Goal: Information Seeking & Learning: Learn about a topic

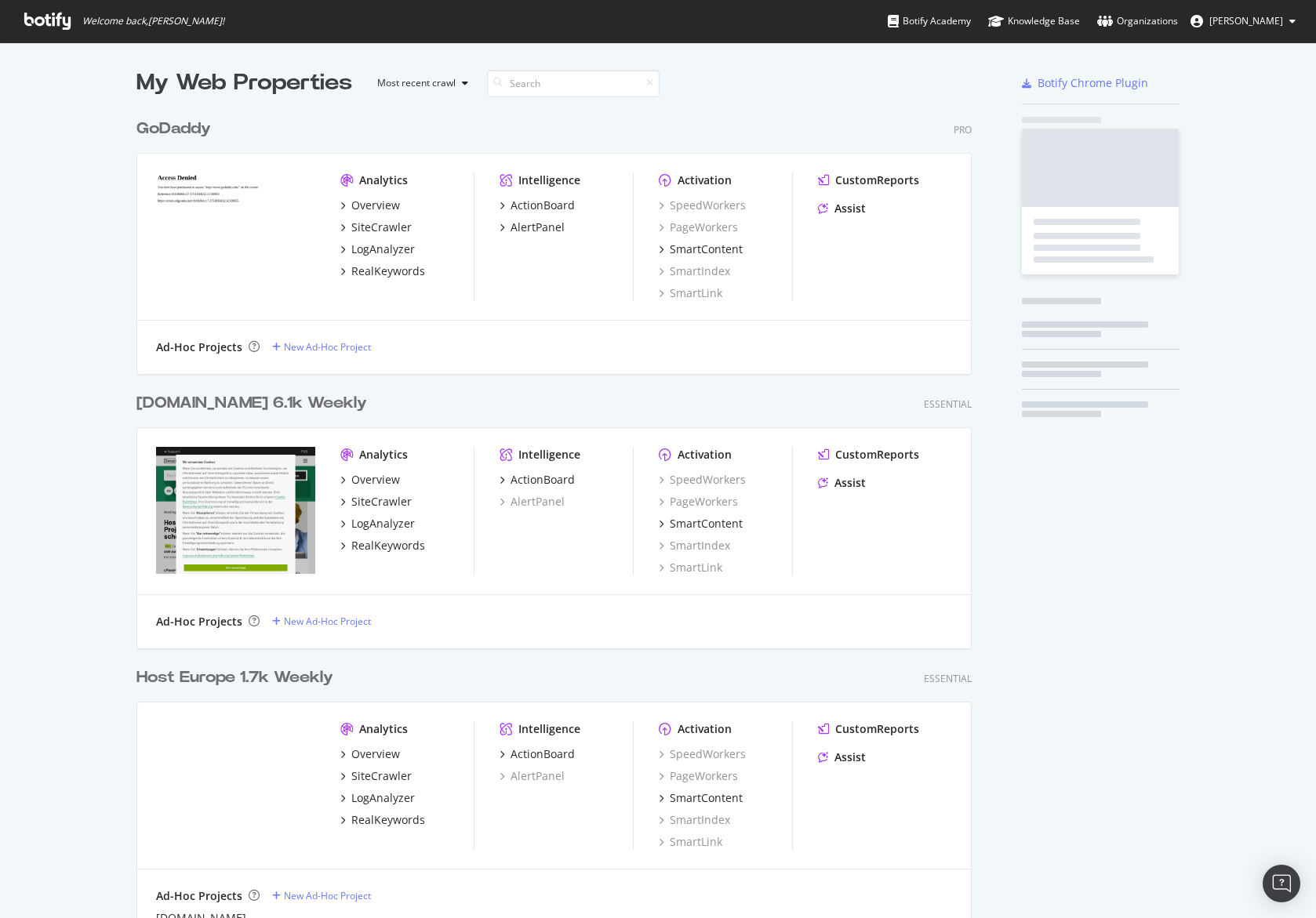
scroll to position [1120, 848]
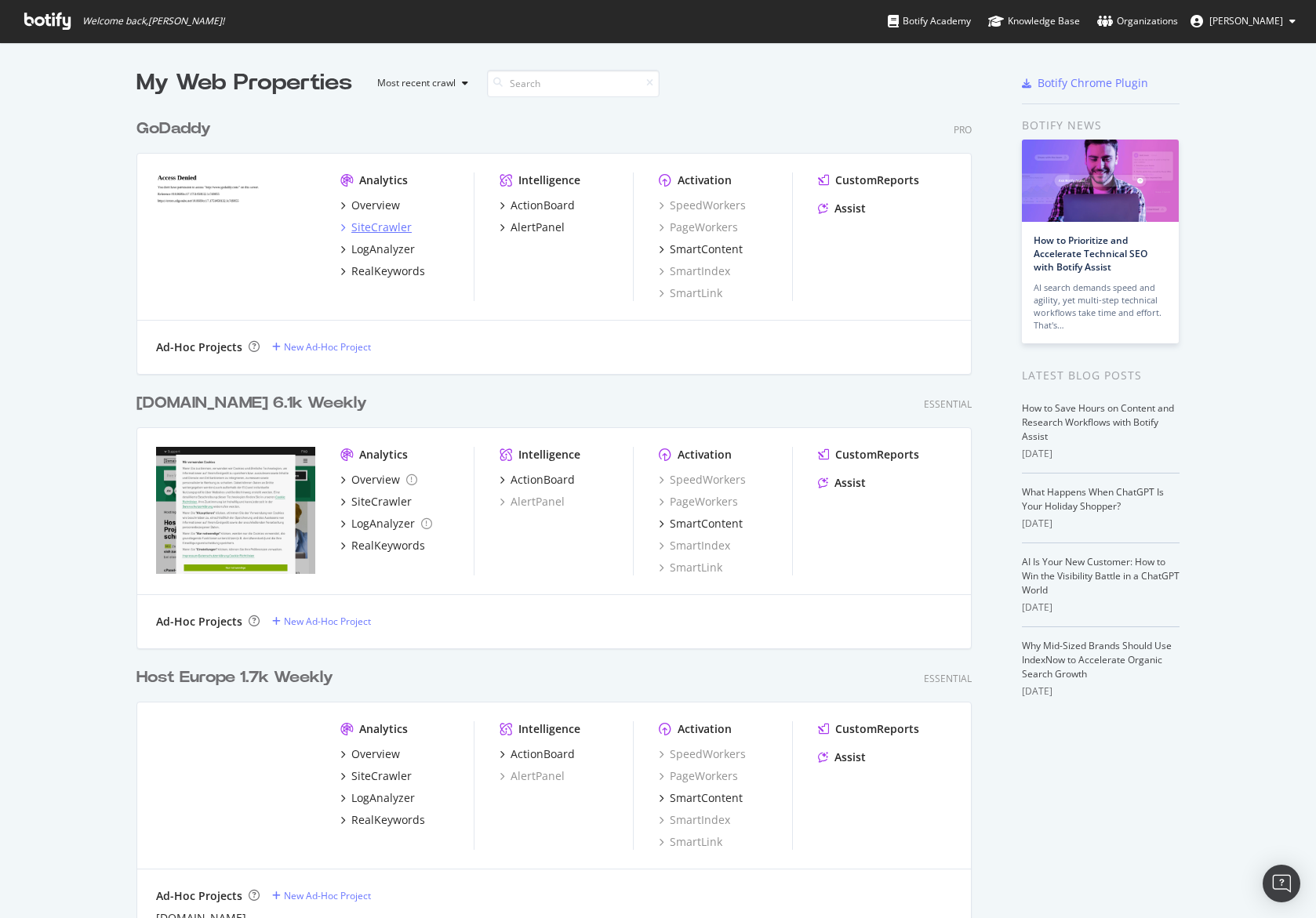
click at [378, 223] on div "SiteCrawler" at bounding box center [381, 226] width 60 height 16
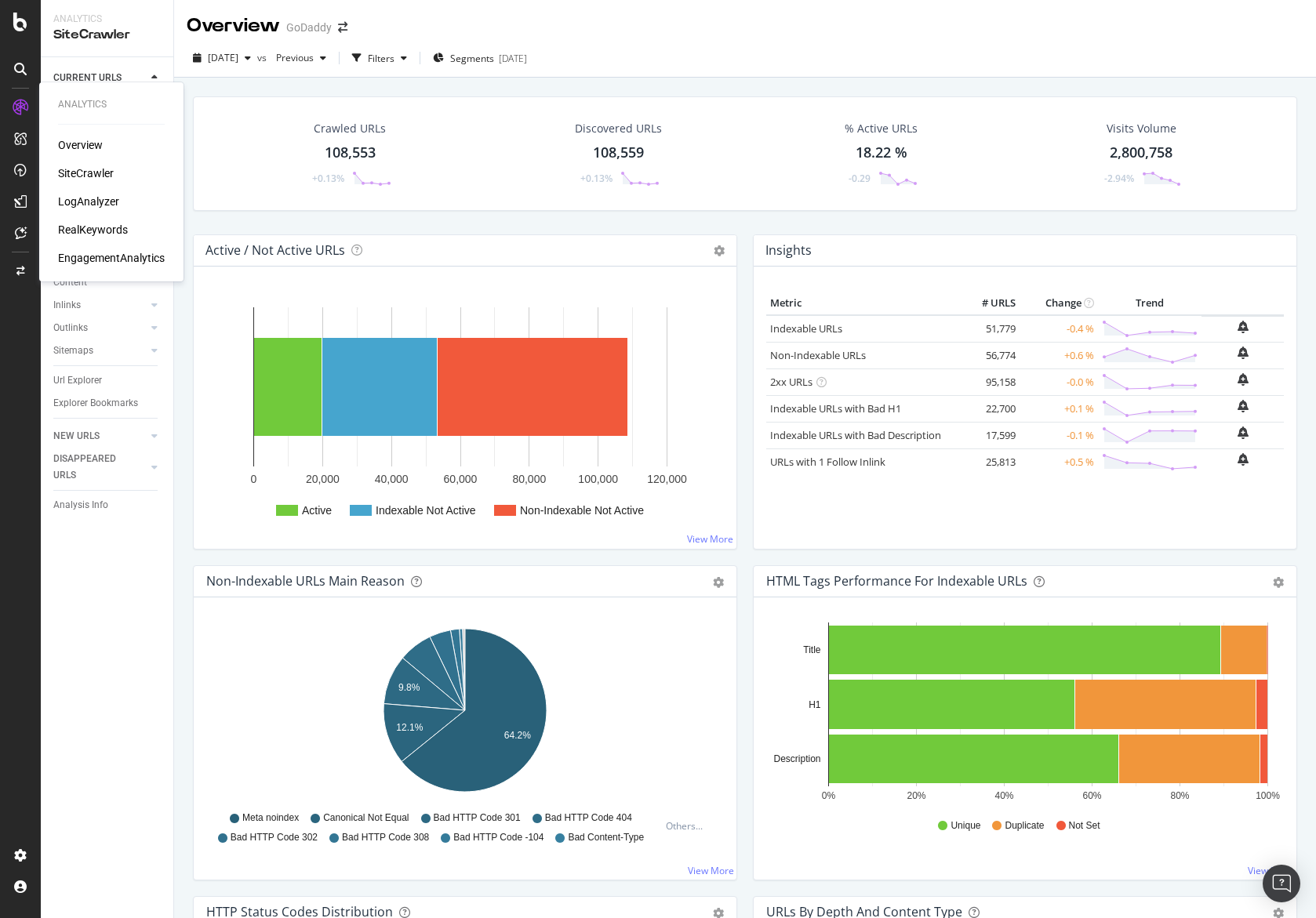
click at [113, 224] on div "RealKeywords" at bounding box center [92, 229] width 69 height 16
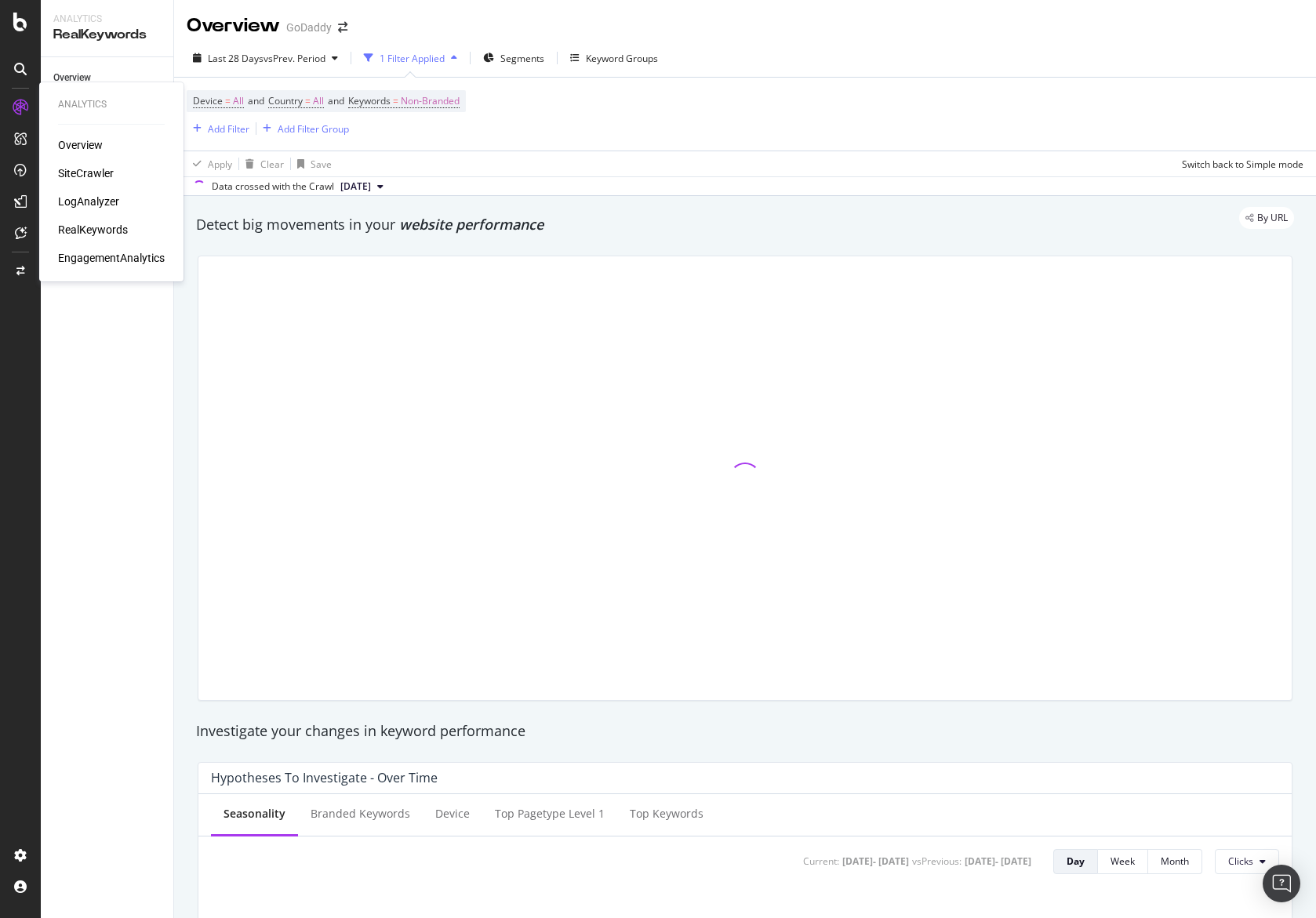
click at [84, 258] on div "EngagementAnalytics" at bounding box center [111, 258] width 106 height 16
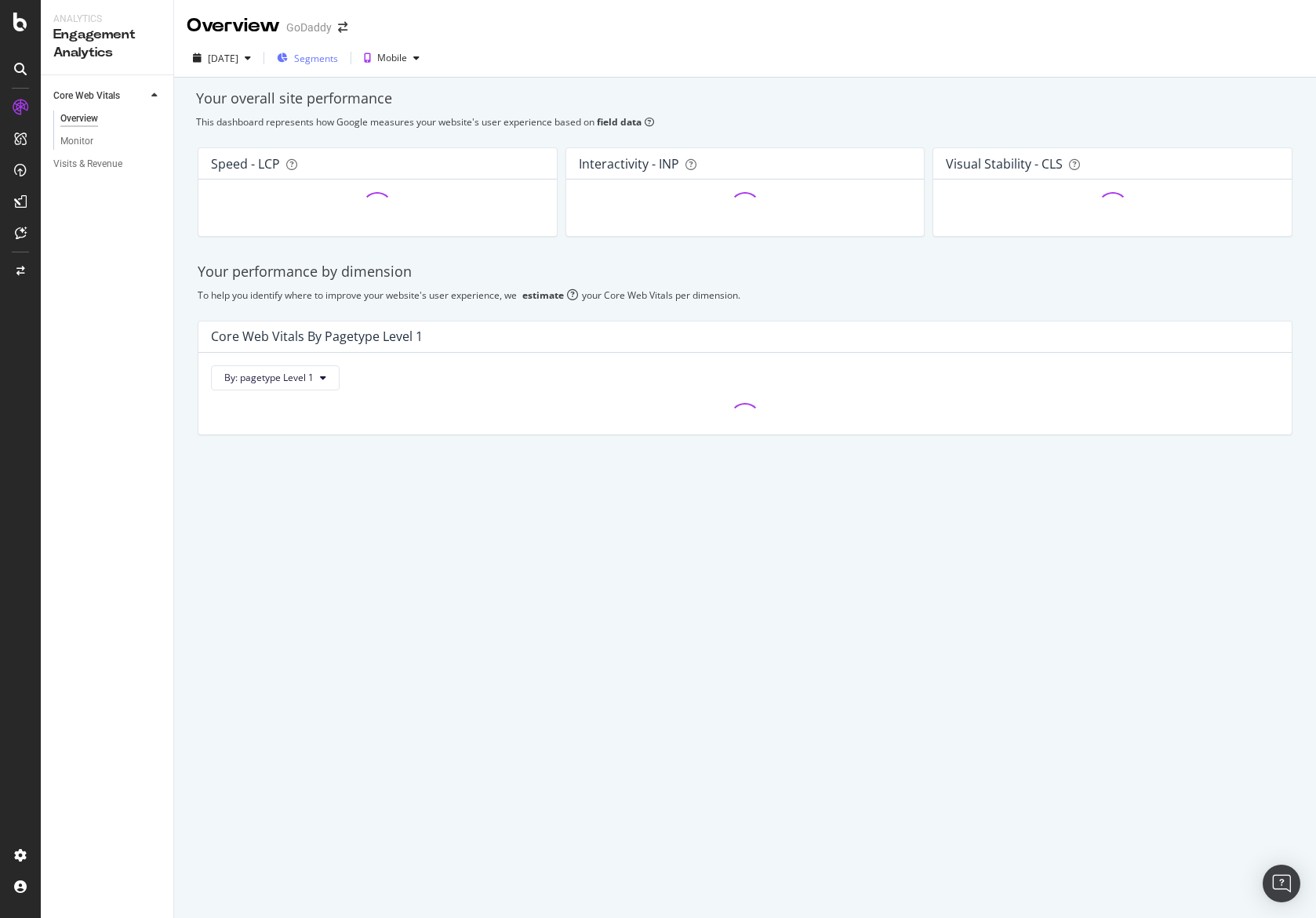
click at [338, 61] on span "Segments" at bounding box center [315, 58] width 43 height 13
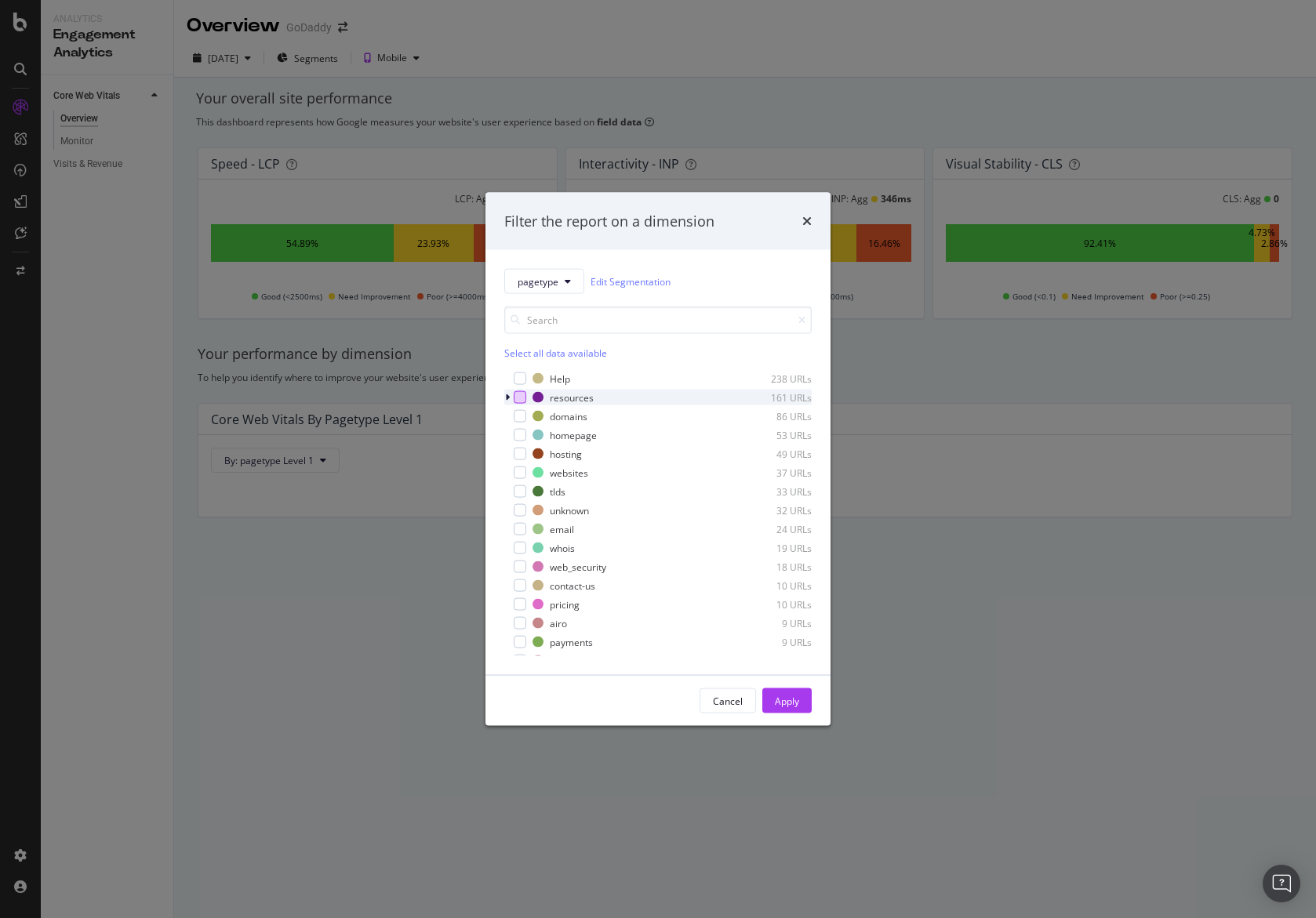
click at [524, 400] on div "modal" at bounding box center [520, 398] width 13 height 13
click at [789, 692] on div "Apply" at bounding box center [787, 700] width 24 height 23
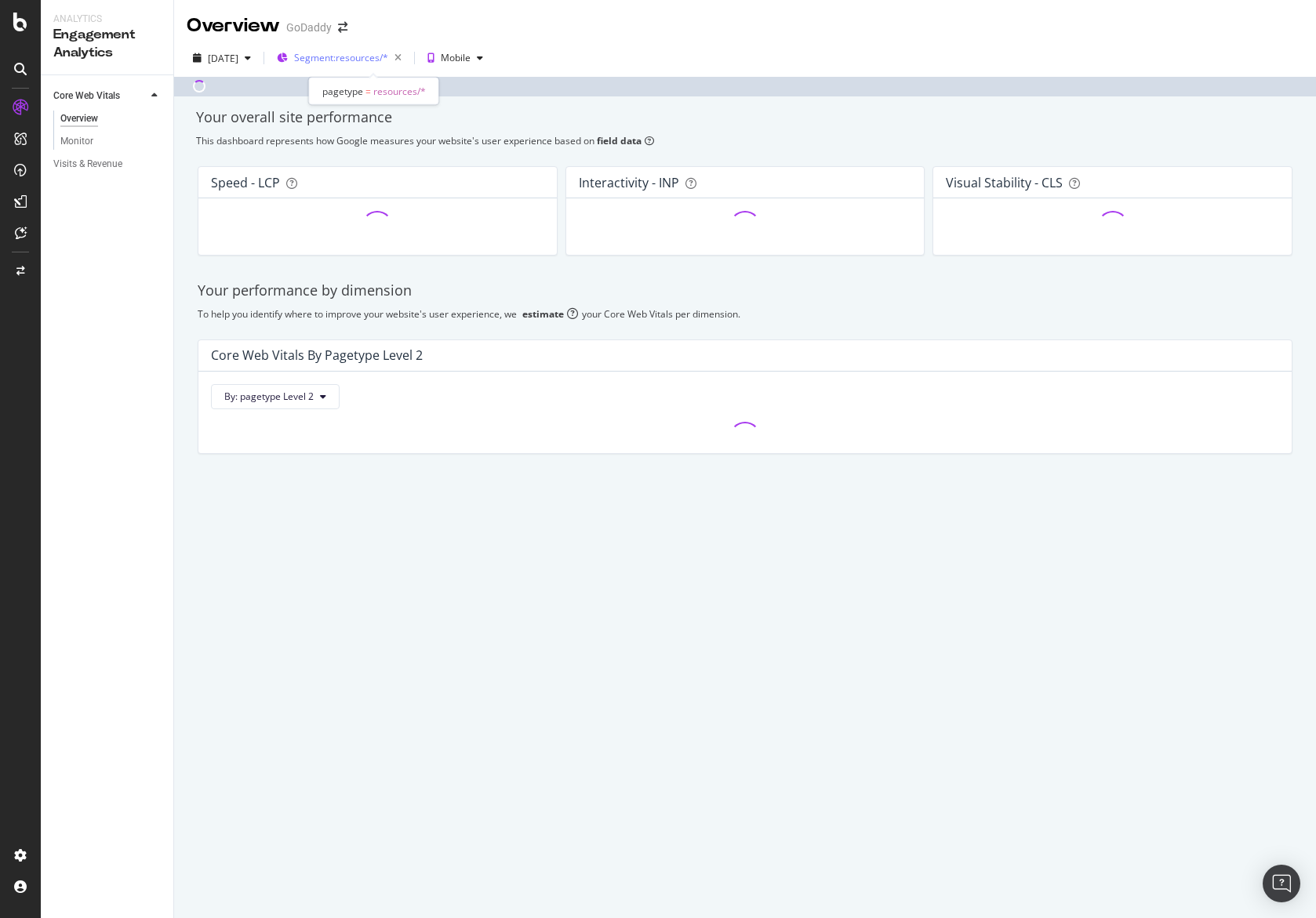
click at [388, 55] on span "Segment: resources/*" at bounding box center [341, 57] width 94 height 13
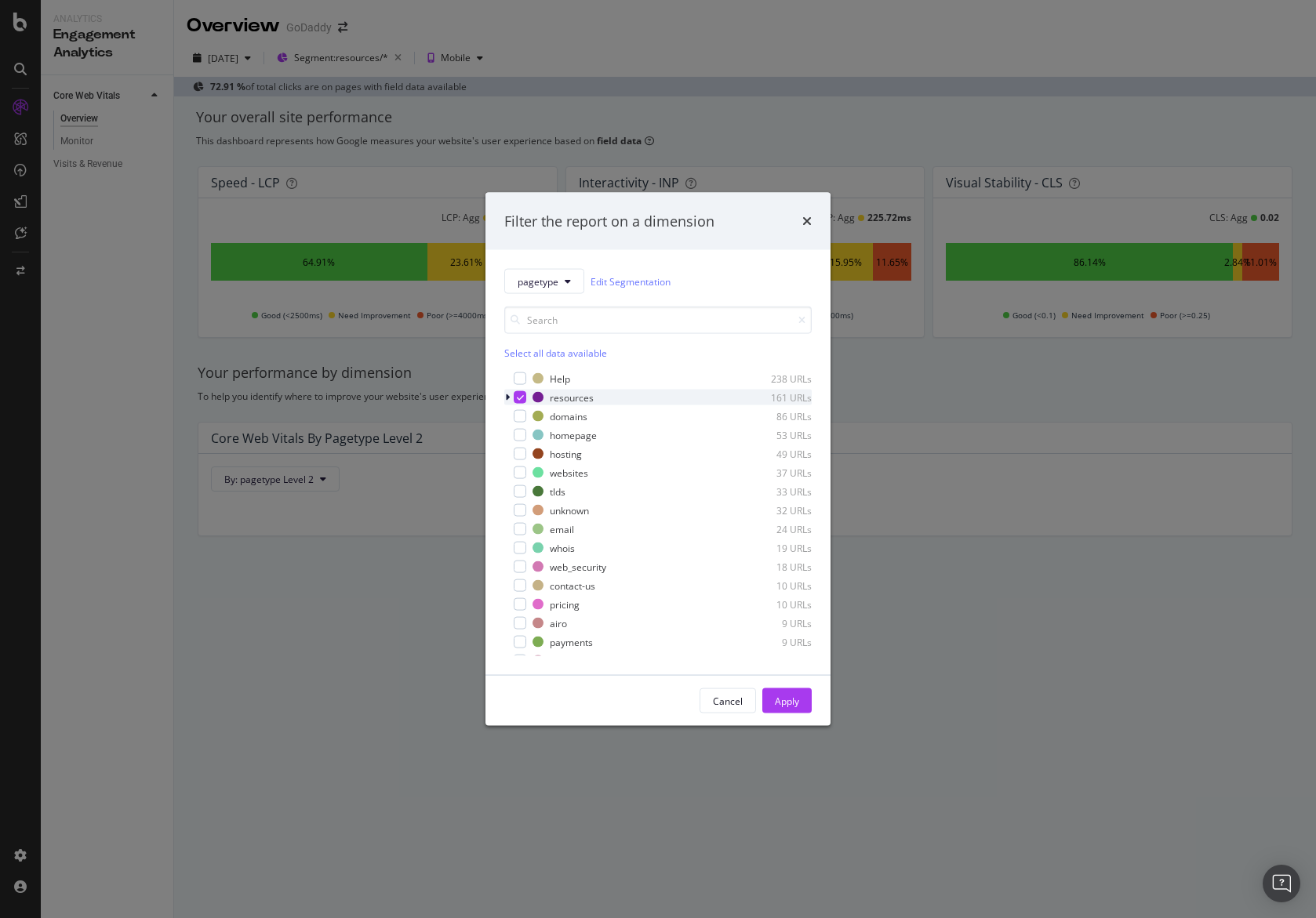
click at [509, 399] on icon "modal" at bounding box center [507, 398] width 5 height 9
click at [521, 397] on icon "modal" at bounding box center [521, 397] width 7 height 7
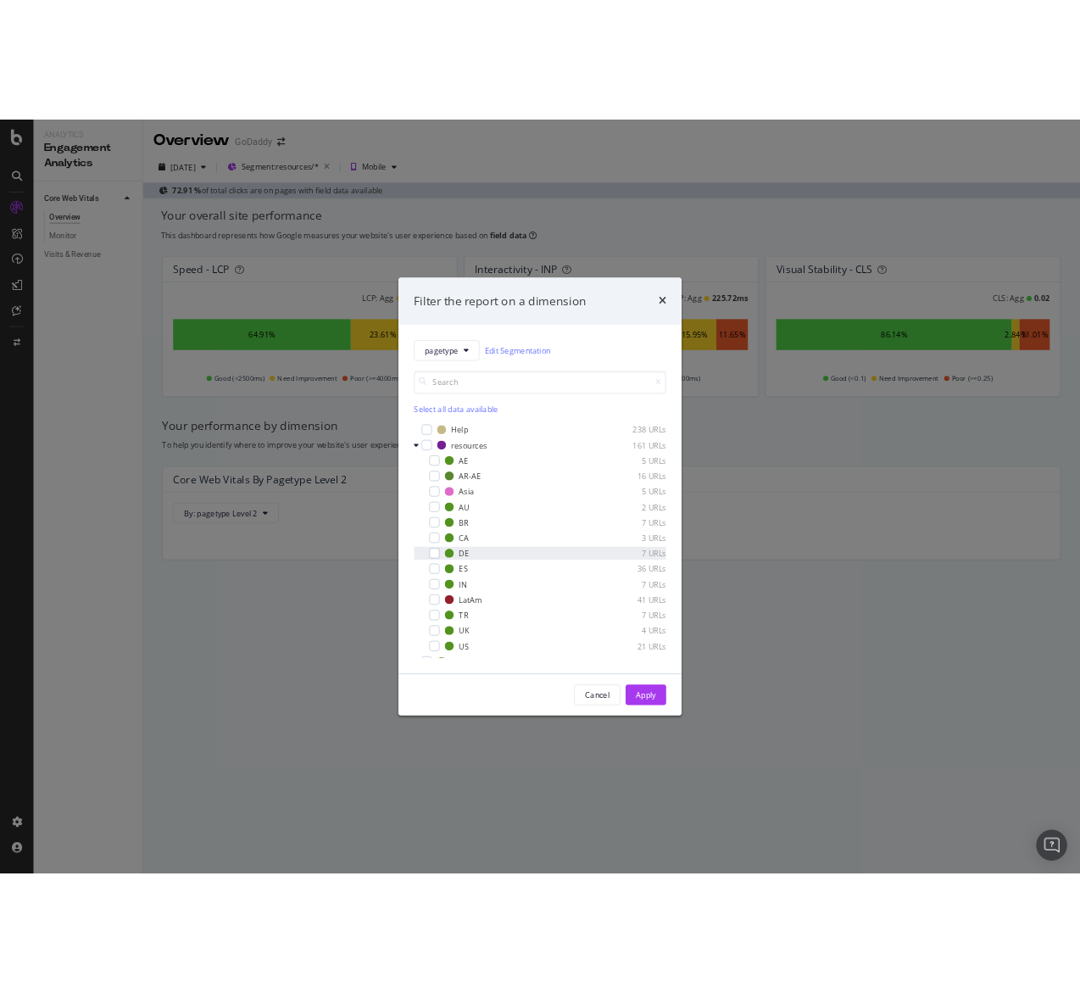
scroll to position [96, 0]
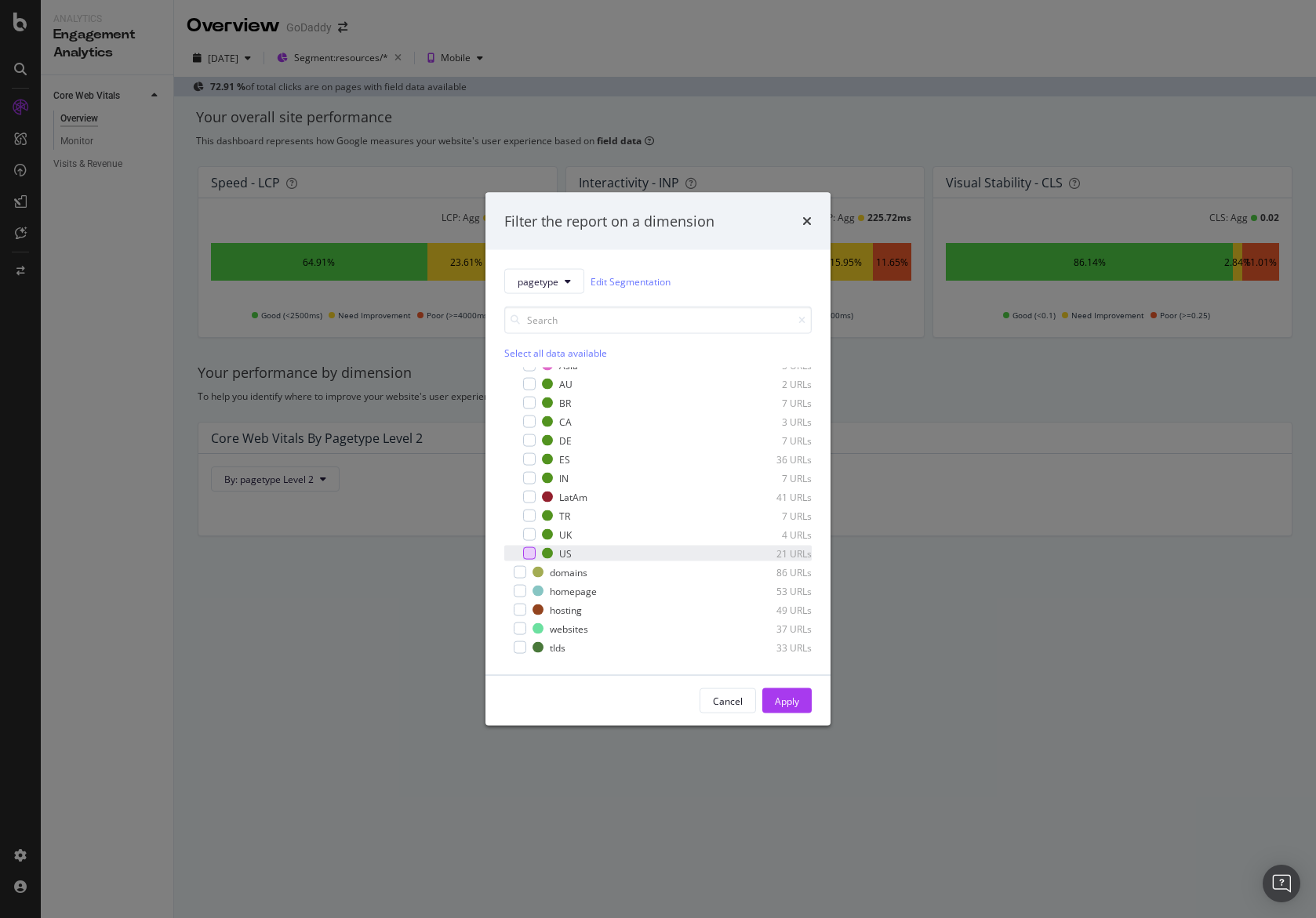
click at [532, 554] on div "modal" at bounding box center [530, 554] width 13 height 13
click at [773, 689] on button "Apply" at bounding box center [786, 701] width 49 height 25
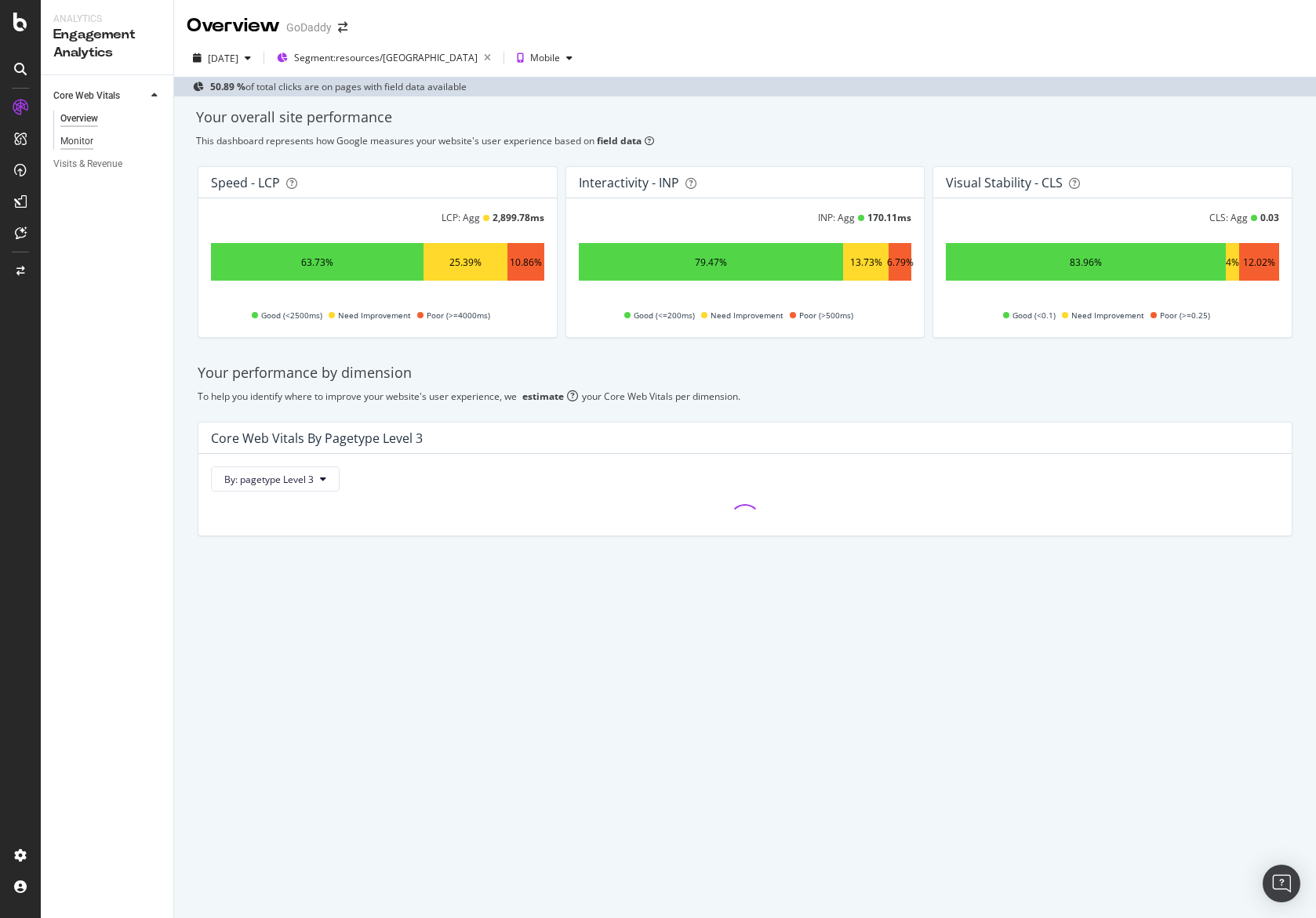
click at [65, 141] on div "Monitor" at bounding box center [77, 141] width 33 height 17
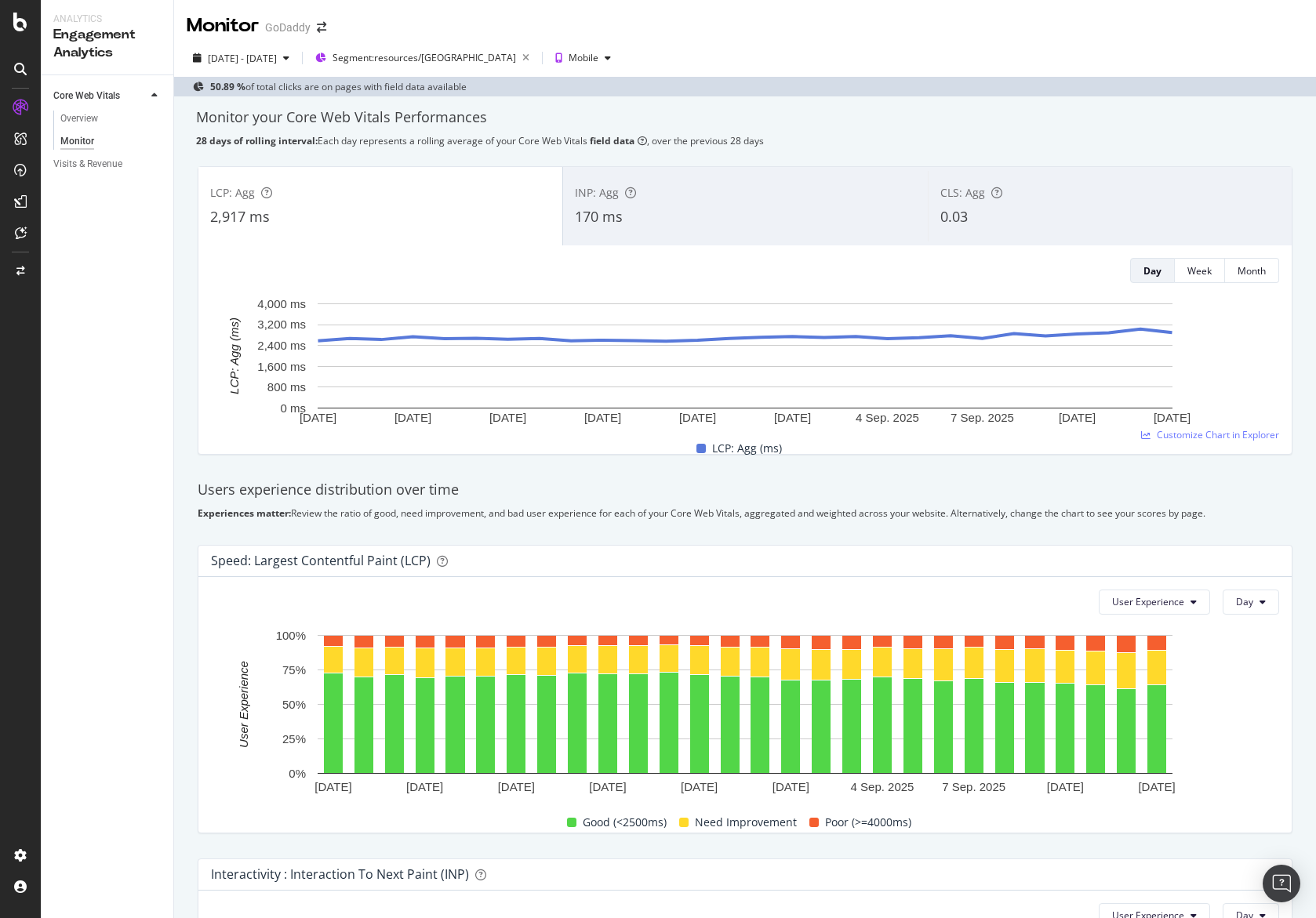
click at [932, 237] on div "CLS: Agg 0.03" at bounding box center [1110, 206] width 364 height 70
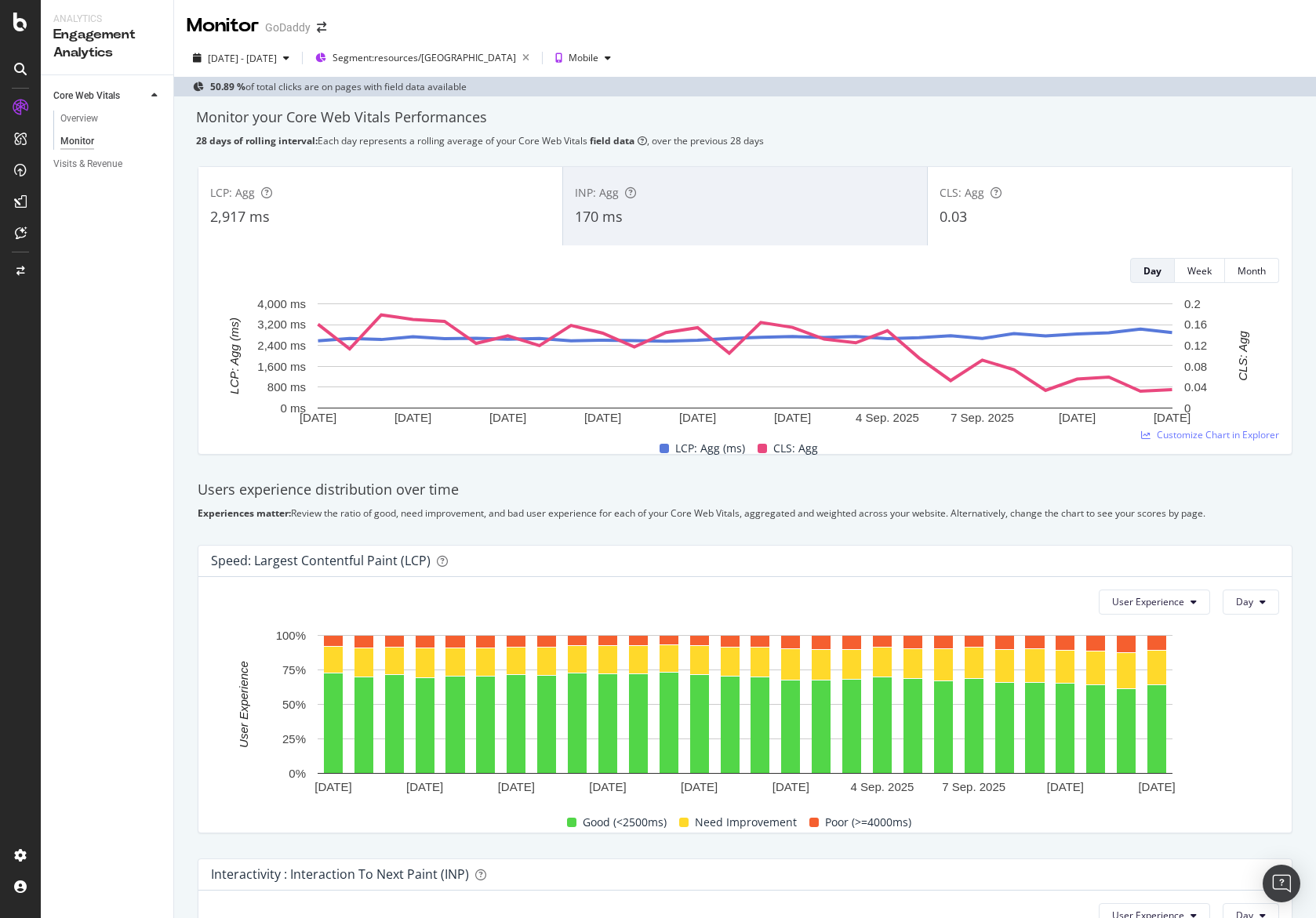
click at [435, 222] on div "2,917 ms" at bounding box center [380, 217] width 340 height 20
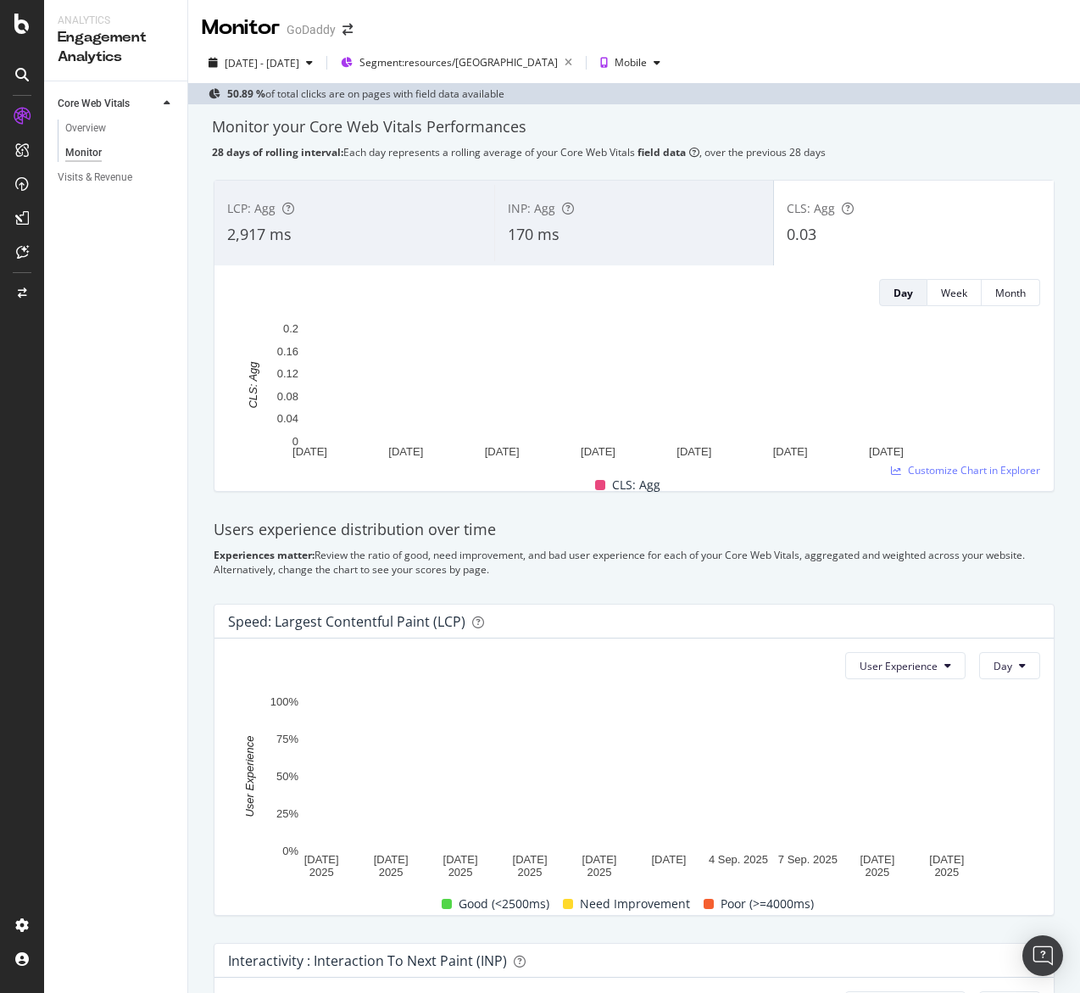
click at [640, 227] on div "170 ms" at bounding box center [635, 235] width 254 height 22
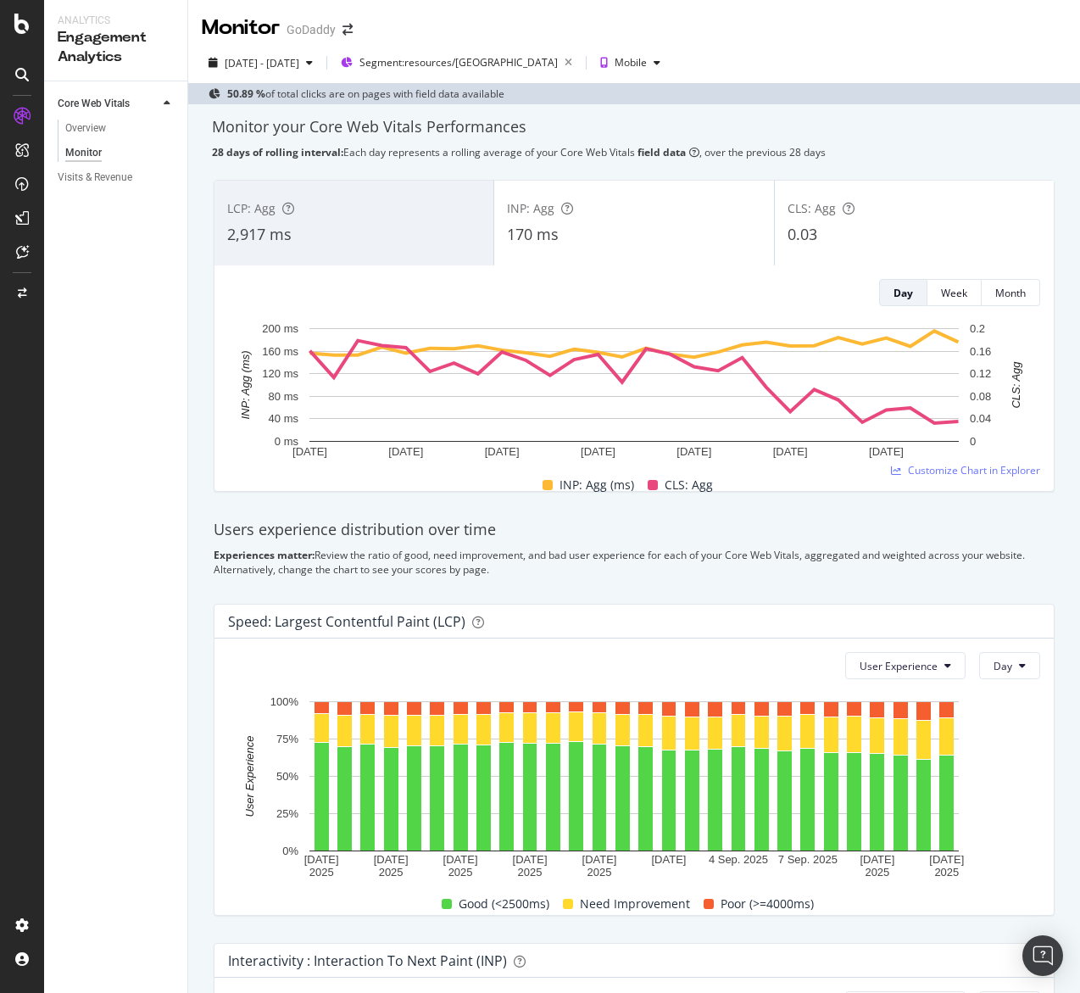
click at [455, 220] on div "LCP: Agg 2,917 ms" at bounding box center [354, 223] width 279 height 76
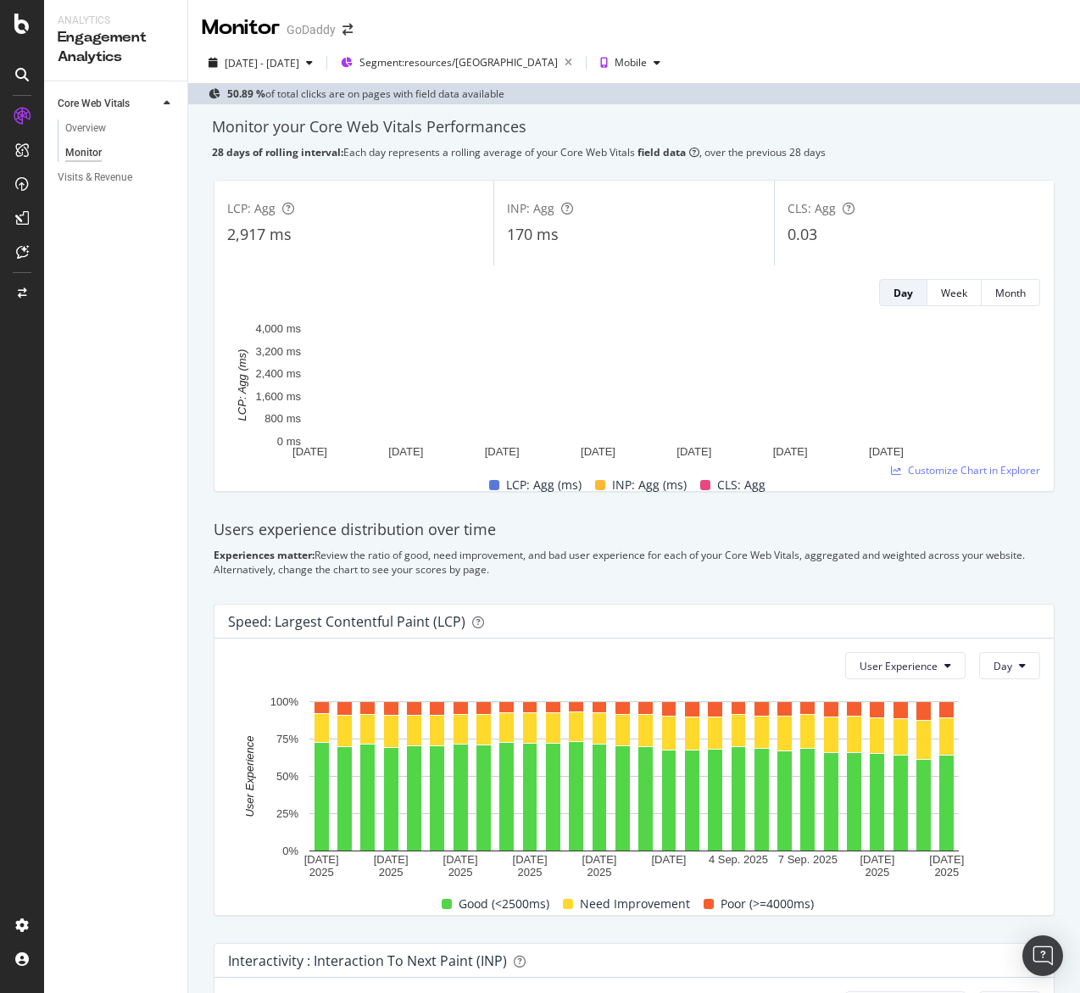
click at [681, 221] on div "INP: Agg 170 ms" at bounding box center [633, 223] width 279 height 76
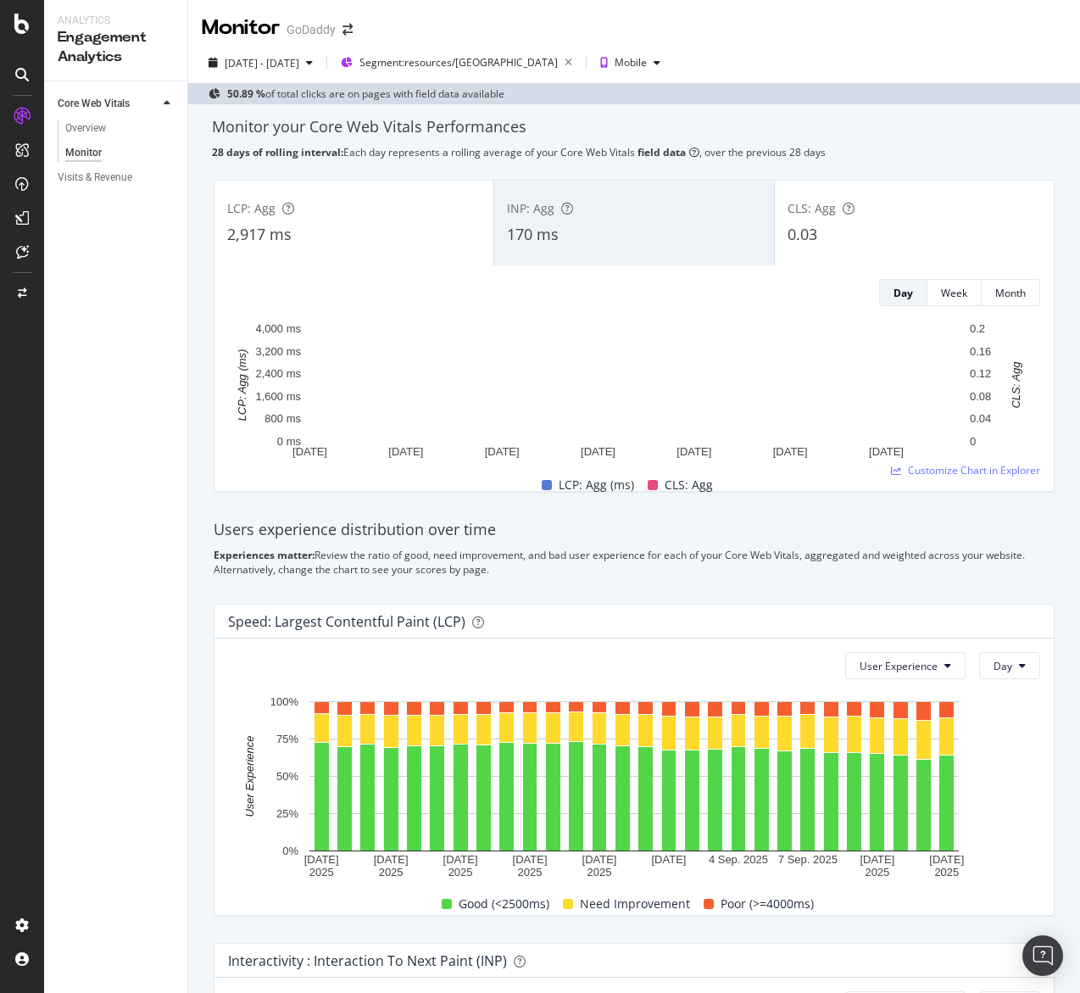
scroll to position [1, 0]
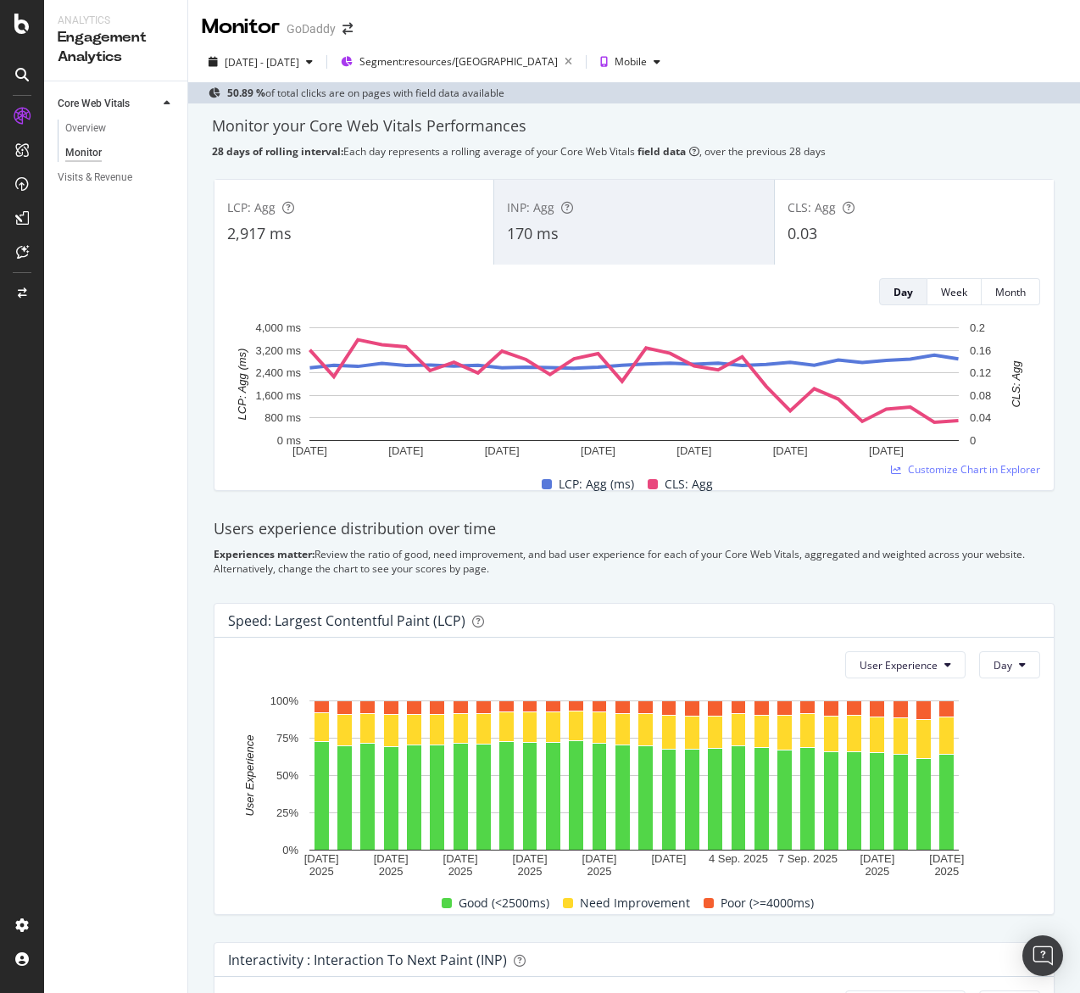
click at [403, 216] on div "LCP: Agg 2,917 ms" at bounding box center [354, 222] width 279 height 76
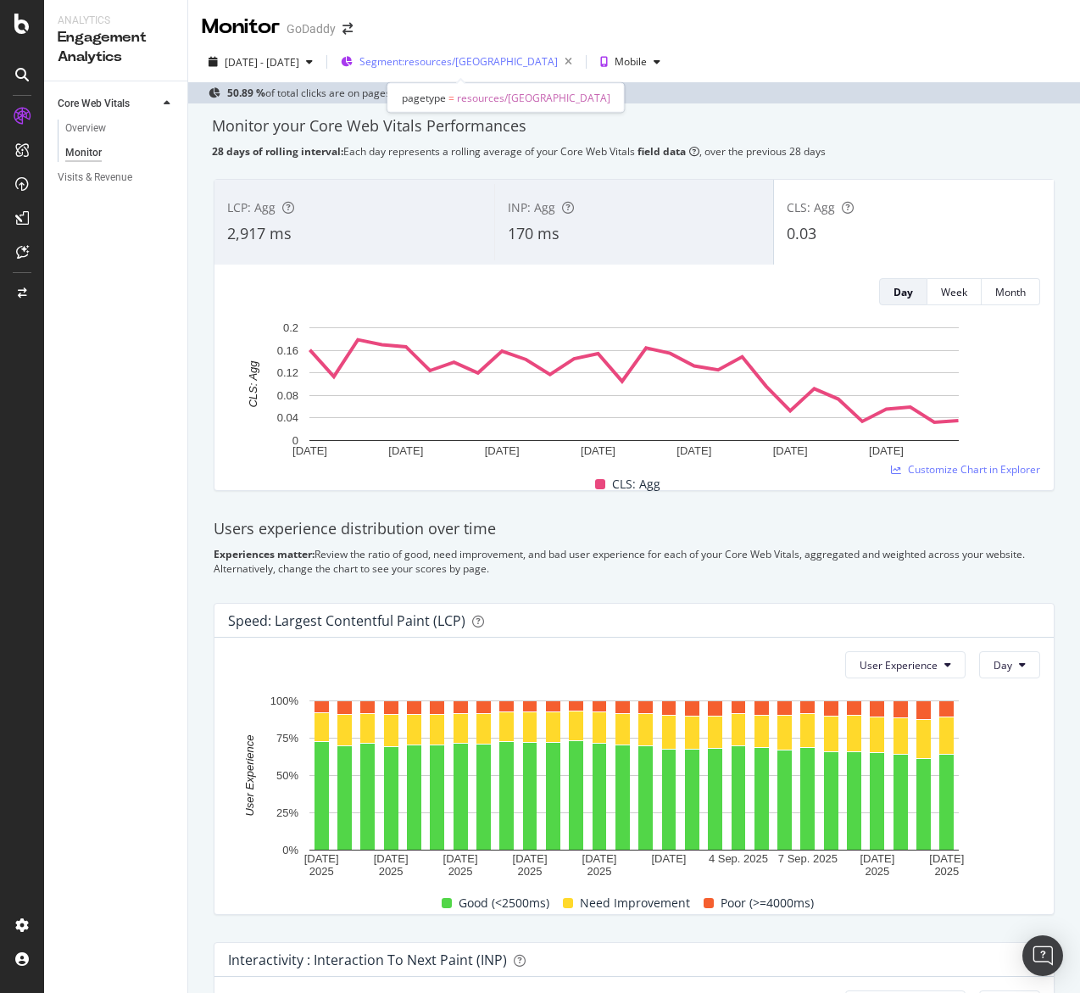
click at [500, 64] on span "Segment: resources/US" at bounding box center [459, 61] width 198 height 14
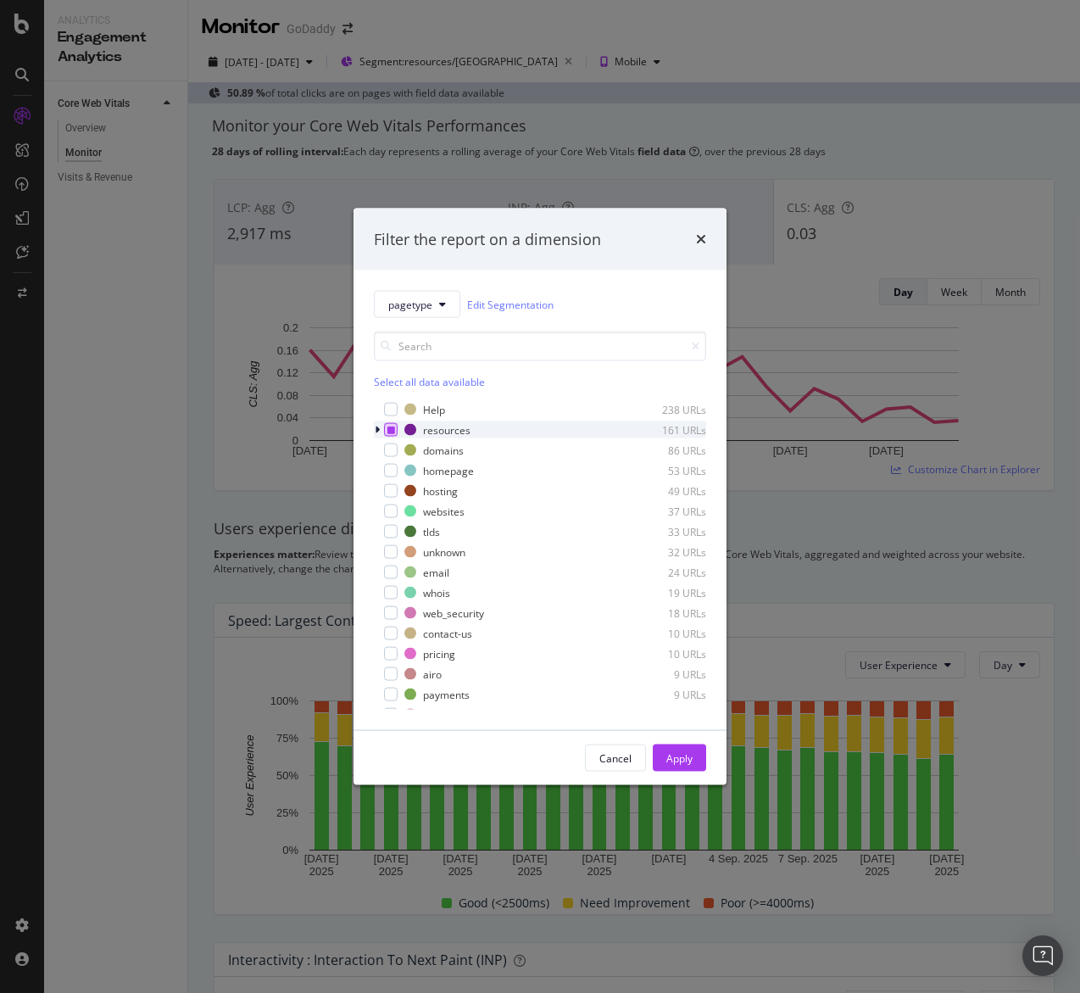
click at [386, 425] on div "modal" at bounding box center [391, 430] width 14 height 14
click at [695, 754] on button "Apply" at bounding box center [679, 758] width 53 height 27
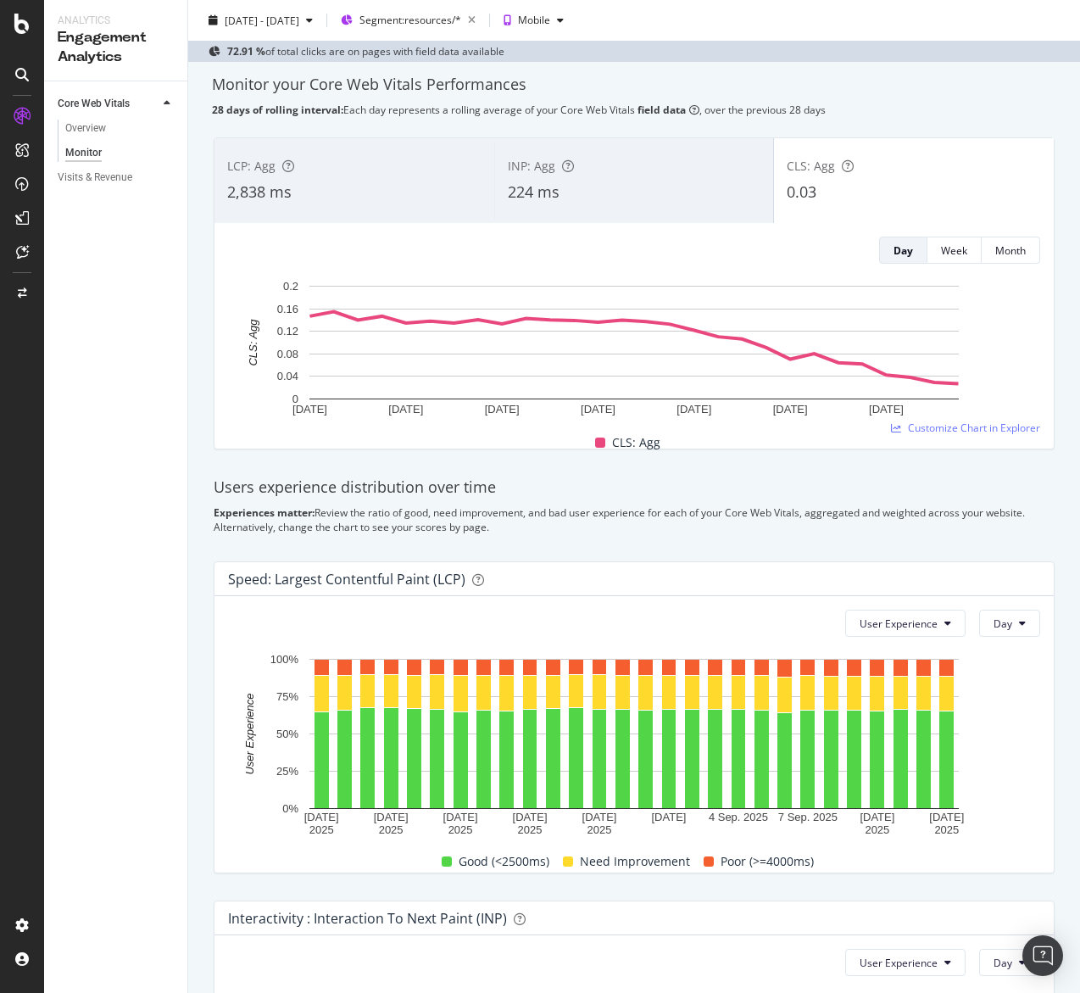
scroll to position [43, 0]
click at [447, 20] on span "Segment: resources/*" at bounding box center [411, 19] width 102 height 14
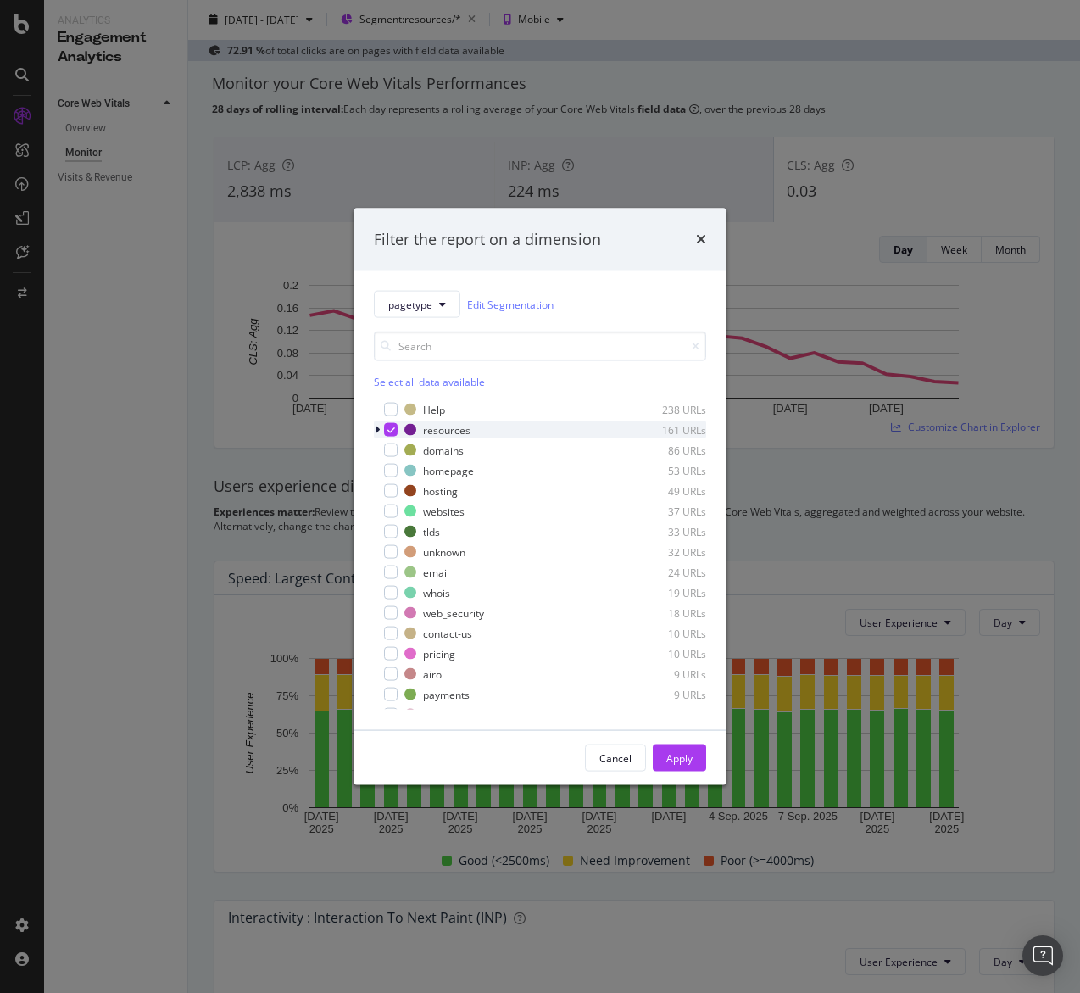
click at [398, 430] on div "resources 161 URLs" at bounding box center [540, 430] width 332 height 17
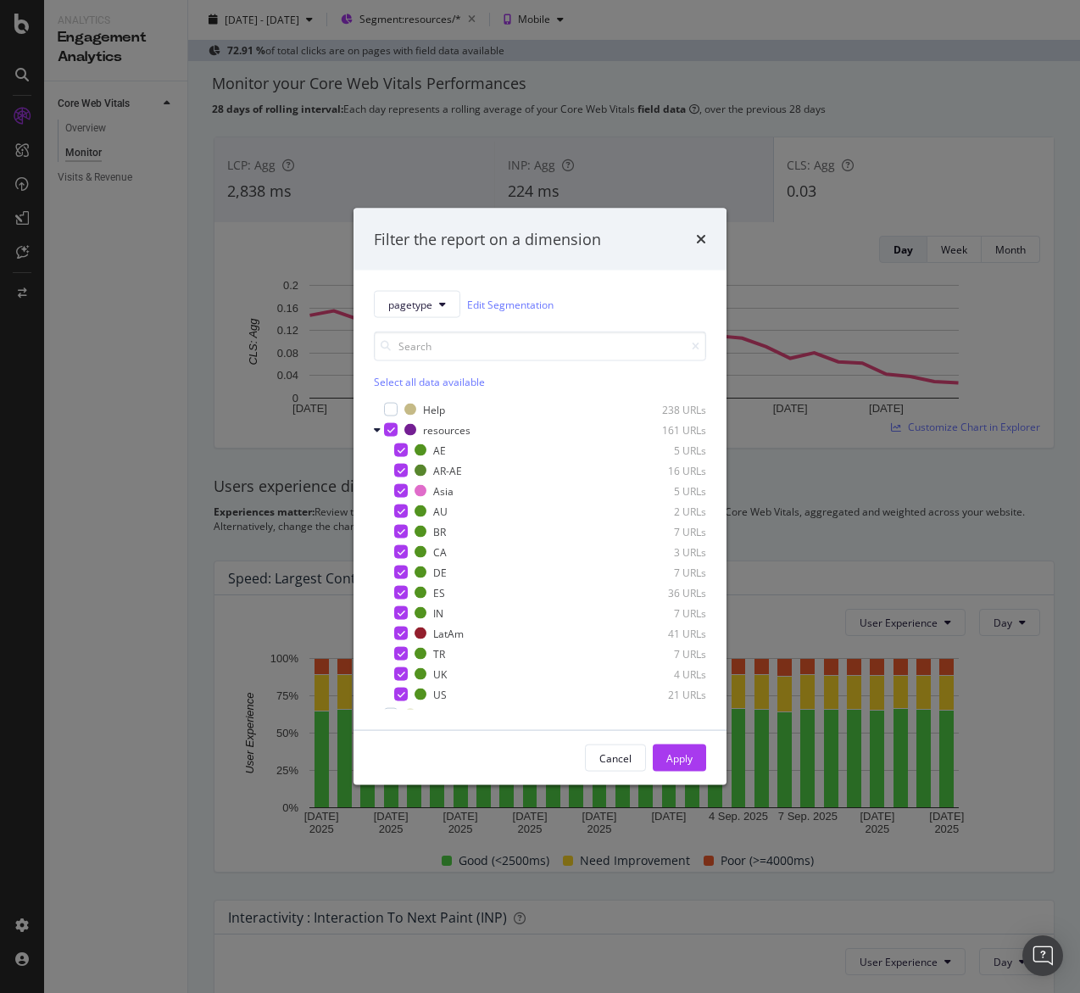
click at [394, 382] on div "Select all data available" at bounding box center [540, 382] width 332 height 14
click at [399, 381] on div "Unselect all data available" at bounding box center [540, 382] width 332 height 14
click at [381, 429] on div "modal" at bounding box center [379, 430] width 10 height 17
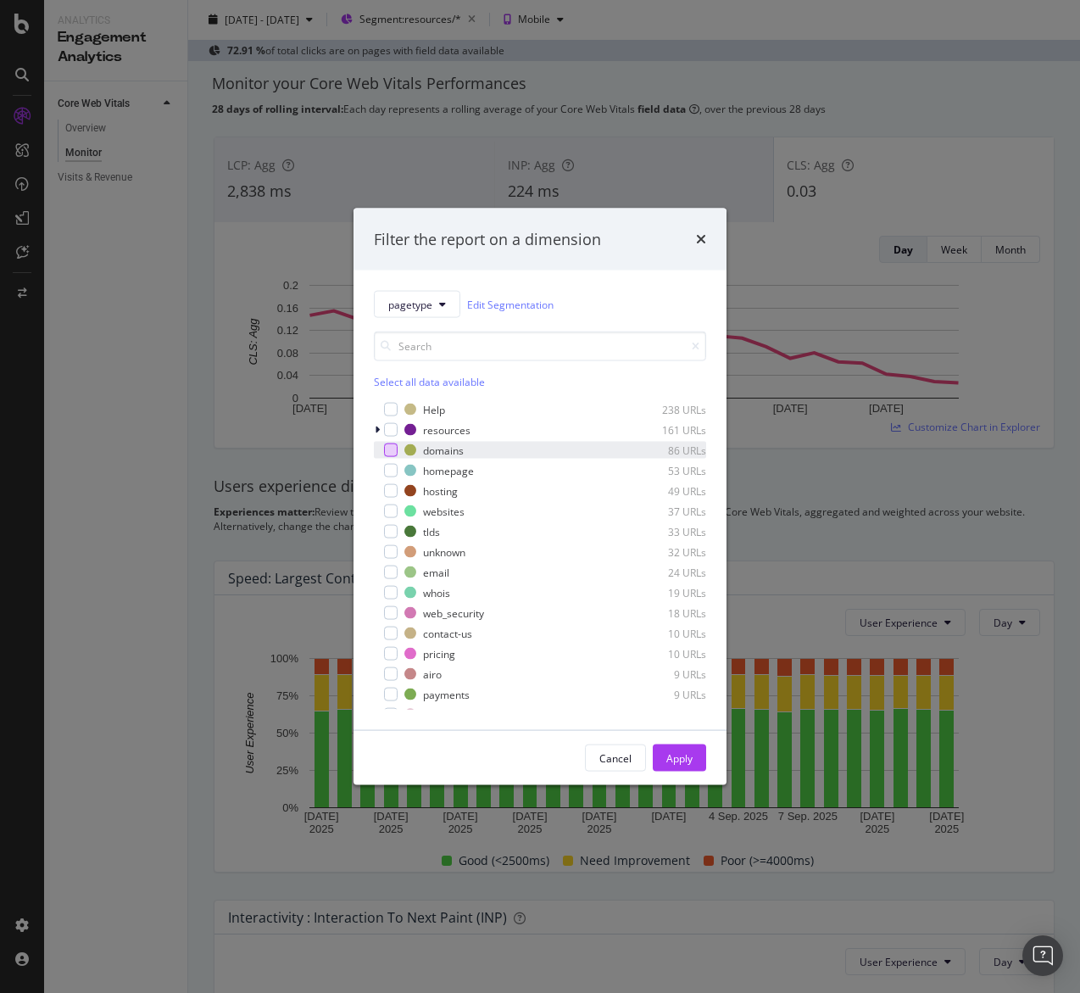
click at [391, 454] on div "modal" at bounding box center [391, 451] width 14 height 14
click at [695, 751] on button "Apply" at bounding box center [679, 758] width 53 height 27
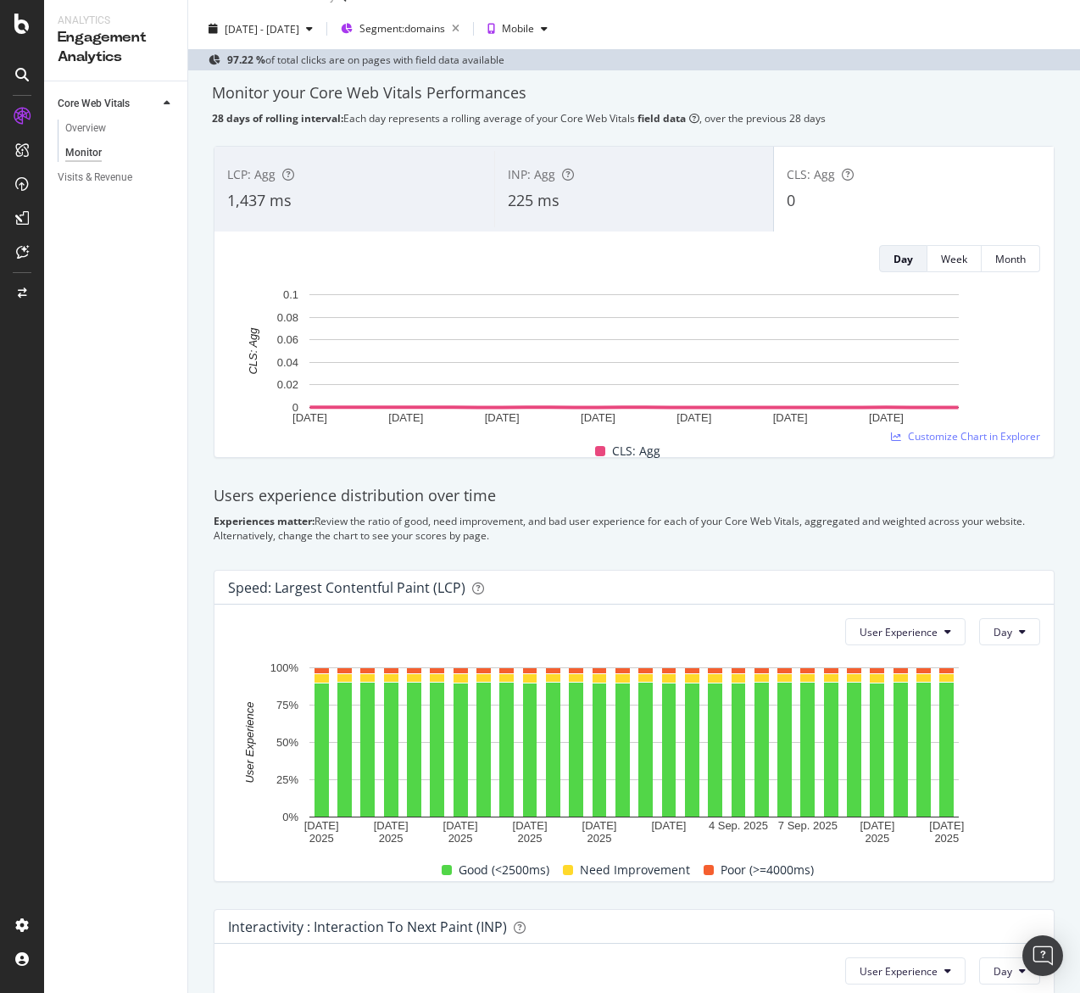
scroll to position [36, 0]
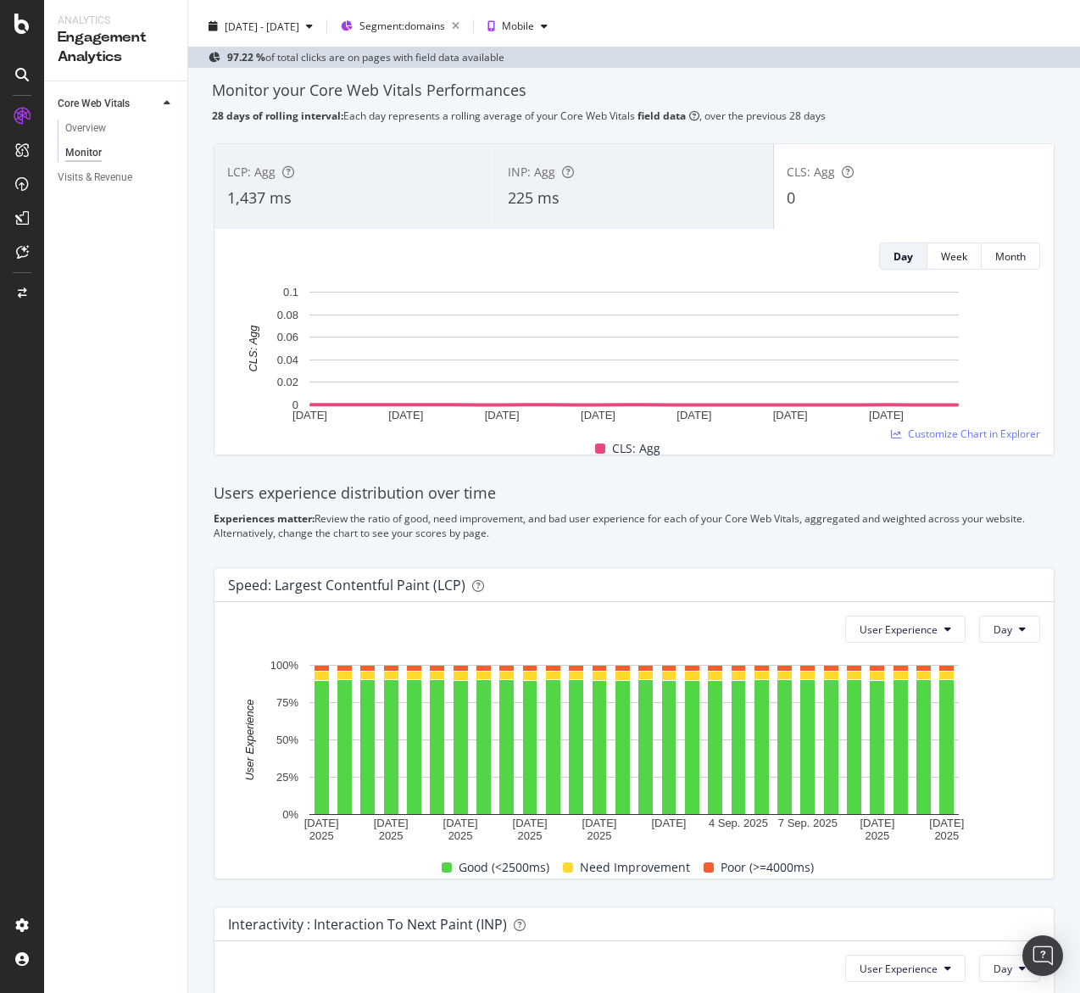
click at [510, 178] on span "INP: Agg" at bounding box center [531, 172] width 47 height 16
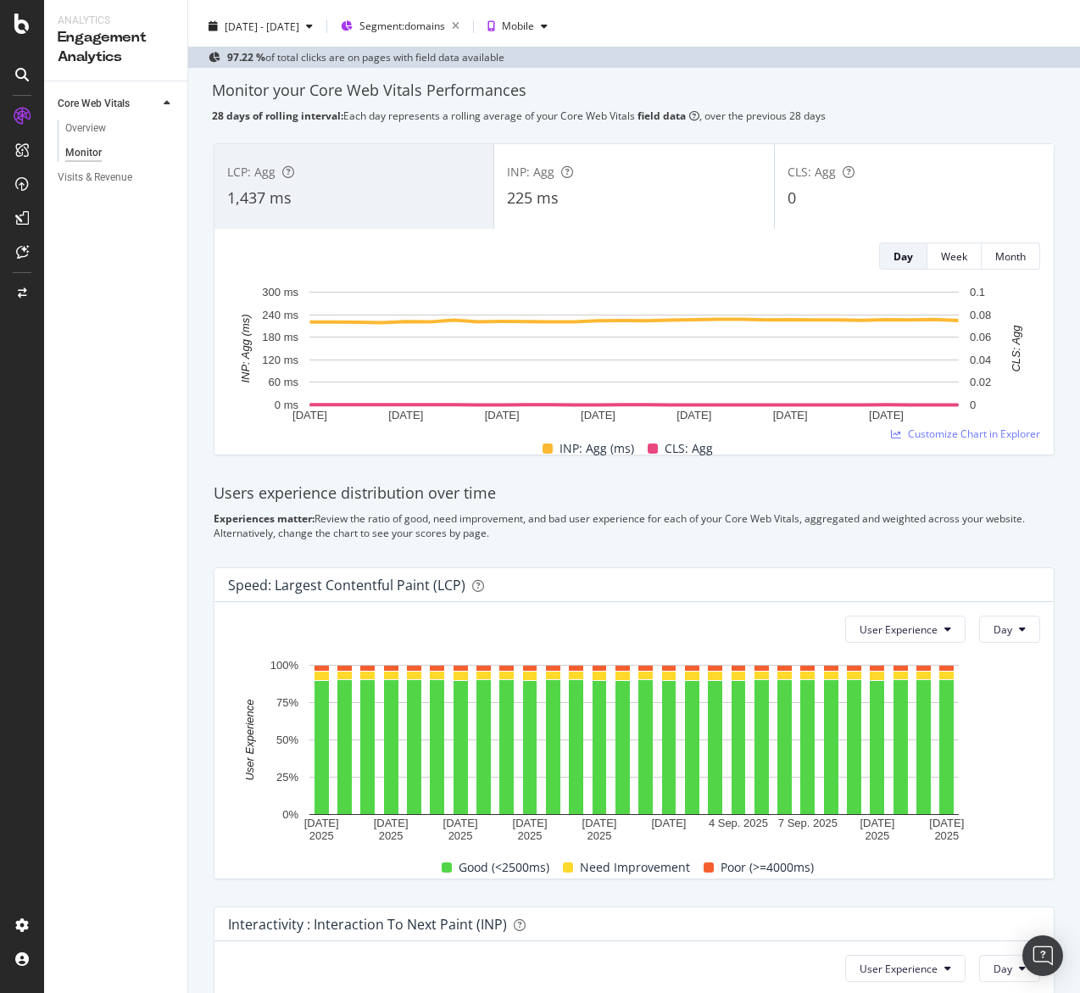
click at [427, 179] on div "LCP: Agg" at bounding box center [354, 172] width 254 height 17
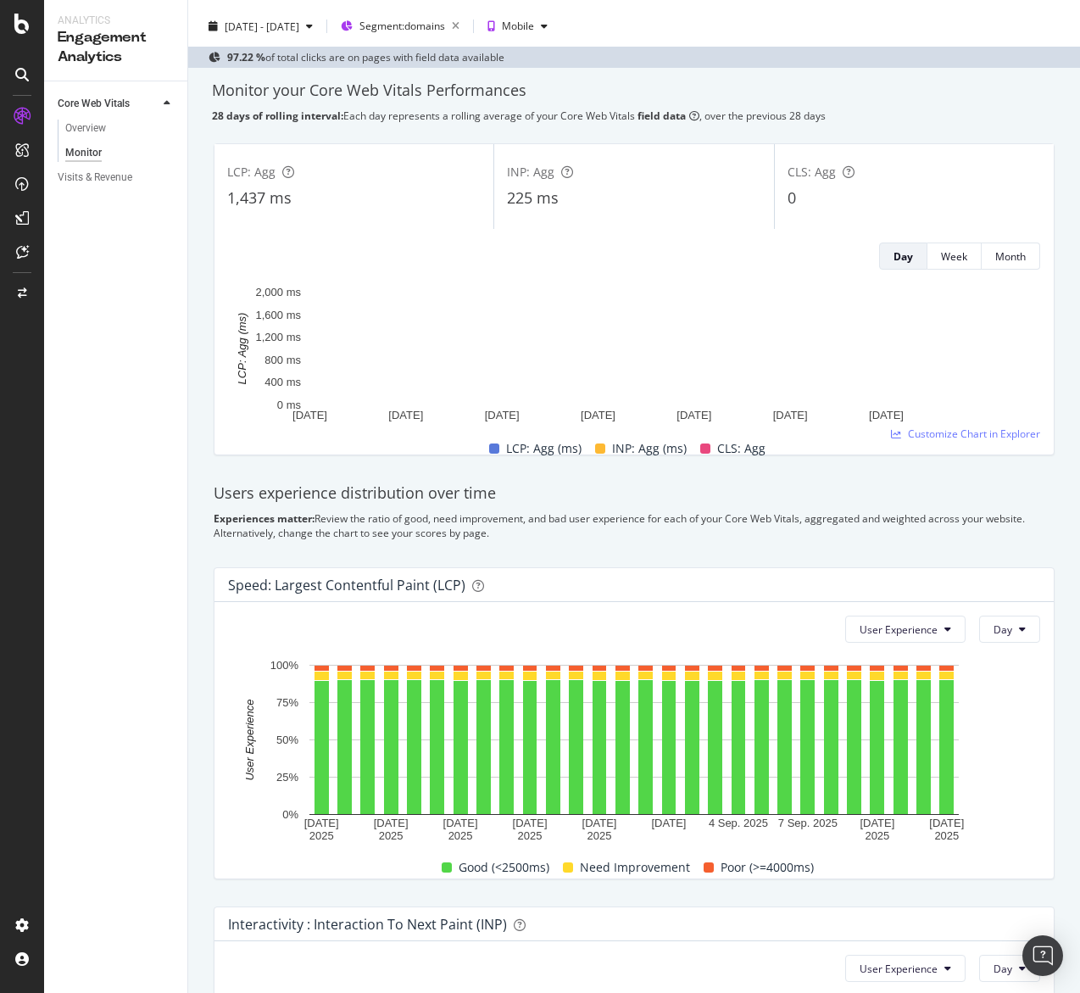
scroll to position [0, 0]
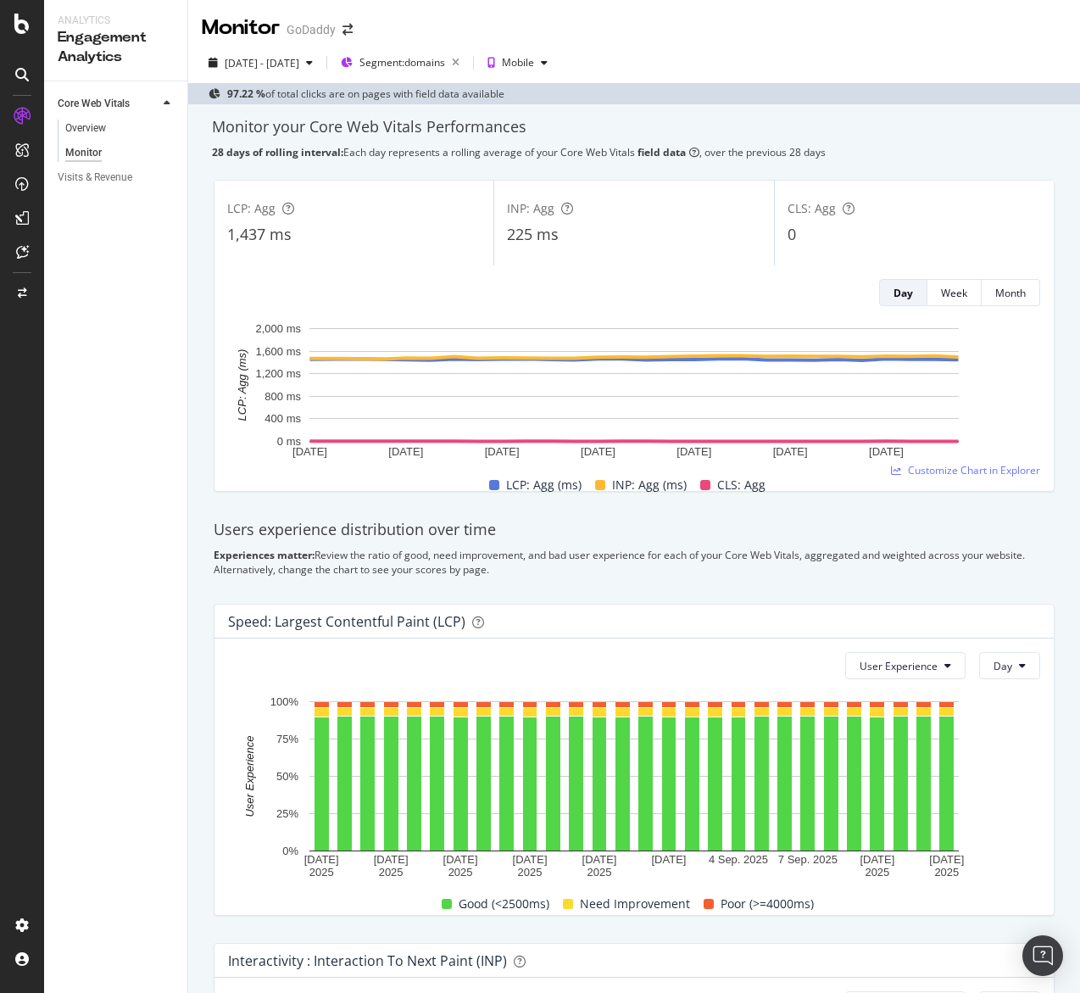
click at [109, 127] on link "Overview" at bounding box center [120, 129] width 110 height 18
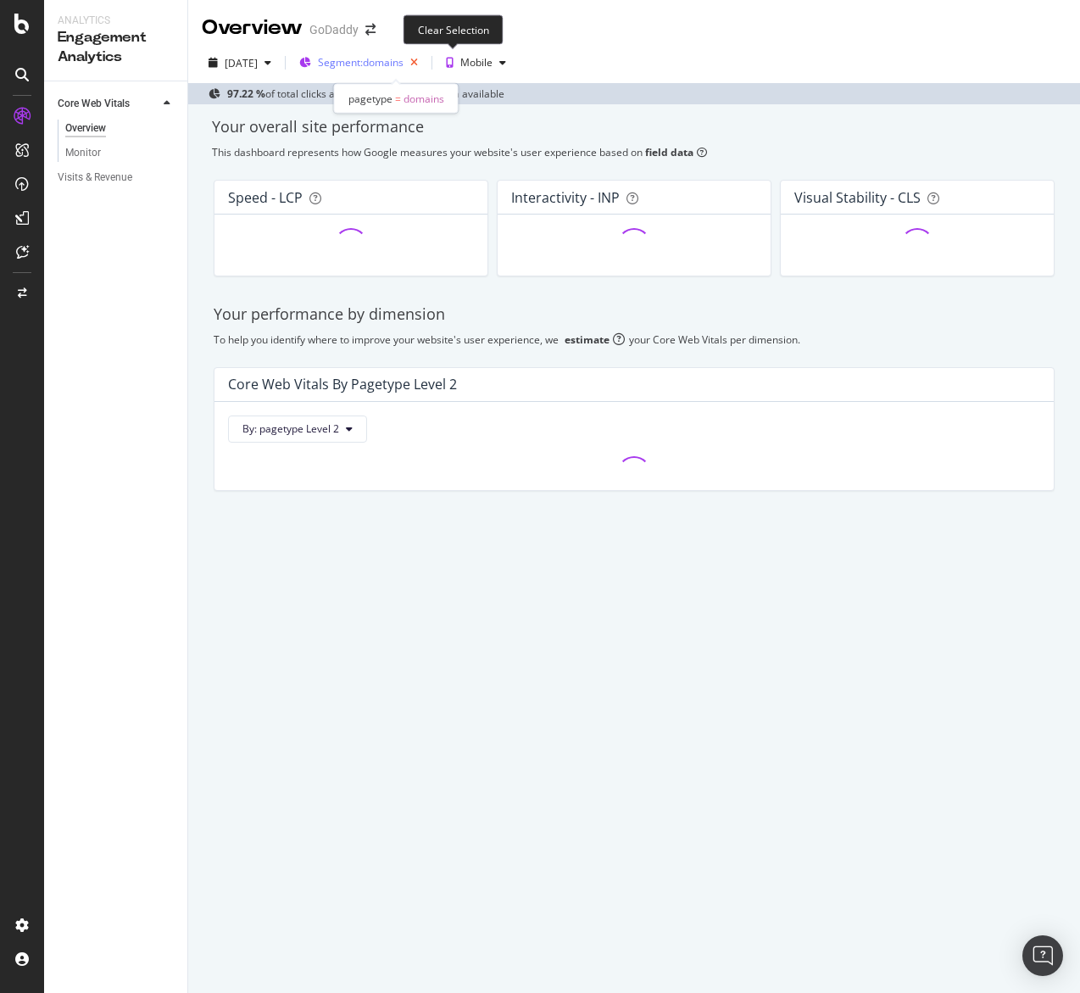
click at [425, 64] on icon "button" at bounding box center [414, 63] width 21 height 24
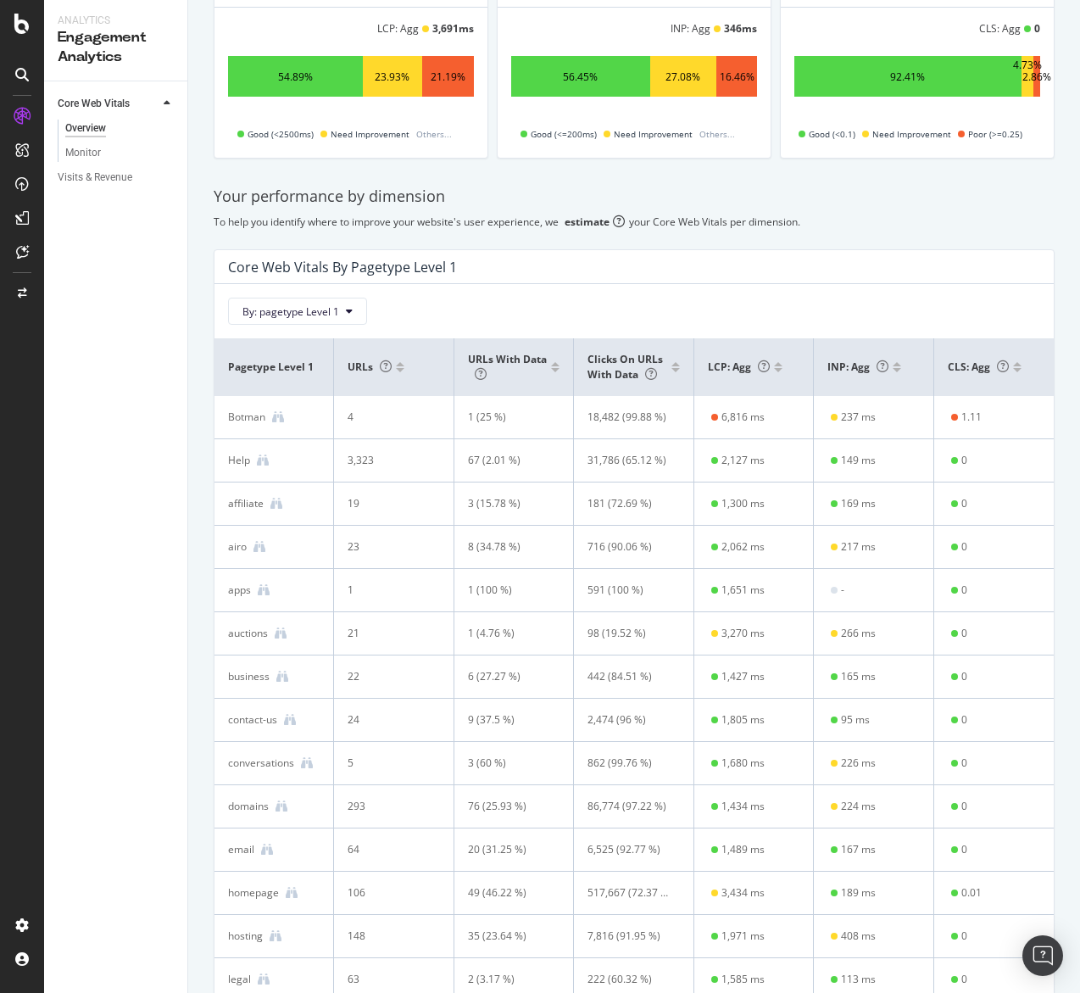
scroll to position [226, 0]
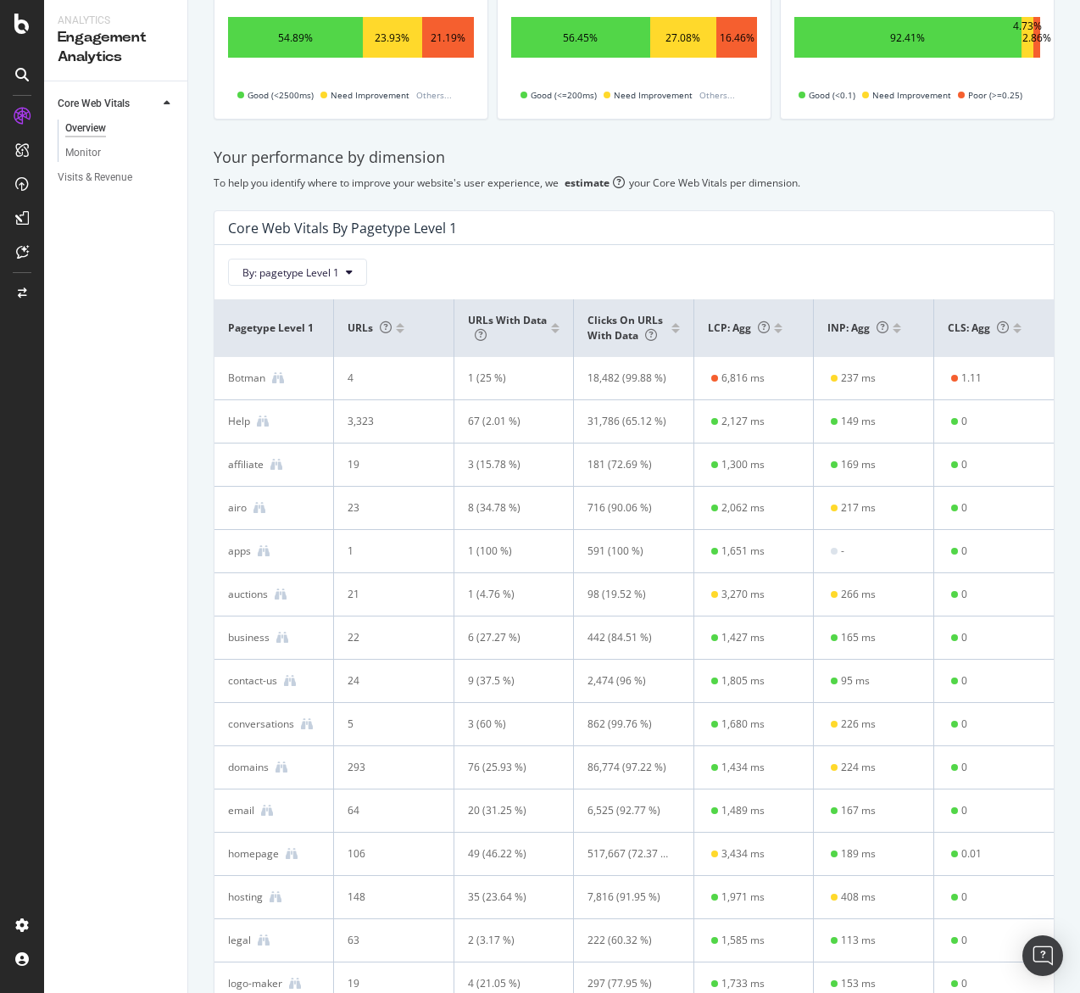
click at [567, 260] on div "By: pagetype Level 1" at bounding box center [634, 272] width 812 height 27
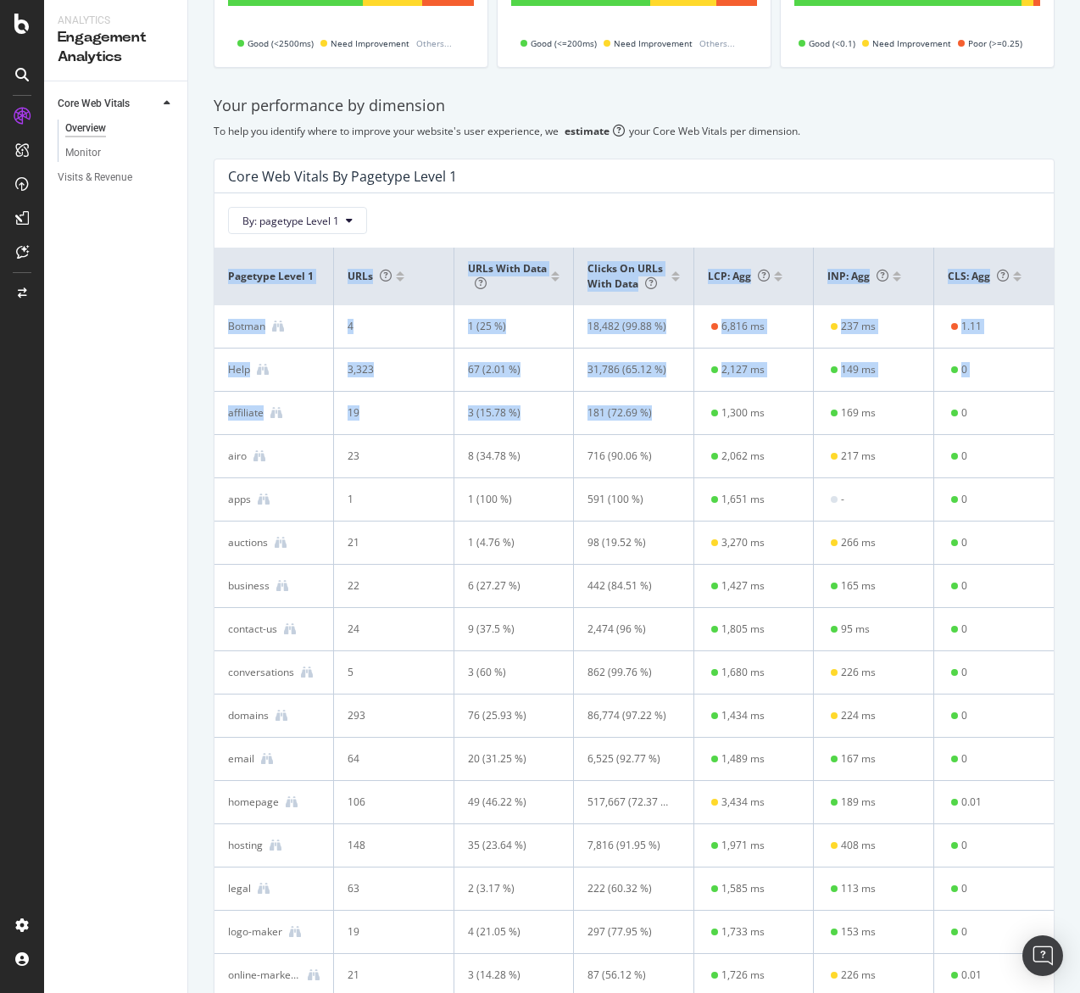
drag, startPoint x: 227, startPoint y: 272, endPoint x: 634, endPoint y: 436, distance: 438.8
click at [648, 436] on table "pagetype Level 1 URLs URLs with data Clicks on URLs with data LCP: Agg INP: Agg…" at bounding box center [635, 925] width 840 height 1355
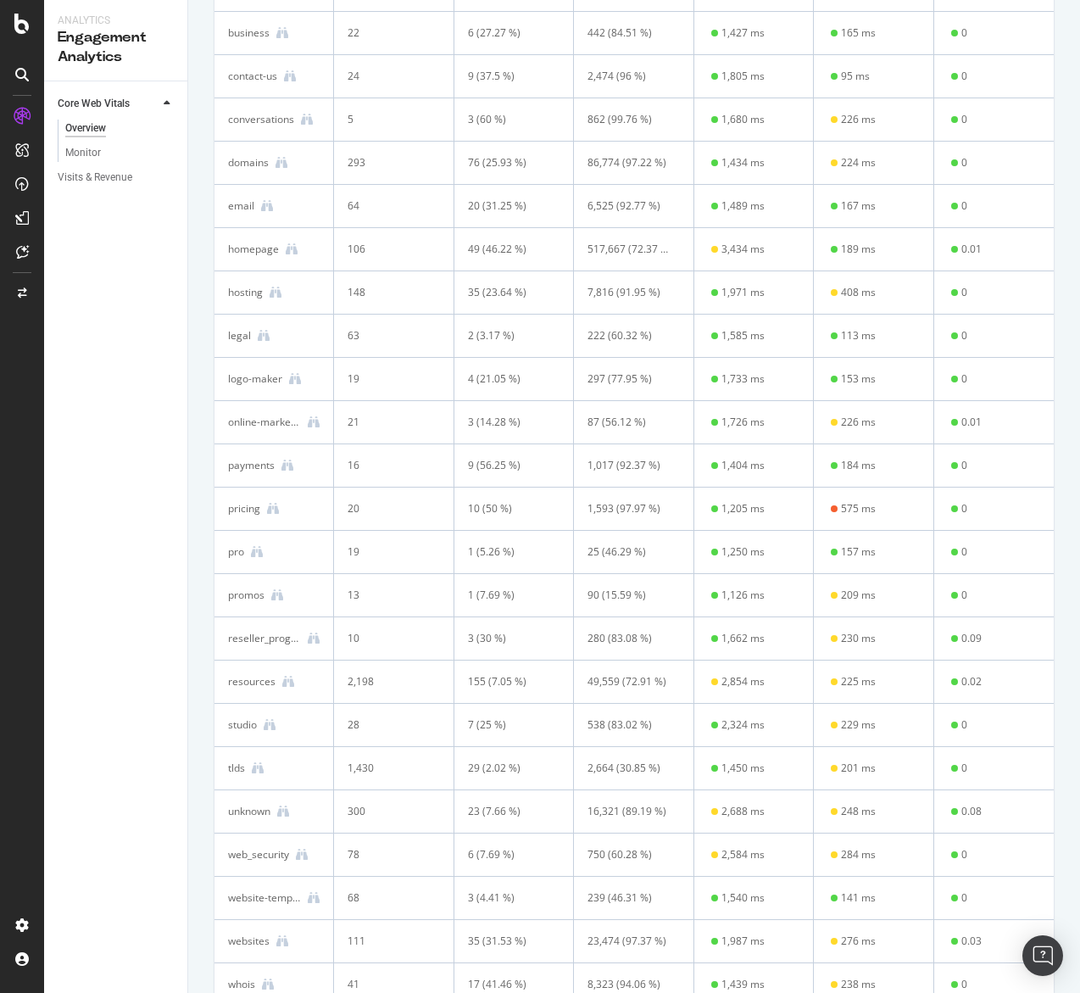
scroll to position [974, 0]
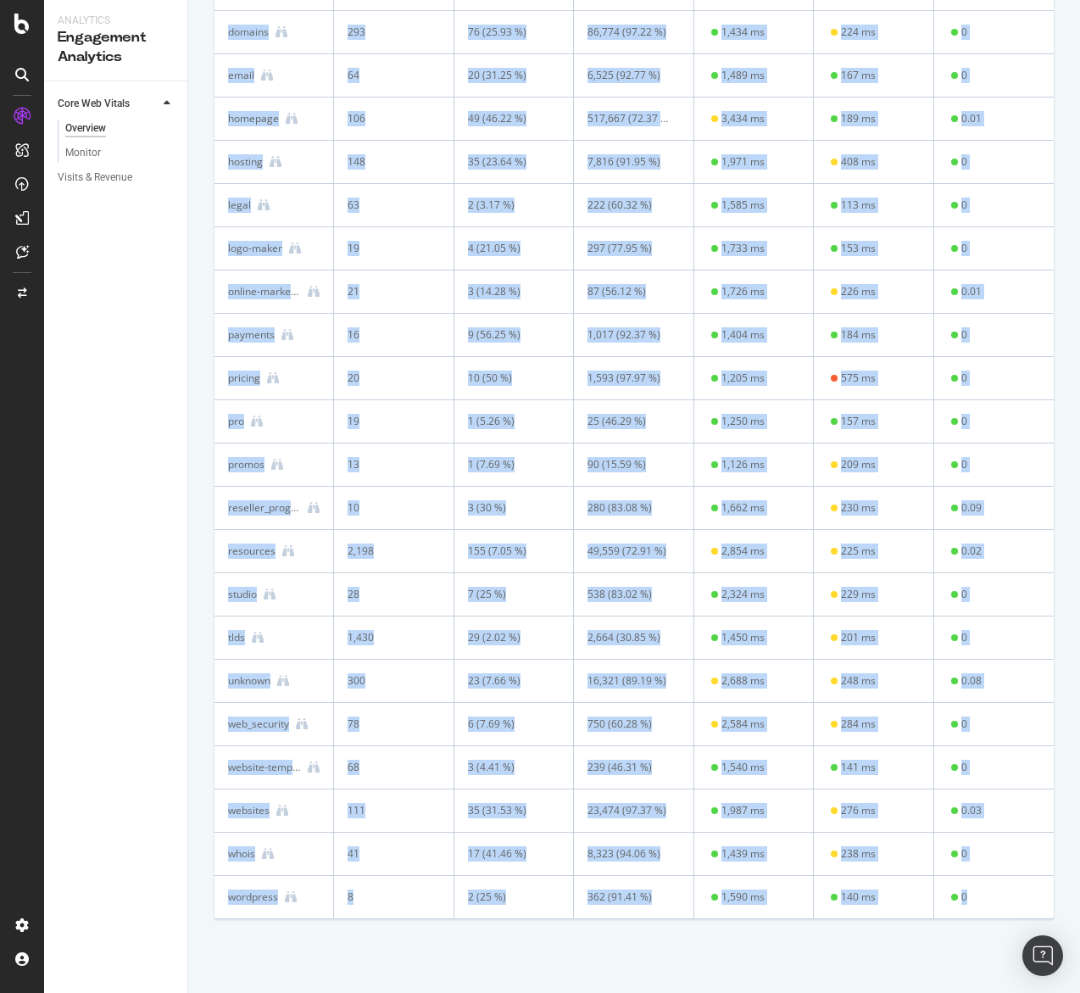
click at [1008, 895] on td "0" at bounding box center [995, 897] width 120 height 43
copy table "pagetype Level 1 URLs URLs with data Clicks on URLs with data LCP: Agg INP: Agg…"
click at [379, 430] on td "19" at bounding box center [394, 421] width 120 height 43
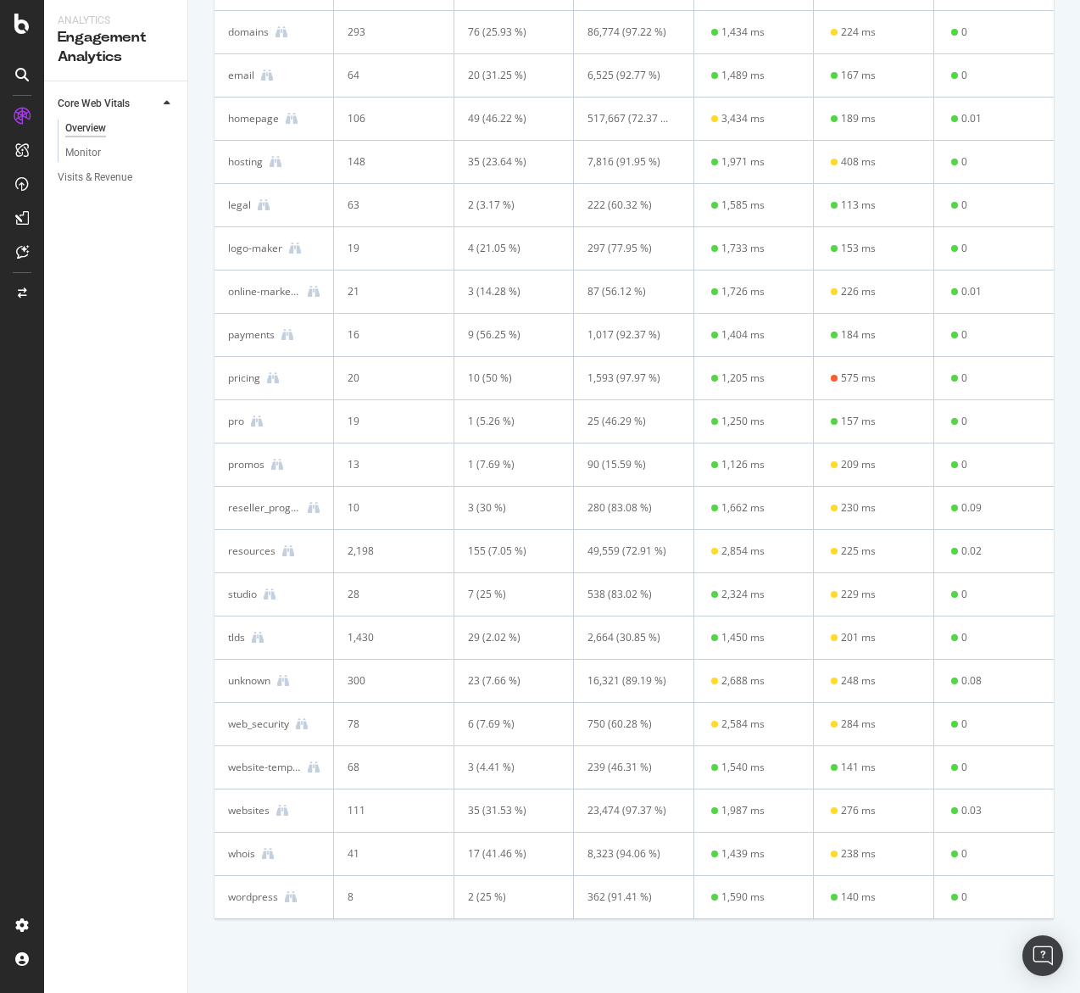
scroll to position [969, 0]
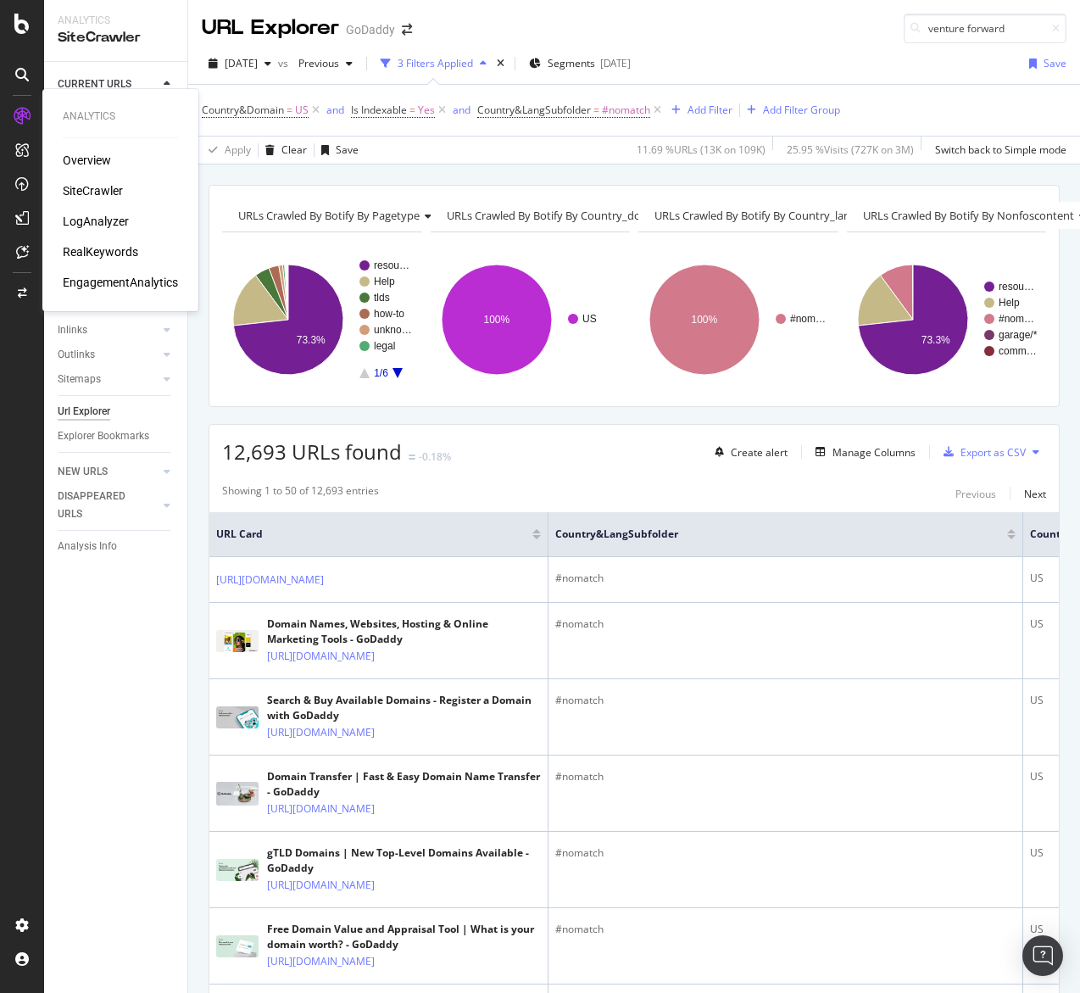
click at [85, 218] on div "LogAnalyzer" at bounding box center [96, 221] width 66 height 17
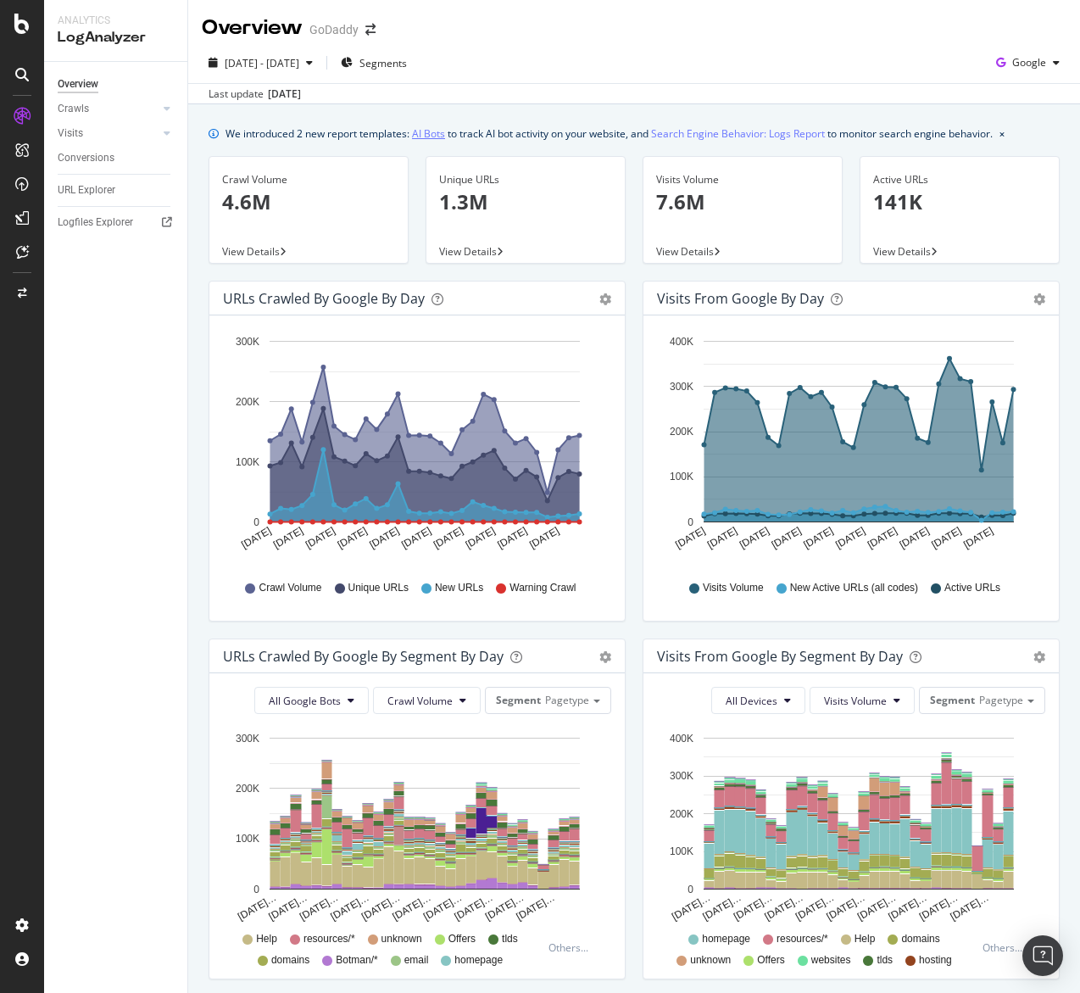
click at [438, 136] on link "AI Bots" at bounding box center [428, 134] width 33 height 18
click at [103, 282] on div "EngagementAnalytics" at bounding box center [120, 282] width 115 height 17
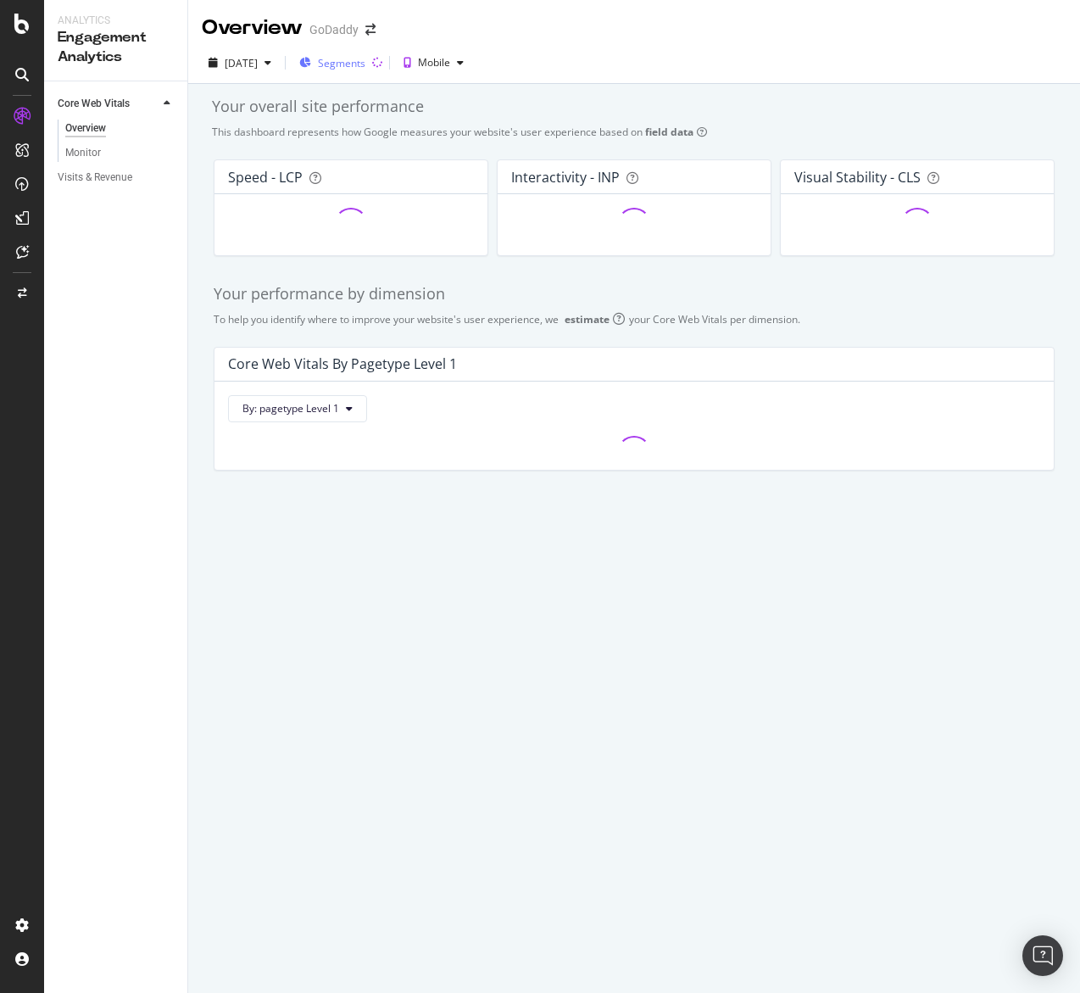
click at [366, 72] on div "Segments" at bounding box center [332, 62] width 66 height 25
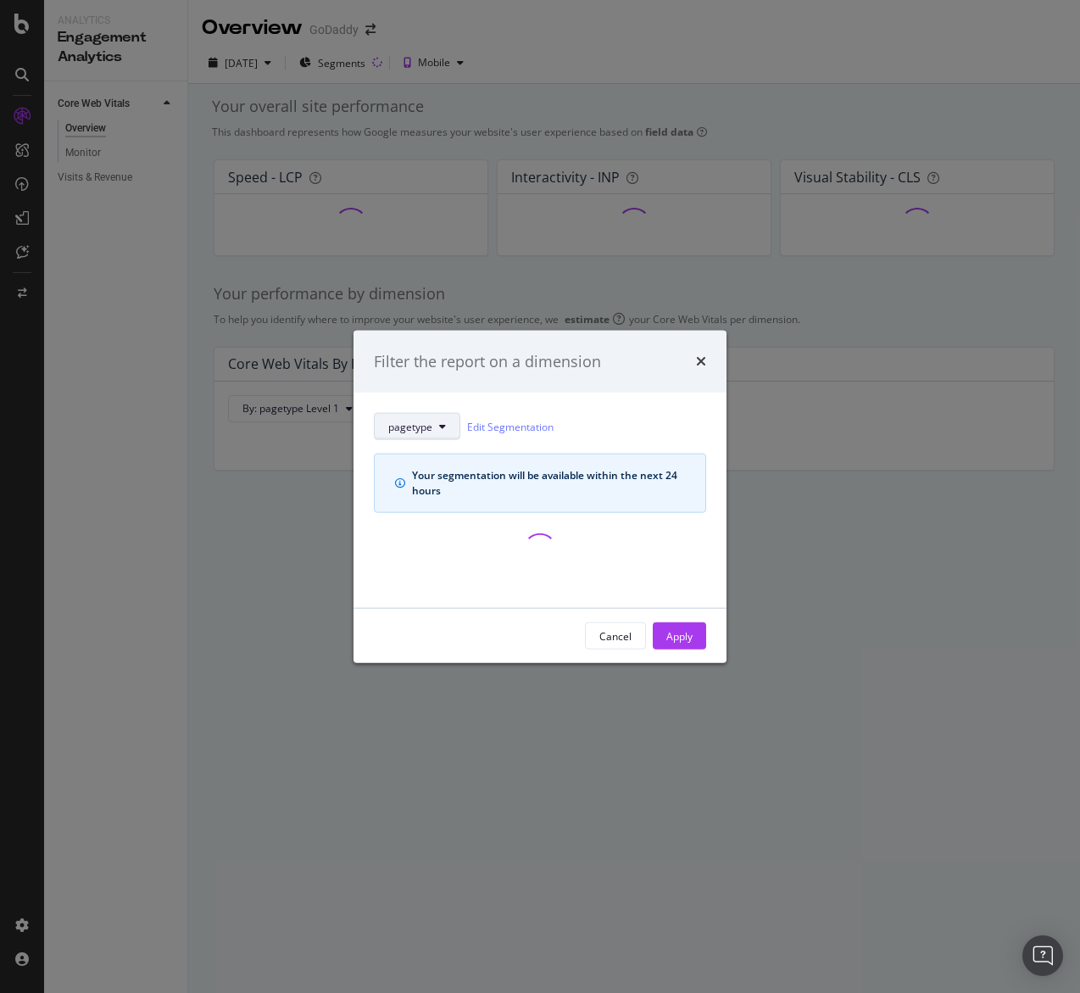
click at [424, 426] on span "pagetype" at bounding box center [410, 426] width 44 height 14
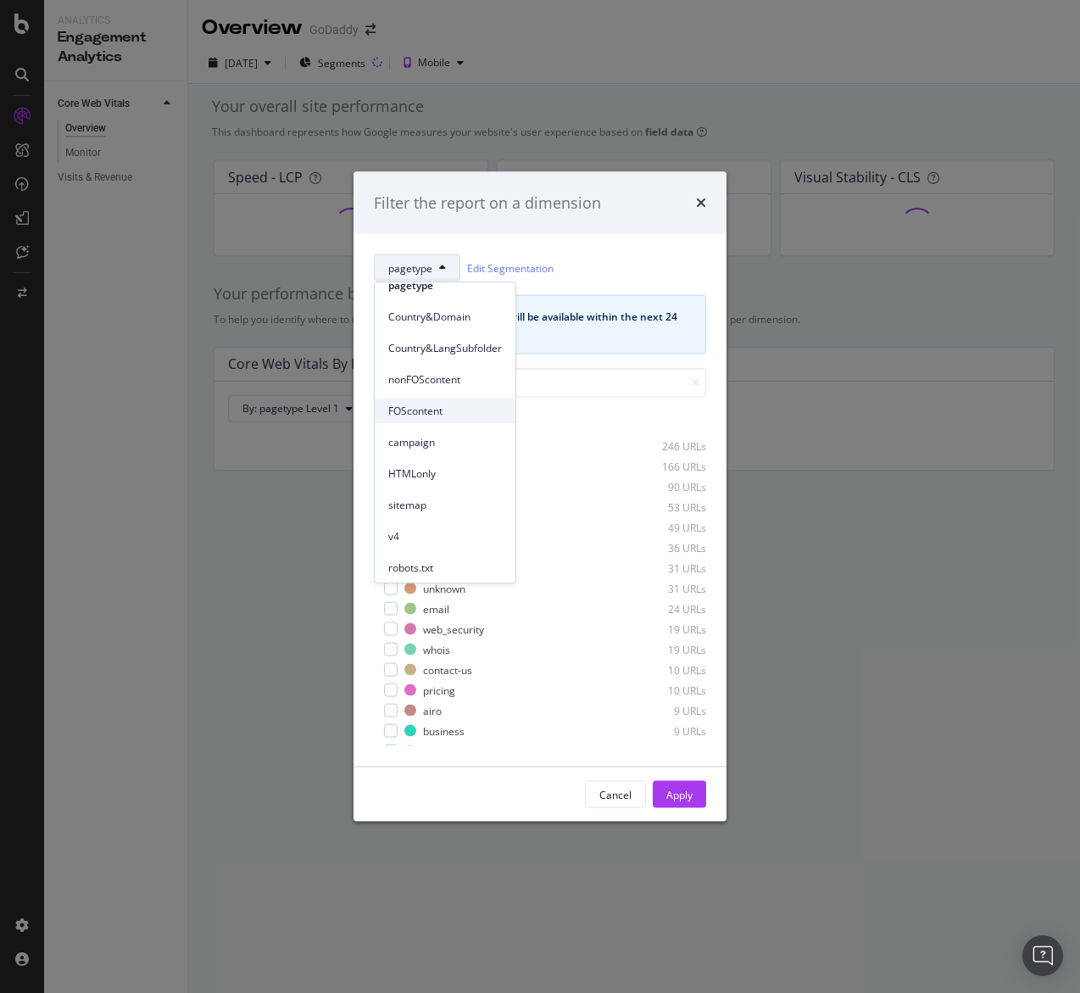
scroll to position [45, 0]
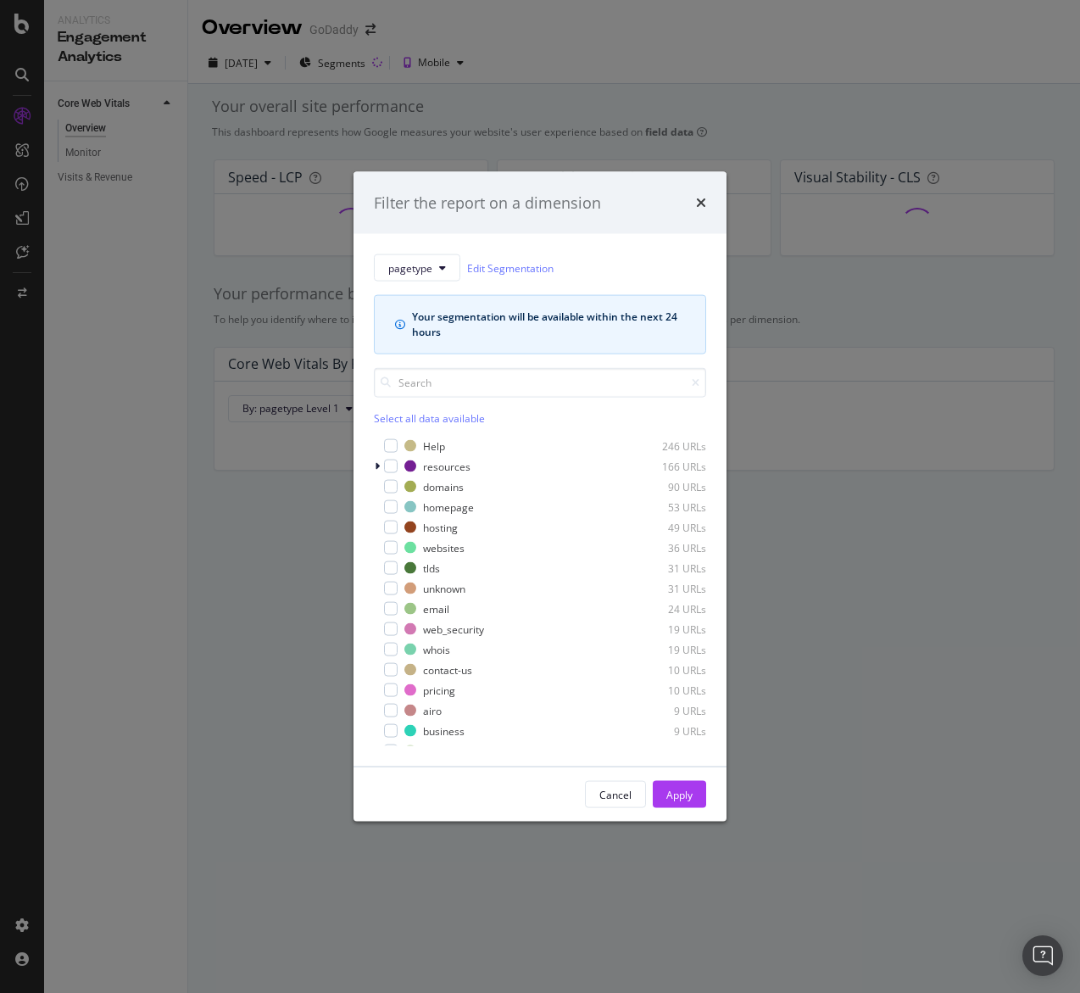
click at [611, 265] on div "pagetype Edit Segmentation" at bounding box center [540, 267] width 332 height 27
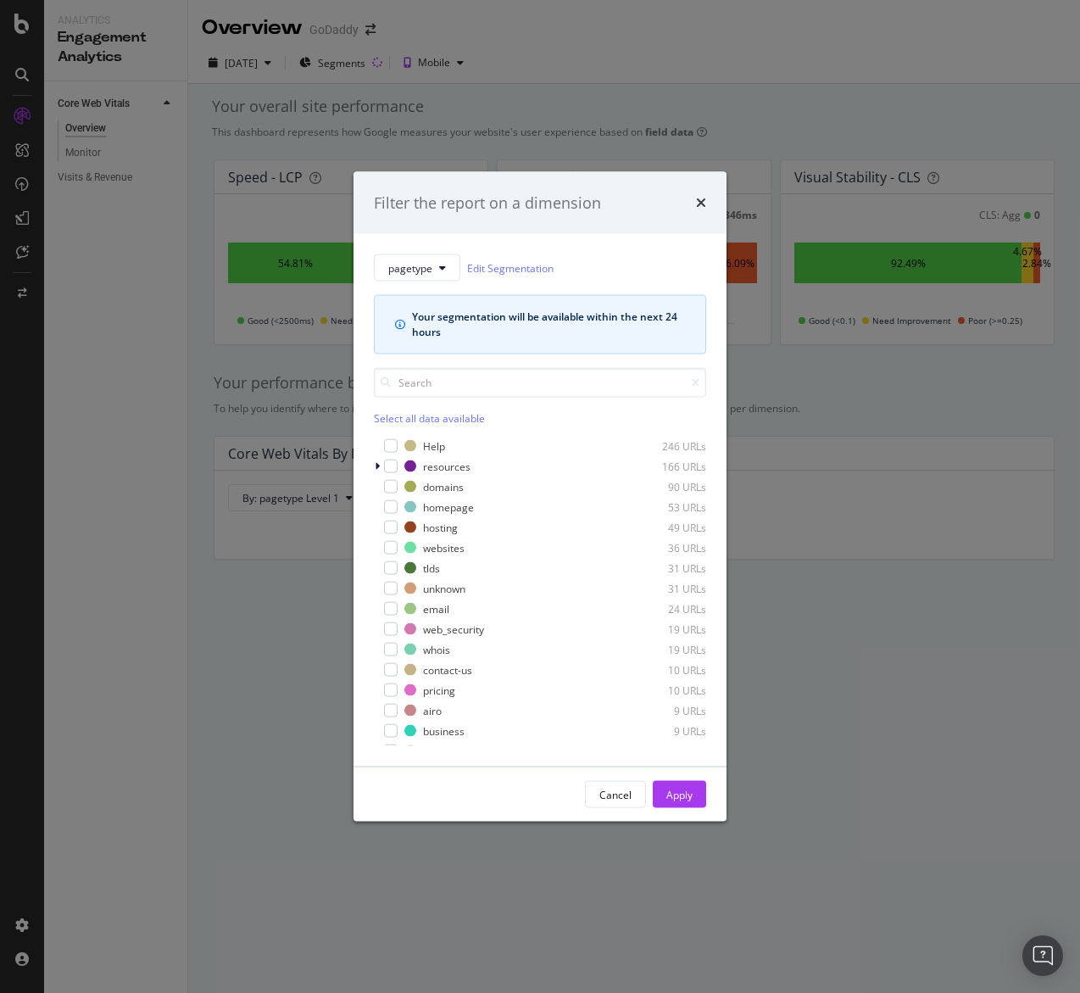
click at [410, 66] on div "Filter the report on a dimension pagetype Edit Segmentation Your segmentation w…" at bounding box center [540, 496] width 1080 height 993
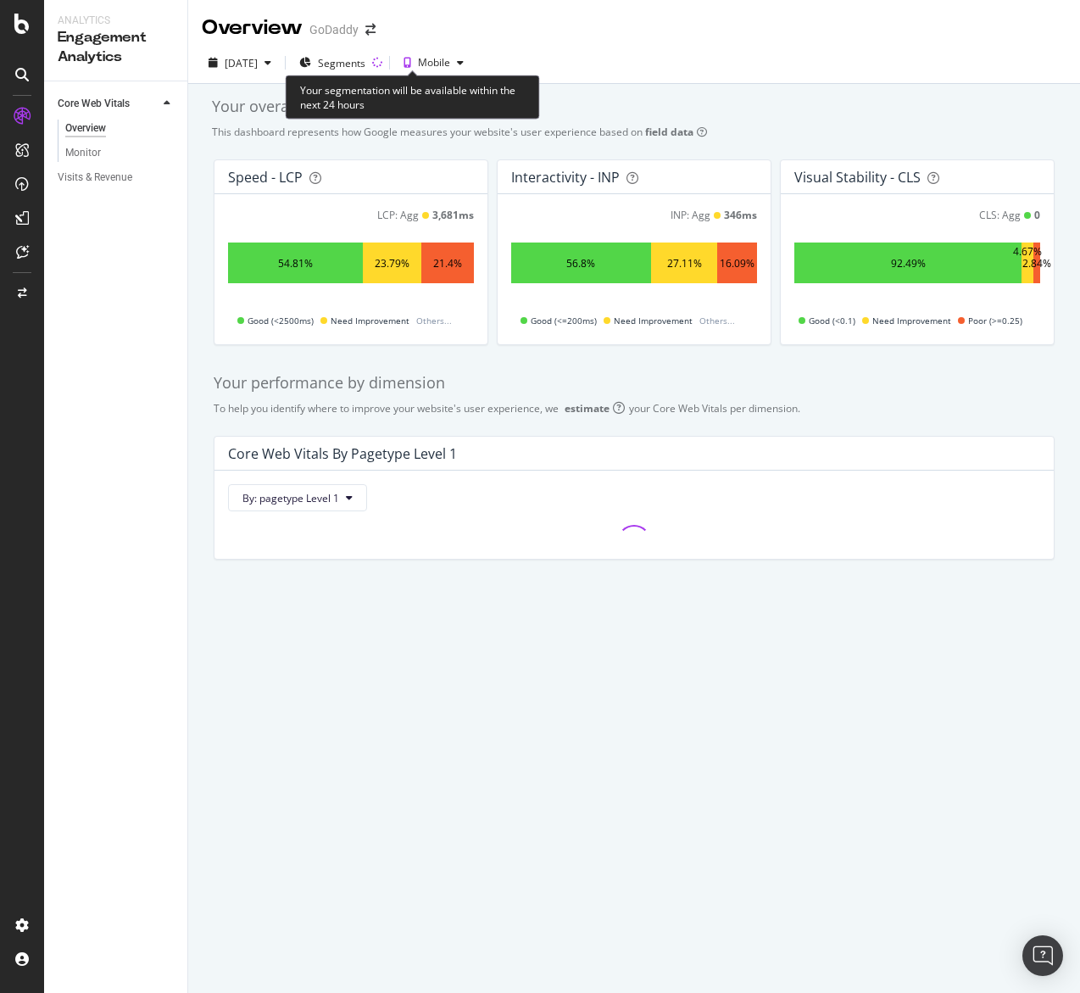
click at [383, 66] on icon at bounding box center [377, 63] width 11 height 11
click at [384, 63] on icon at bounding box center [378, 63] width 14 height 14
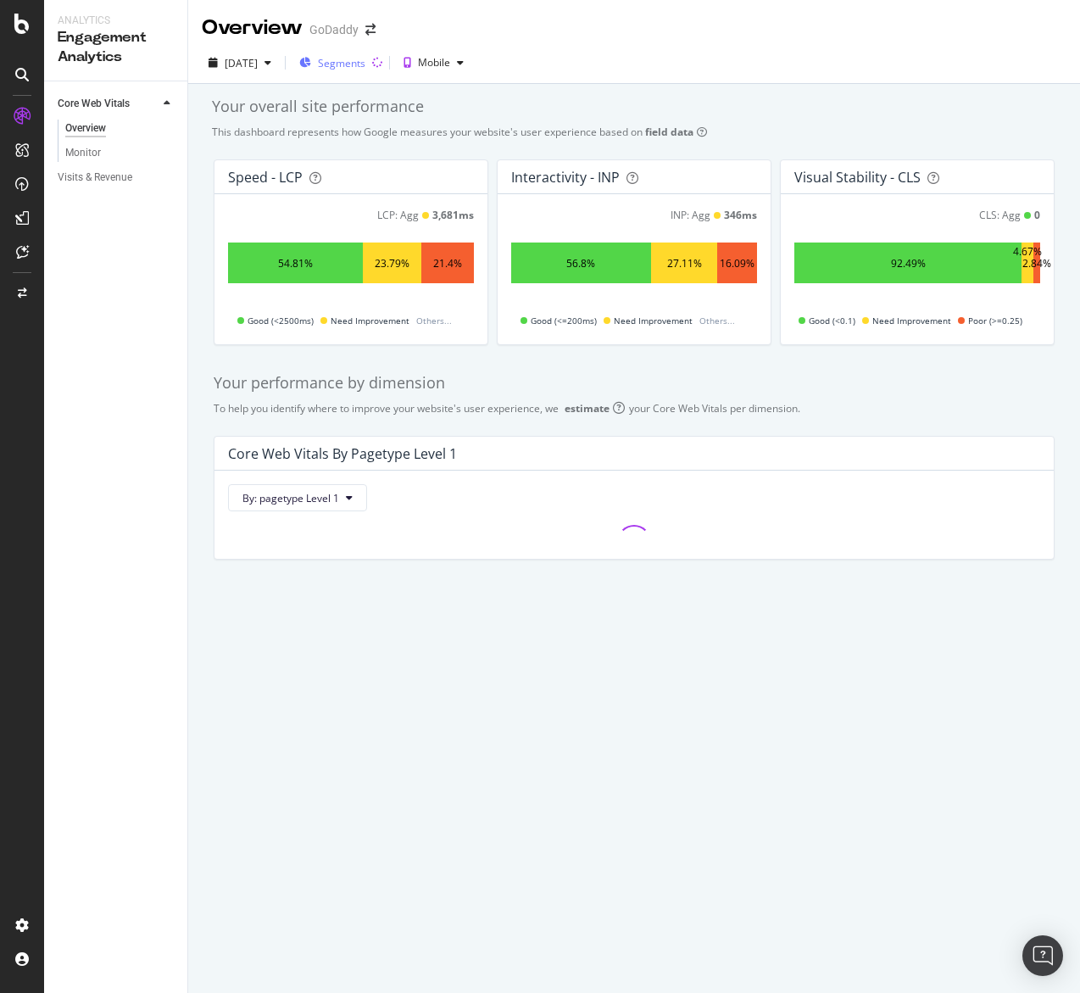
click at [366, 62] on span "Segments" at bounding box center [341, 63] width 47 height 14
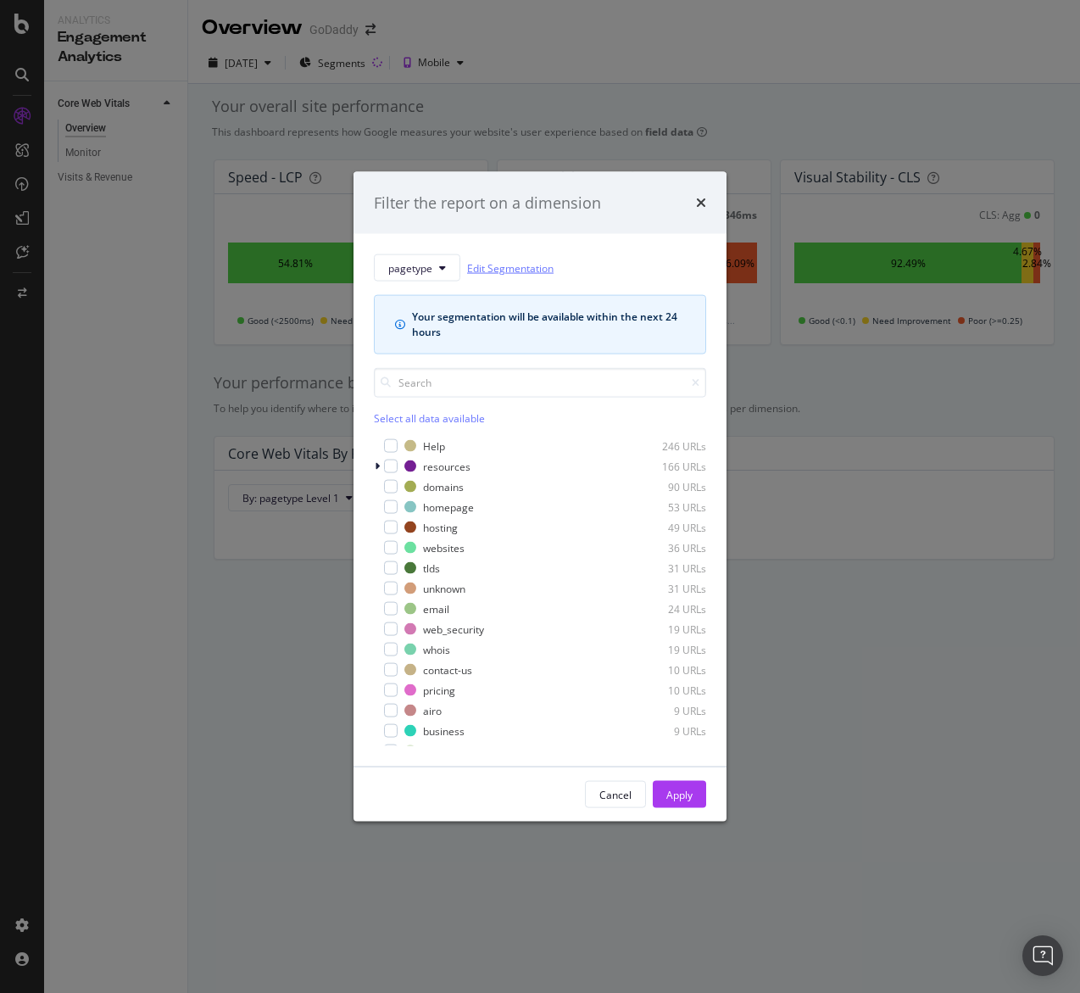
click at [500, 262] on link "Edit Segmentation" at bounding box center [510, 268] width 87 height 18
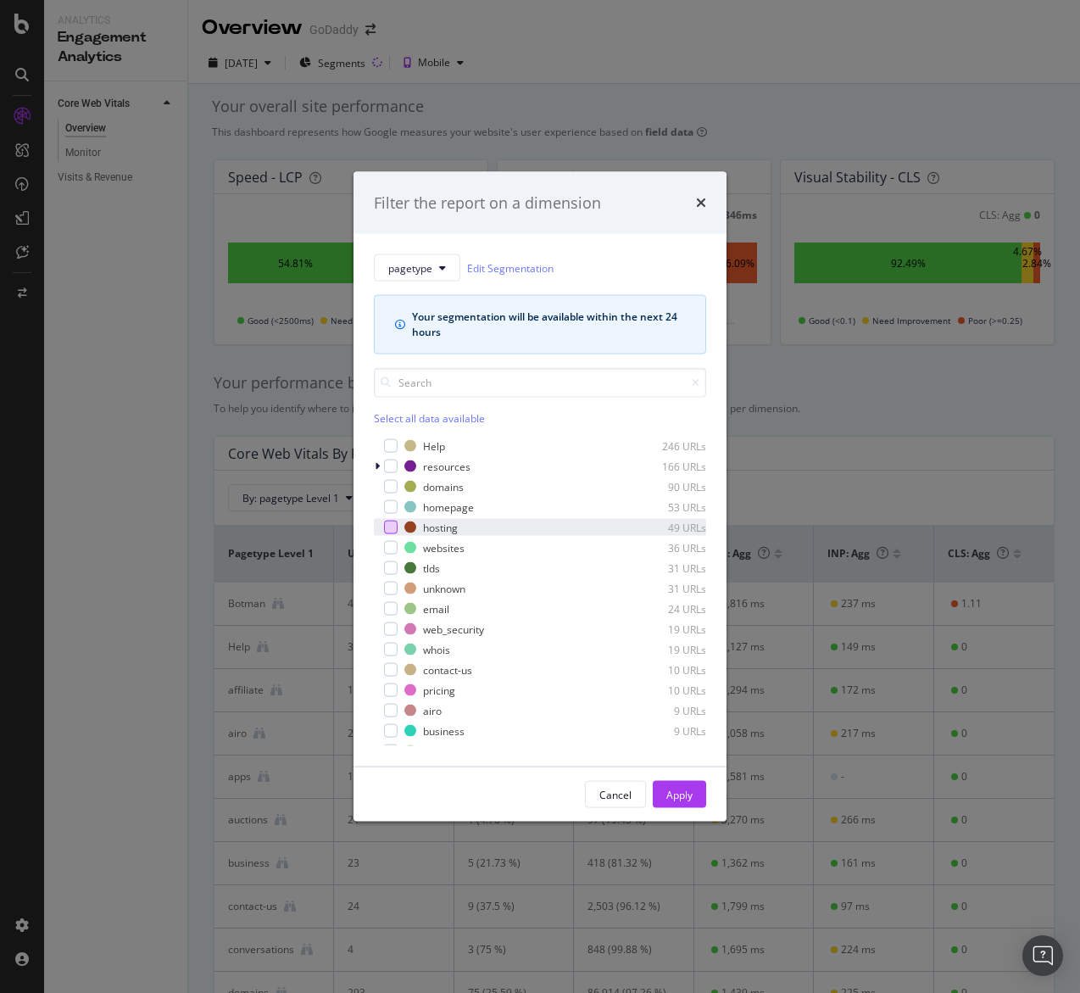
click at [392, 528] on div "modal" at bounding box center [391, 528] width 14 height 14
click at [668, 786] on div "Apply" at bounding box center [680, 794] width 26 height 25
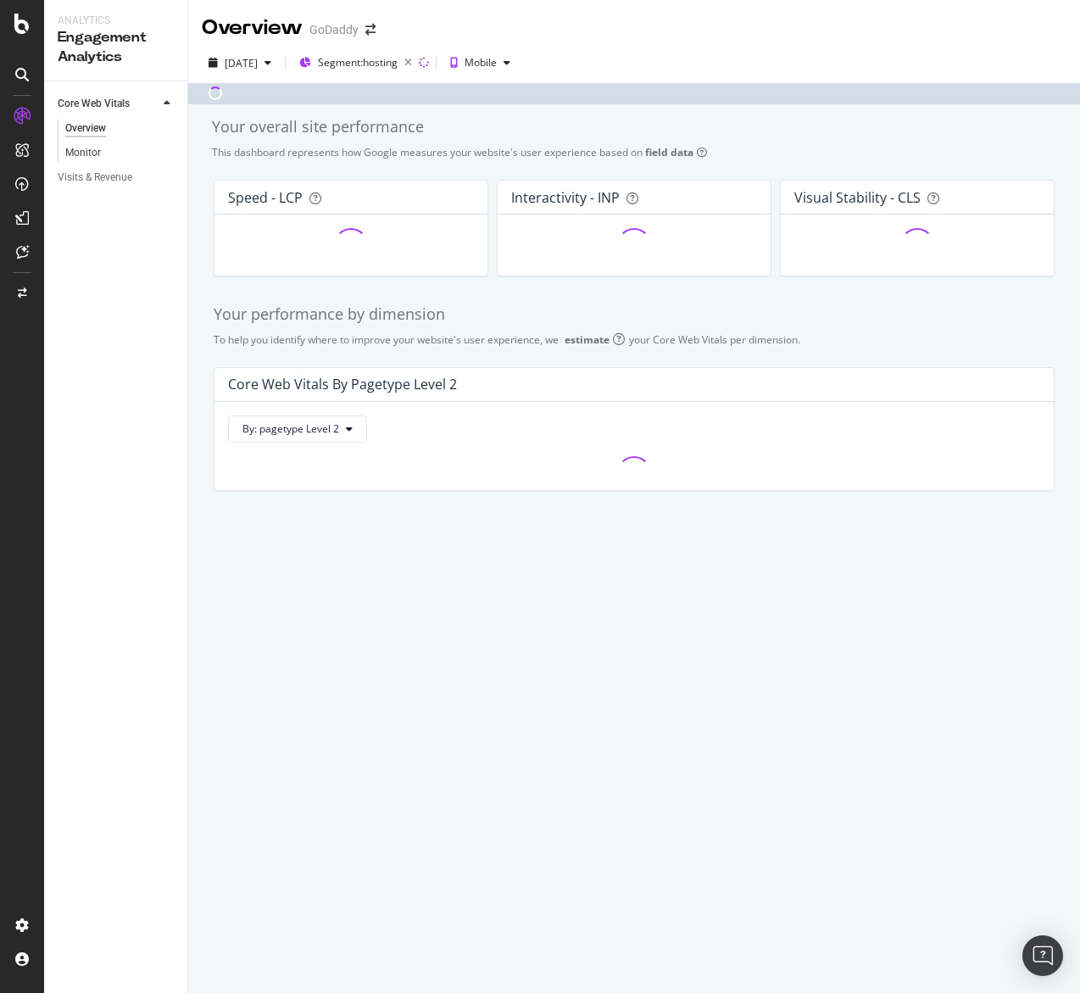
click at [103, 153] on link "Monitor" at bounding box center [120, 153] width 110 height 18
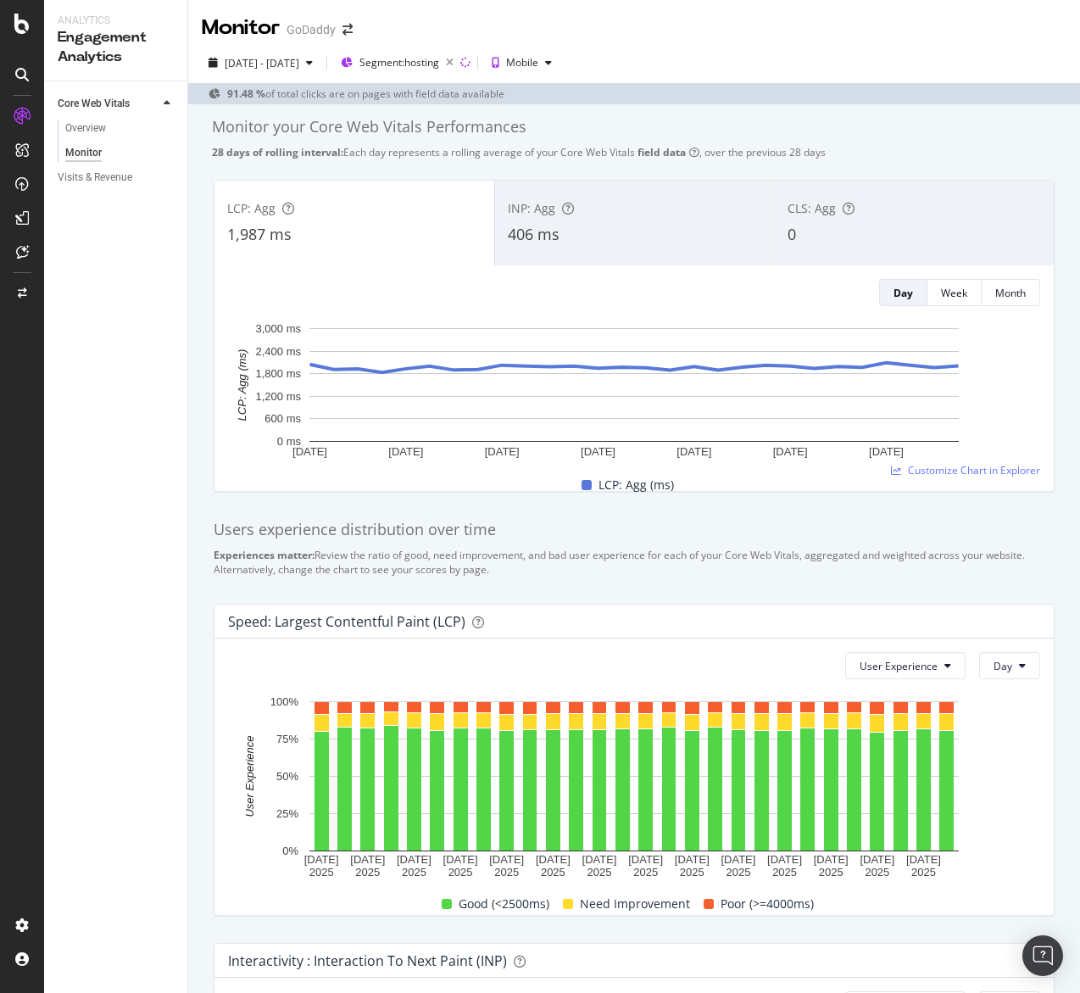
click at [797, 226] on div "0" at bounding box center [915, 235] width 254 height 22
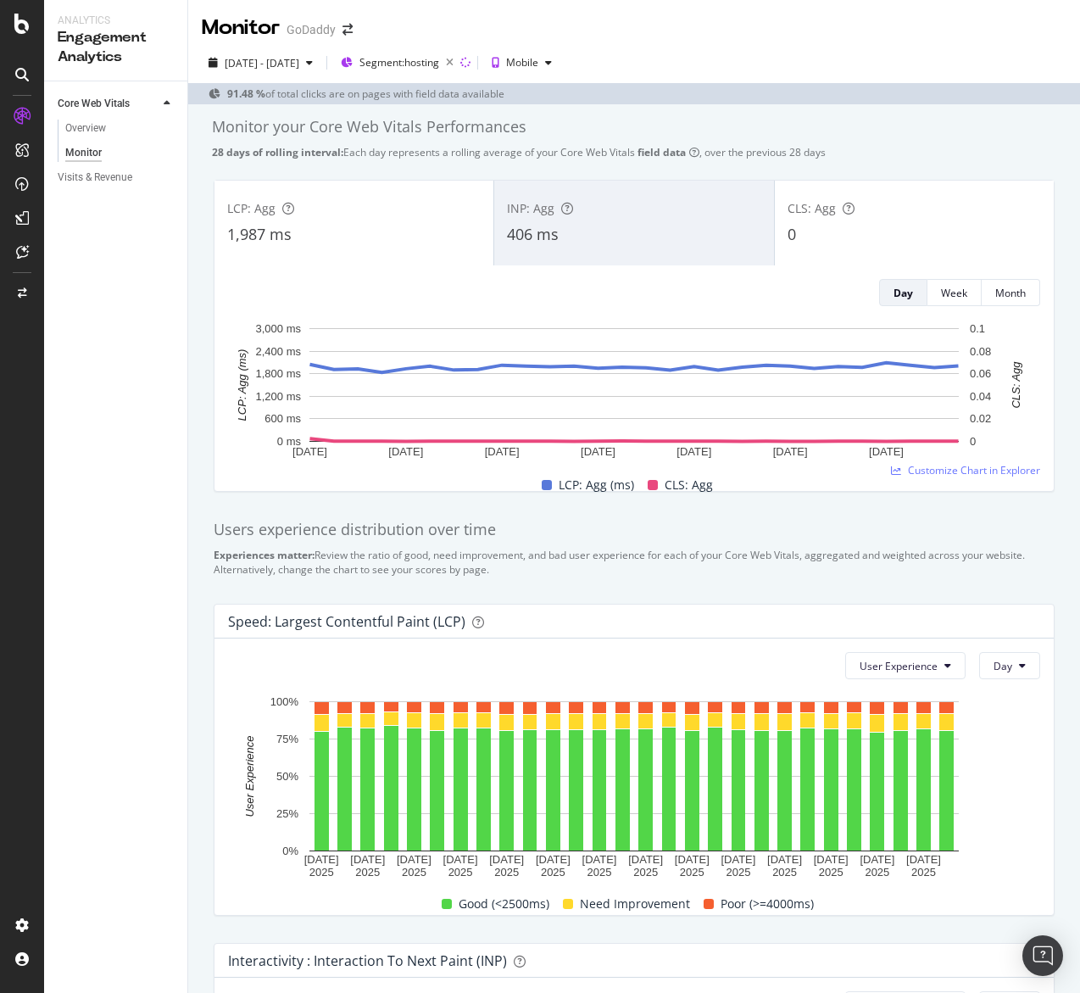
click at [413, 220] on div "LCP: Agg 1,987 ms" at bounding box center [354, 223] width 279 height 76
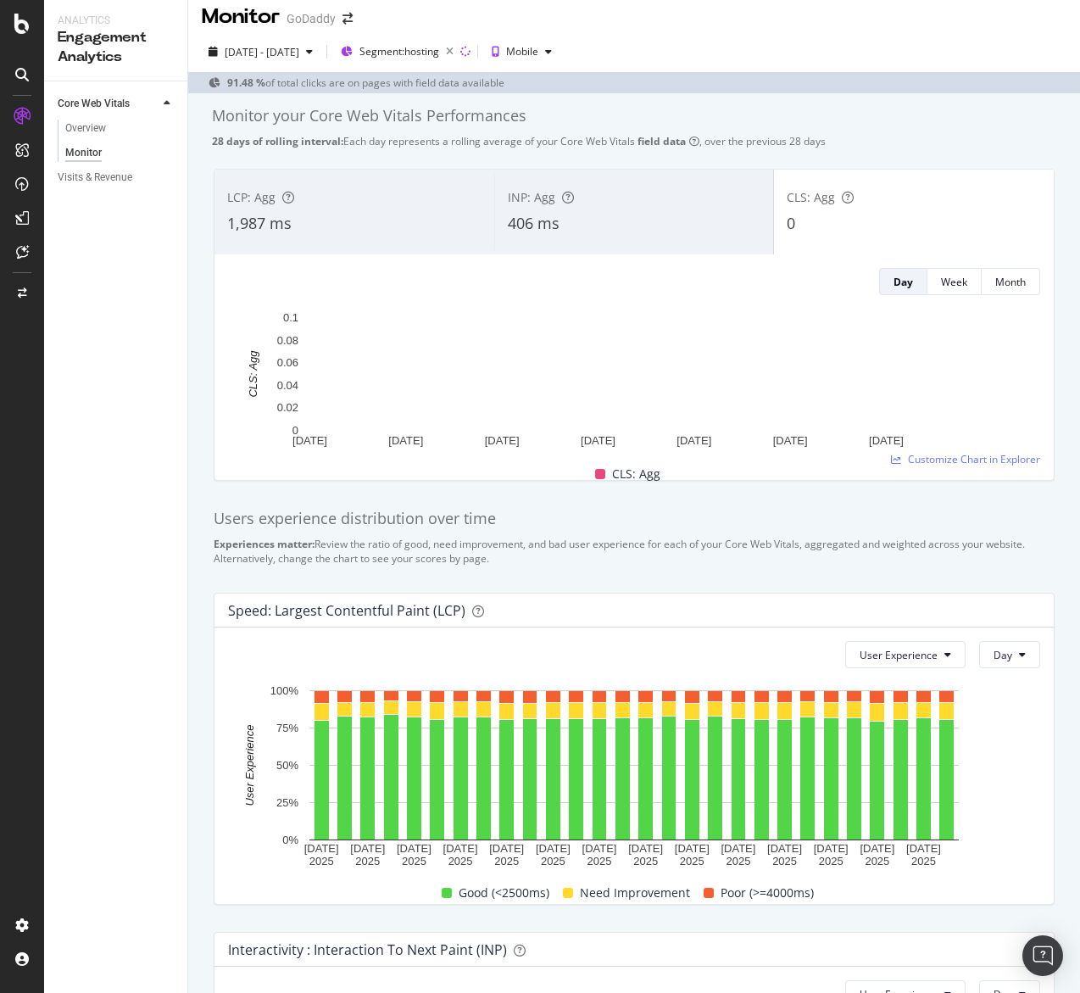
scroll to position [17, 0]
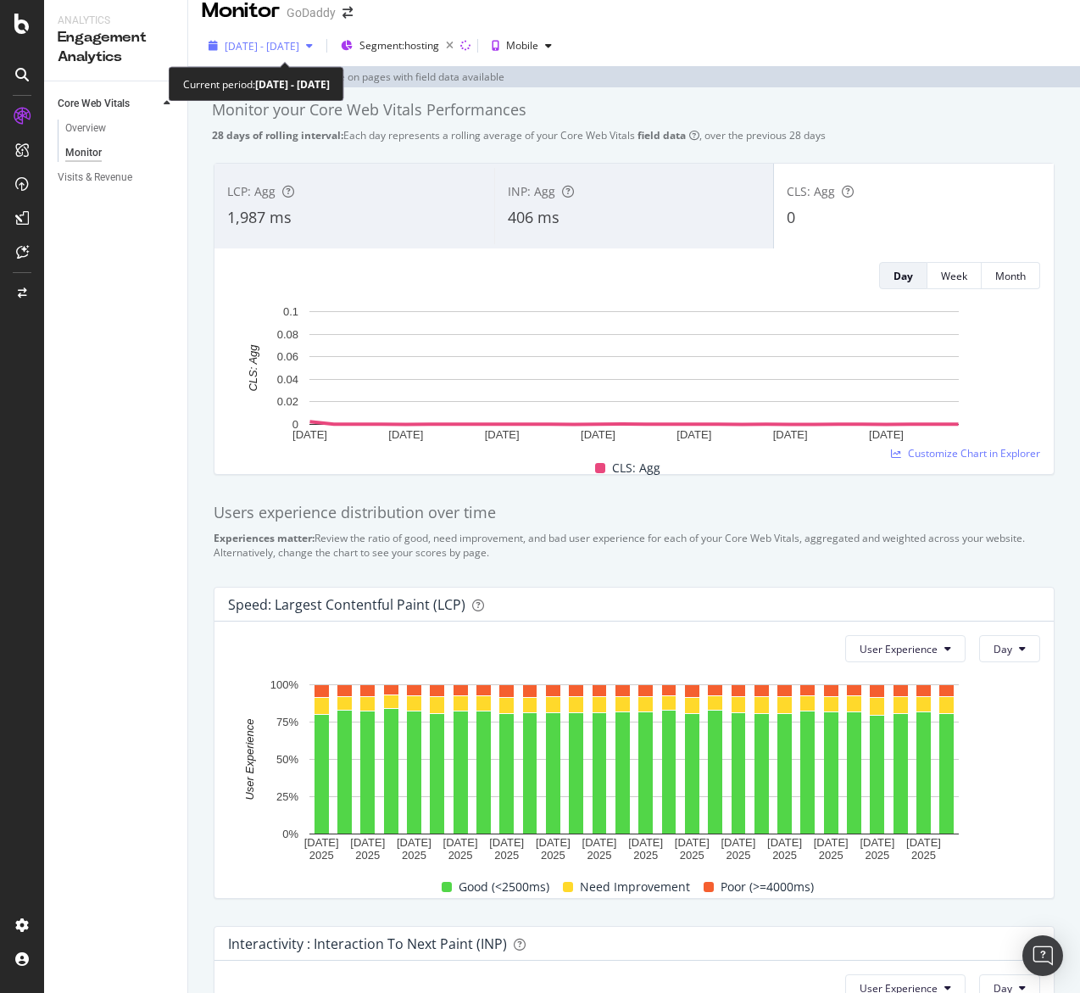
click at [281, 40] on span "2025 Aug. 16th - Sep. 12th" at bounding box center [262, 46] width 75 height 14
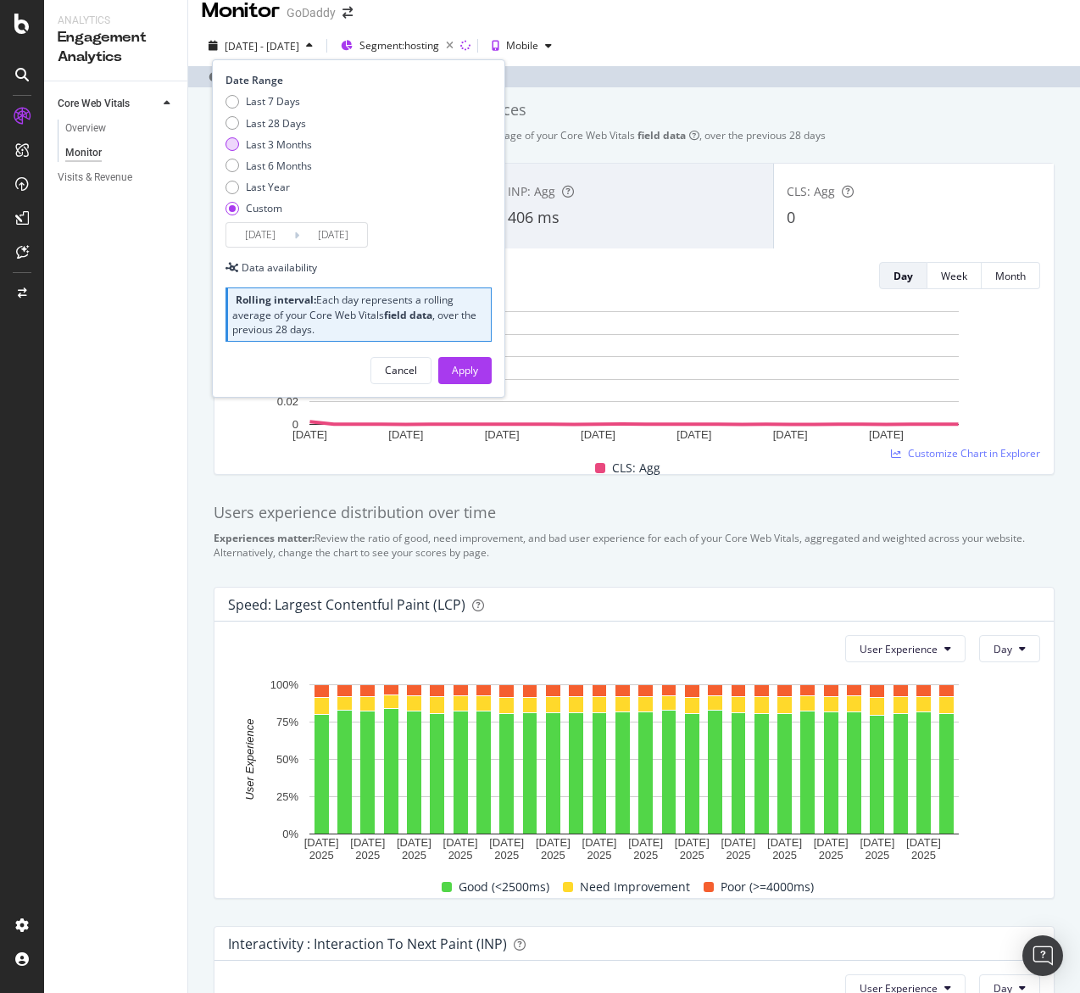
click at [272, 142] on div "Last 3 Months" at bounding box center [279, 144] width 66 height 14
type input "2025/06/15"
type input "2025/09/14"
click at [475, 366] on div "Apply" at bounding box center [465, 370] width 26 height 14
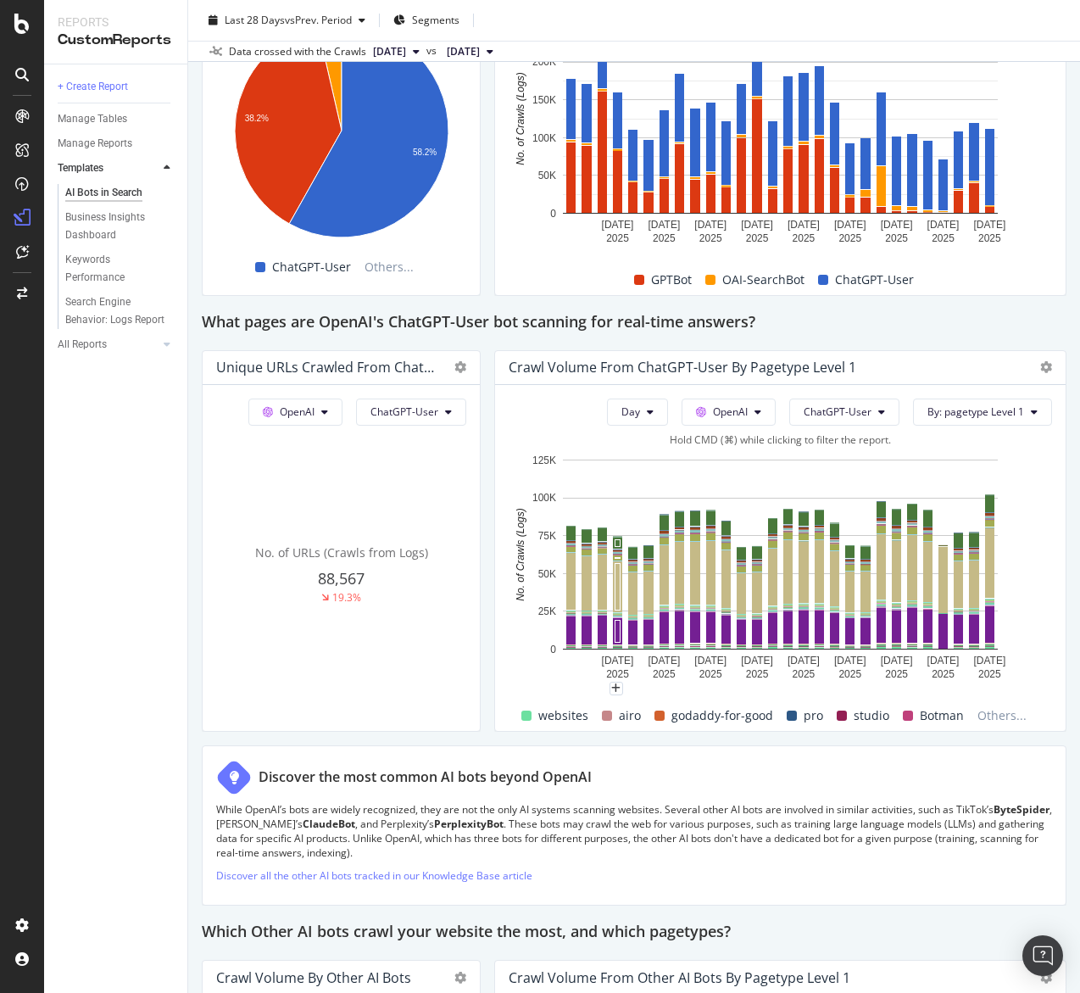
scroll to position [1699, 0]
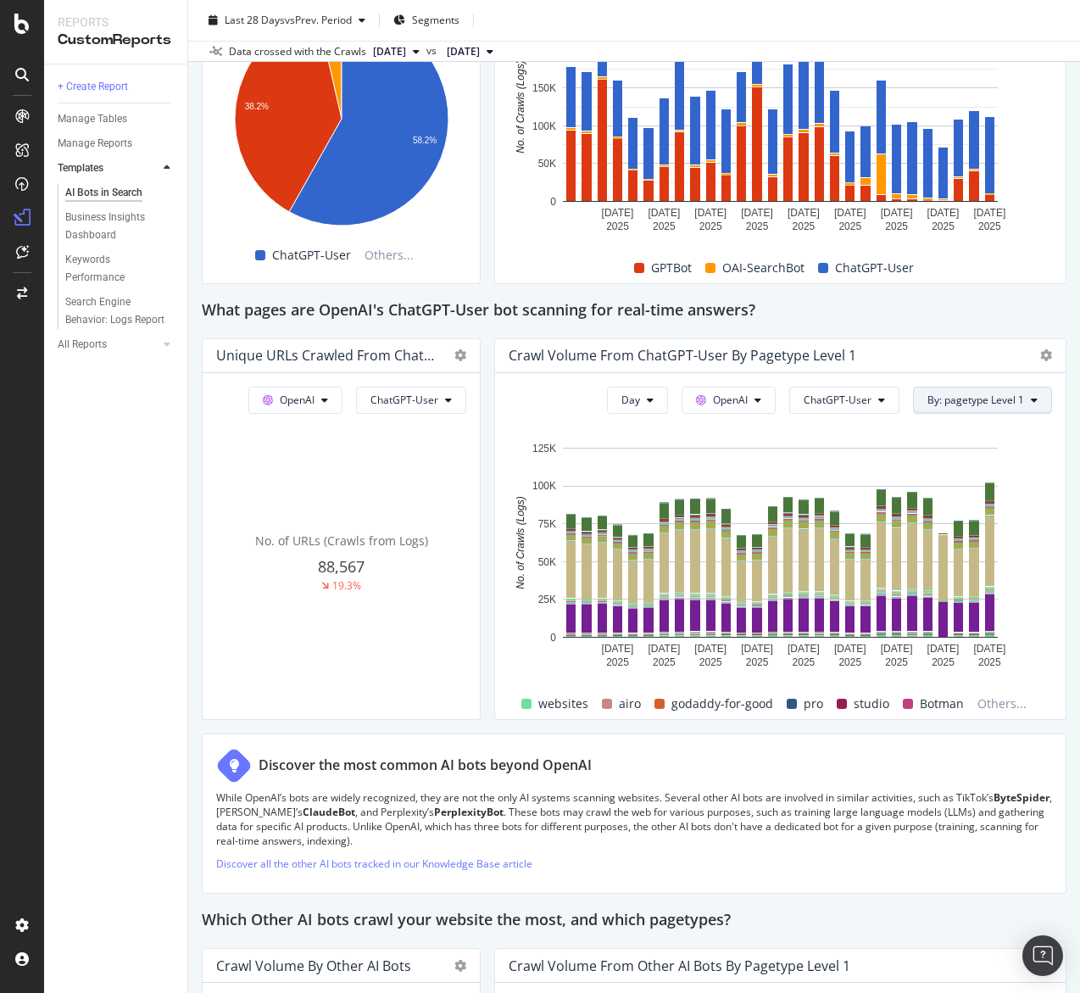
click at [992, 395] on span "By: pagetype Level 1" at bounding box center [976, 400] width 97 height 14
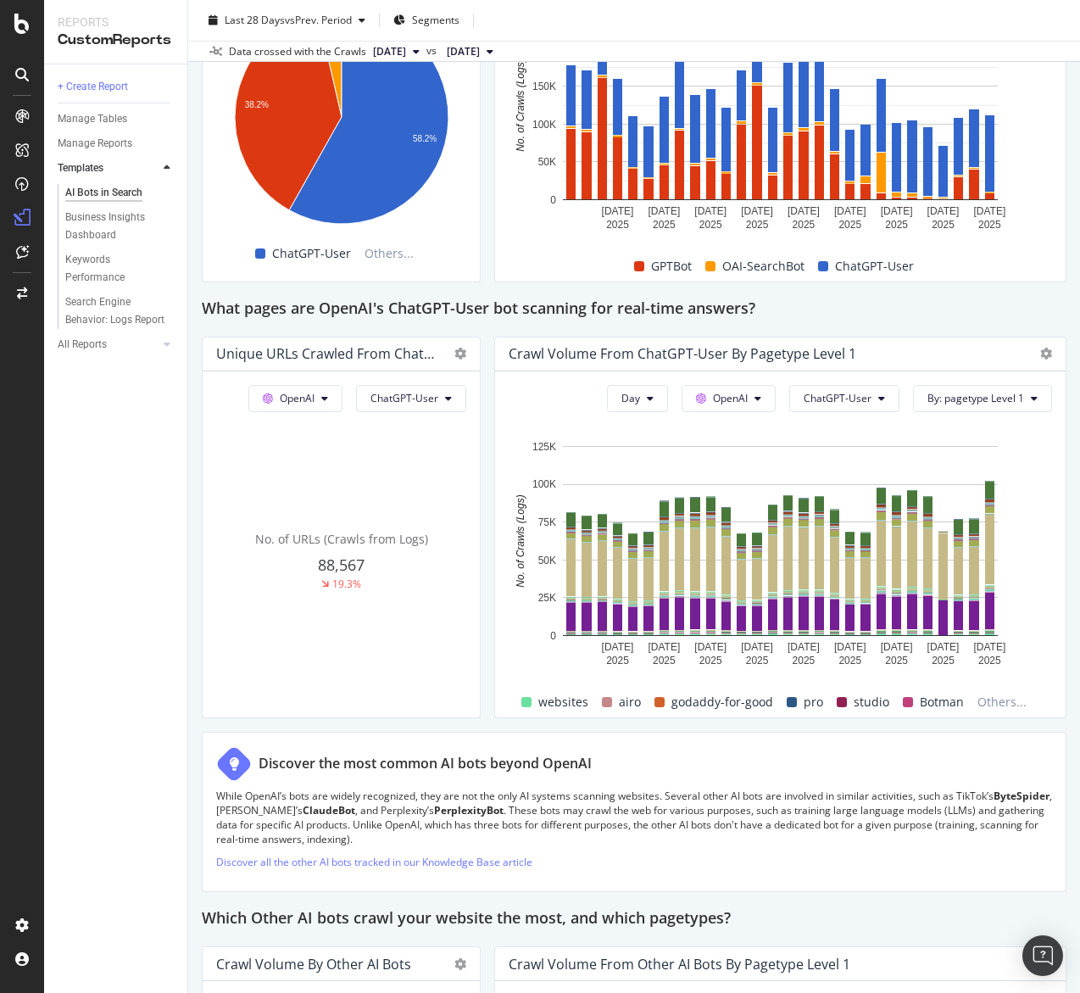
click at [981, 341] on div "Crawl Volume from ChatGPT-User by pagetype Level 1" at bounding box center [780, 355] width 571 height 34
click at [987, 396] on span "By: pagetype Level 1" at bounding box center [976, 398] width 97 height 14
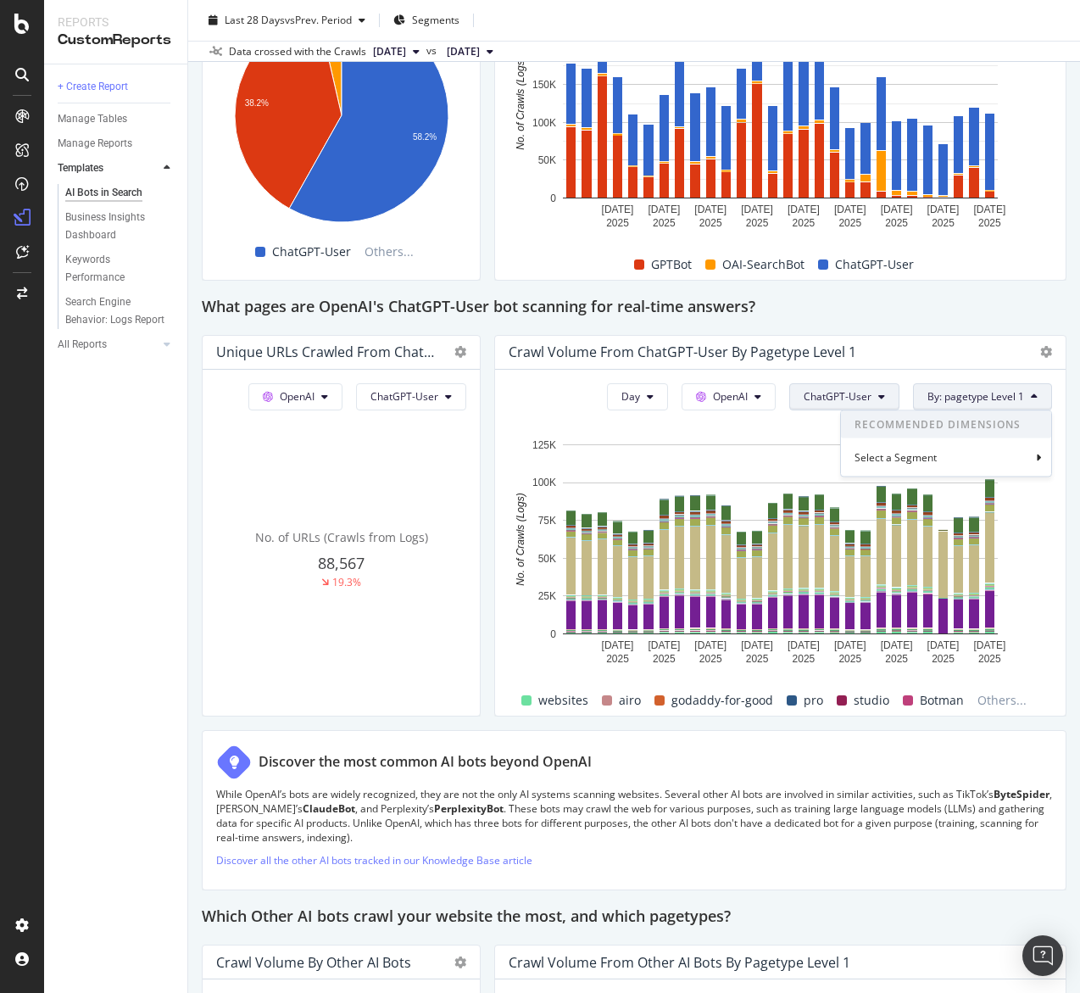
click at [875, 392] on button "ChatGPT-User" at bounding box center [845, 396] width 110 height 27
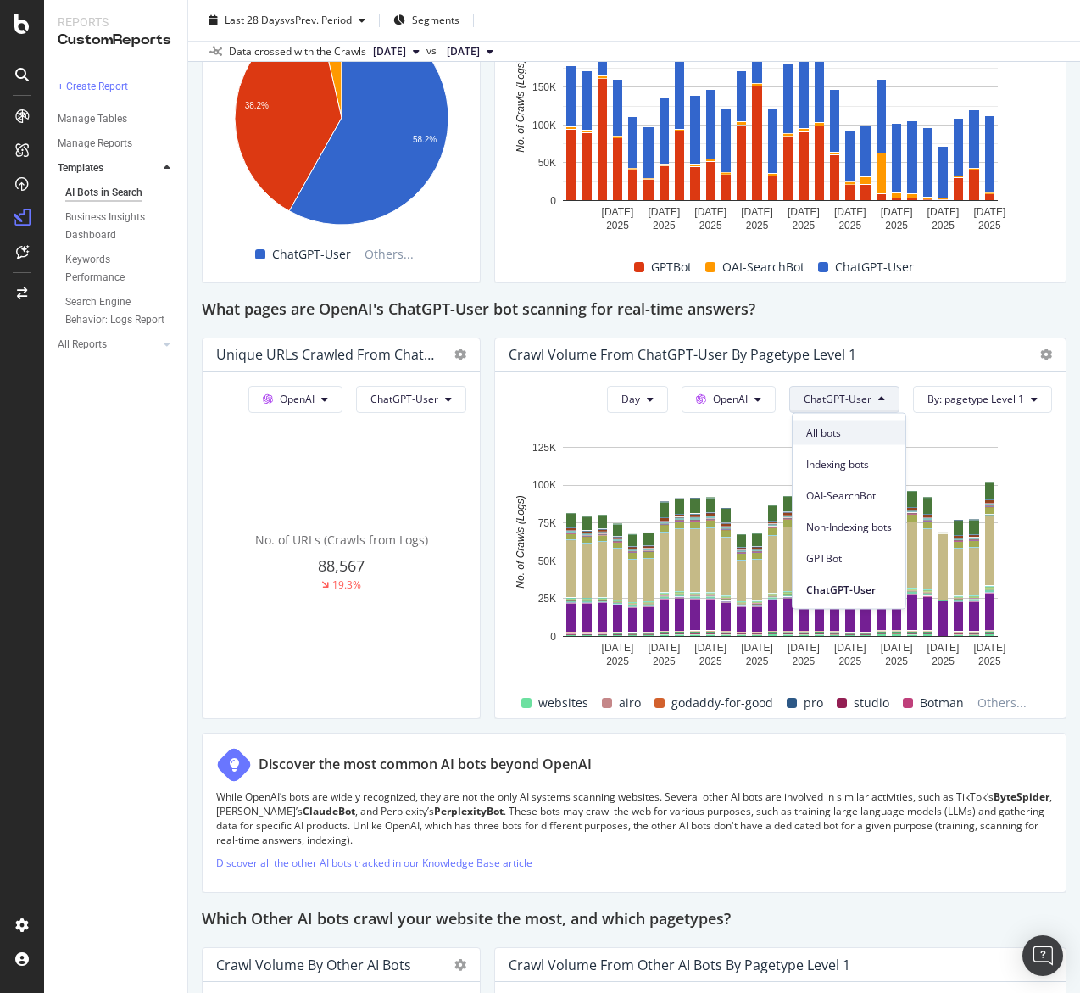
click at [860, 431] on span "All bots" at bounding box center [850, 432] width 86 height 15
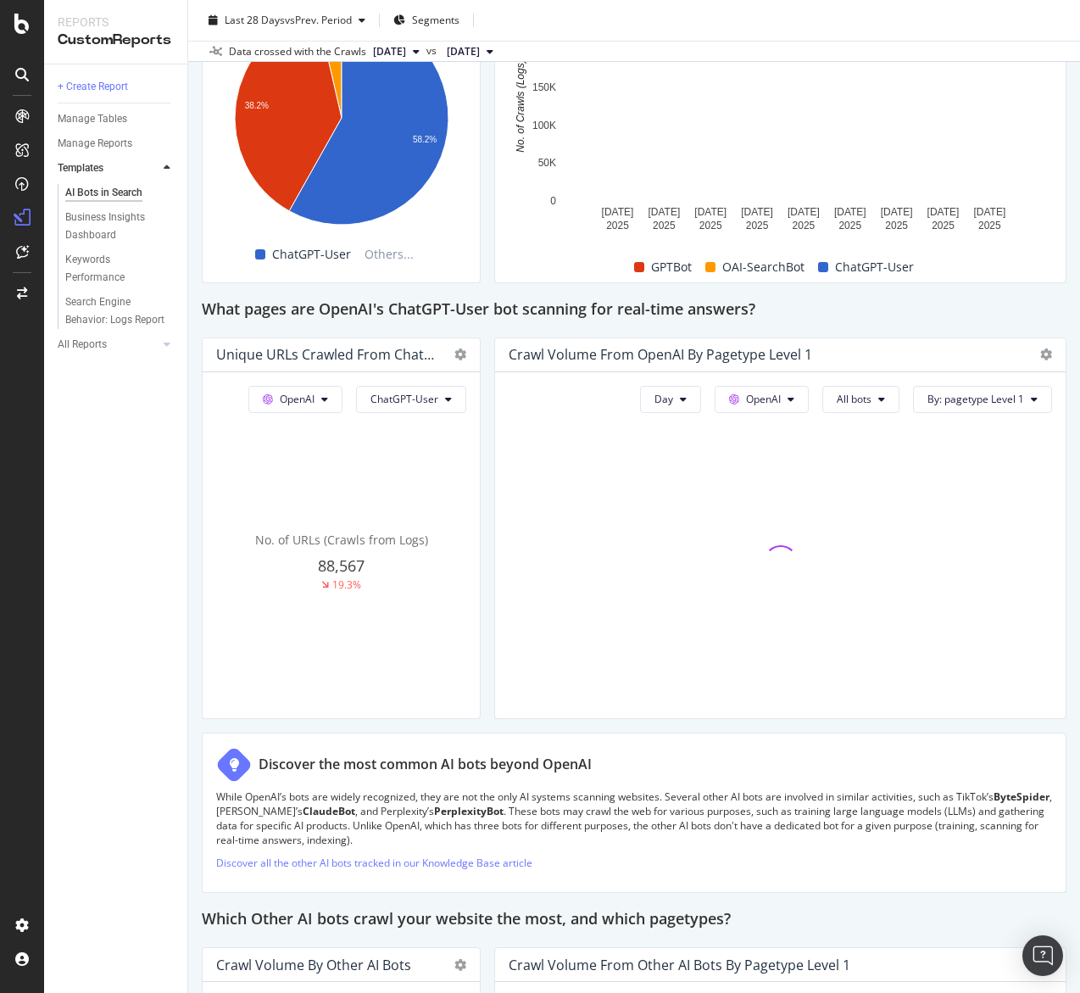
scroll to position [1697, 0]
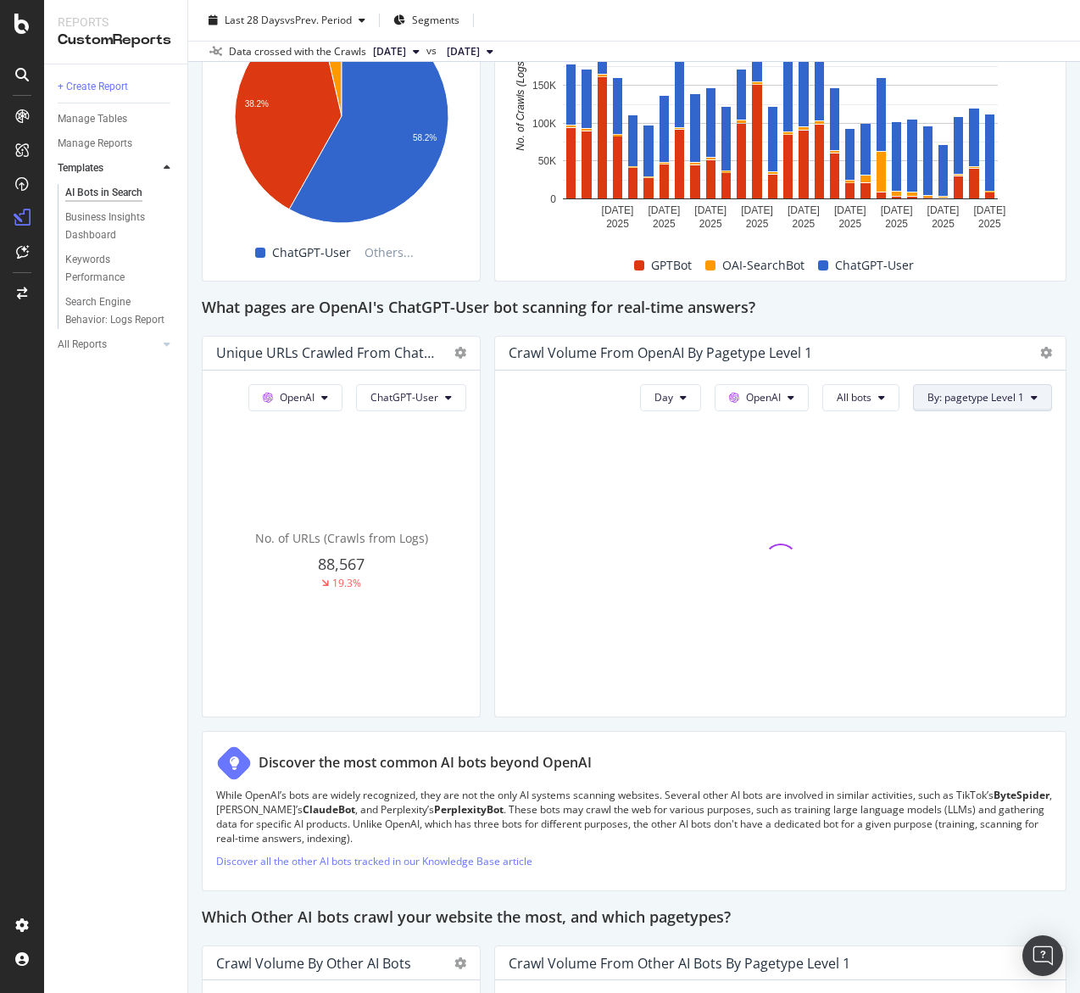
click at [975, 398] on span "By: pagetype Level 1" at bounding box center [976, 397] width 97 height 14
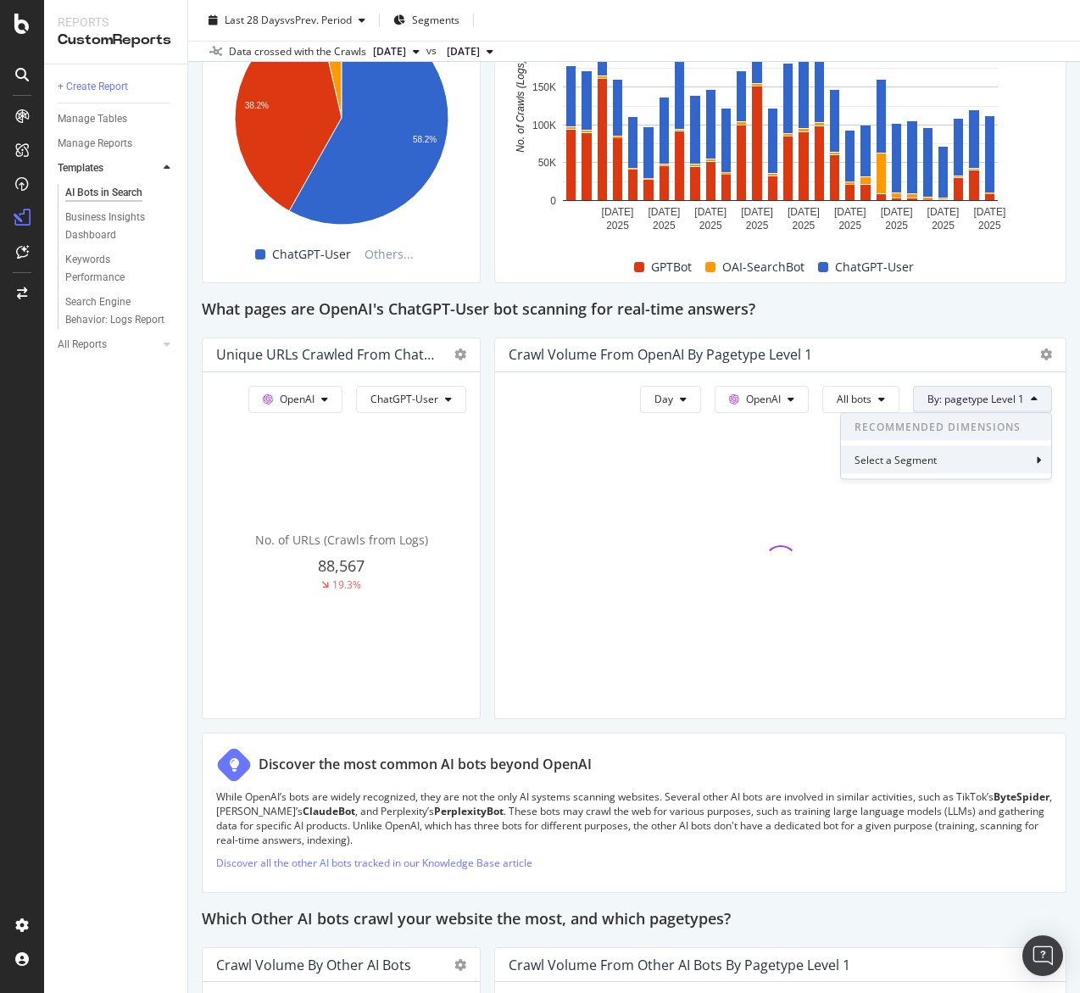
click at [940, 461] on div "Select a Segment" at bounding box center [946, 460] width 210 height 28
click at [926, 483] on div "Segments" at bounding box center [901, 491] width 78 height 17
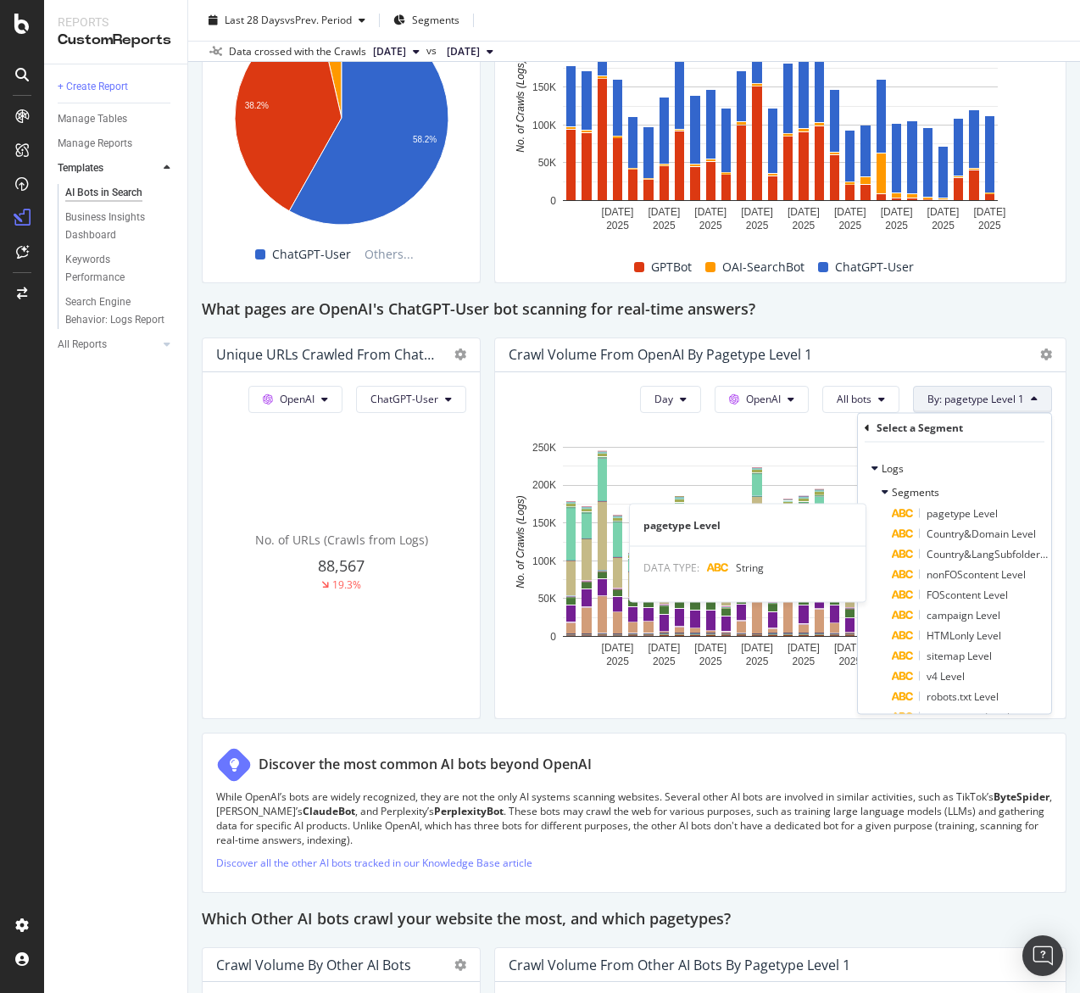
click at [957, 520] on div "pagetype Level" at bounding box center [970, 514] width 156 height 20
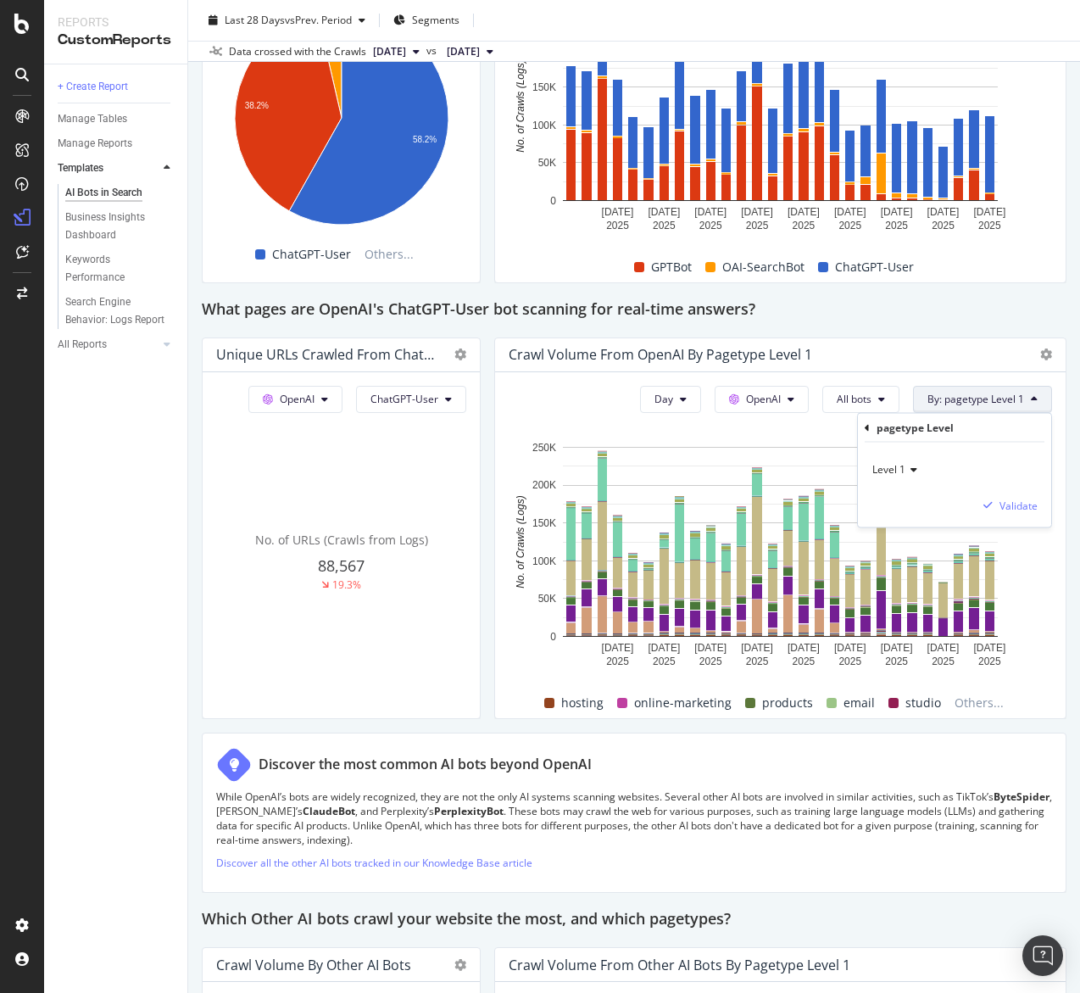
click at [917, 473] on div "Level 1" at bounding box center [955, 469] width 166 height 27
click at [948, 315] on div "What pages are OpenAI's ChatGPT-User bot scanning for real-time answers?" at bounding box center [634, 310] width 865 height 27
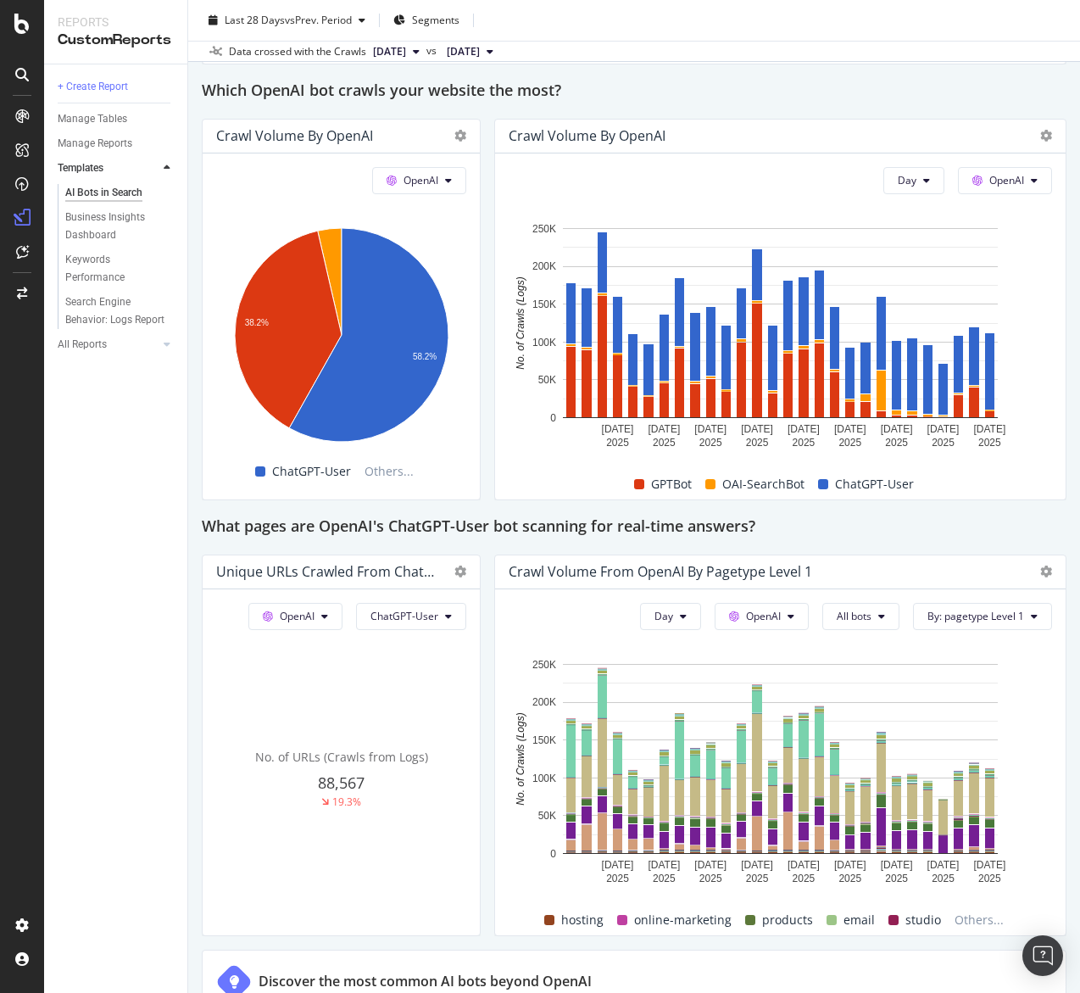
scroll to position [1461, 0]
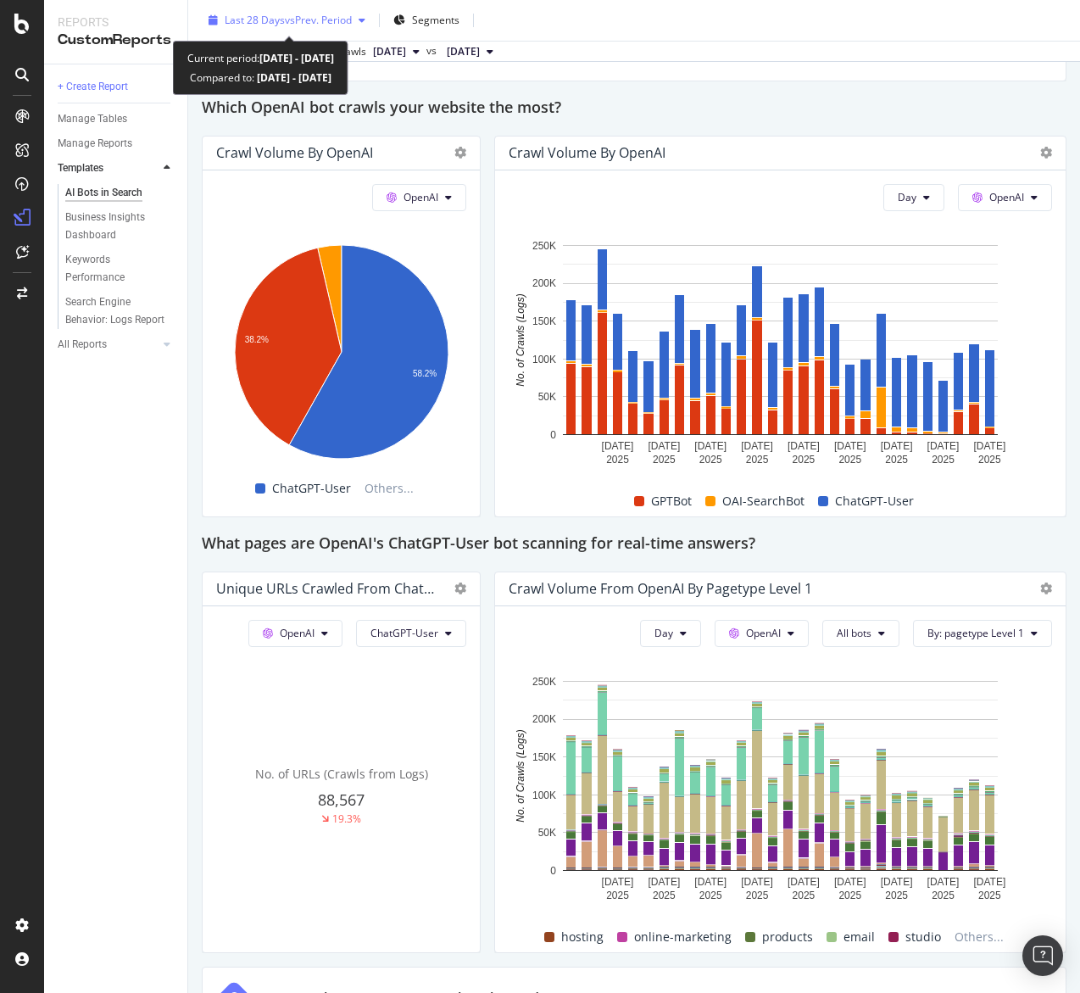
click at [338, 23] on span "vs Prev. Period" at bounding box center [318, 20] width 67 height 14
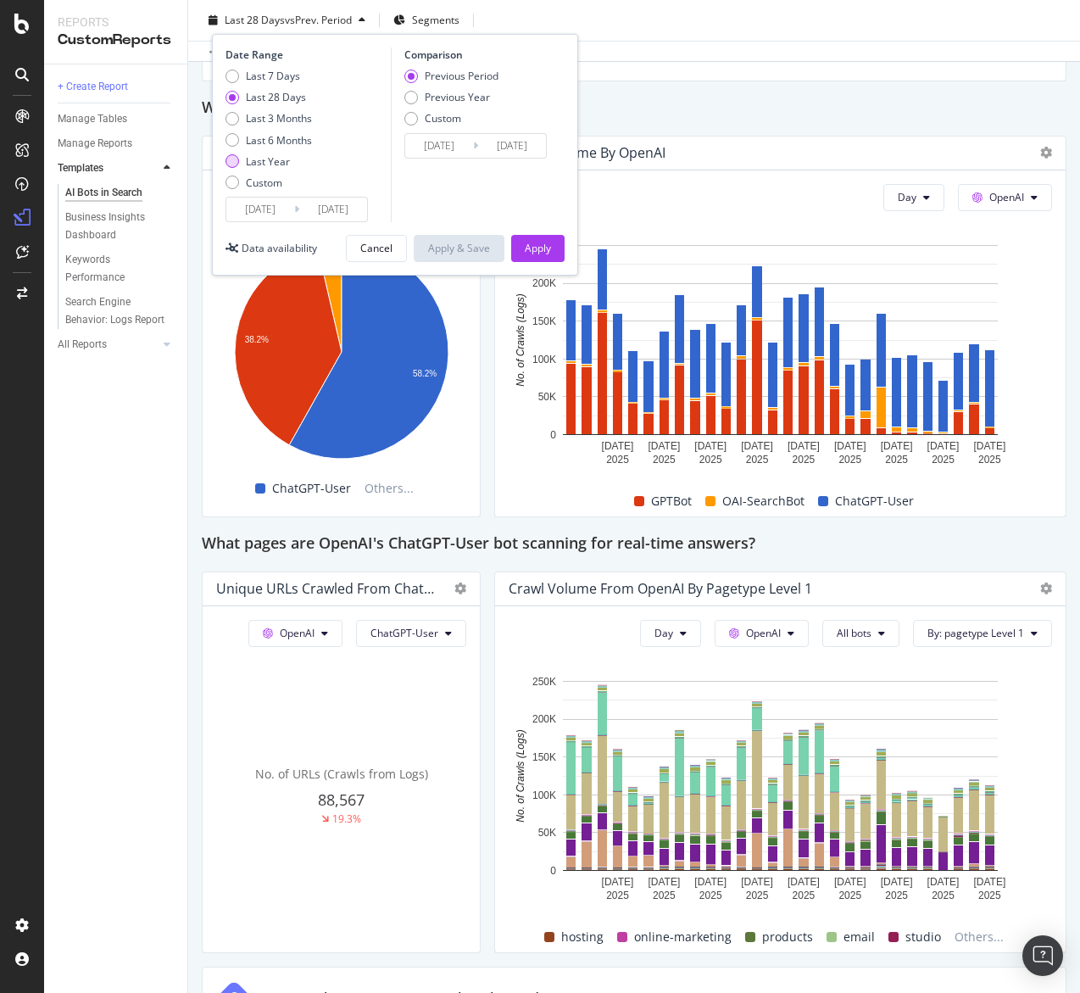
click at [282, 166] on div "Last Year" at bounding box center [268, 161] width 44 height 14
type input "2024/09/16"
type input "2023/09/17"
type input "2024/09/15"
click at [271, 206] on input "2024/09/16" at bounding box center [260, 210] width 68 height 24
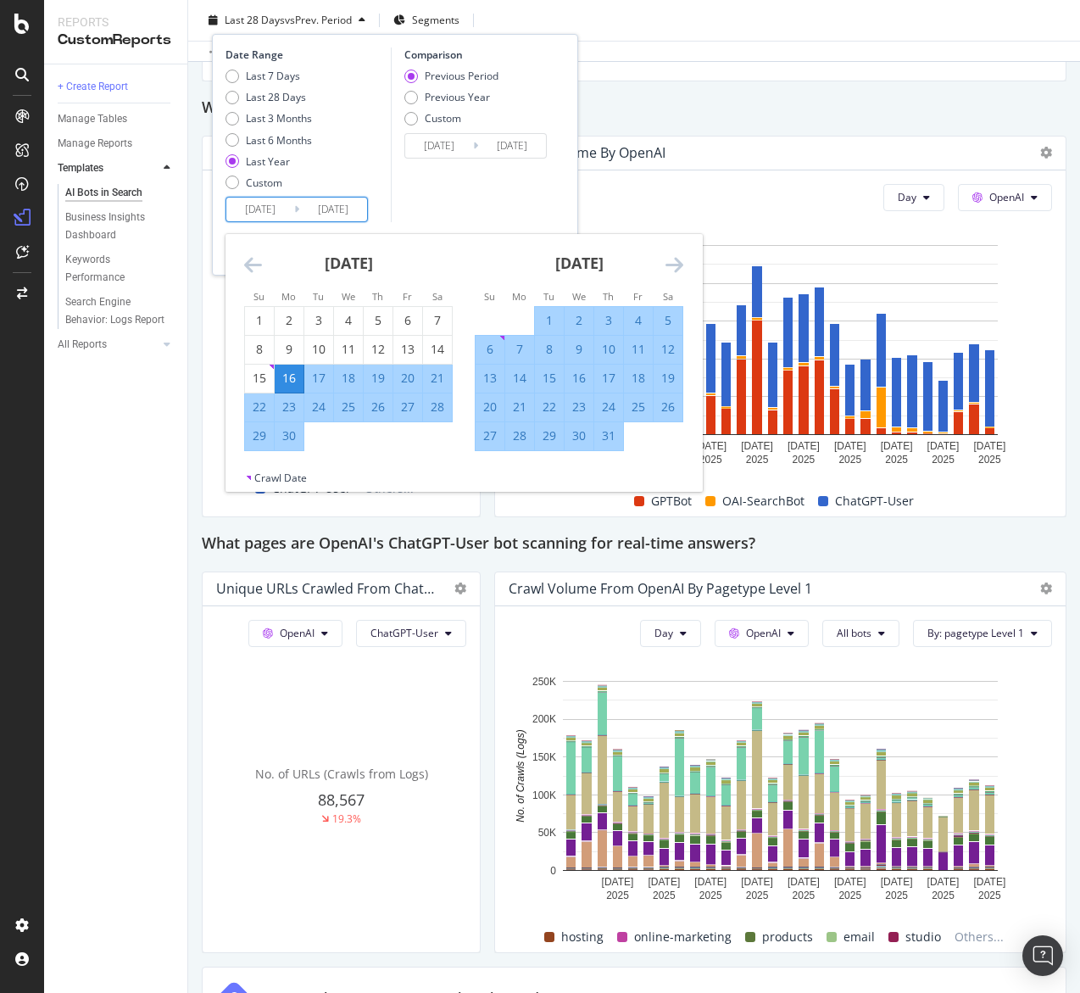
click at [547, 313] on div "1" at bounding box center [549, 320] width 29 height 17
type input "2024/10/01"
type input "2023/10/17"
type input "2024/09/30"
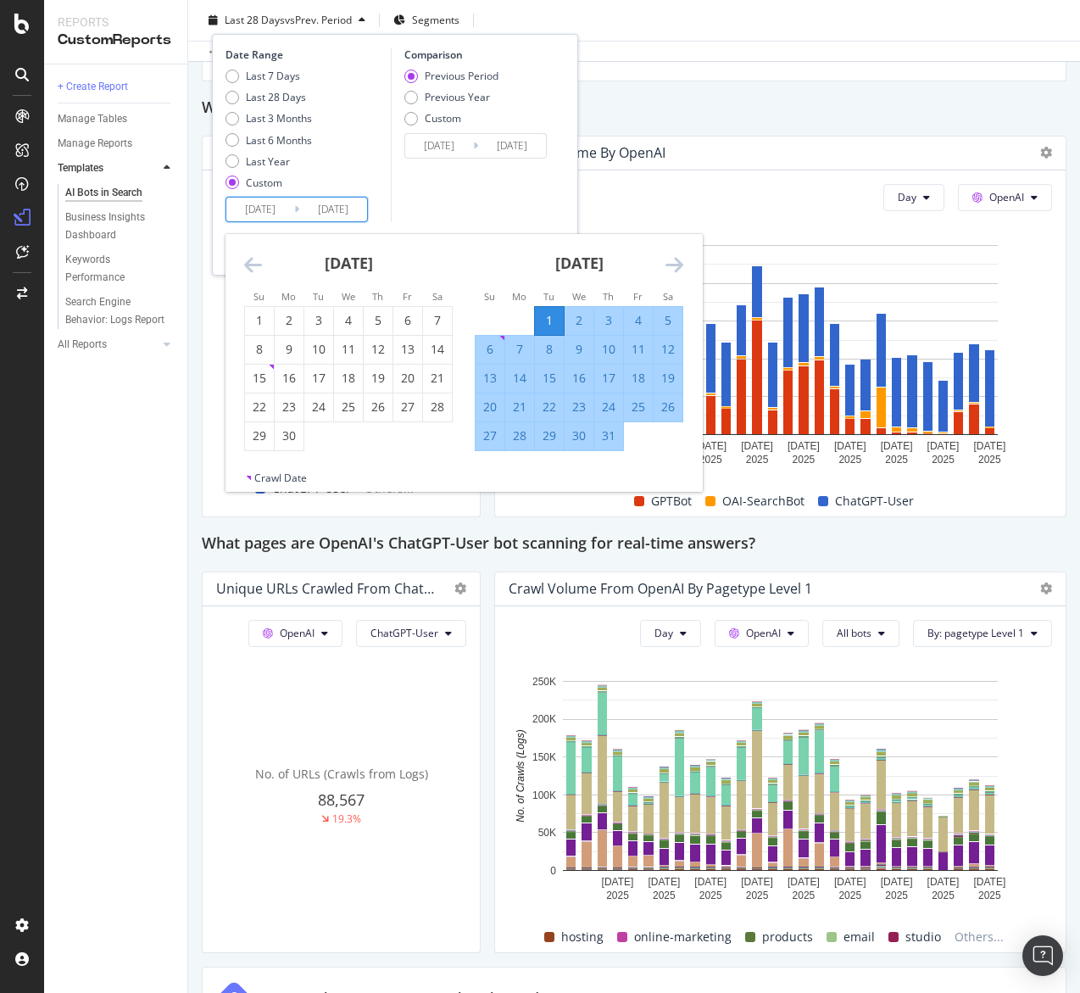
click at [335, 213] on input "2025/09/15" at bounding box center [333, 210] width 68 height 24
drag, startPoint x: 268, startPoint y: 215, endPoint x: 325, endPoint y: 215, distance: 56.8
click at [270, 215] on input "2024/10/01" at bounding box center [260, 210] width 68 height 24
click at [351, 215] on input "2025/09/15" at bounding box center [333, 210] width 68 height 24
click at [674, 268] on icon "Move forward to switch to the next month." at bounding box center [675, 264] width 18 height 20
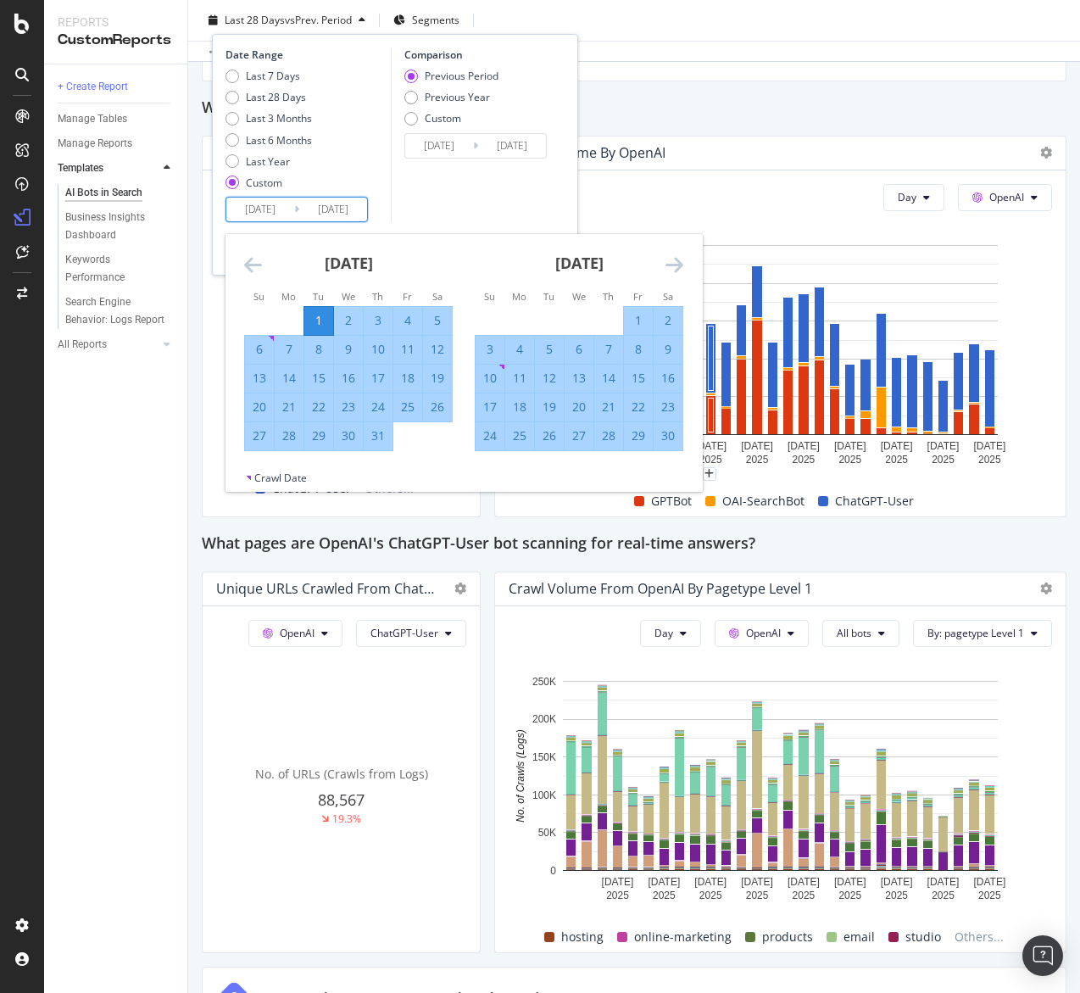
click at [674, 268] on icon "Move forward to switch to the next month." at bounding box center [675, 264] width 18 height 20
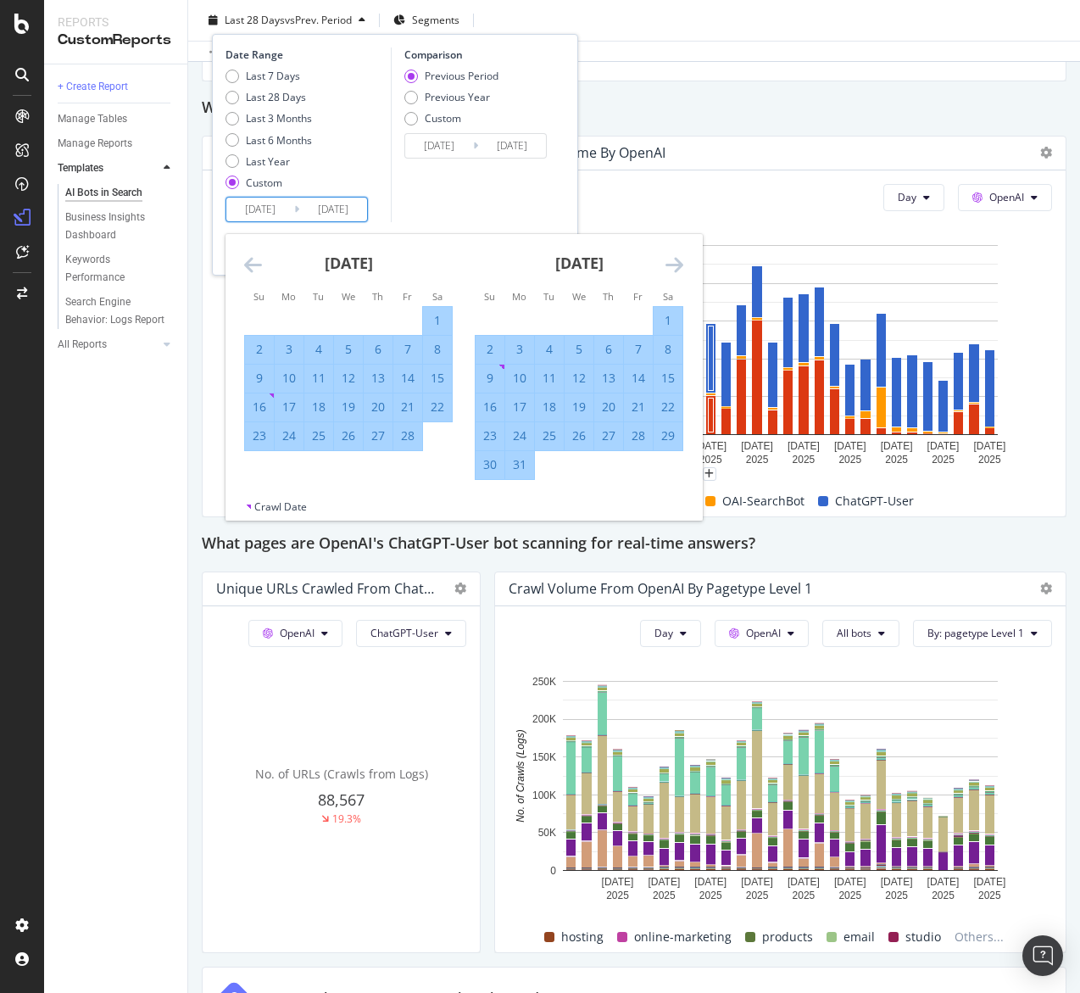
click at [674, 268] on icon "Move forward to switch to the next month." at bounding box center [675, 264] width 18 height 20
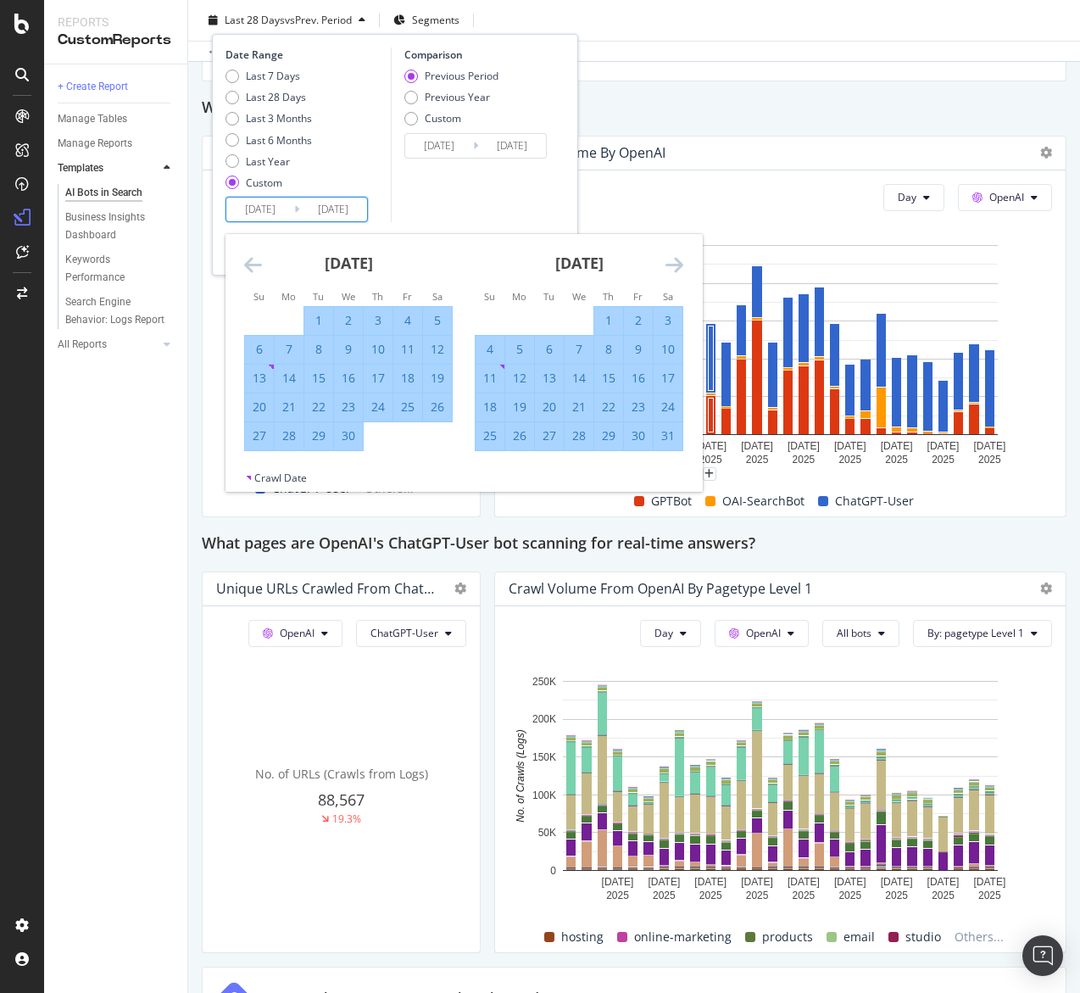
click at [674, 268] on icon "Move forward to switch to the next month." at bounding box center [675, 264] width 18 height 20
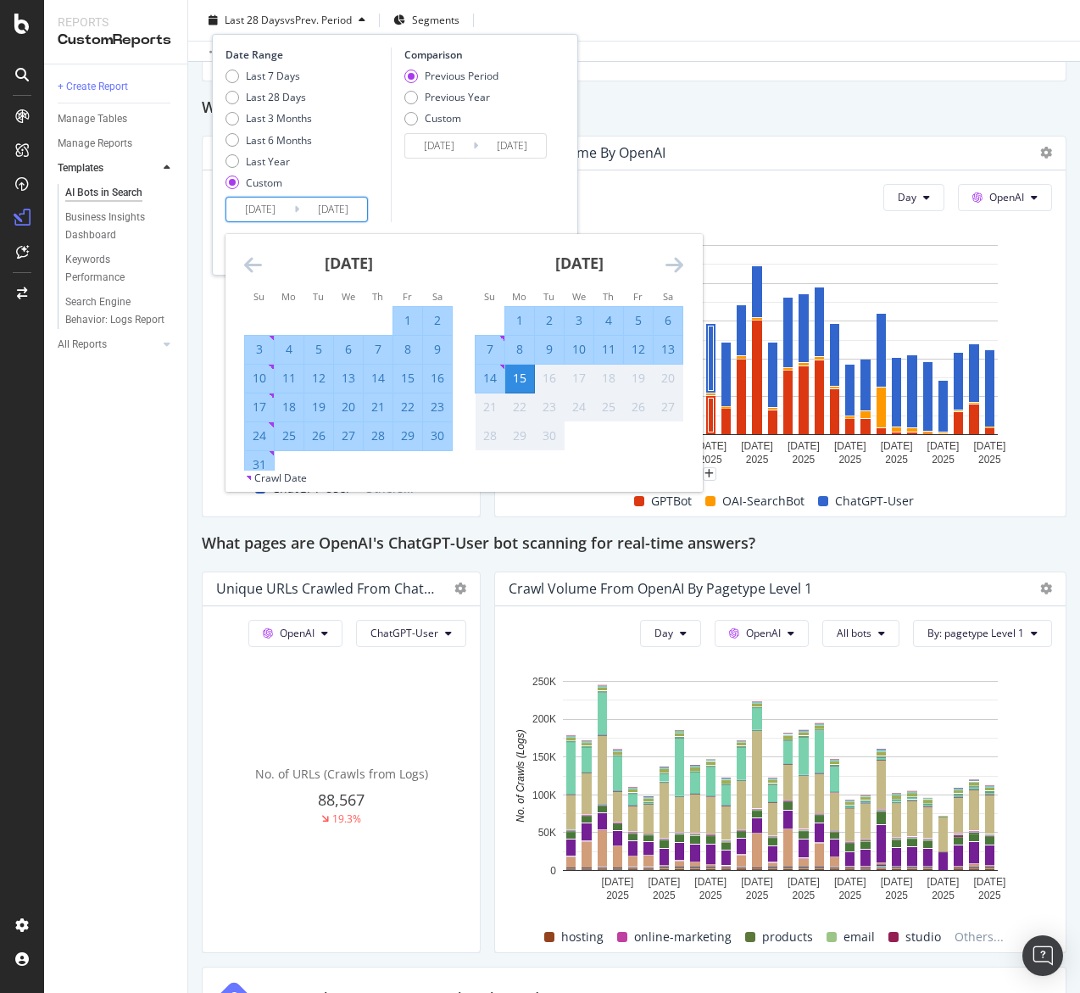
click at [674, 268] on icon "Move forward to switch to the next month." at bounding box center [675, 264] width 18 height 20
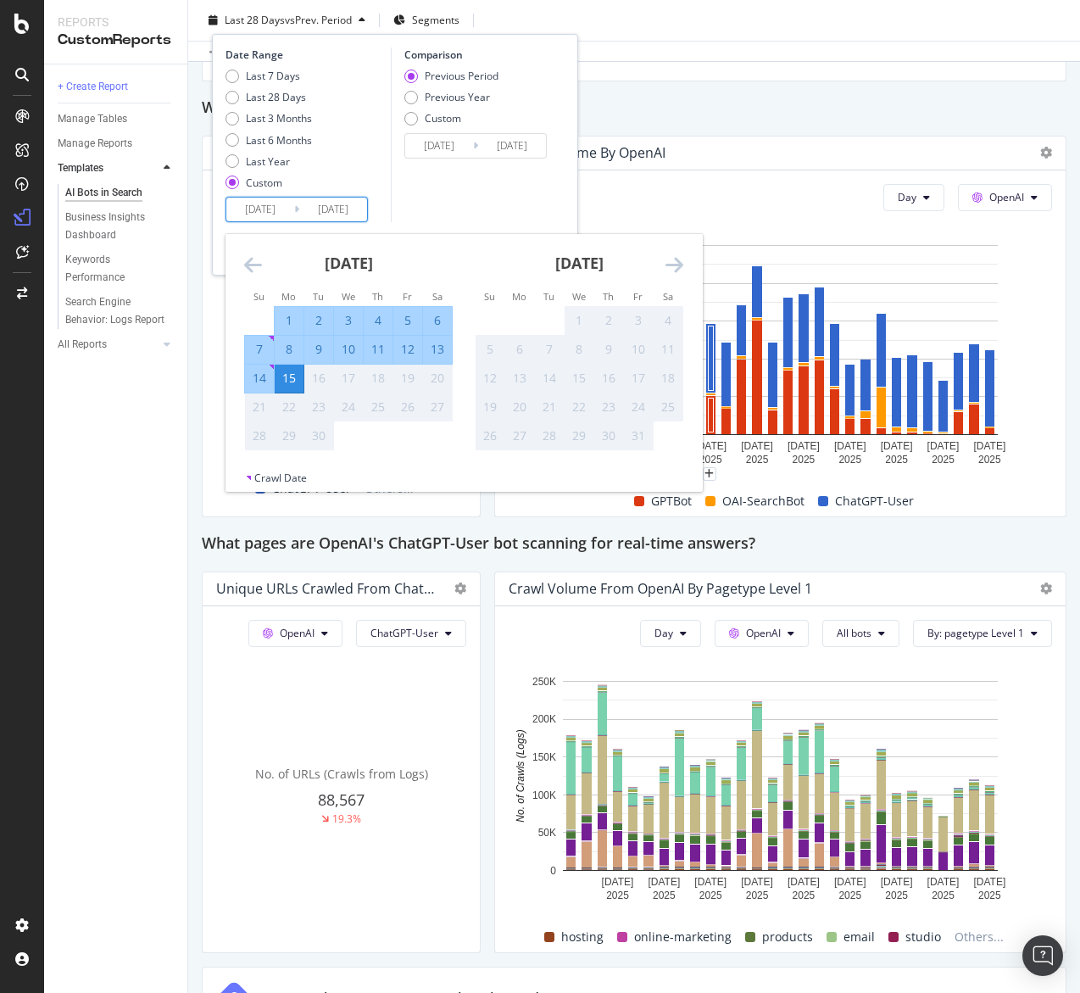
click at [248, 266] on icon "Move backward to switch to the previous month." at bounding box center [253, 264] width 18 height 20
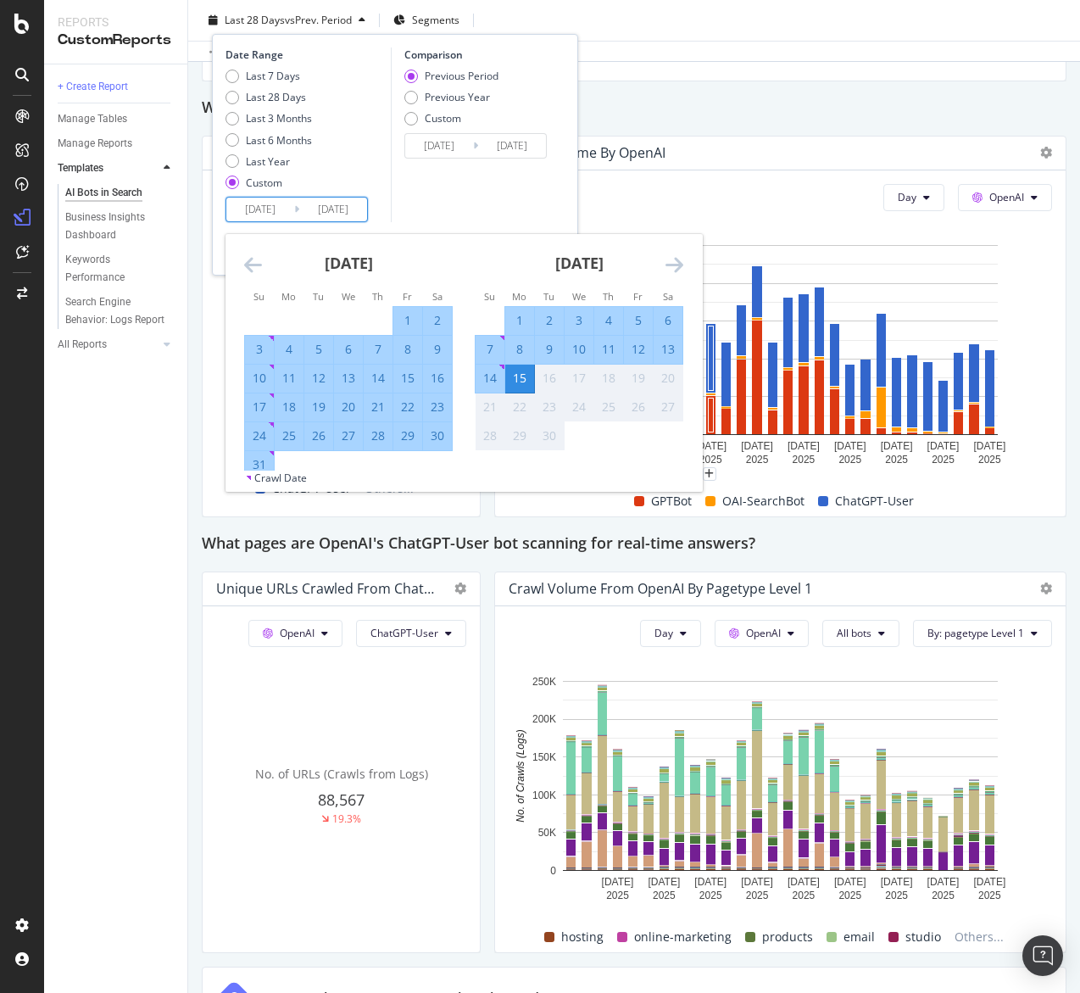
drag, startPoint x: 260, startPoint y: 462, endPoint x: 273, endPoint y: 470, distance: 15.6
click at [260, 462] on div "31" at bounding box center [259, 464] width 29 height 17
type input "2025/08/31"
type input "2023/11/01"
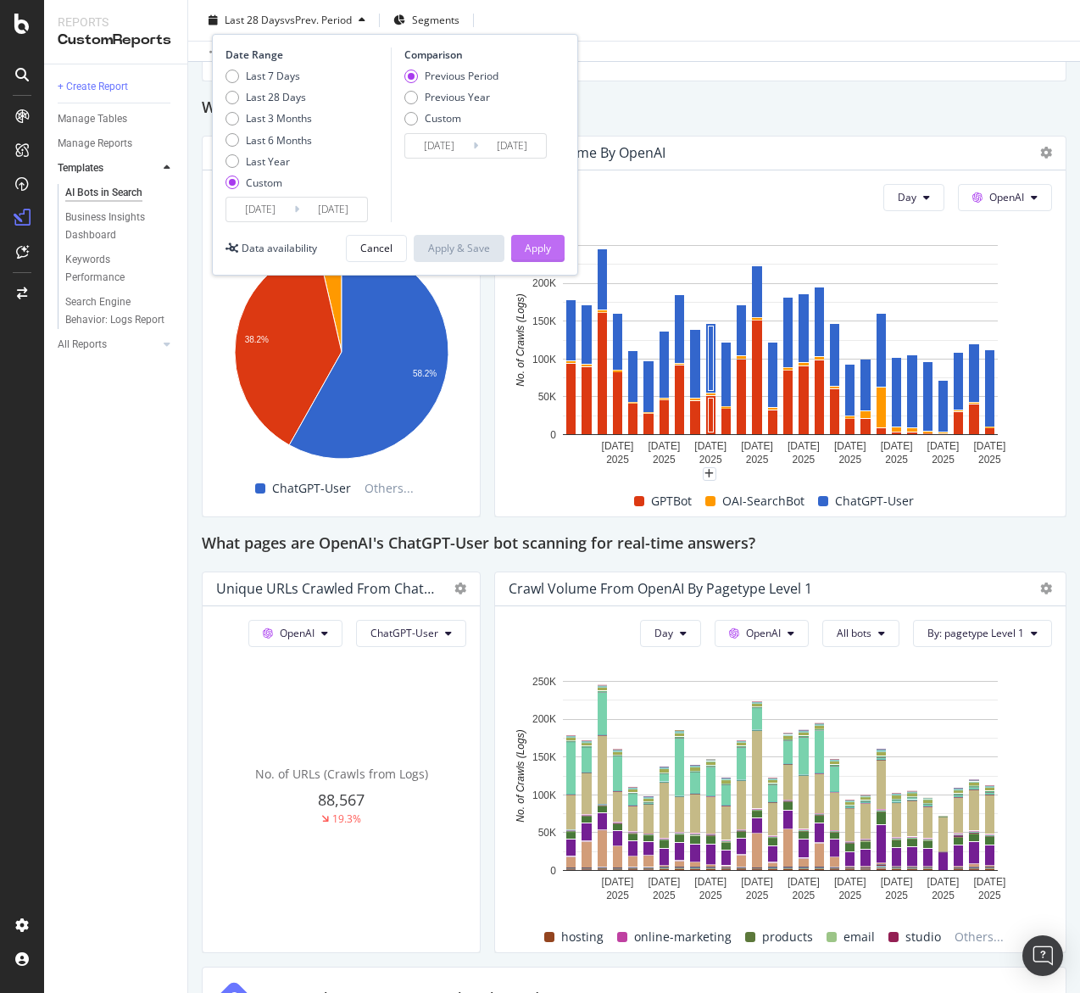
click at [533, 244] on div "Apply" at bounding box center [538, 248] width 26 height 14
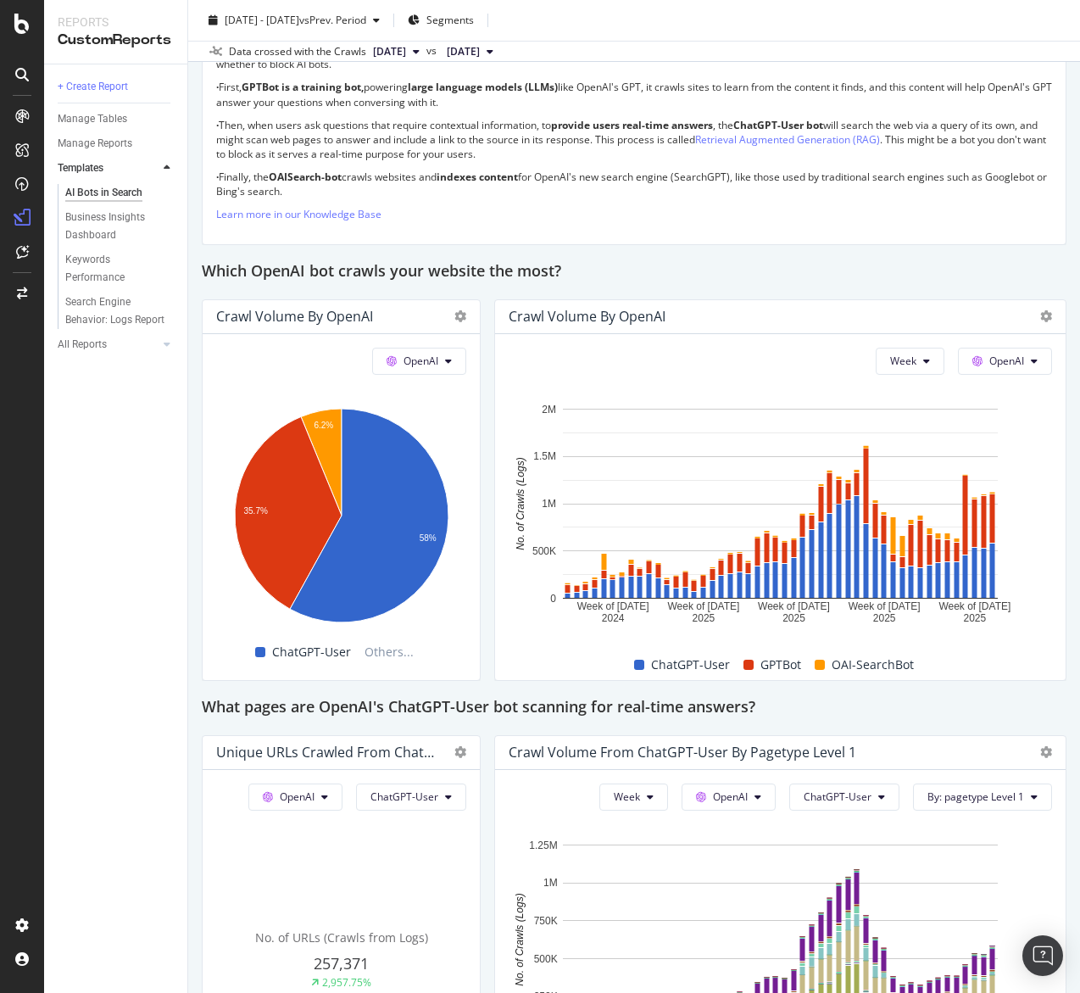
scroll to position [1713, 0]
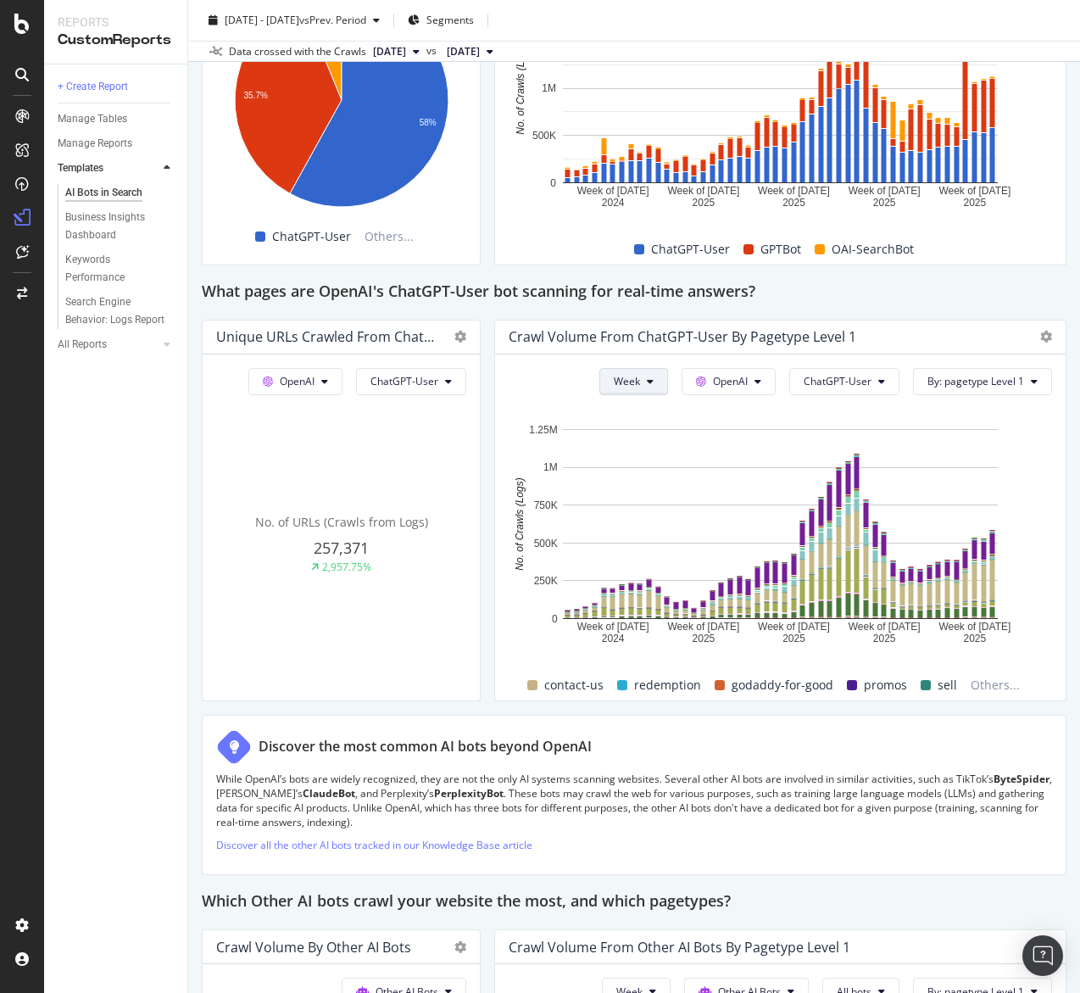
click at [658, 387] on button "Week" at bounding box center [634, 381] width 69 height 27
click at [630, 472] on span "Month" at bounding box center [632, 477] width 31 height 15
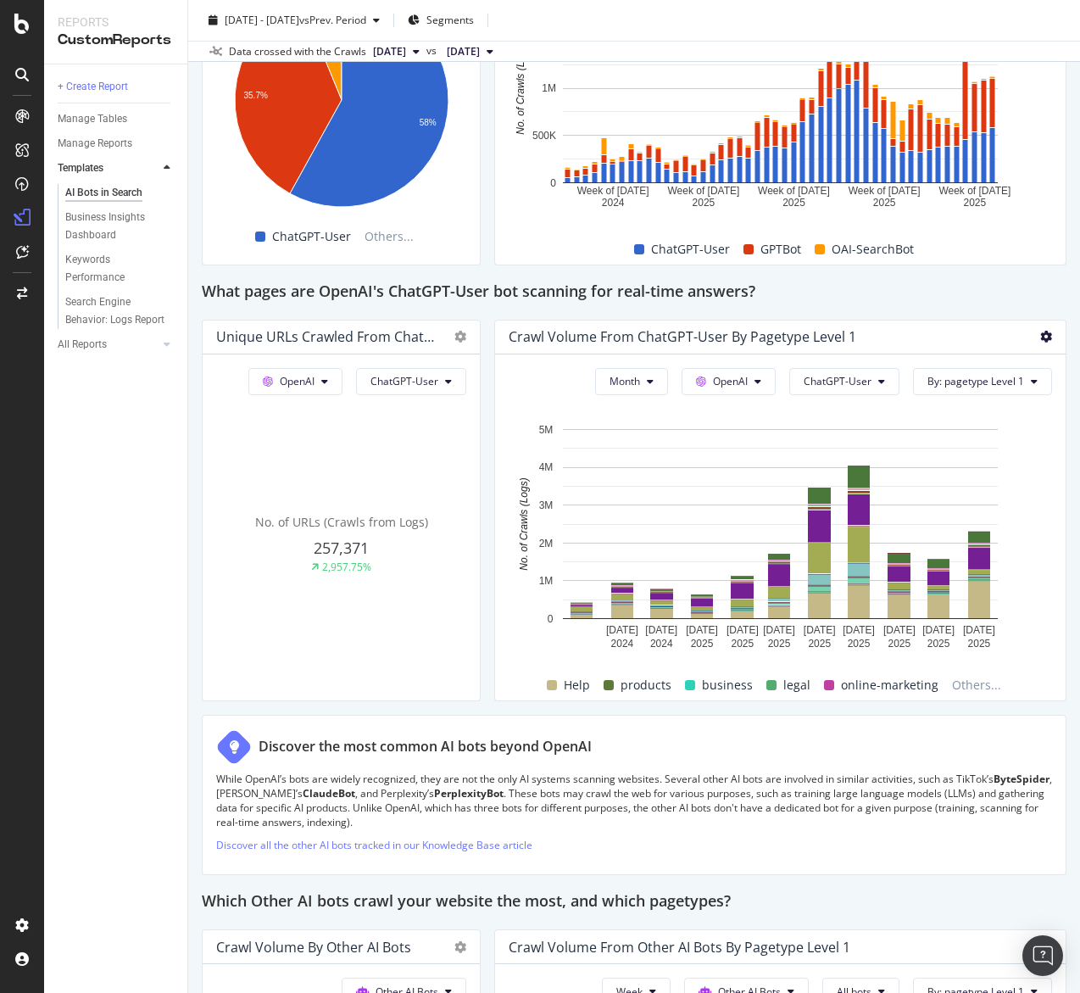
click at [1041, 338] on icon at bounding box center [1047, 337] width 12 height 12
click at [990, 396] on span "Export as CSV" at bounding box center [962, 400] width 127 height 15
click at [862, 376] on span "ChatGPT-User" at bounding box center [838, 381] width 68 height 14
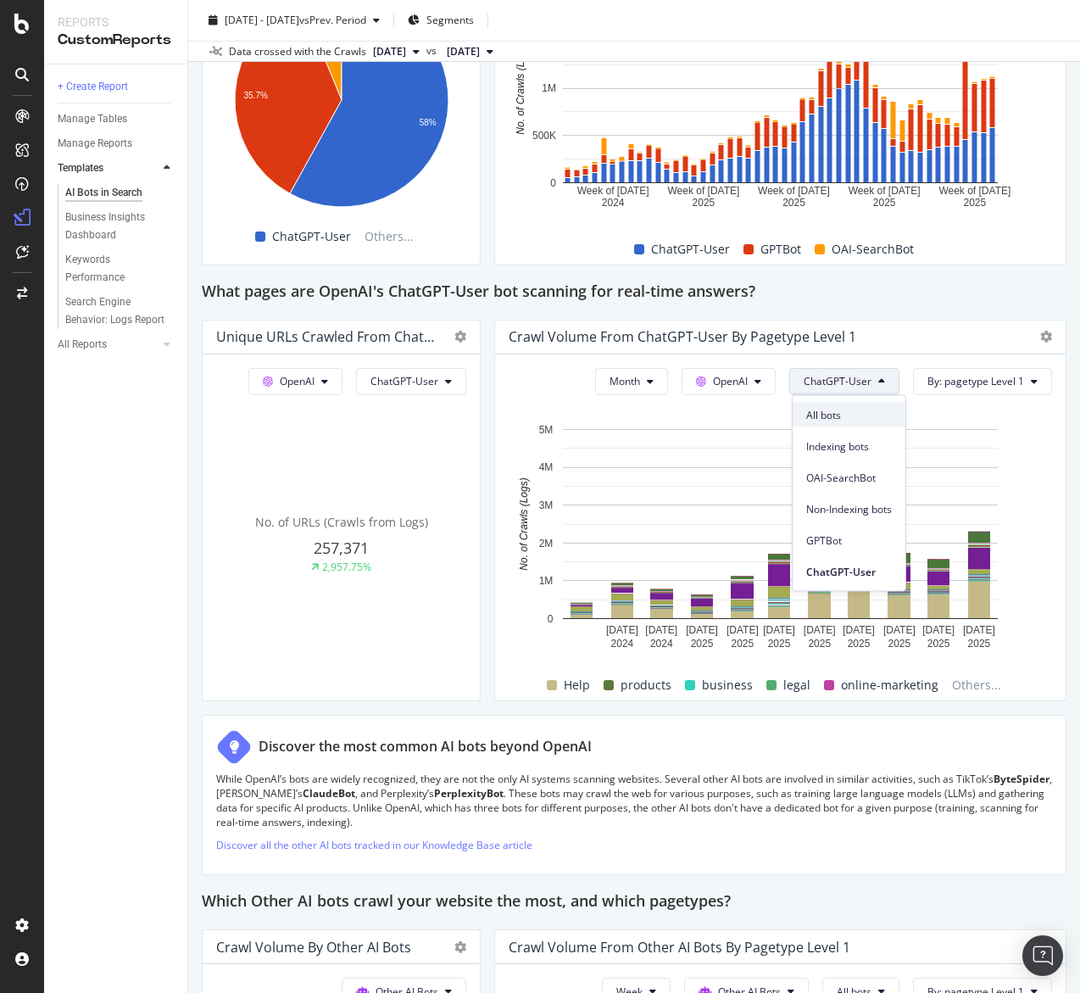
click at [853, 417] on span "All bots" at bounding box center [850, 414] width 86 height 15
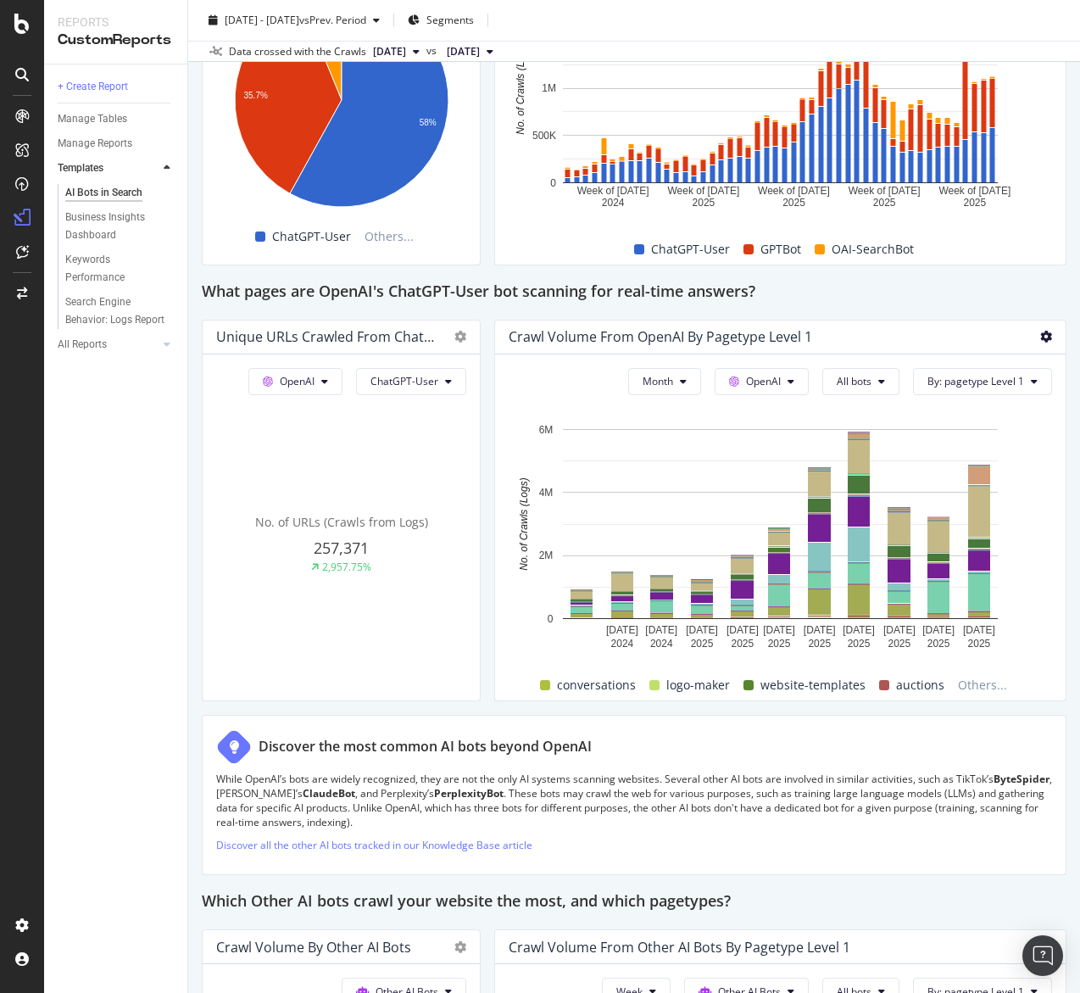
click at [1047, 340] on icon at bounding box center [1047, 337] width 12 height 12
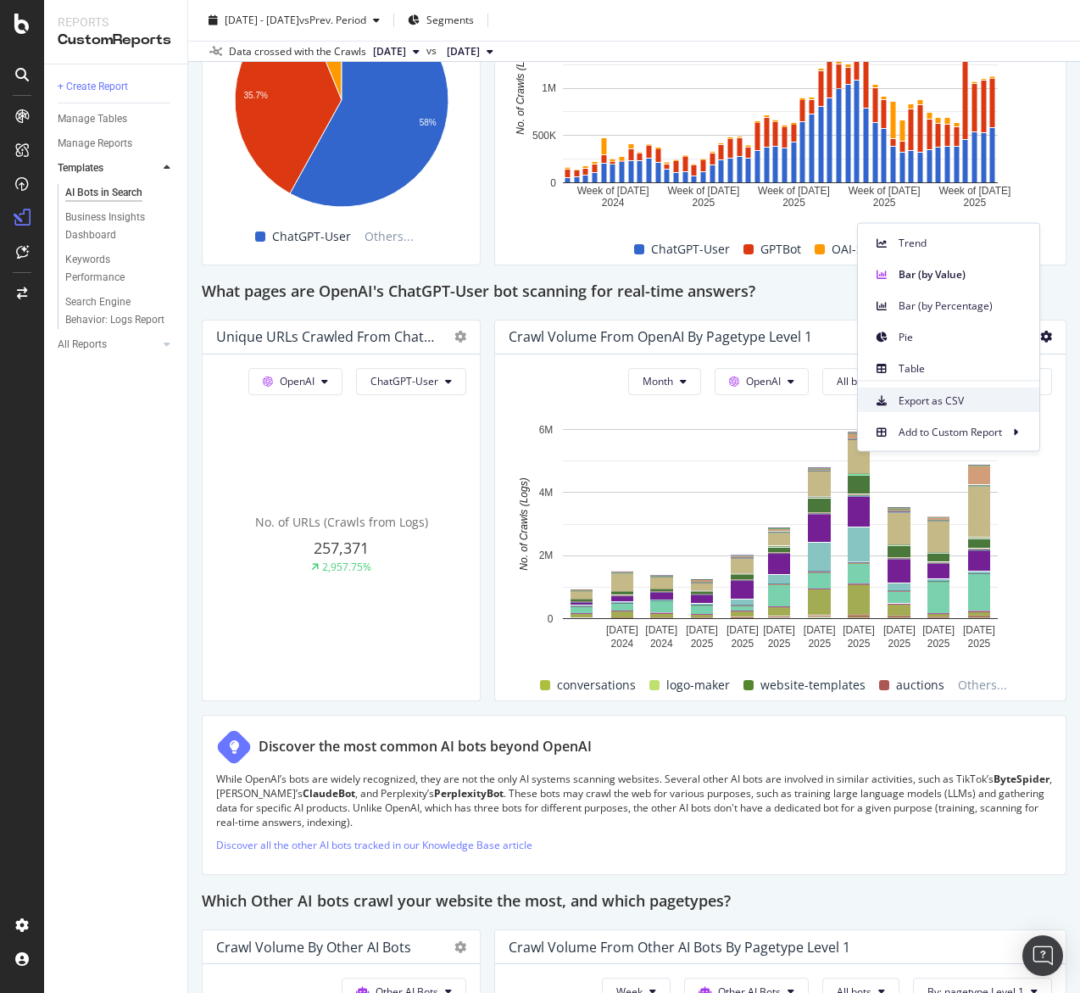
click at [951, 405] on span "Export as CSV" at bounding box center [962, 400] width 127 height 15
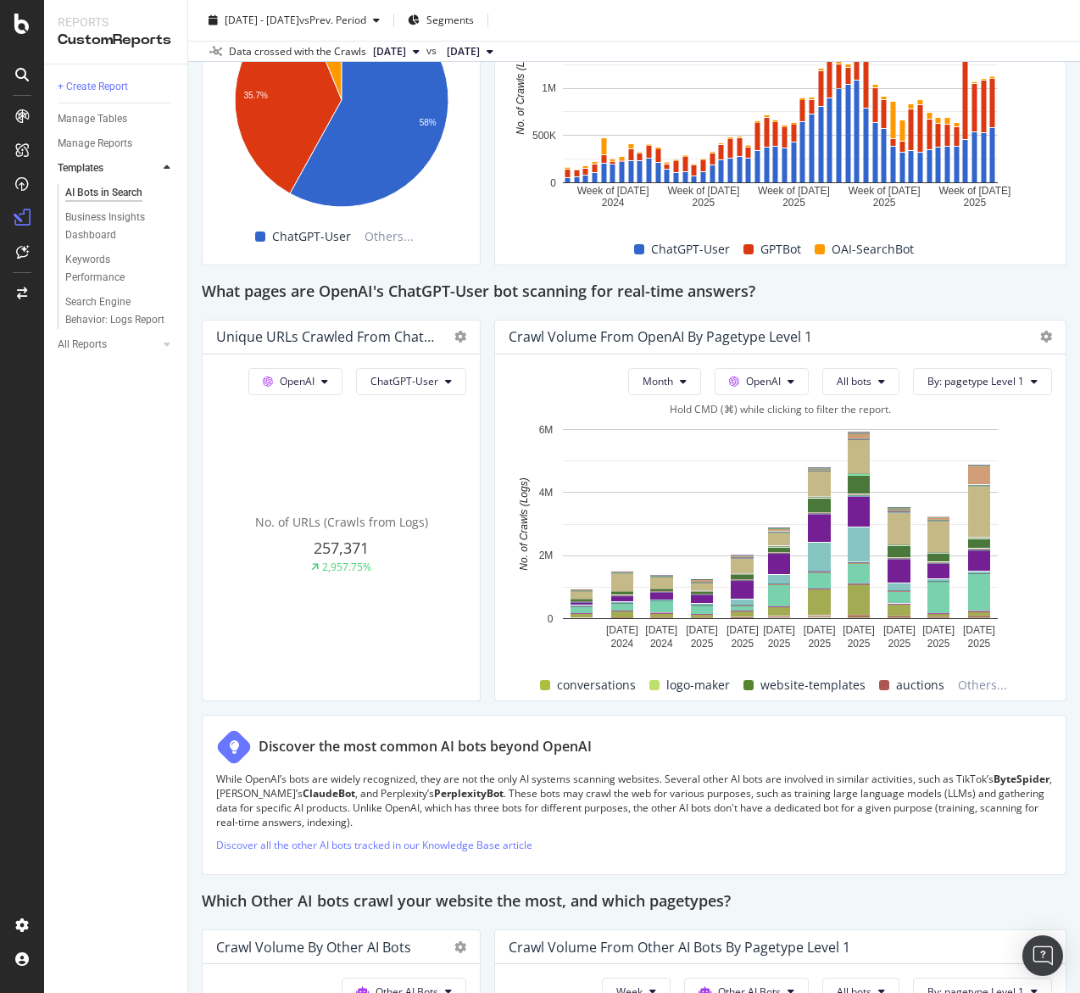
scroll to position [1717, 0]
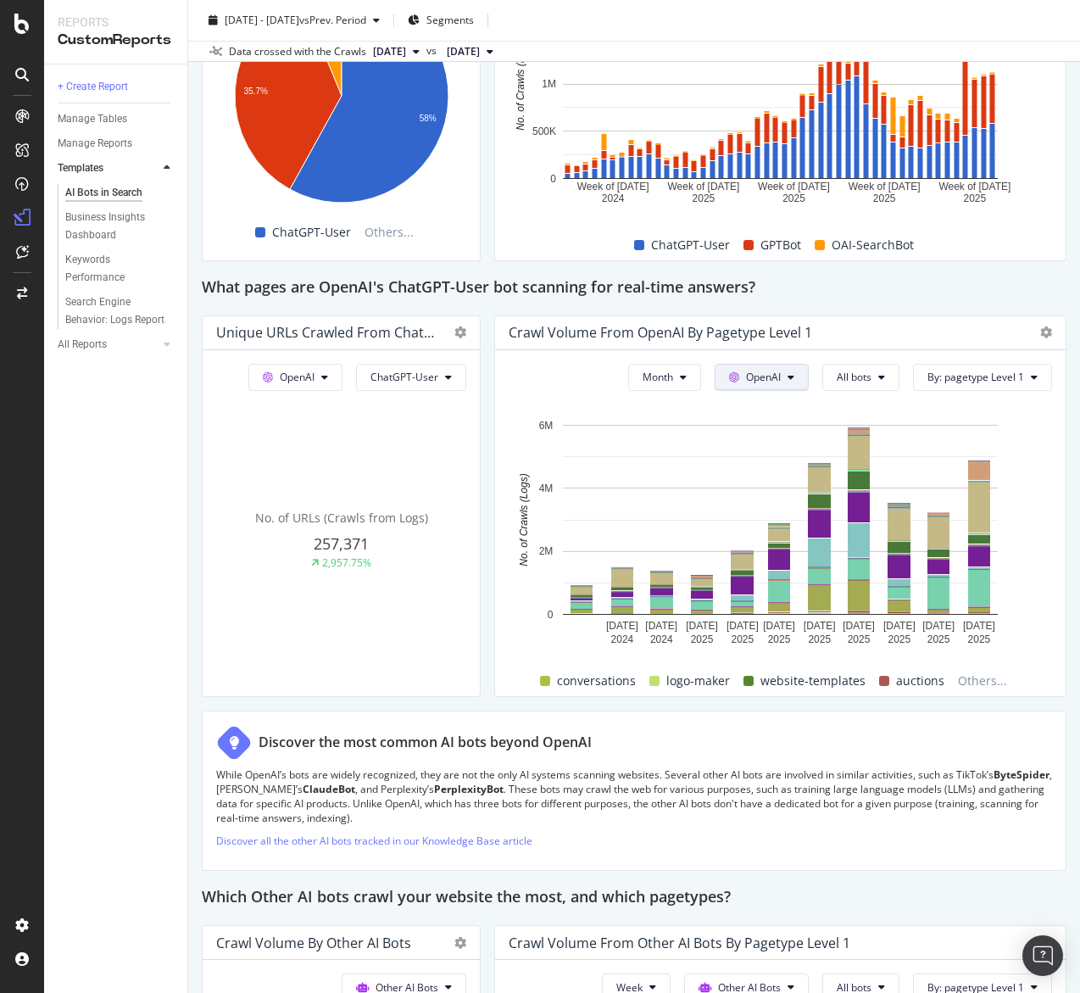
click at [784, 377] on button "OpenAI" at bounding box center [762, 377] width 94 height 27
click at [785, 494] on div "Other AI Bots" at bounding box center [775, 505] width 117 height 25
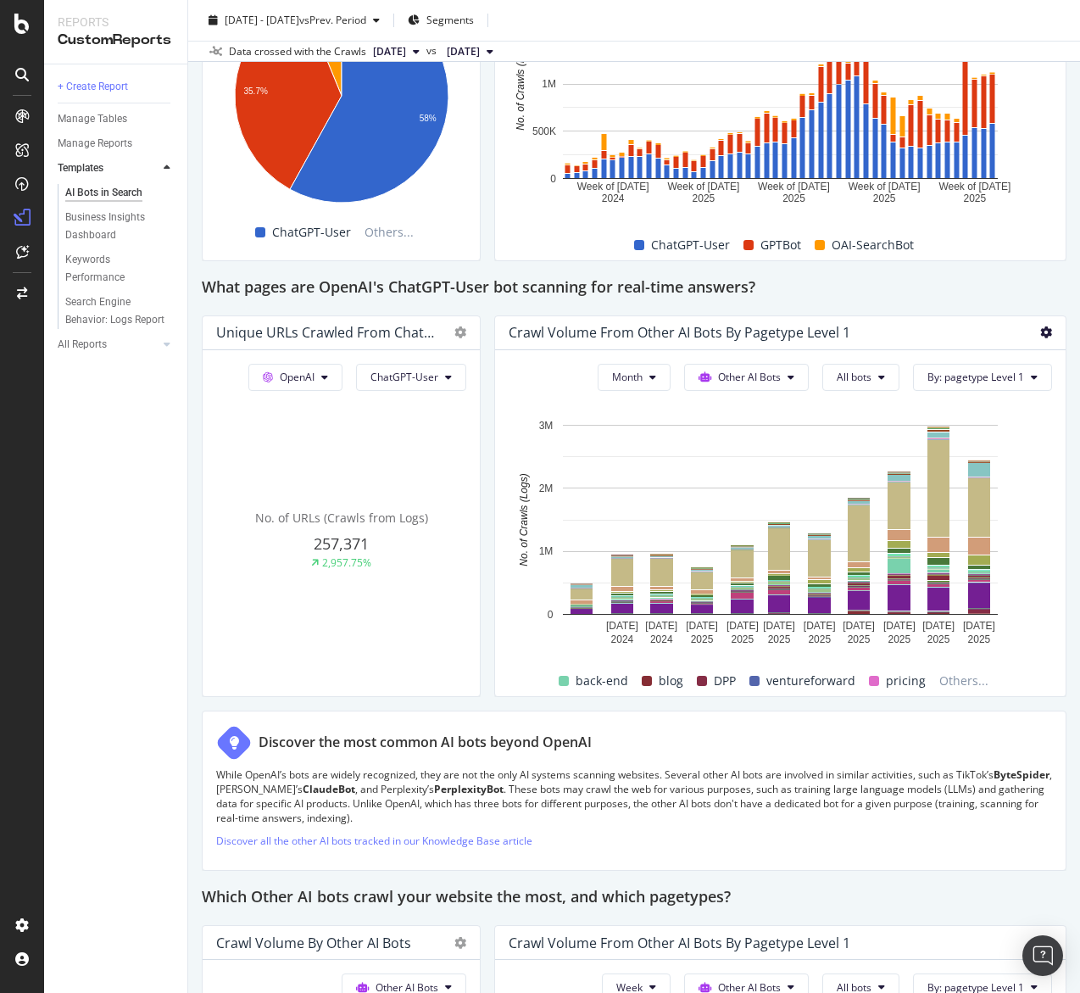
click at [1042, 336] on icon at bounding box center [1047, 333] width 12 height 12
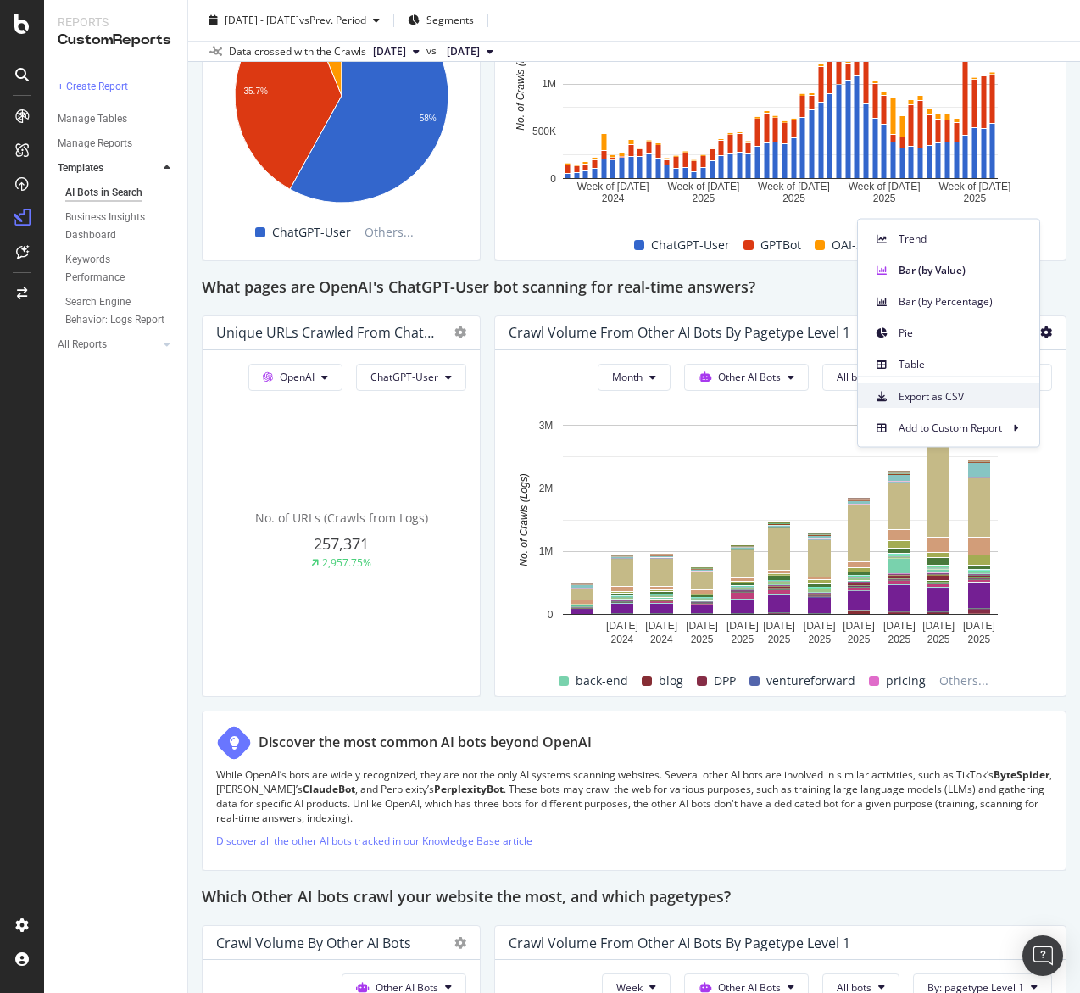
click at [962, 395] on span "Export as CSV" at bounding box center [962, 395] width 127 height 15
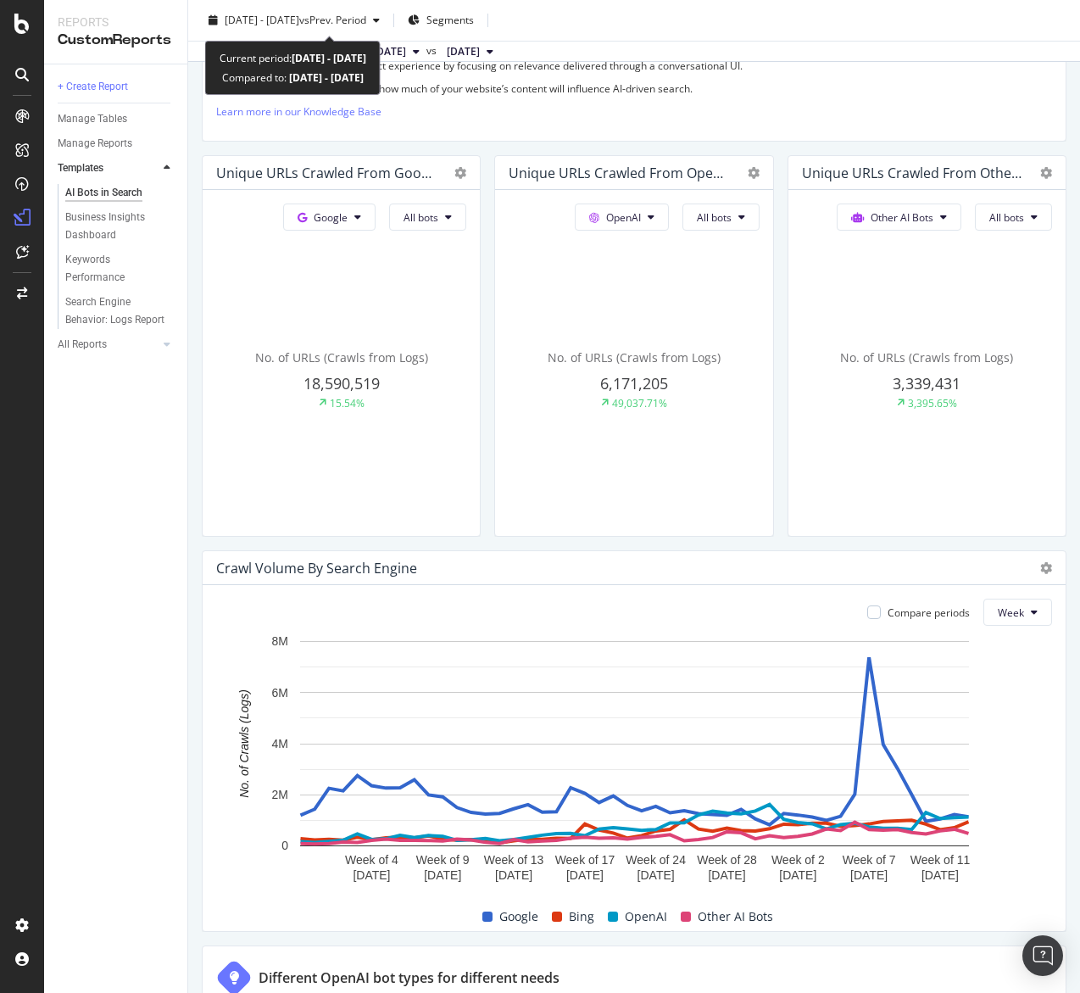
scroll to position [299, 0]
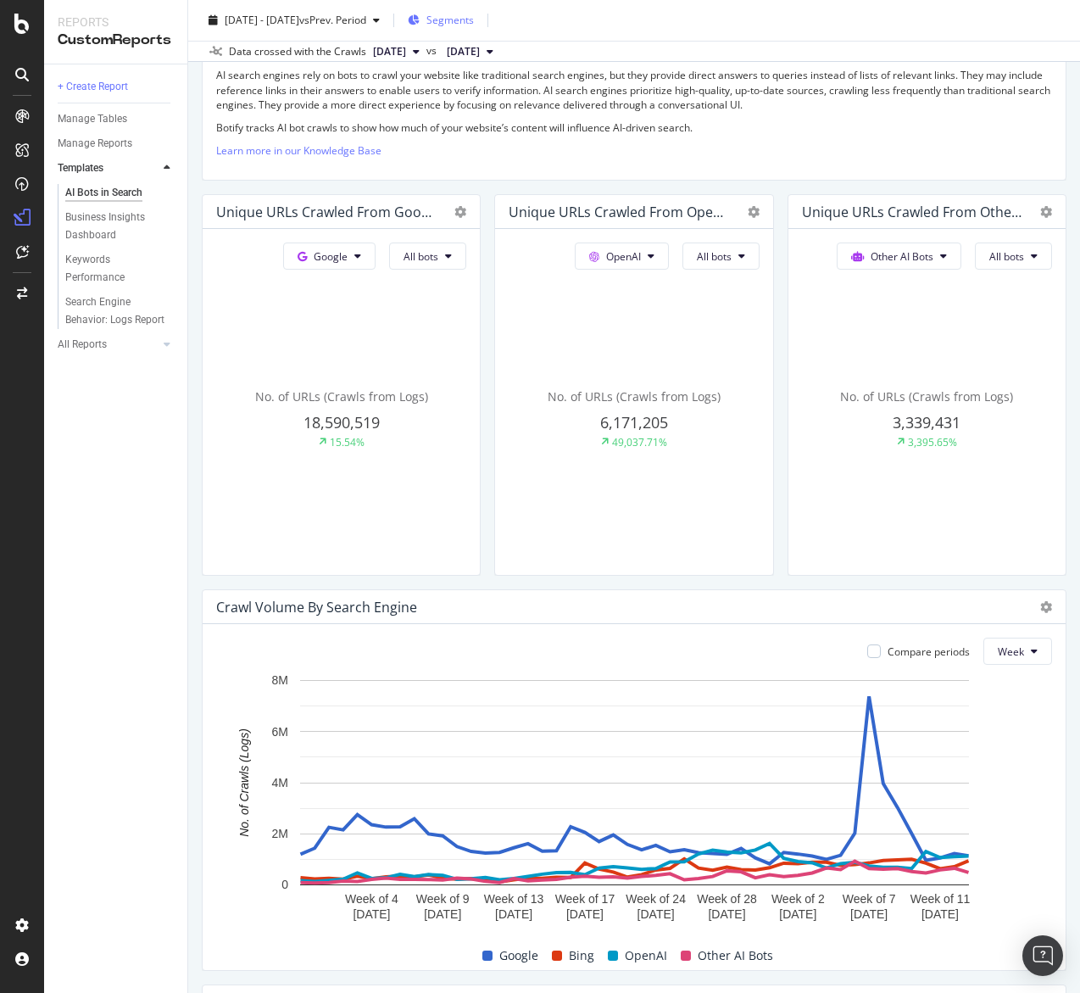
click at [474, 26] on span "Segments" at bounding box center [450, 20] width 47 height 14
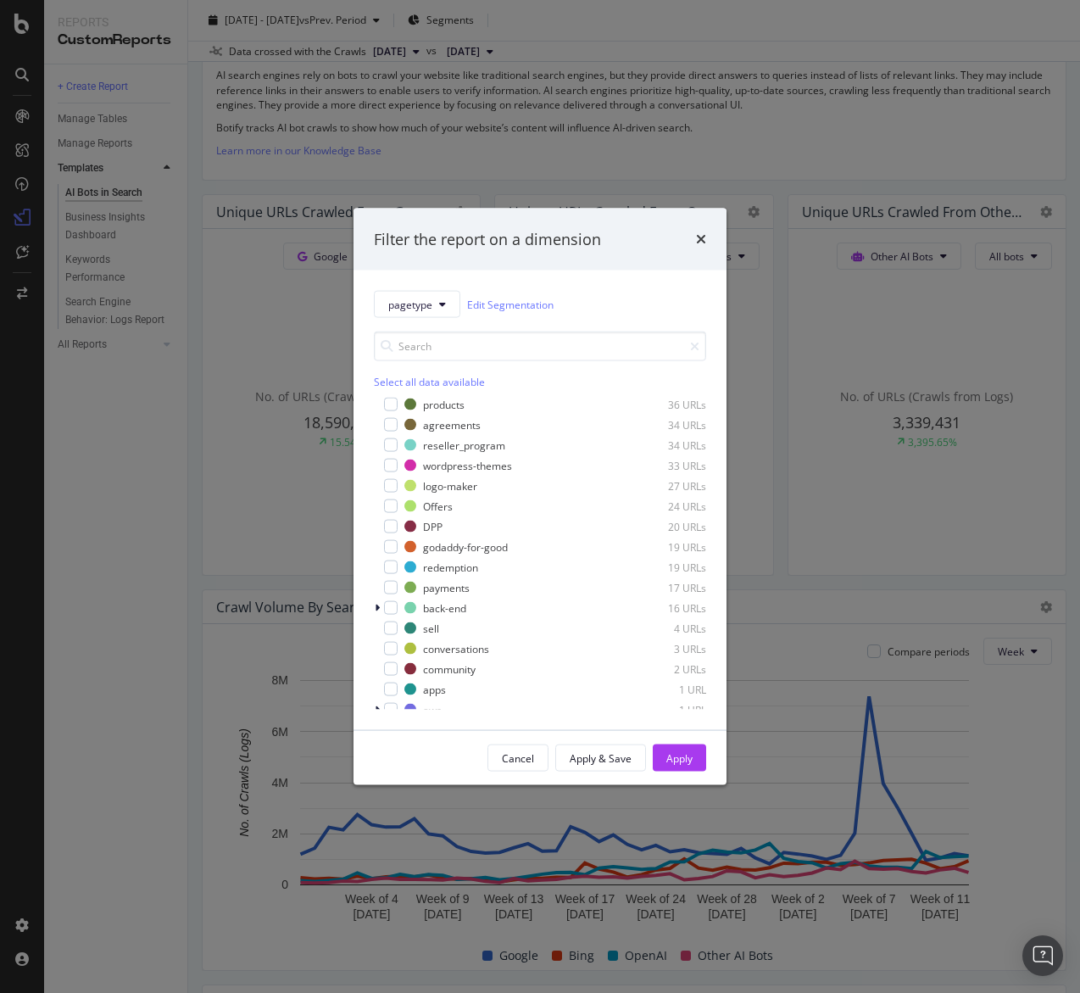
scroll to position [767, 0]
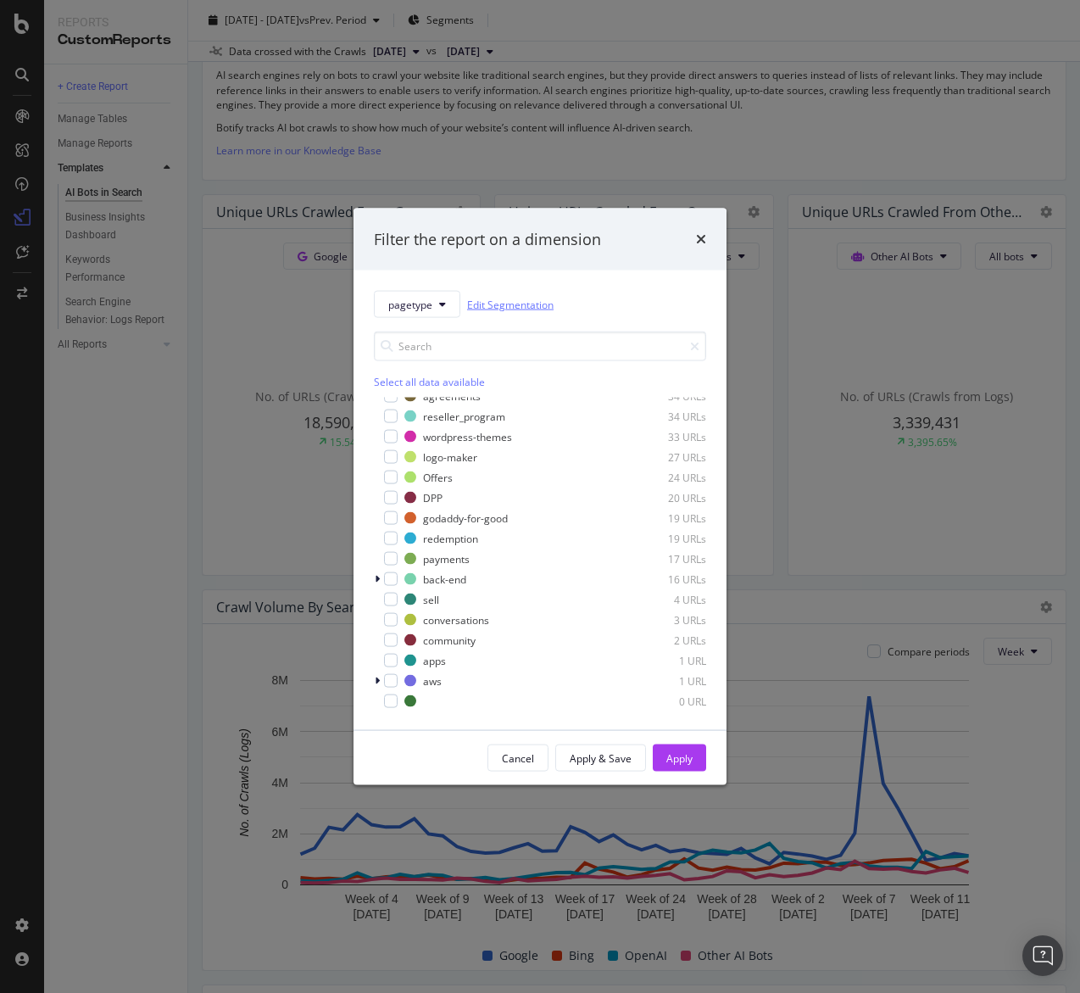
click at [498, 299] on link "Edit Segmentation" at bounding box center [510, 304] width 87 height 18
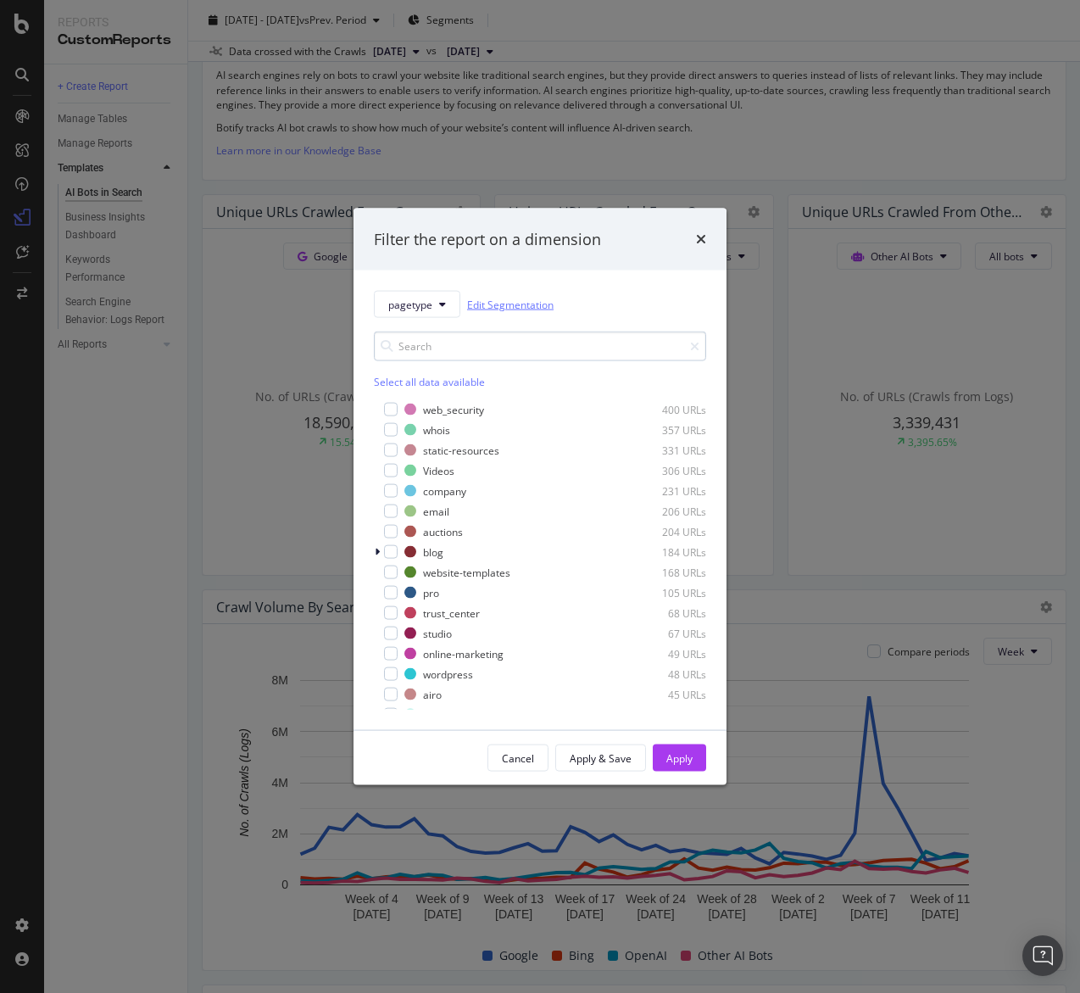
scroll to position [0, 0]
click at [705, 243] on icon "times" at bounding box center [701, 239] width 10 height 14
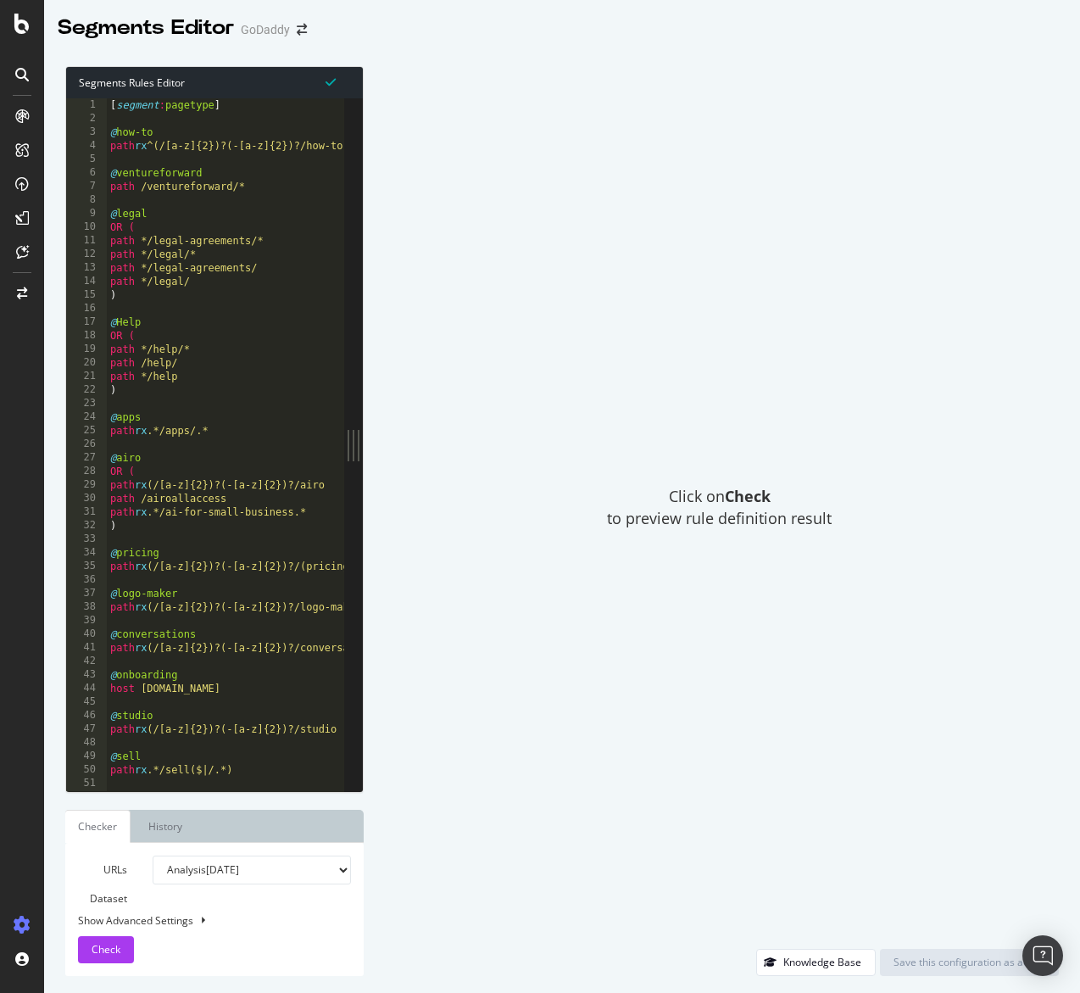
type textarea "path */legal/"
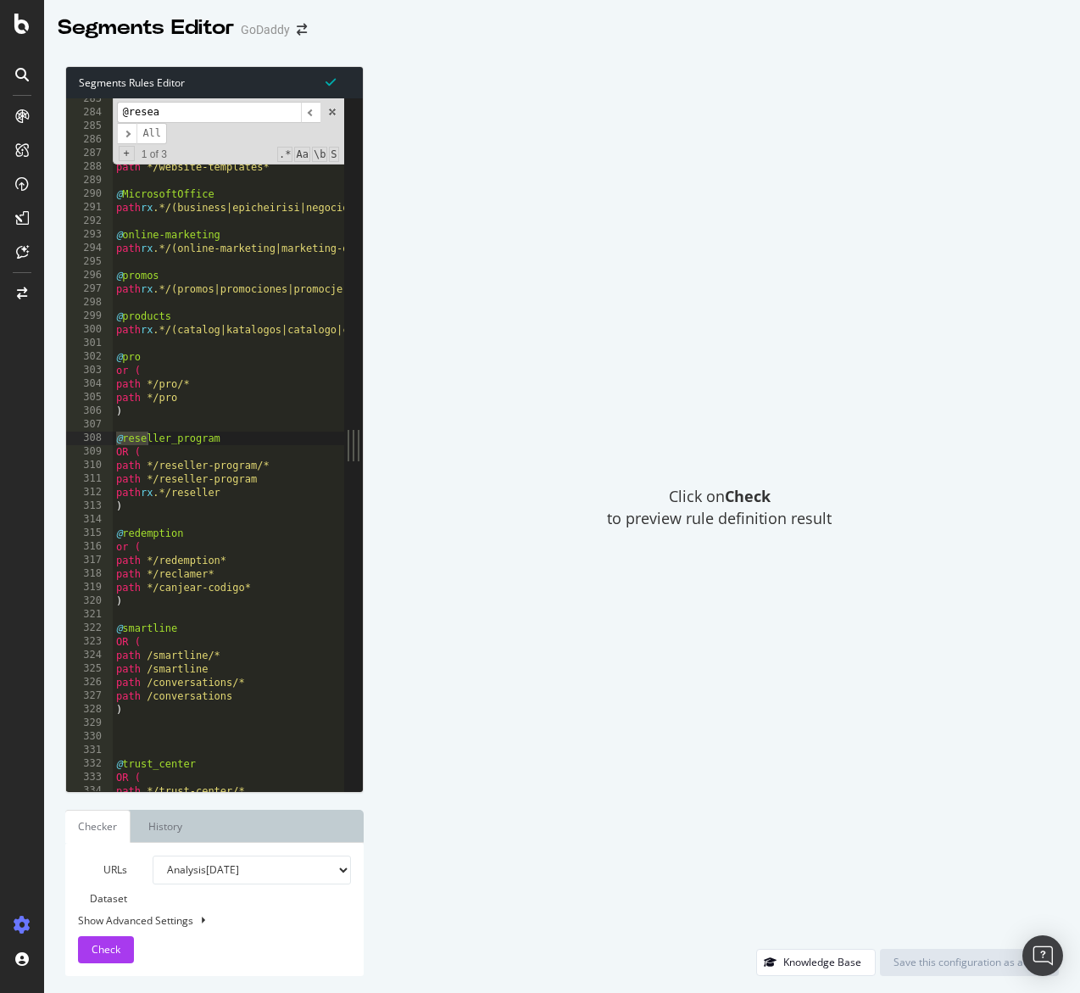
scroll to position [3833, 0]
type input "@research"
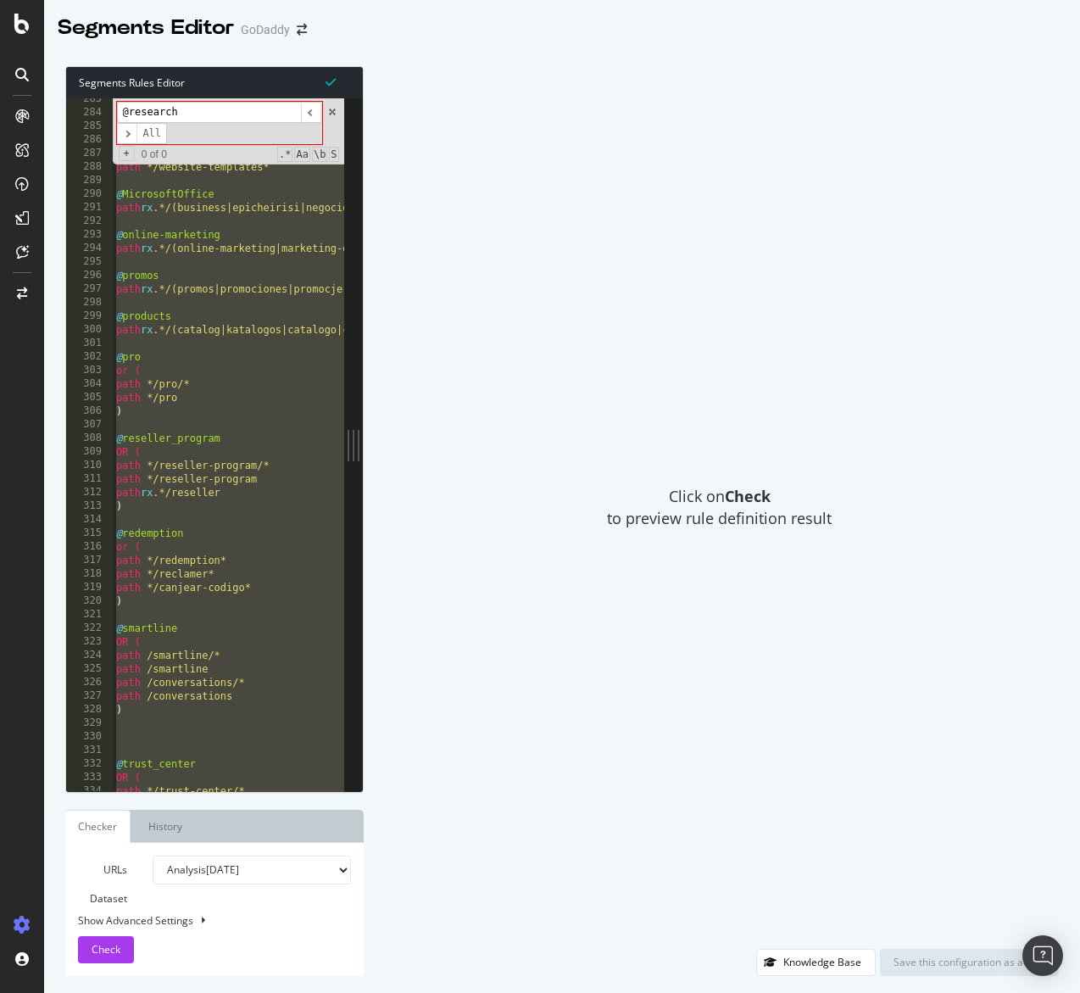
paste textarea "Cursor at row 1560"
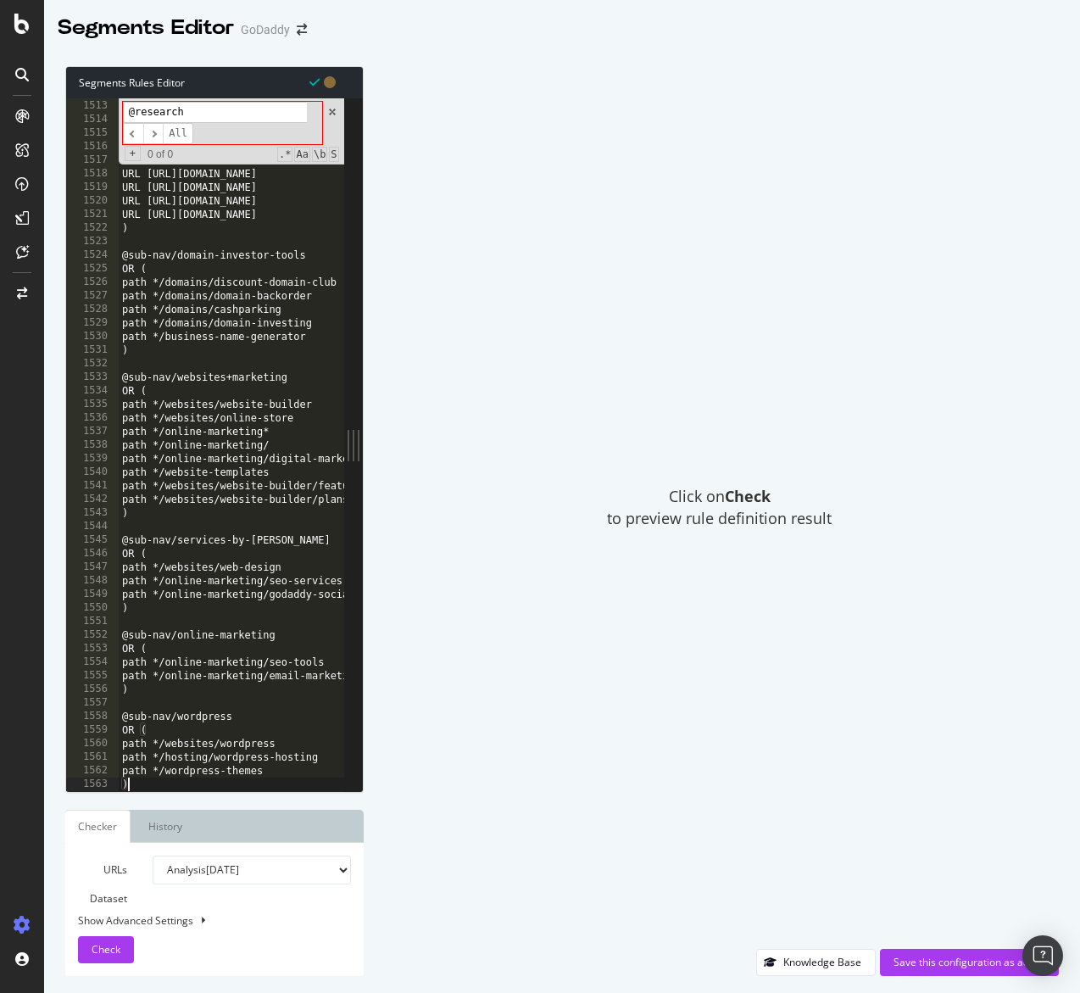
scroll to position [20516, 0]
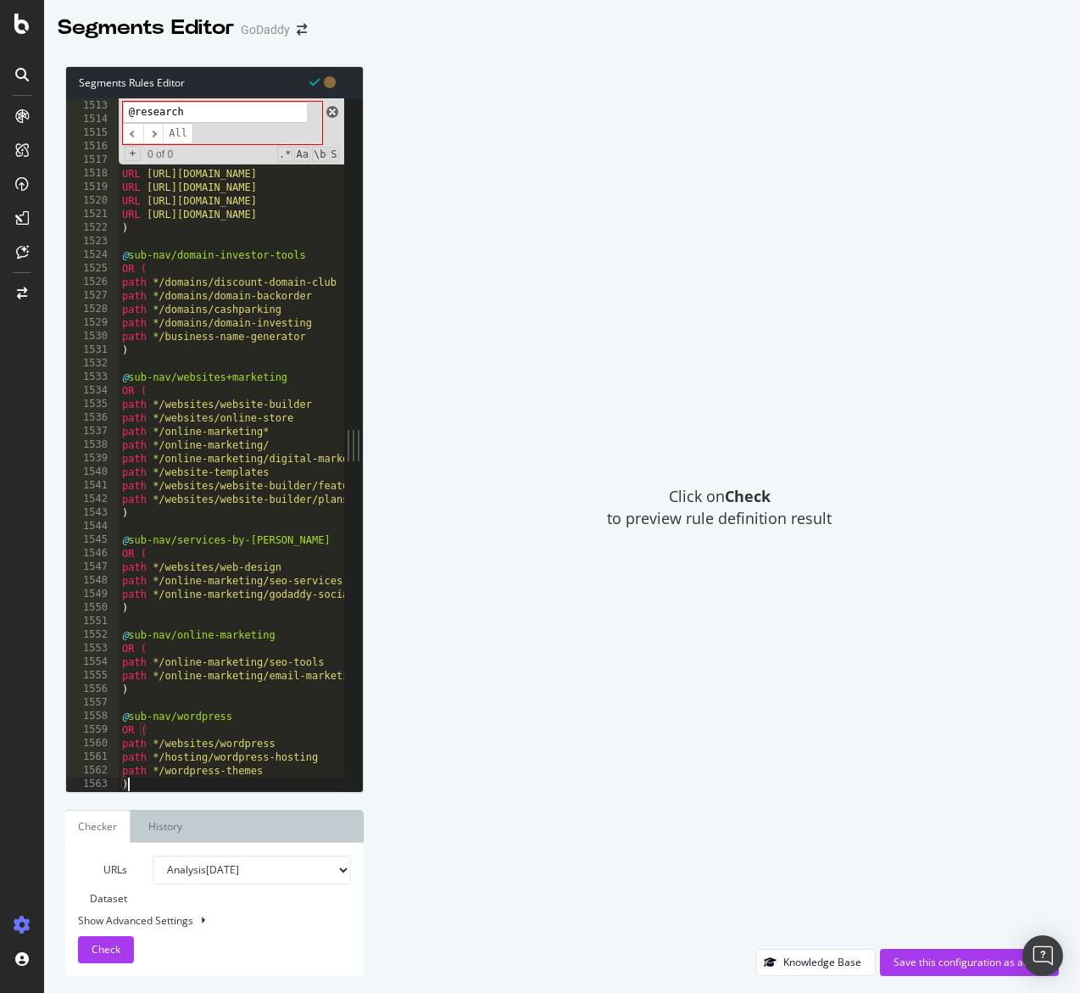
click at [333, 112] on span at bounding box center [333, 112] width 12 height 12
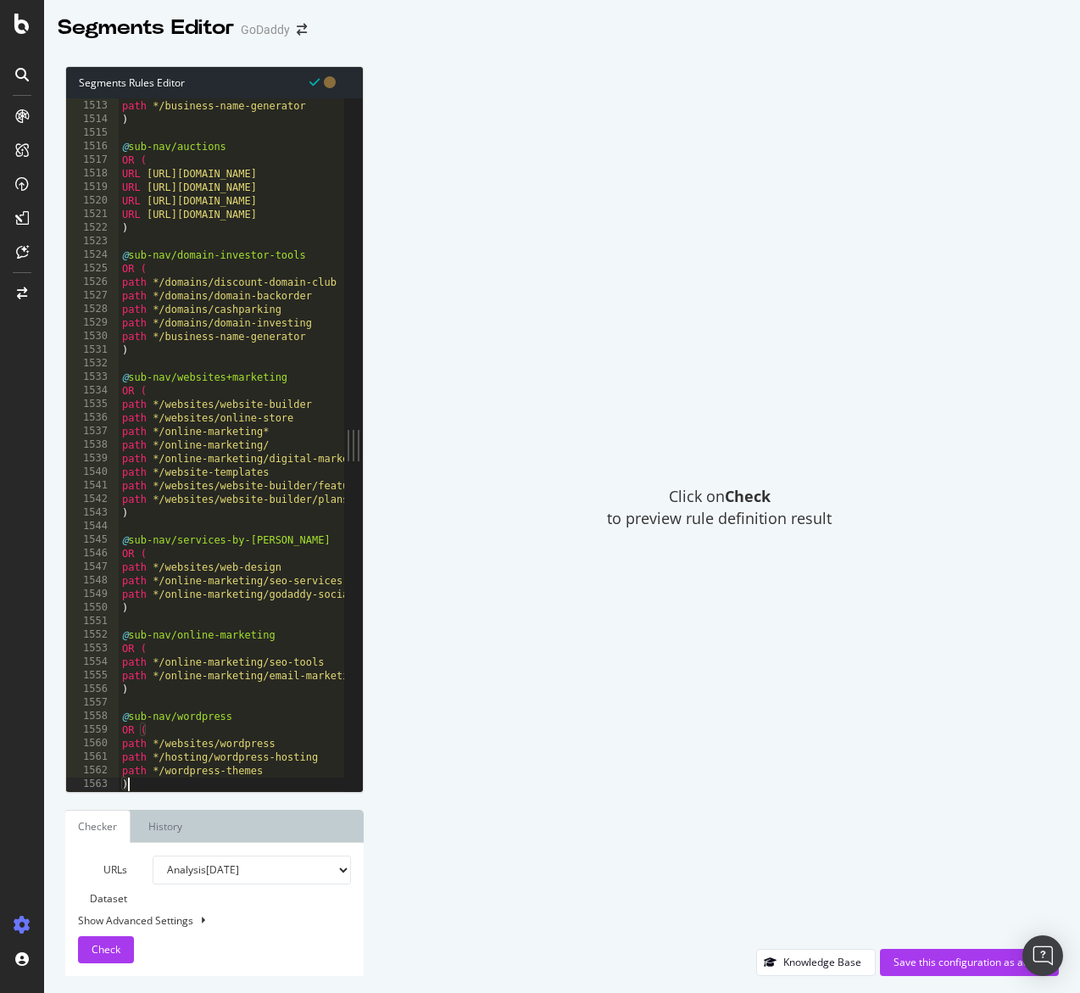
type textarea "path */domains/discount-domain-club"
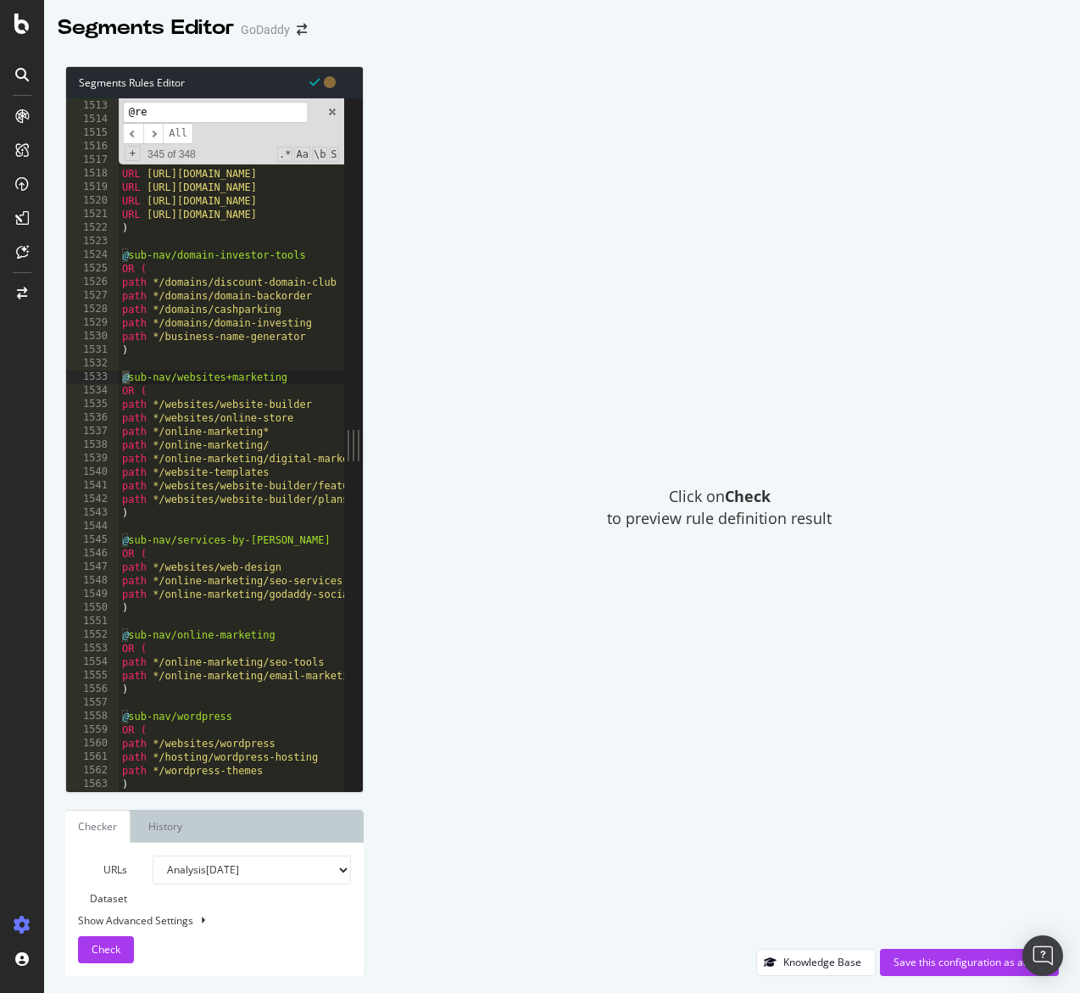
scroll to position [0, 0]
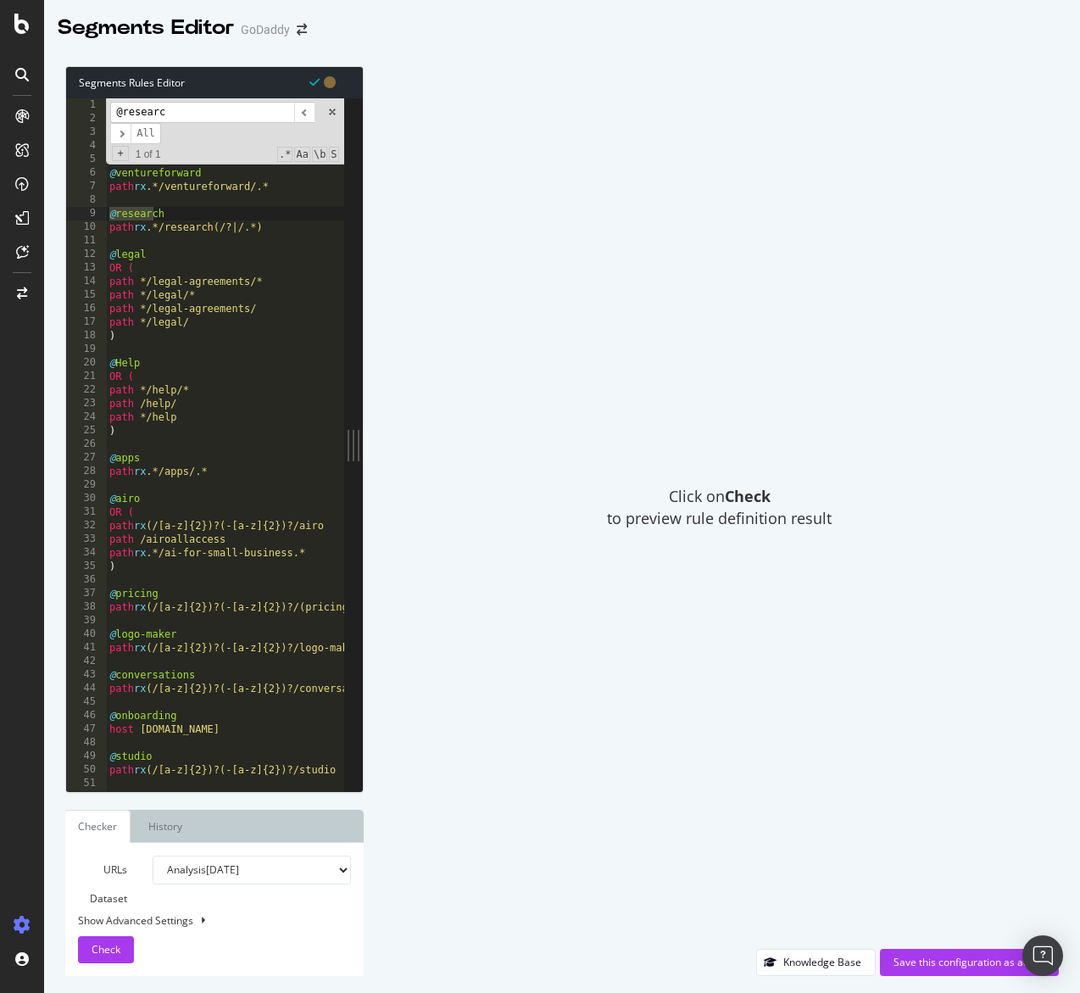
type input "@research"
click at [329, 114] on span at bounding box center [333, 112] width 12 height 12
type textarea "@research"
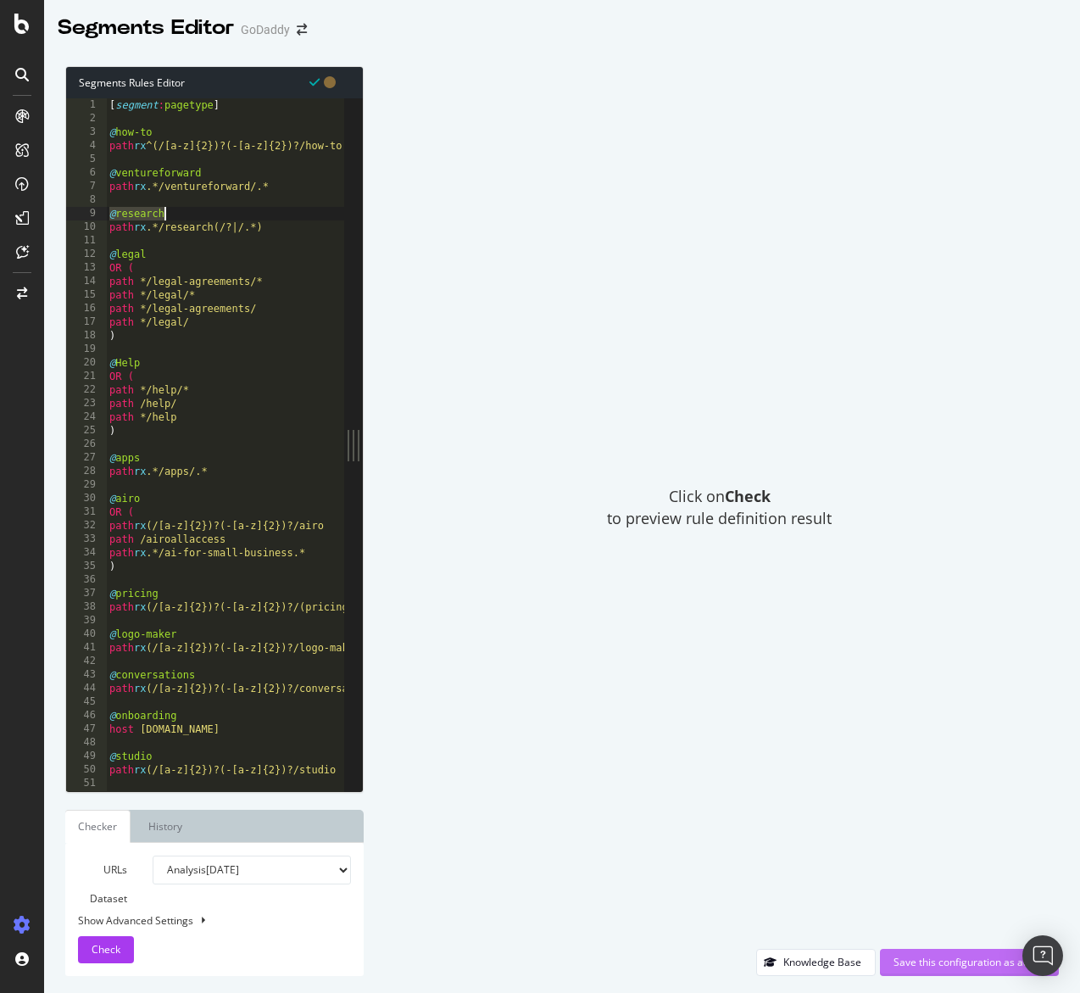
click at [982, 972] on div "Save this configuration as active" at bounding box center [970, 962] width 152 height 25
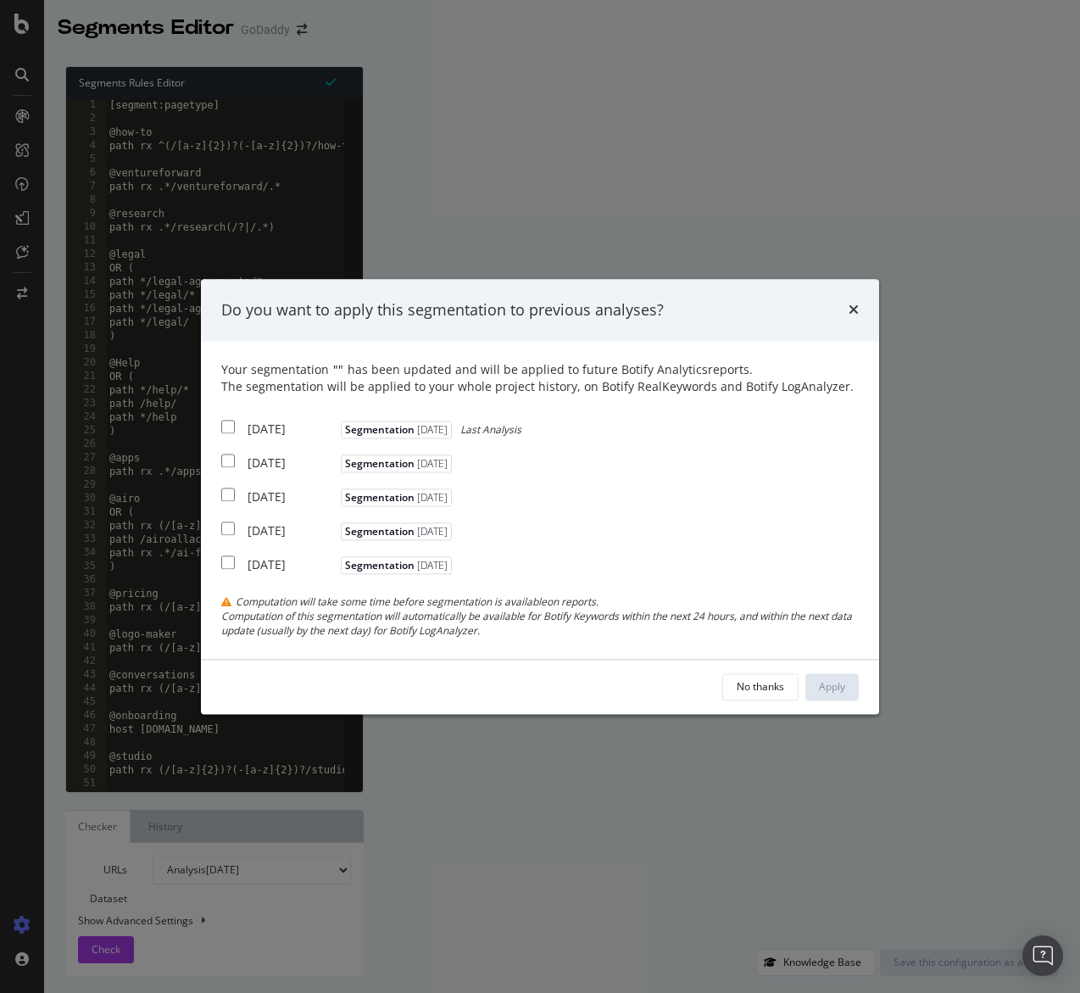
click at [262, 432] on div "2025 Sep. 14th" at bounding box center [292, 430] width 89 height 17
checkbox input "true"
click at [836, 676] on div "Apply" at bounding box center [832, 686] width 26 height 25
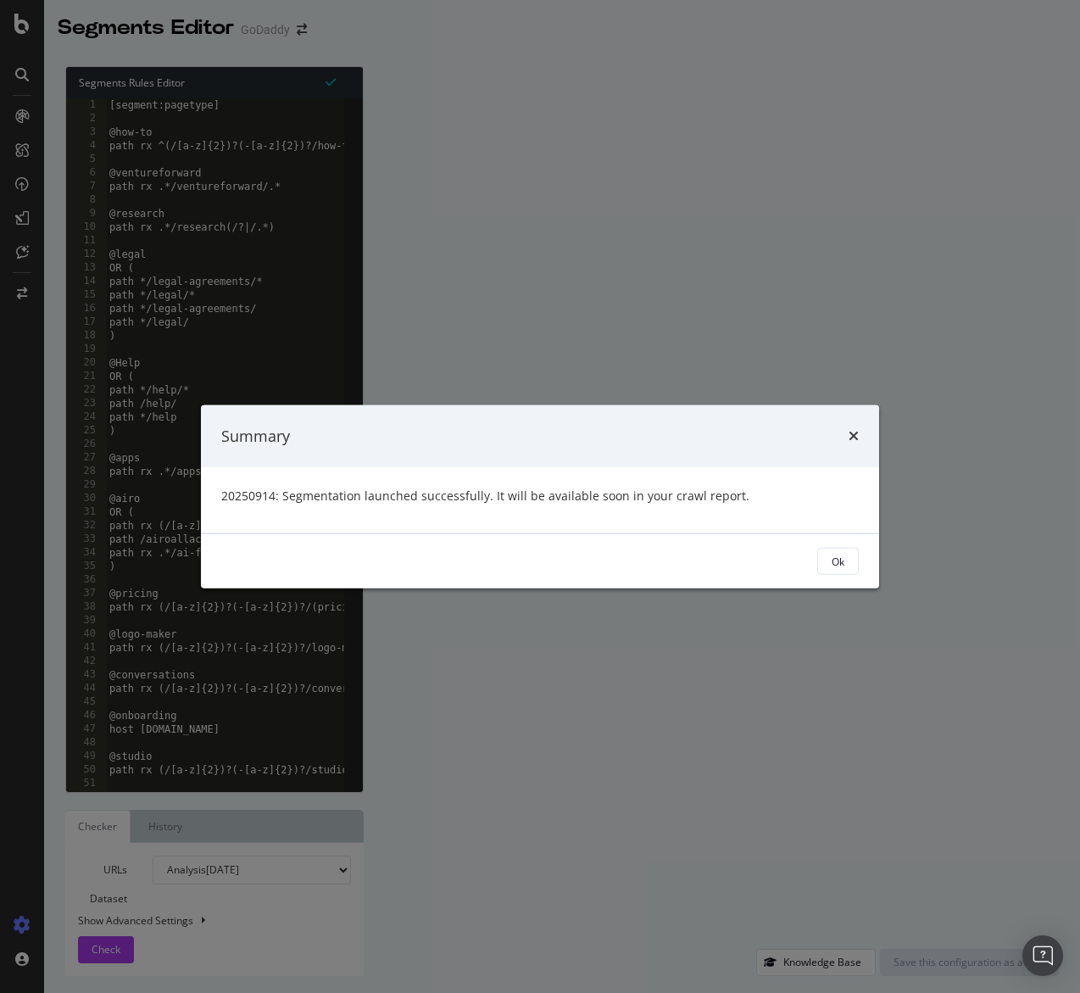
click at [838, 560] on div "Ok" at bounding box center [838, 561] width 13 height 14
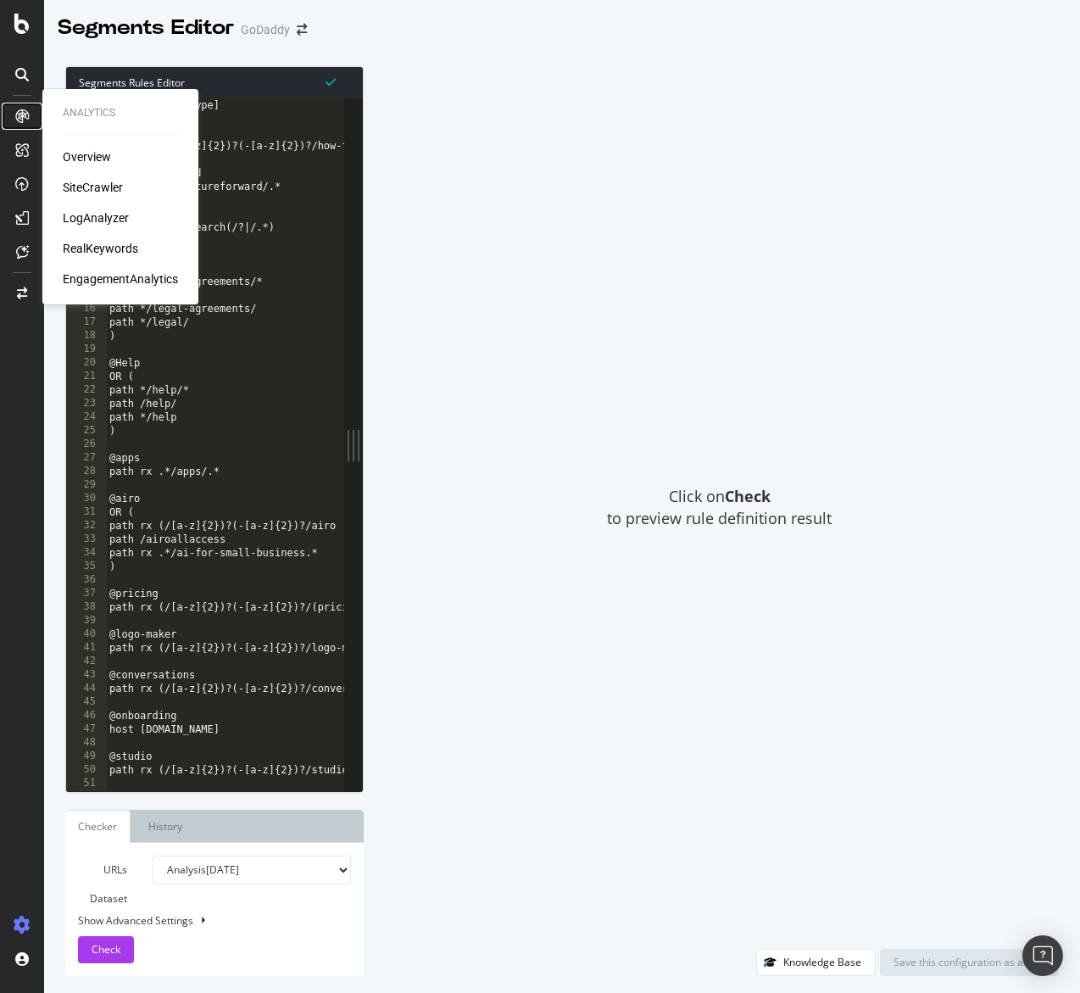
click at [13, 117] on div at bounding box center [21, 116] width 27 height 27
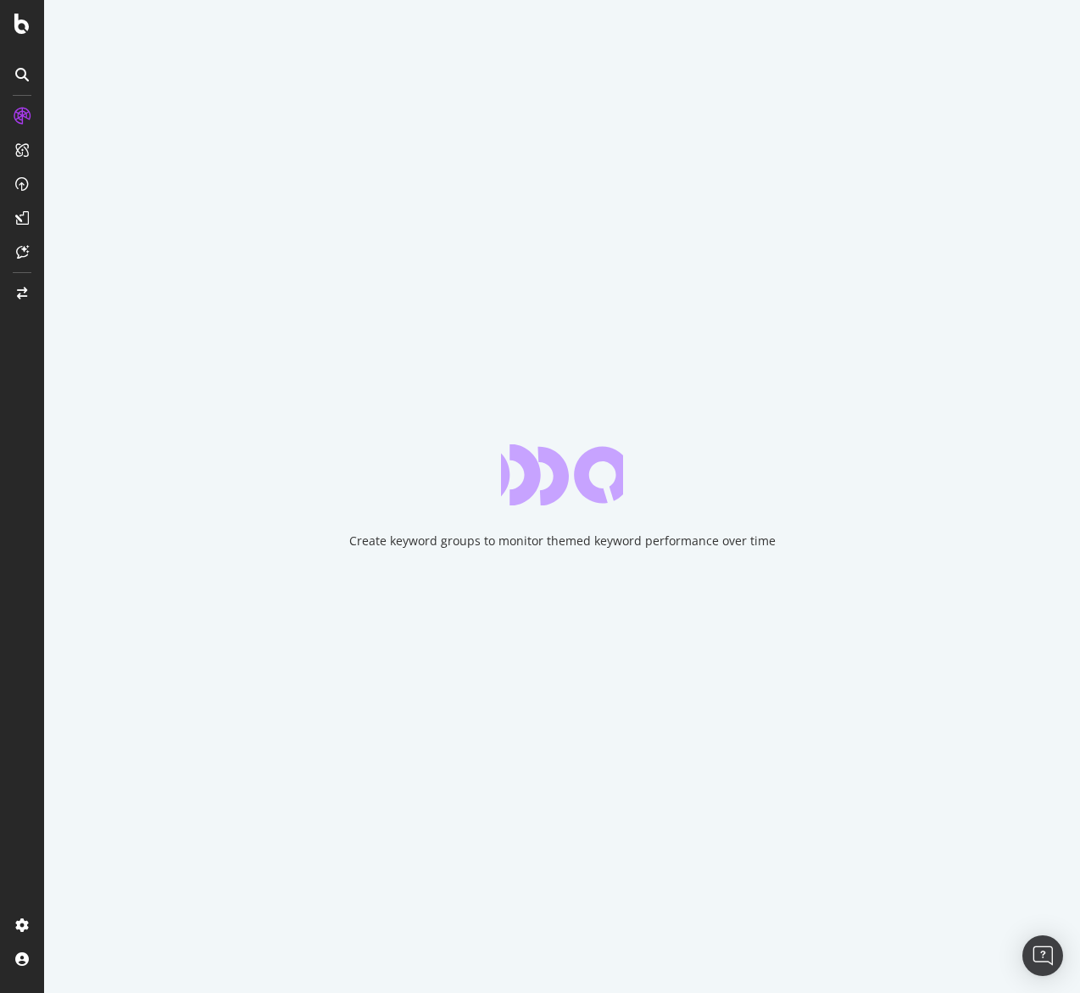
click at [1072, 961] on div "Create keyword groups to monitor themed keyword performance over time" at bounding box center [562, 496] width 1036 height 993
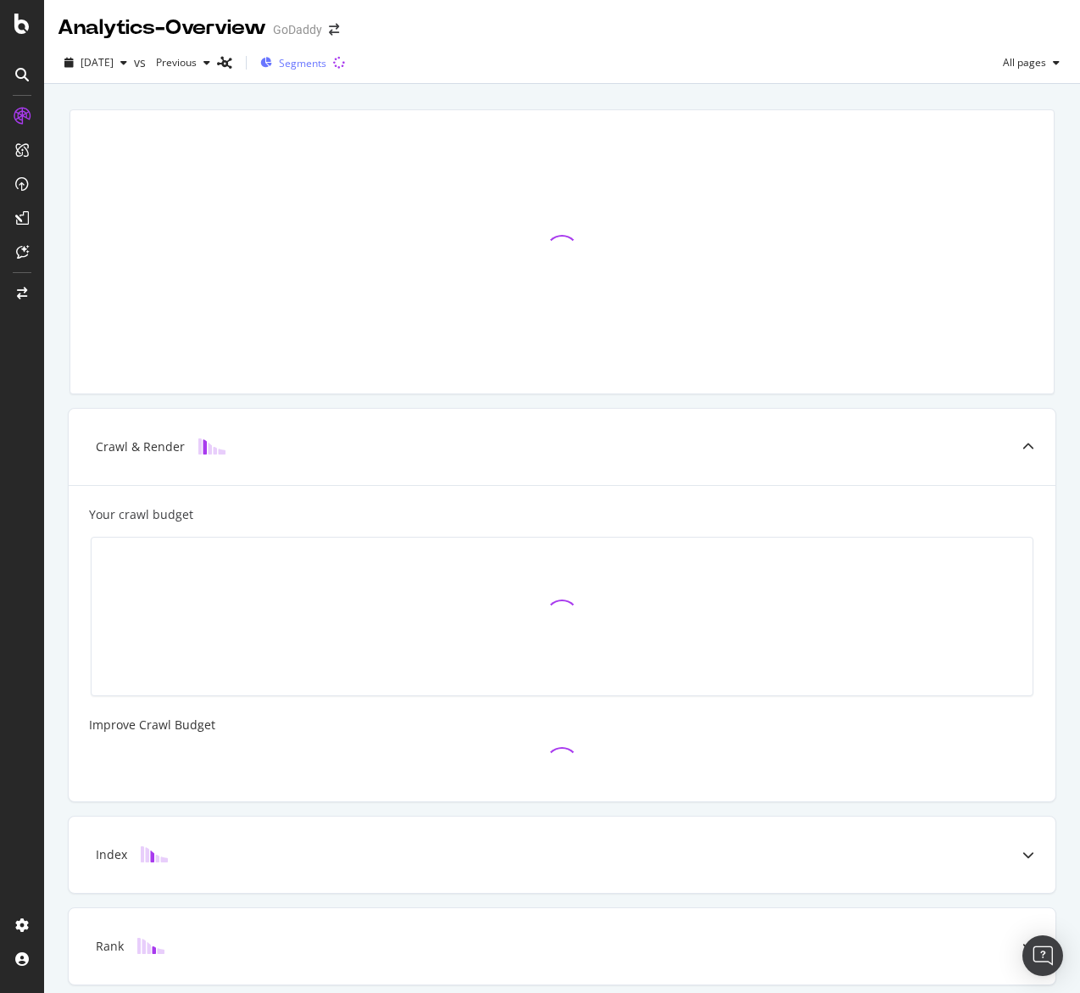
click at [327, 63] on span "Segments" at bounding box center [302, 63] width 47 height 14
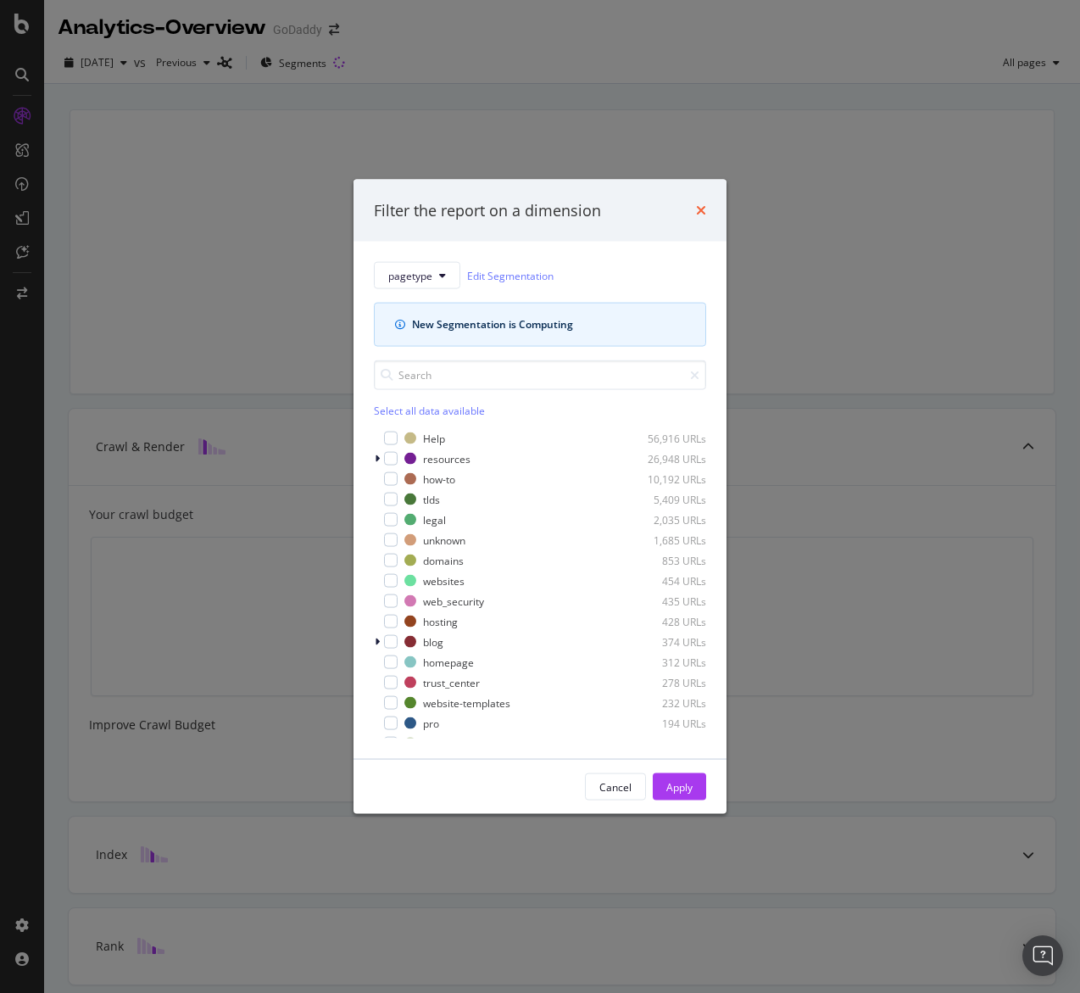
click at [702, 208] on icon "times" at bounding box center [701, 211] width 10 height 14
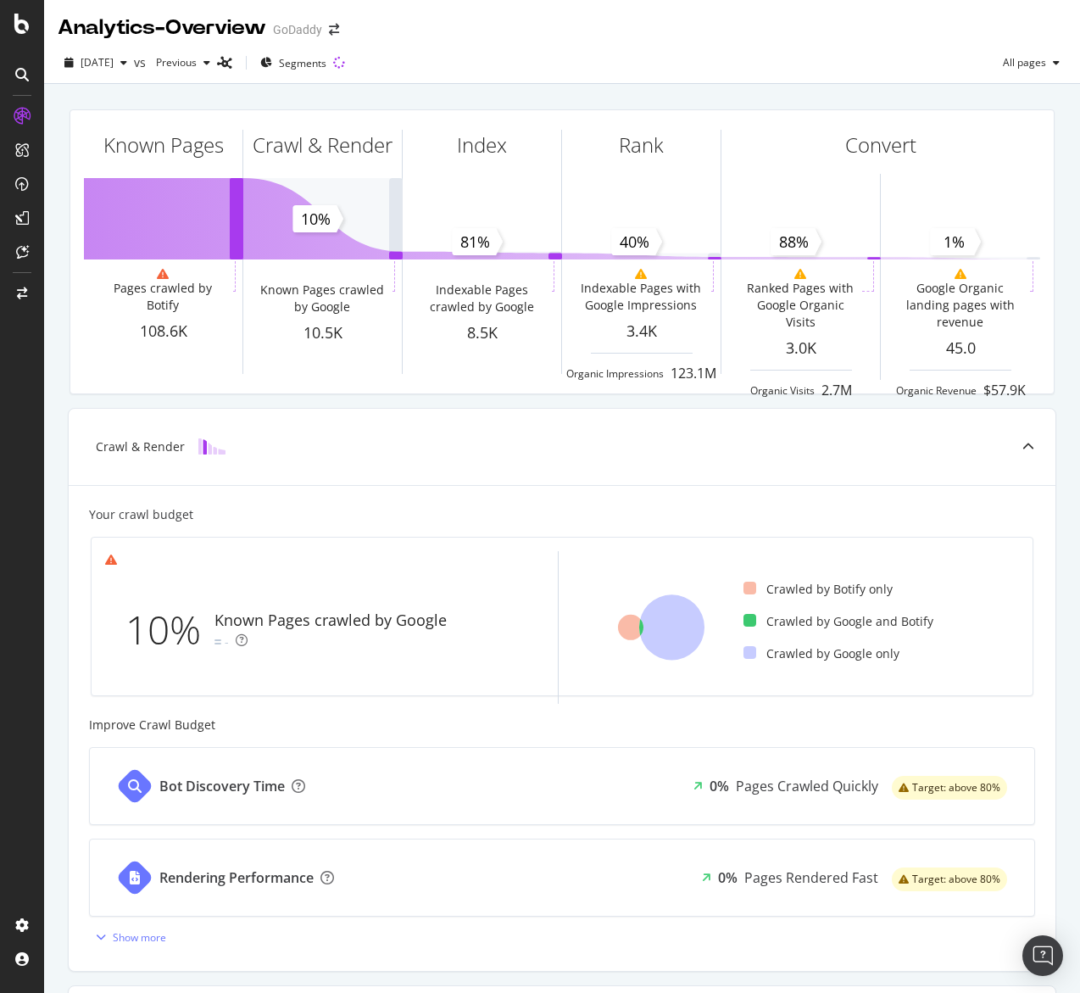
click at [572, 96] on div "Known Pages Pages crawled by Botify 108.6K Crawl & Render Known Pages crawled b…" at bounding box center [562, 252] width 1006 height 312
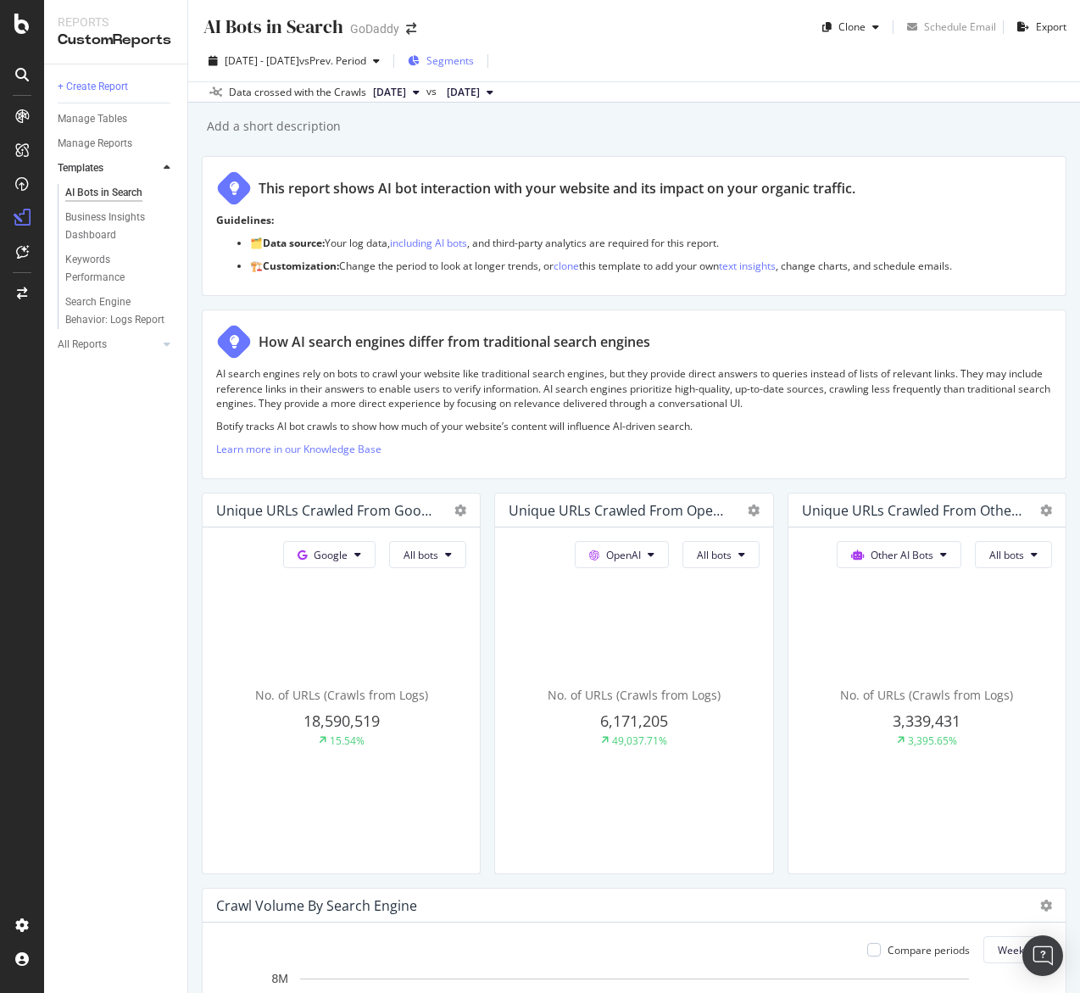
click at [474, 58] on span "Segments" at bounding box center [450, 60] width 47 height 14
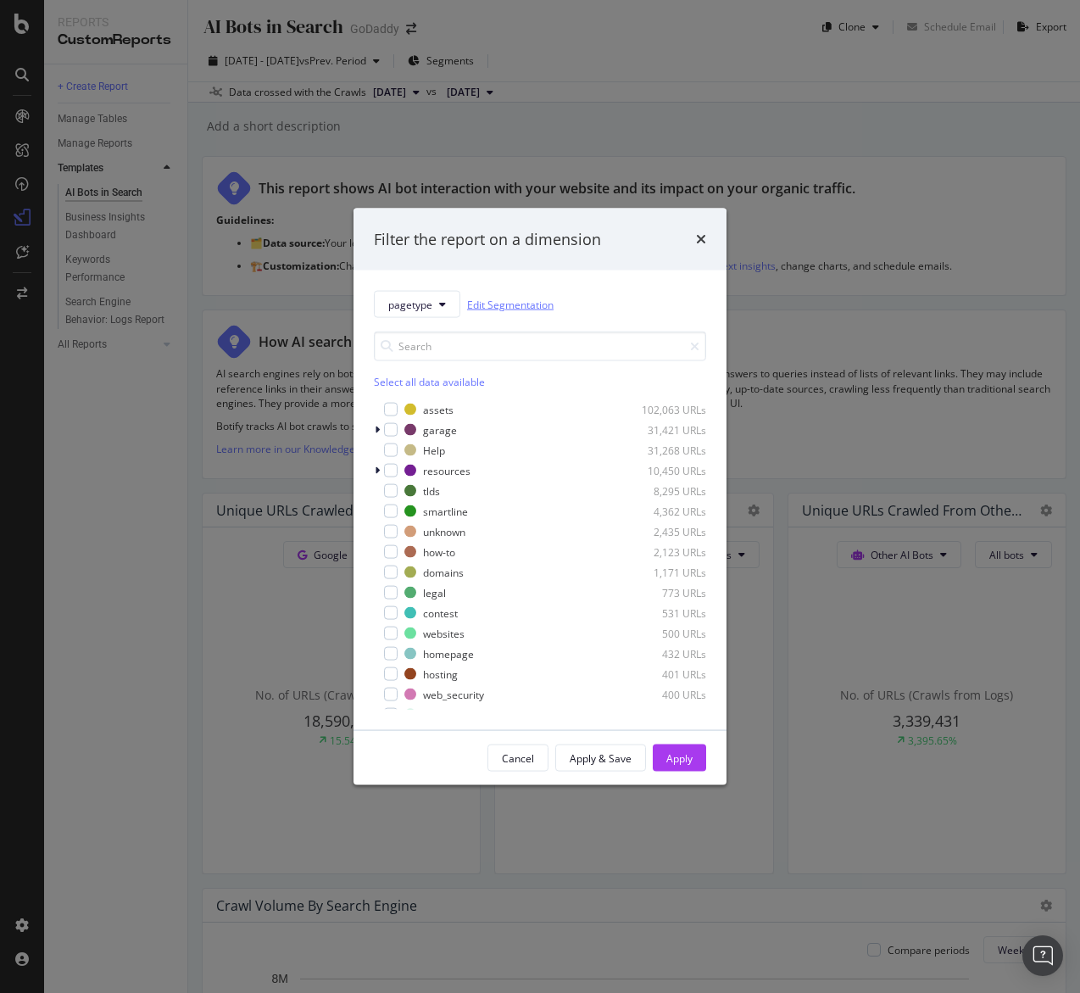
click at [505, 301] on link "Edit Segmentation" at bounding box center [510, 304] width 87 height 18
click at [695, 246] on div "Filter the report on a dimension" at bounding box center [540, 239] width 332 height 22
click at [701, 239] on icon "times" at bounding box center [701, 239] width 10 height 14
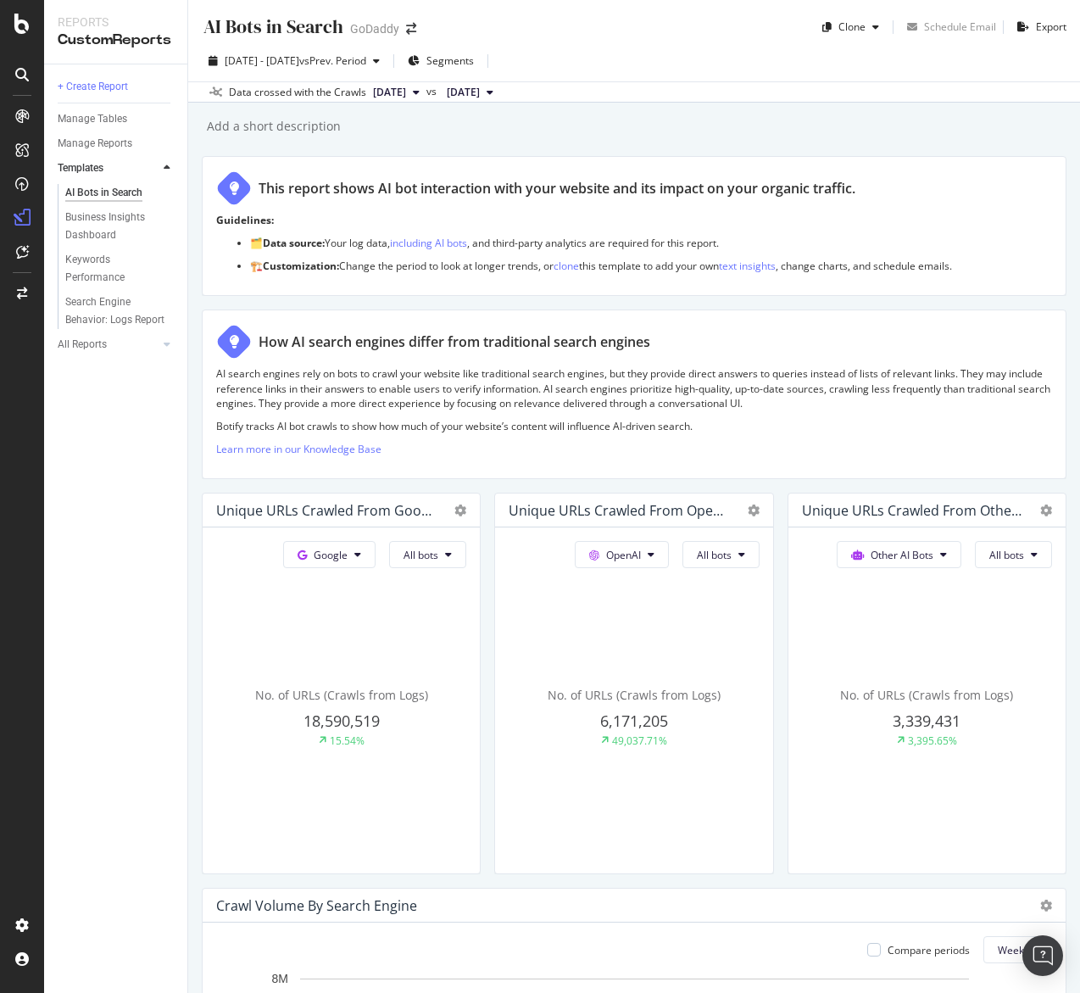
scroll to position [1, 0]
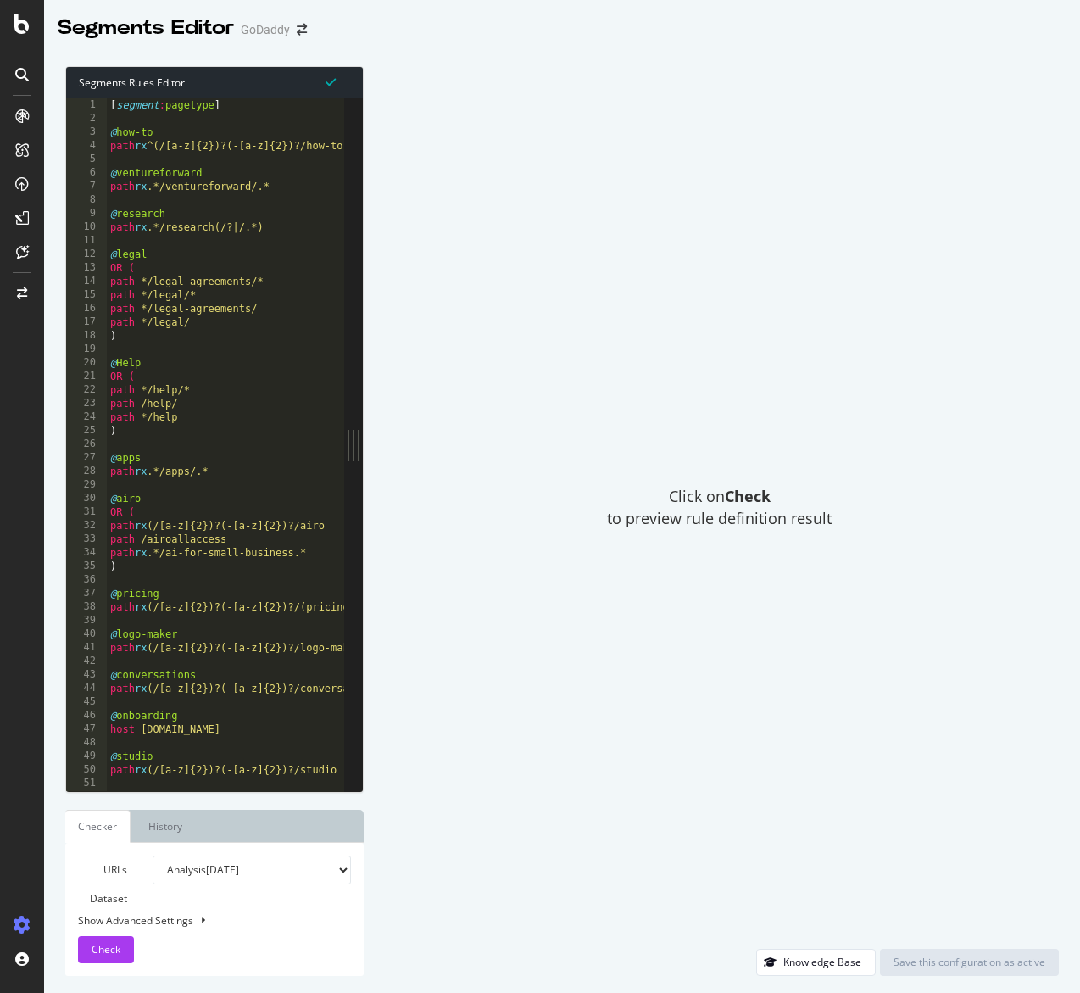
type textarea "OR ("
click at [506, 144] on div "Click on Check to preview rule definition result" at bounding box center [720, 507] width 678 height 883
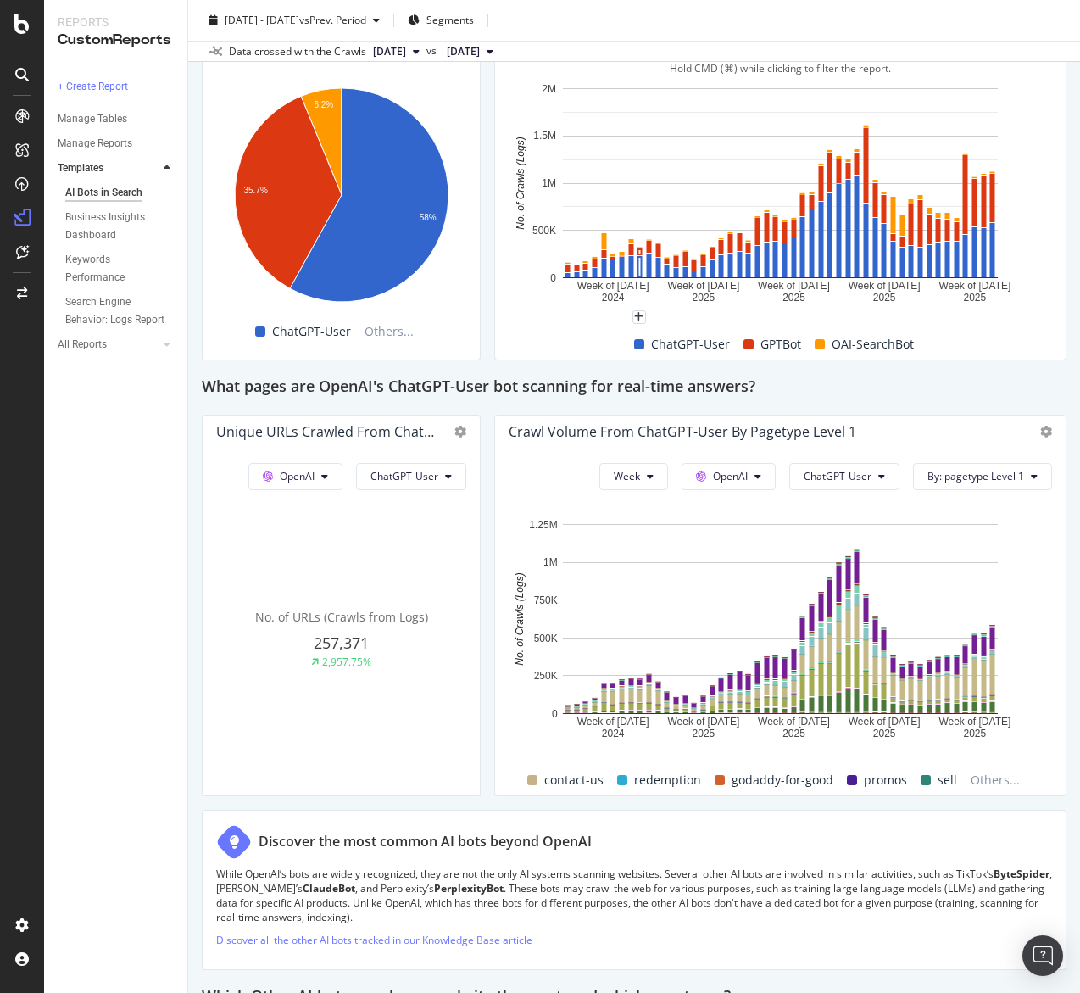
scroll to position [1652, 0]
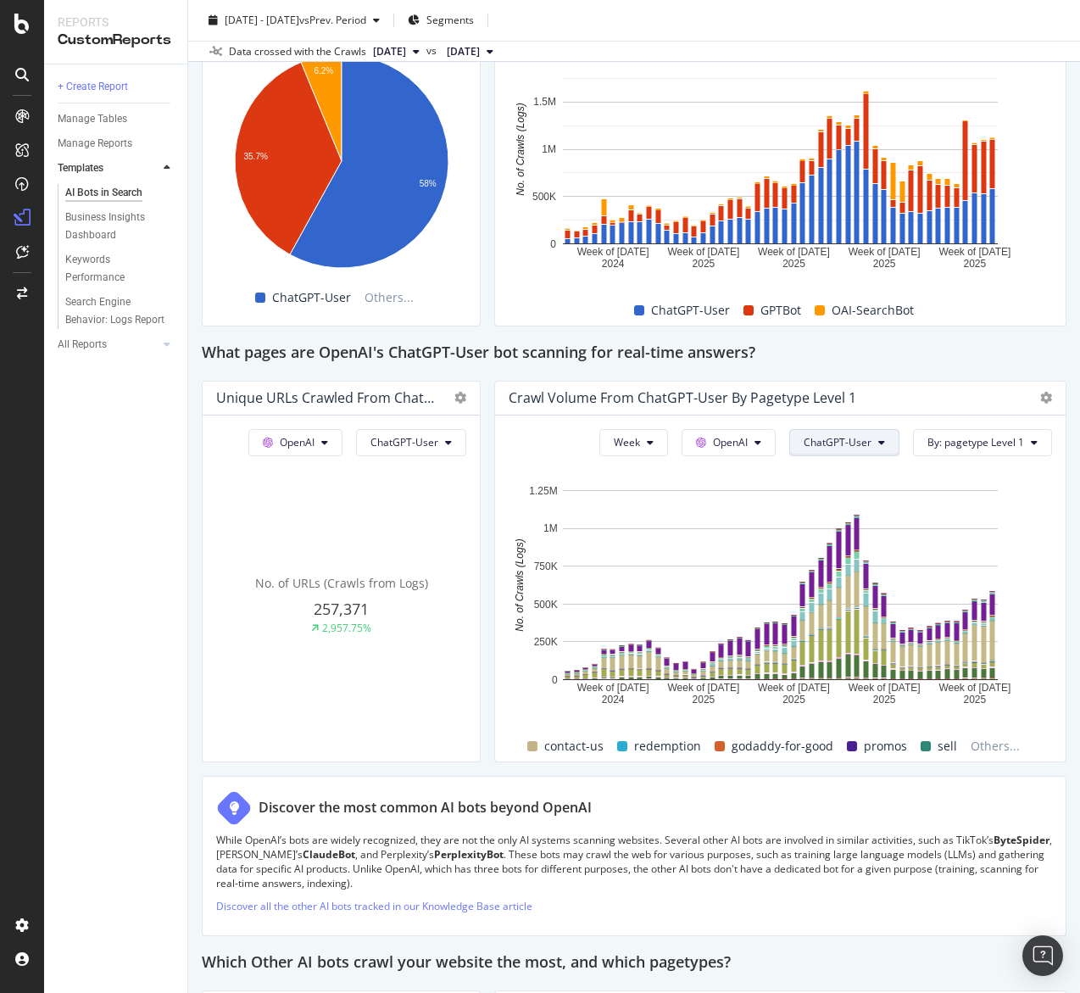
click at [862, 443] on span "ChatGPT-User" at bounding box center [838, 442] width 68 height 14
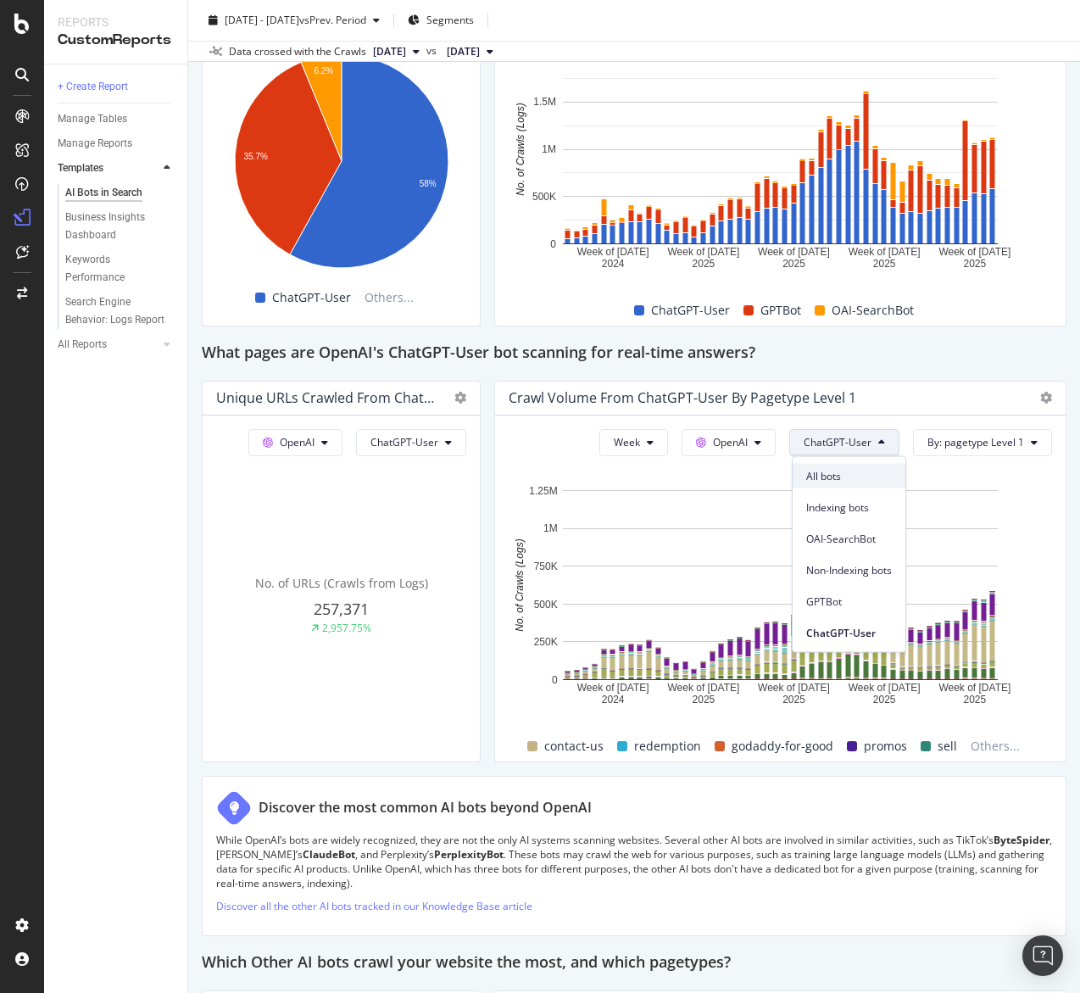
click at [841, 469] on span "All bots" at bounding box center [850, 475] width 86 height 15
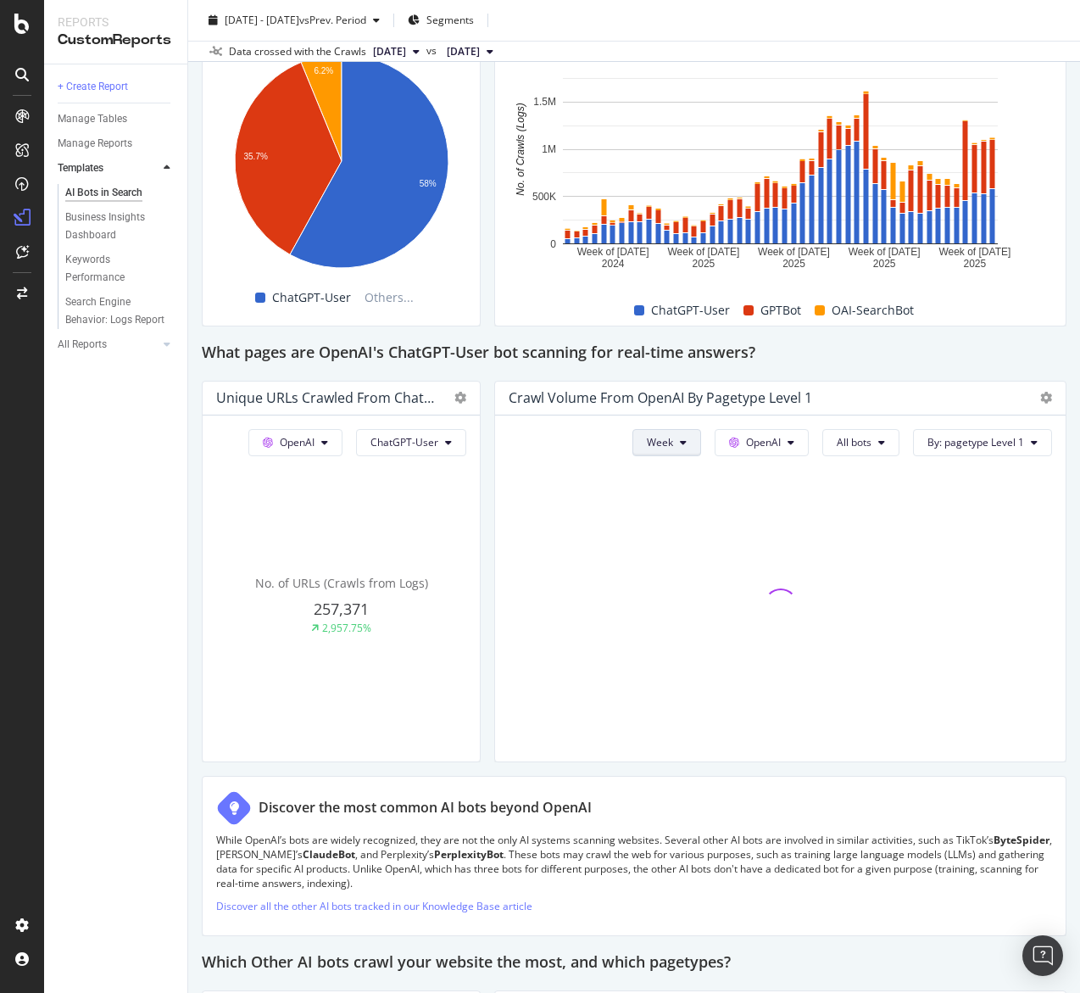
click at [698, 448] on button "Week" at bounding box center [667, 442] width 69 height 27
click at [673, 530] on div "Month" at bounding box center [664, 539] width 58 height 25
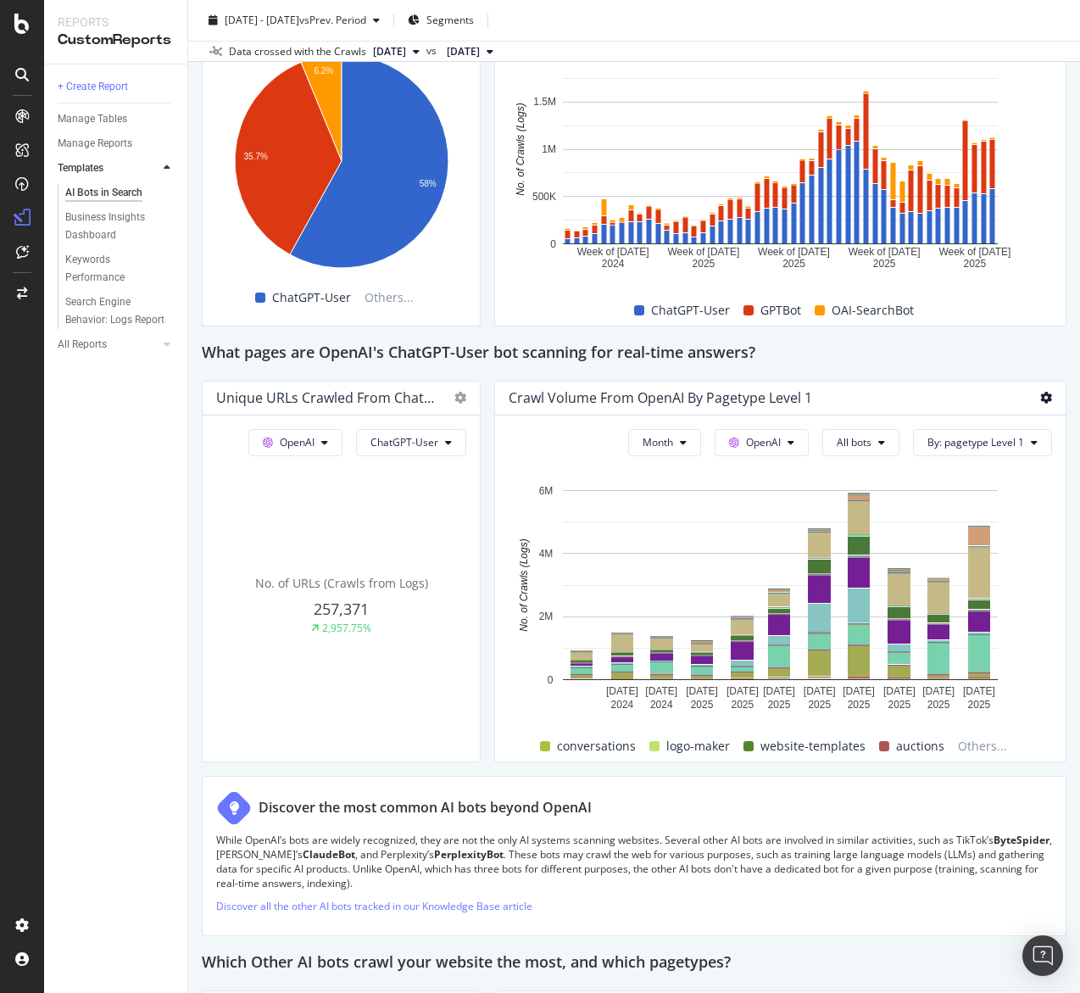
click at [1045, 400] on icon at bounding box center [1047, 398] width 12 height 12
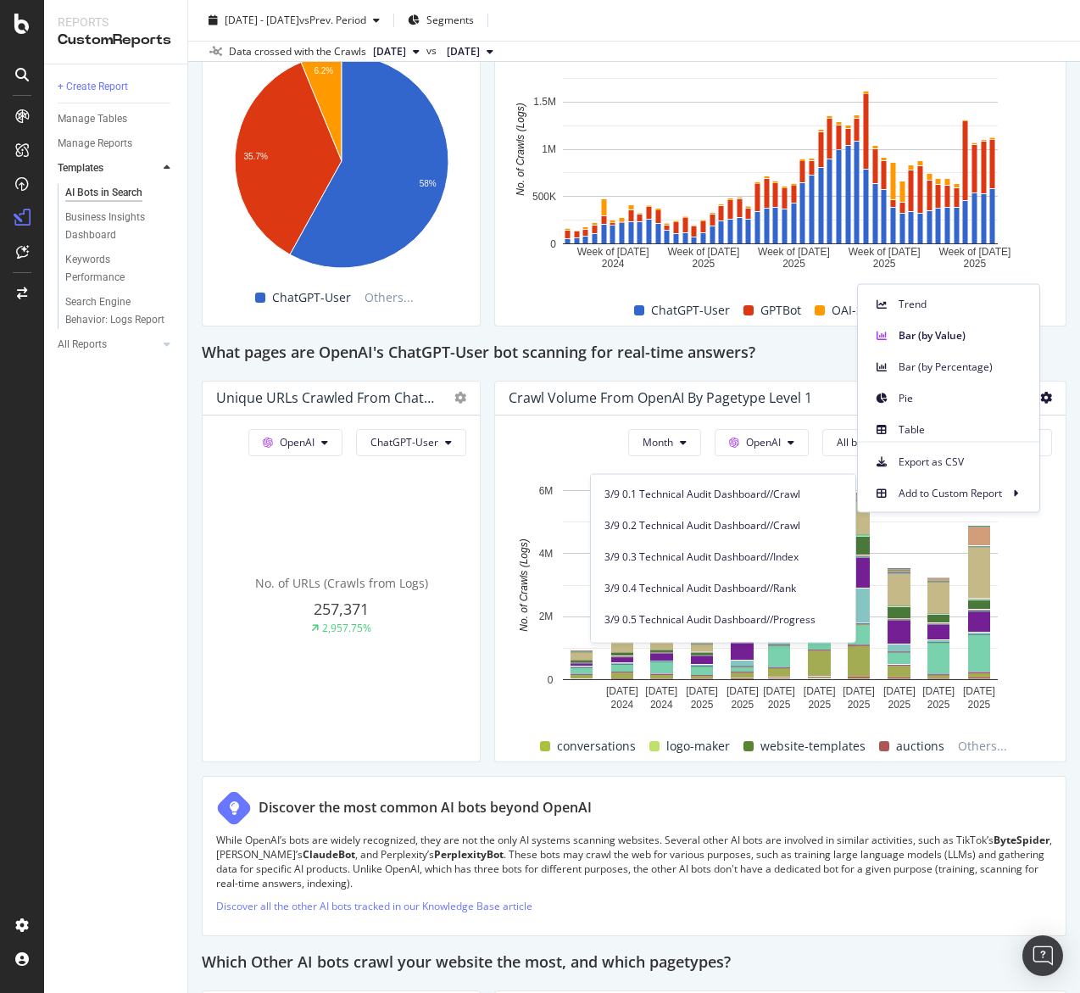
click at [1015, 474] on div "Add to Custom Report" at bounding box center [948, 489] width 181 height 31
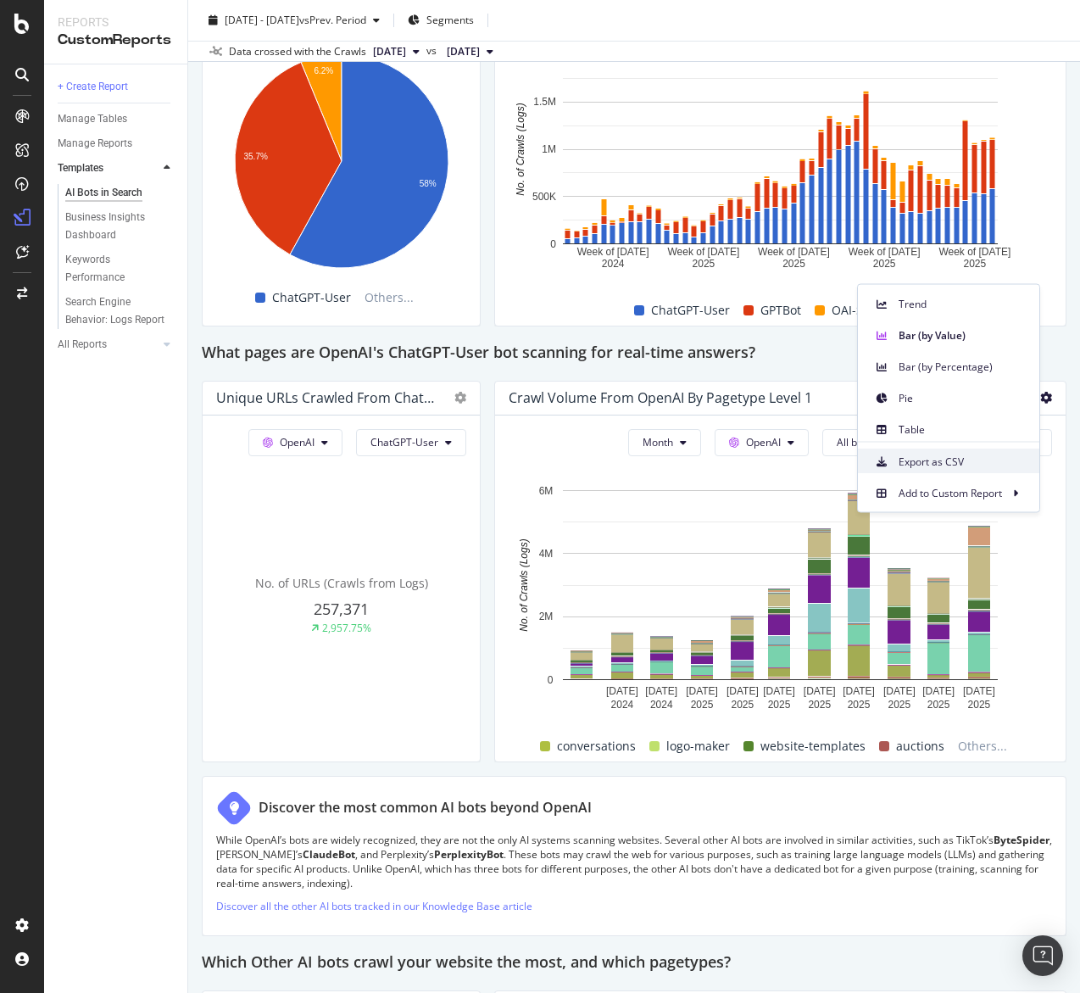
click at [1011, 466] on span "Export as CSV" at bounding box center [962, 461] width 127 height 15
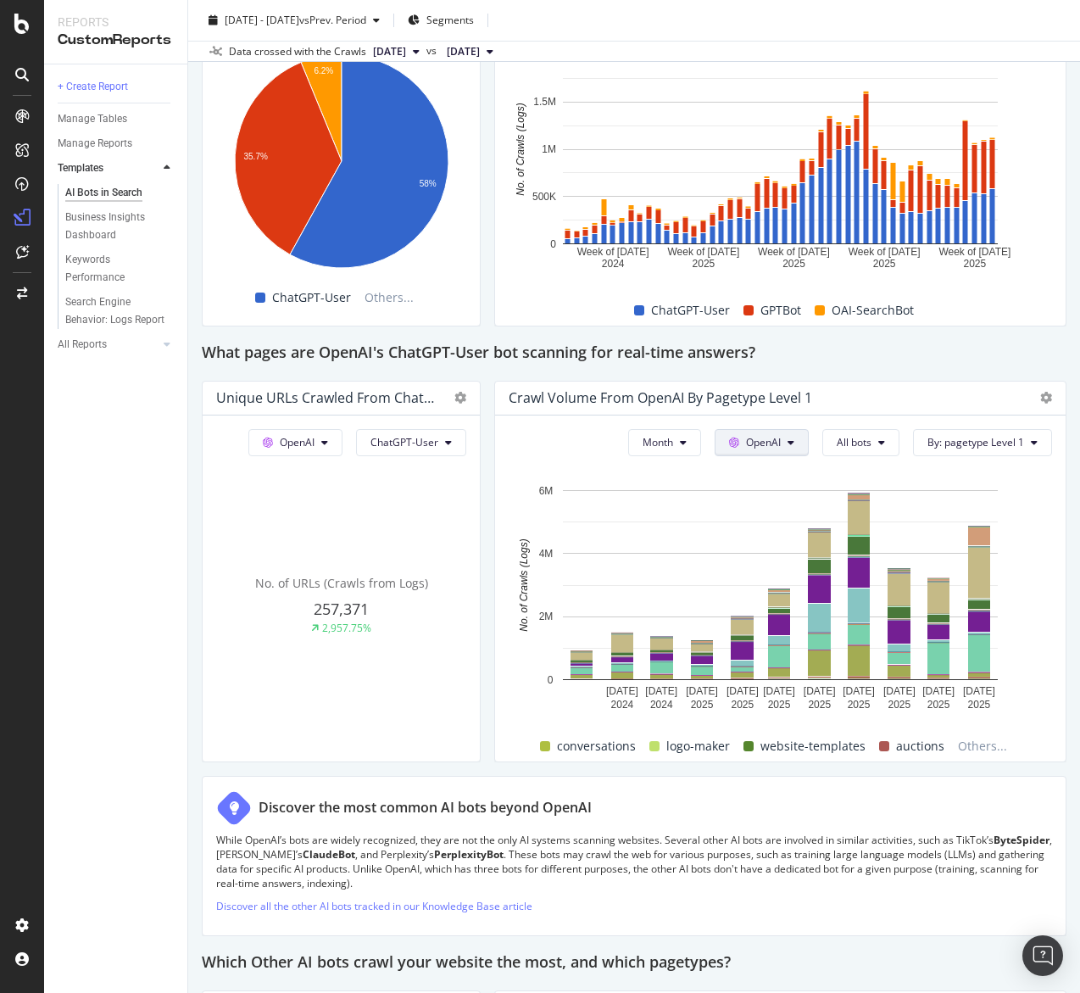
click at [802, 439] on button "OpenAI" at bounding box center [762, 442] width 94 height 27
click at [786, 559] on div "Other AI Bots" at bounding box center [775, 570] width 117 height 25
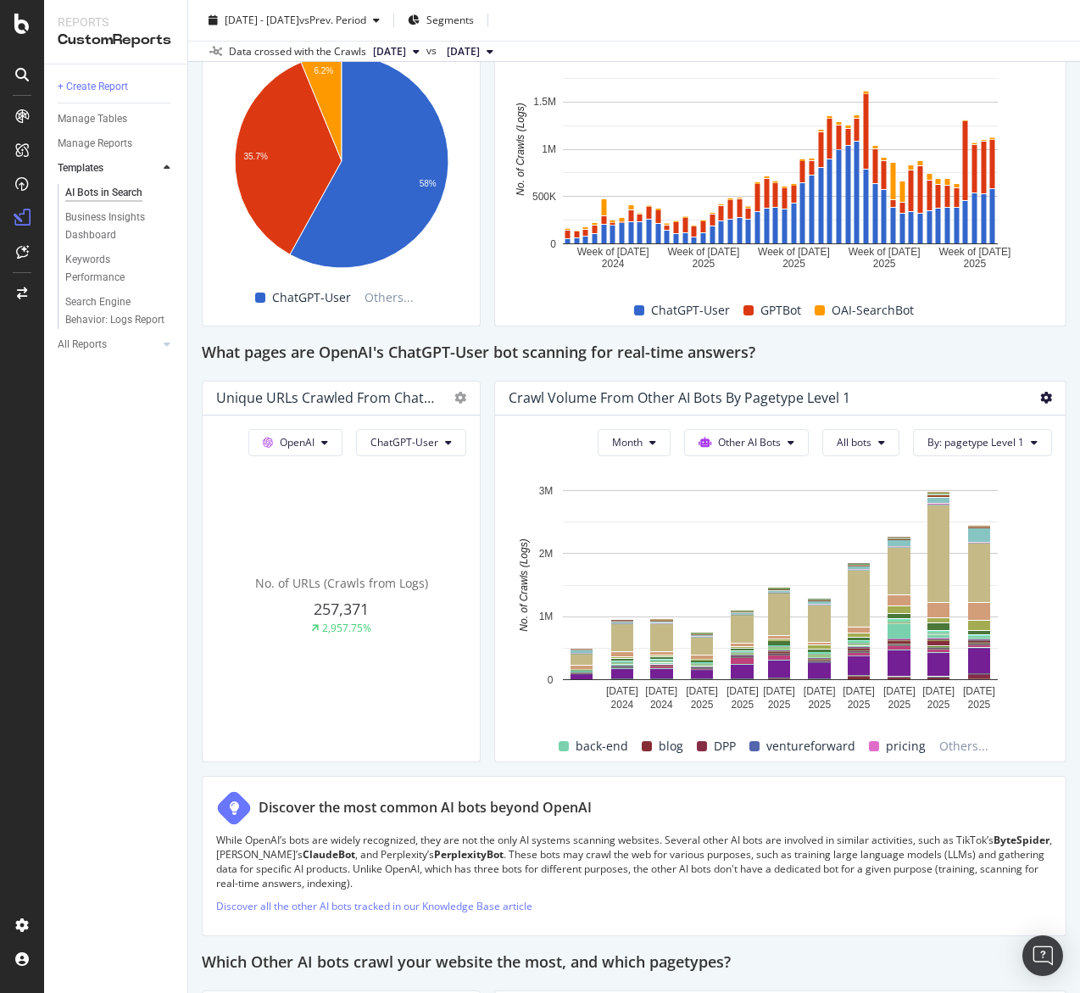
click at [1041, 399] on icon at bounding box center [1047, 398] width 12 height 12
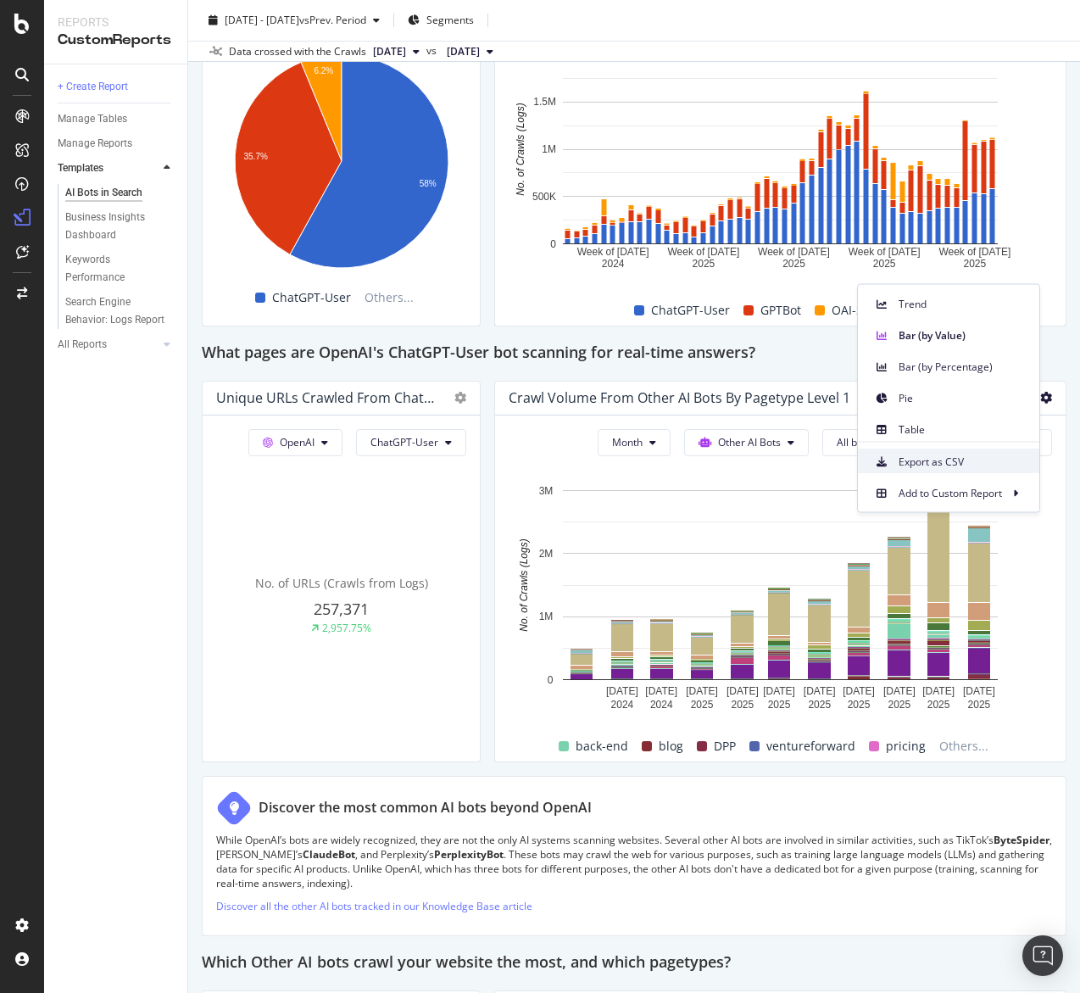
click at [980, 463] on span "Export as CSV" at bounding box center [962, 461] width 127 height 15
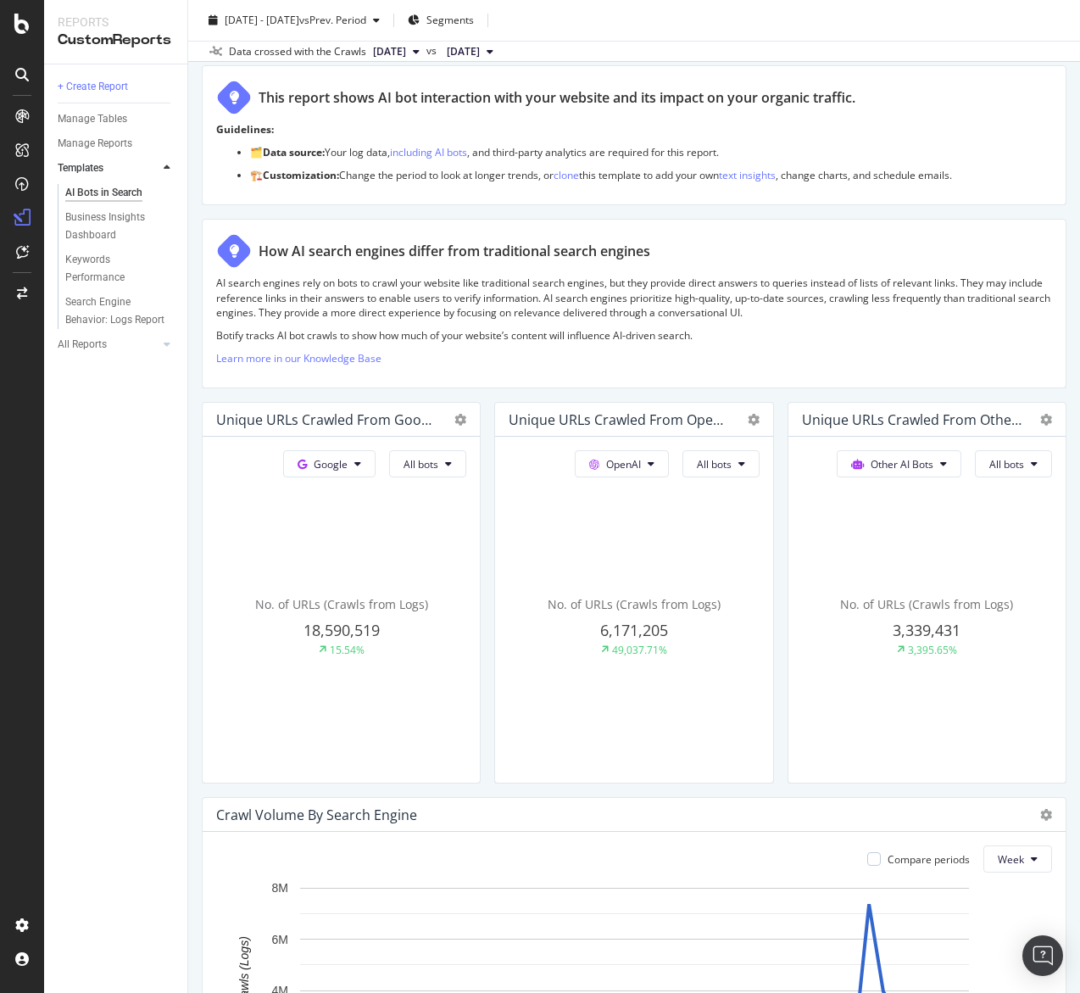
scroll to position [0, 0]
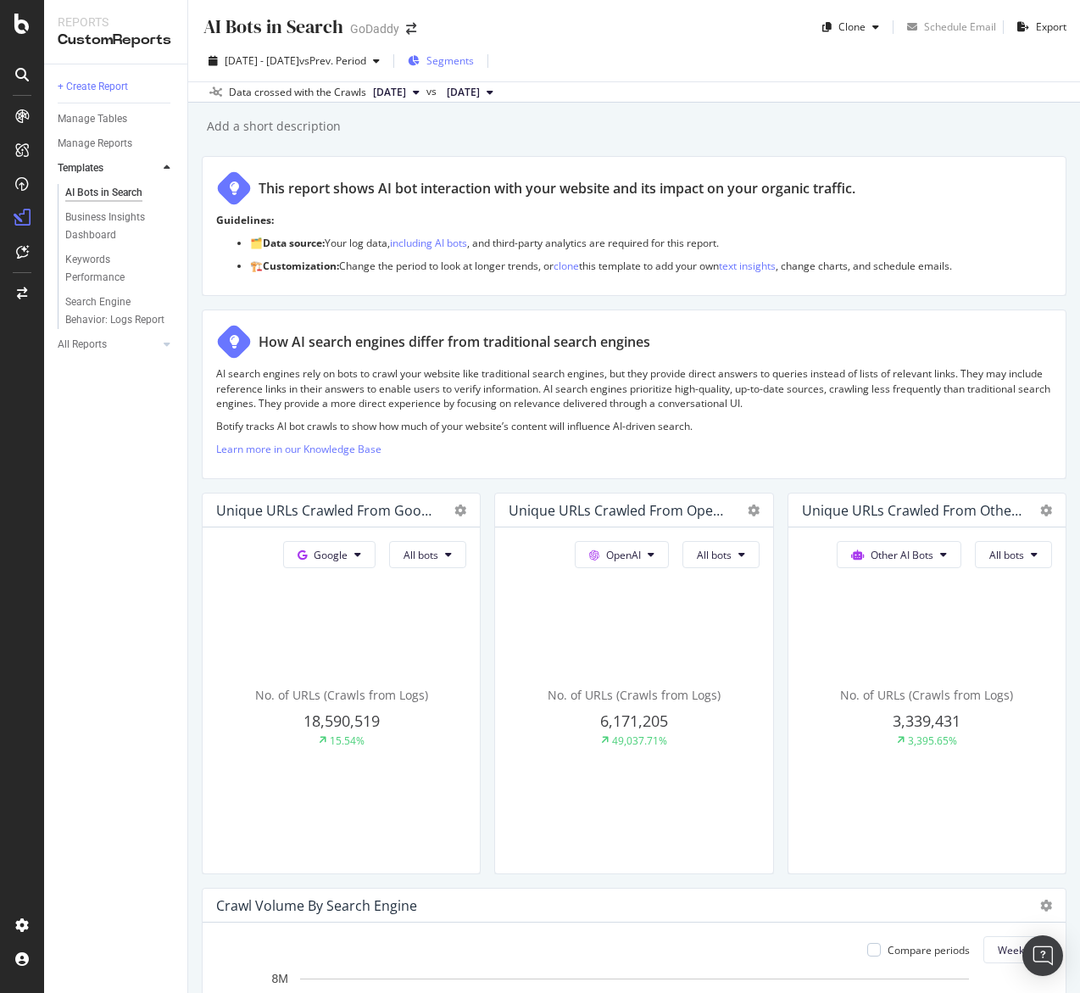
click at [474, 70] on div "Segments" at bounding box center [441, 60] width 66 height 25
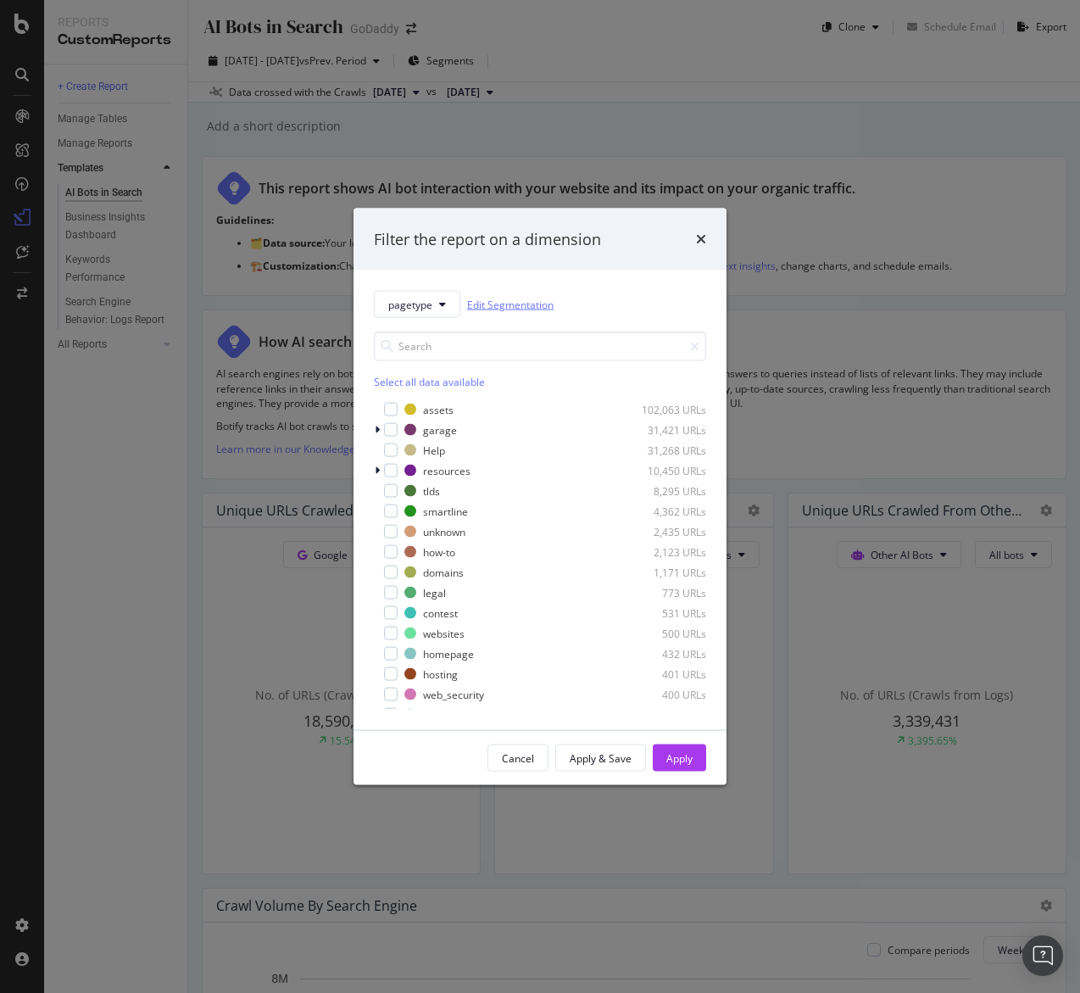
click at [494, 304] on link "Edit Segmentation" at bounding box center [510, 304] width 87 height 18
click at [483, 357] on input "modal" at bounding box center [540, 347] width 332 height 30
type input "researc"
click at [692, 241] on div "Filter the report on a dimension" at bounding box center [540, 239] width 332 height 22
click at [696, 242] on icon "times" at bounding box center [701, 239] width 10 height 14
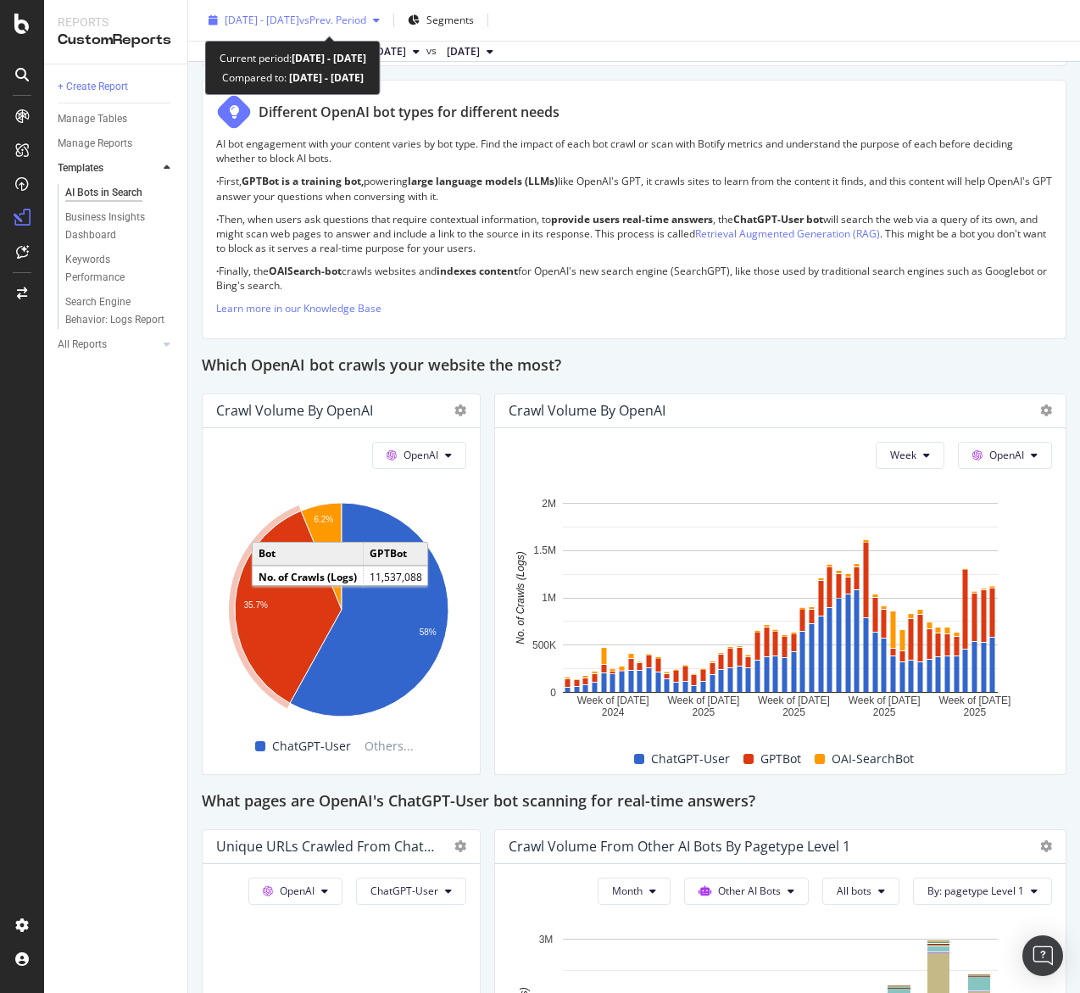
scroll to position [1036, 0]
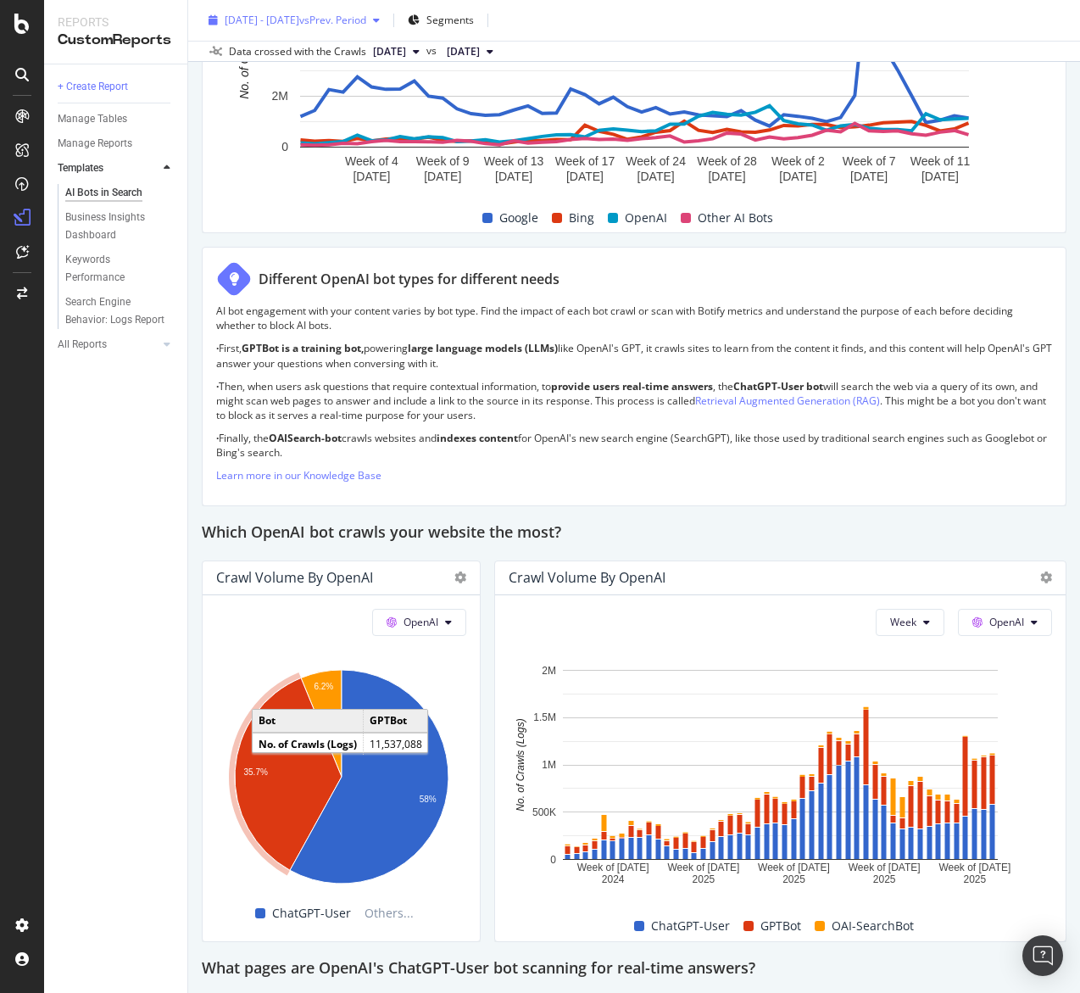
click at [387, 12] on div "2024 Oct. 1st - 2025 Aug. 31st vs Prev. Period" at bounding box center [294, 20] width 185 height 25
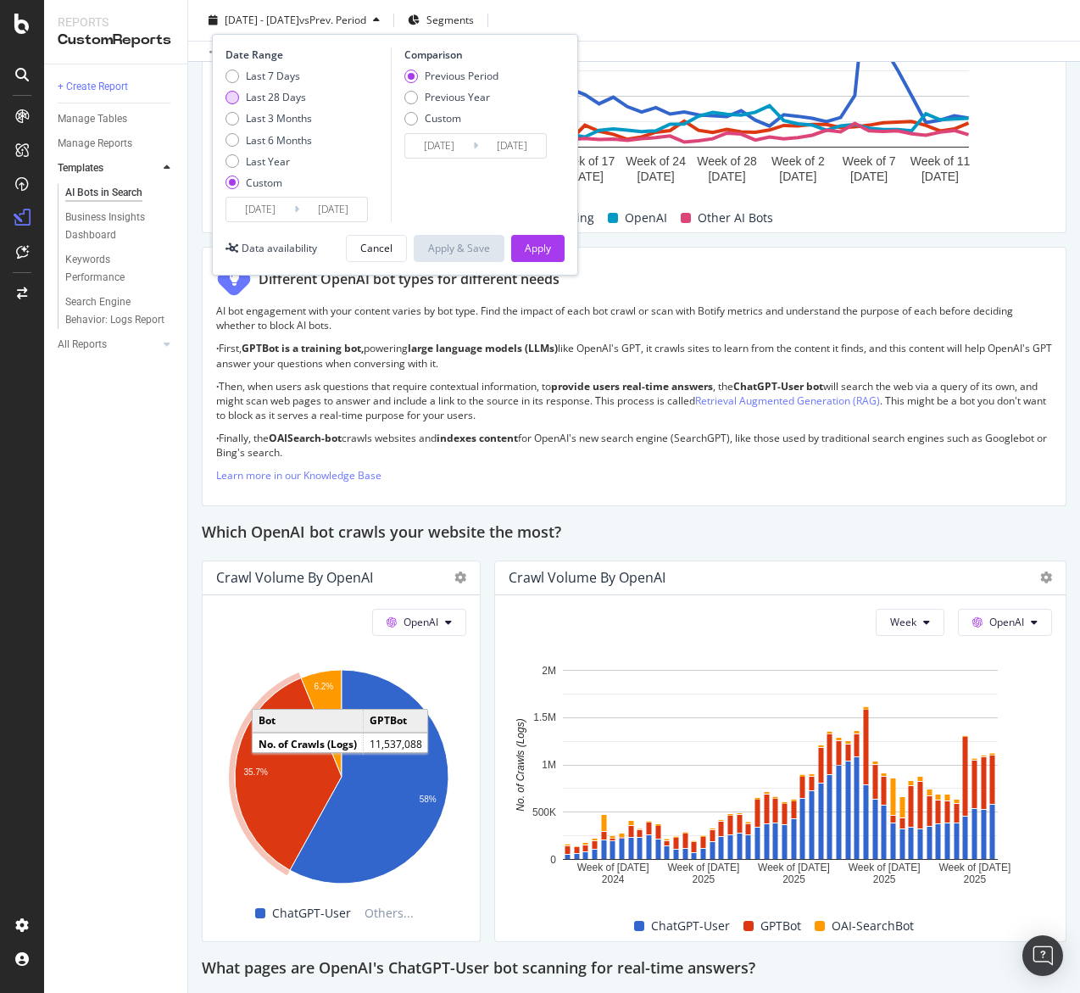
click at [280, 94] on div "Last 28 Days" at bounding box center [276, 97] width 60 height 14
type input "2025/08/19"
type input "2025/09/15"
type input "2025/07/22"
type input "2025/08/18"
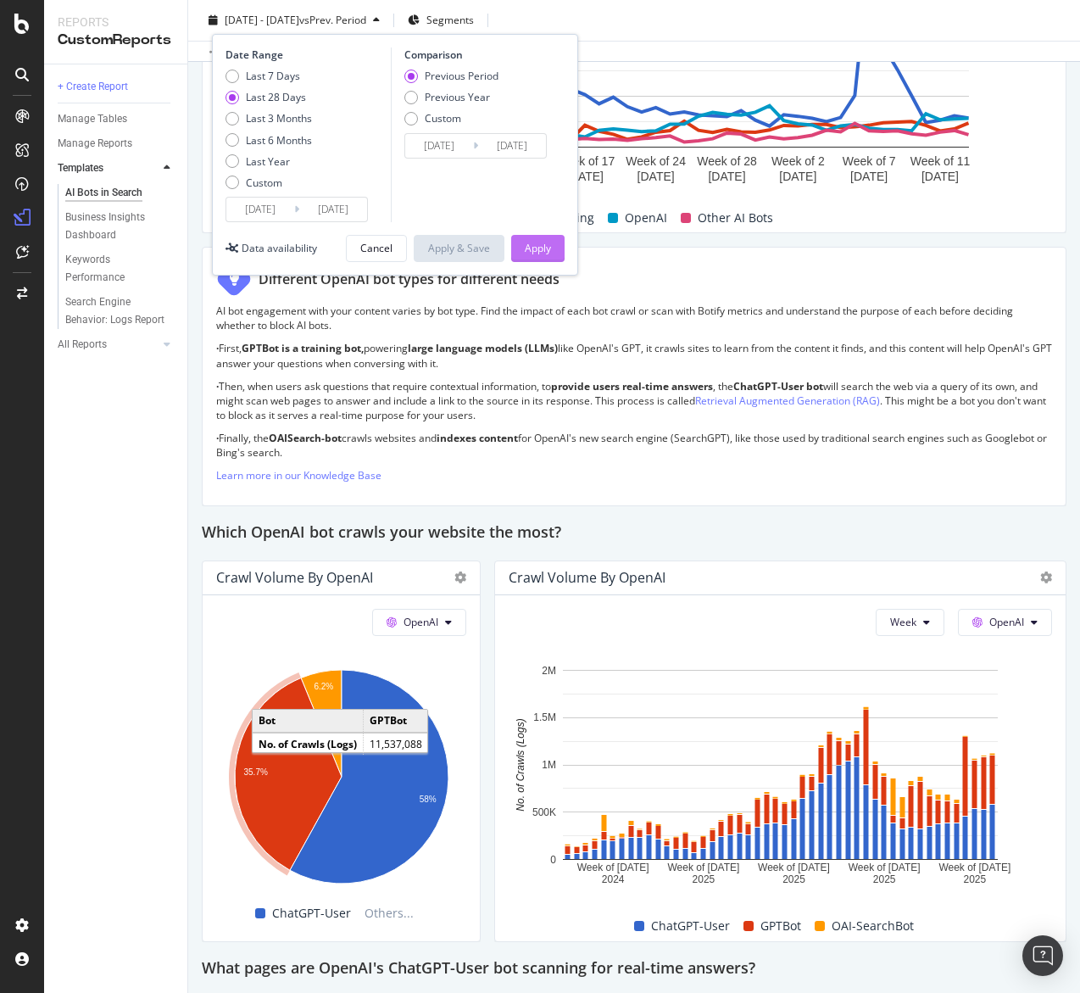
click at [534, 247] on div "Apply" at bounding box center [538, 248] width 26 height 14
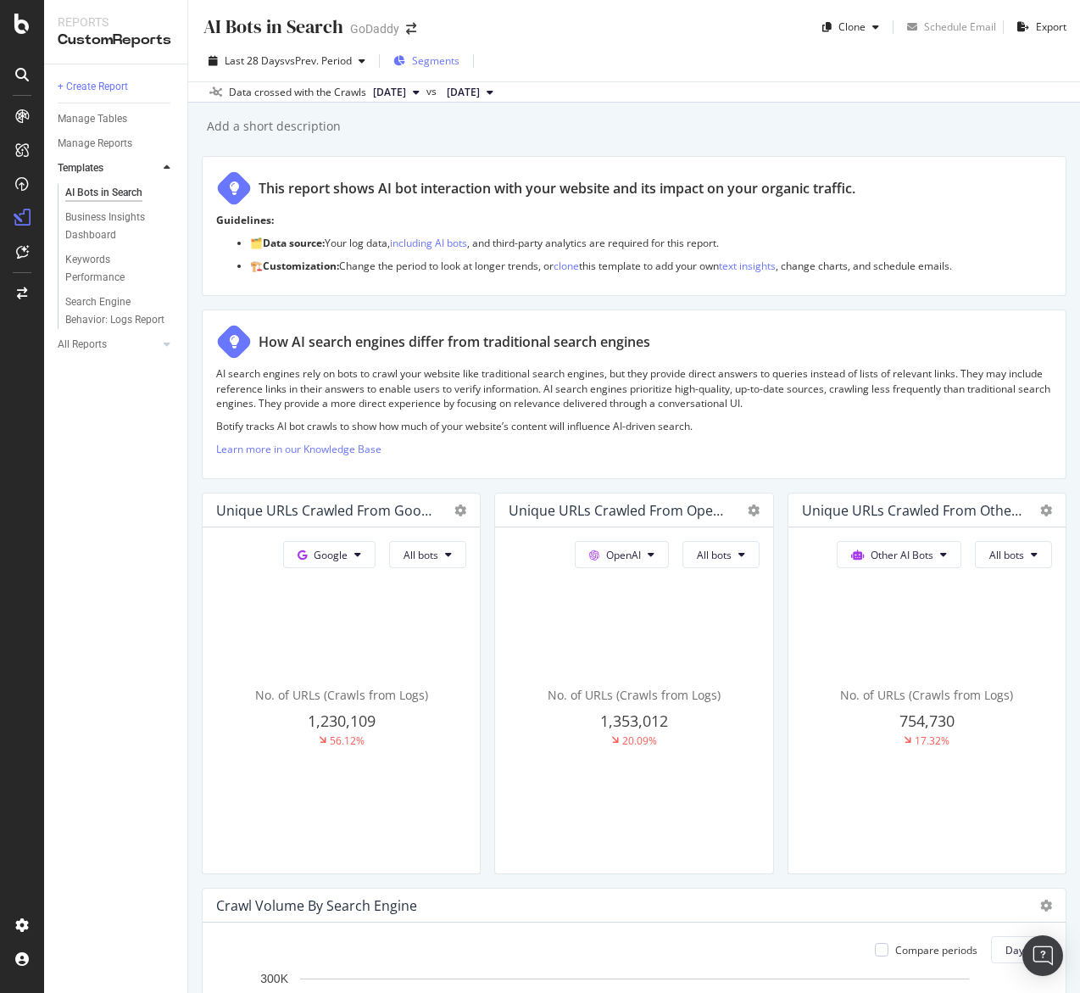
click at [439, 70] on div "Segments" at bounding box center [427, 60] width 66 height 25
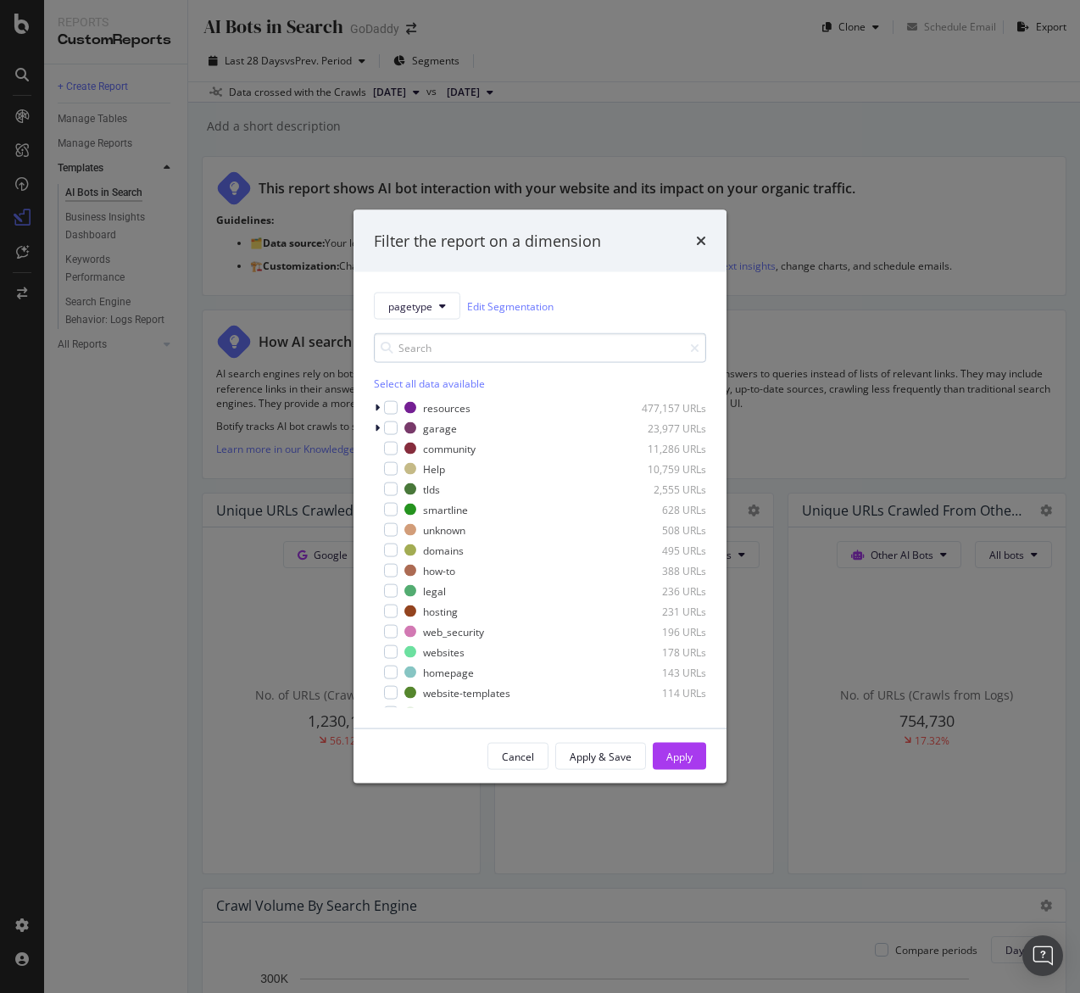
click at [485, 353] on input "modal" at bounding box center [540, 348] width 332 height 30
type input "rese"
click at [701, 244] on icon "times" at bounding box center [701, 241] width 10 height 14
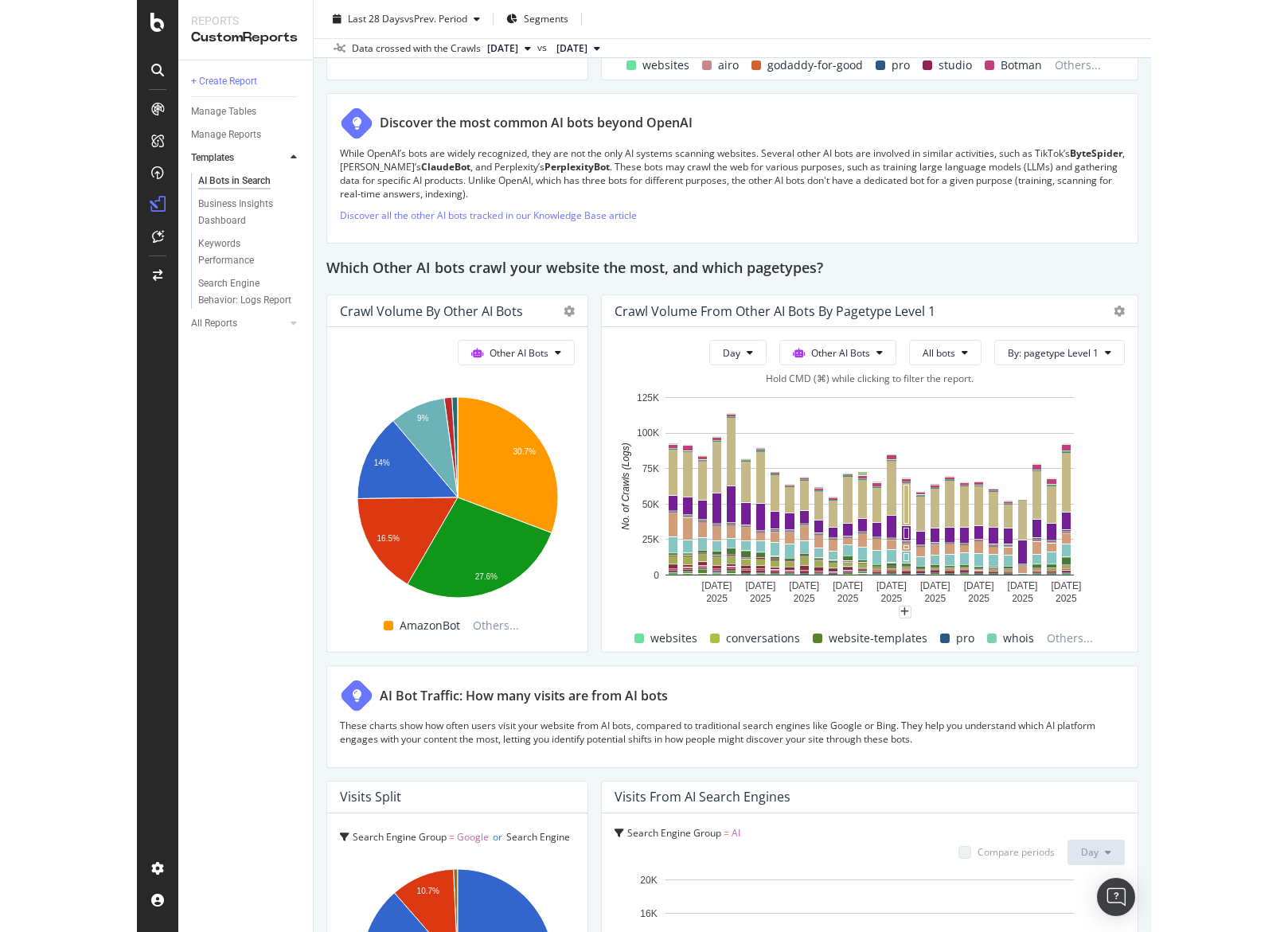
scroll to position [2128, 0]
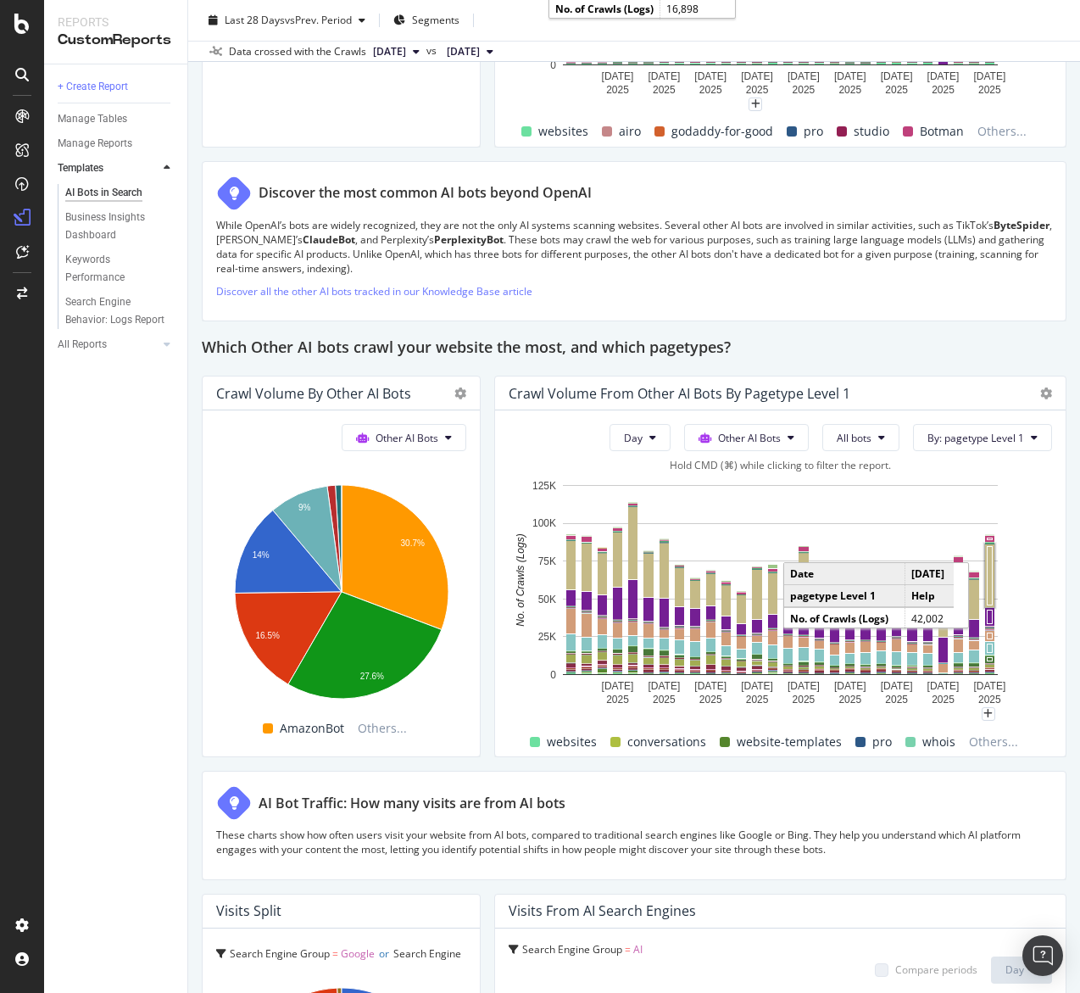
click at [993, 589] on rect "A chart." at bounding box center [989, 575] width 9 height 63
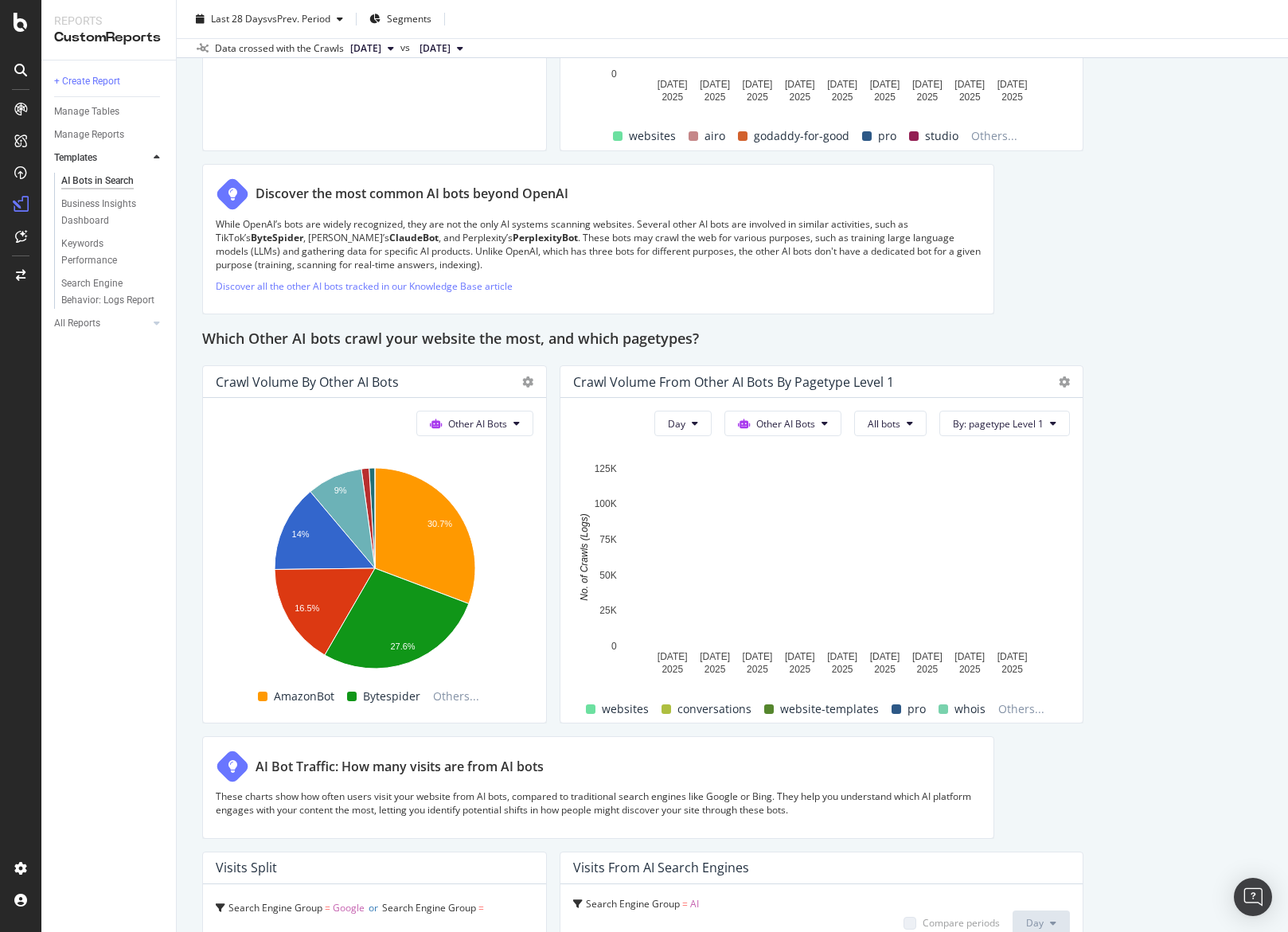
scroll to position [2196, 0]
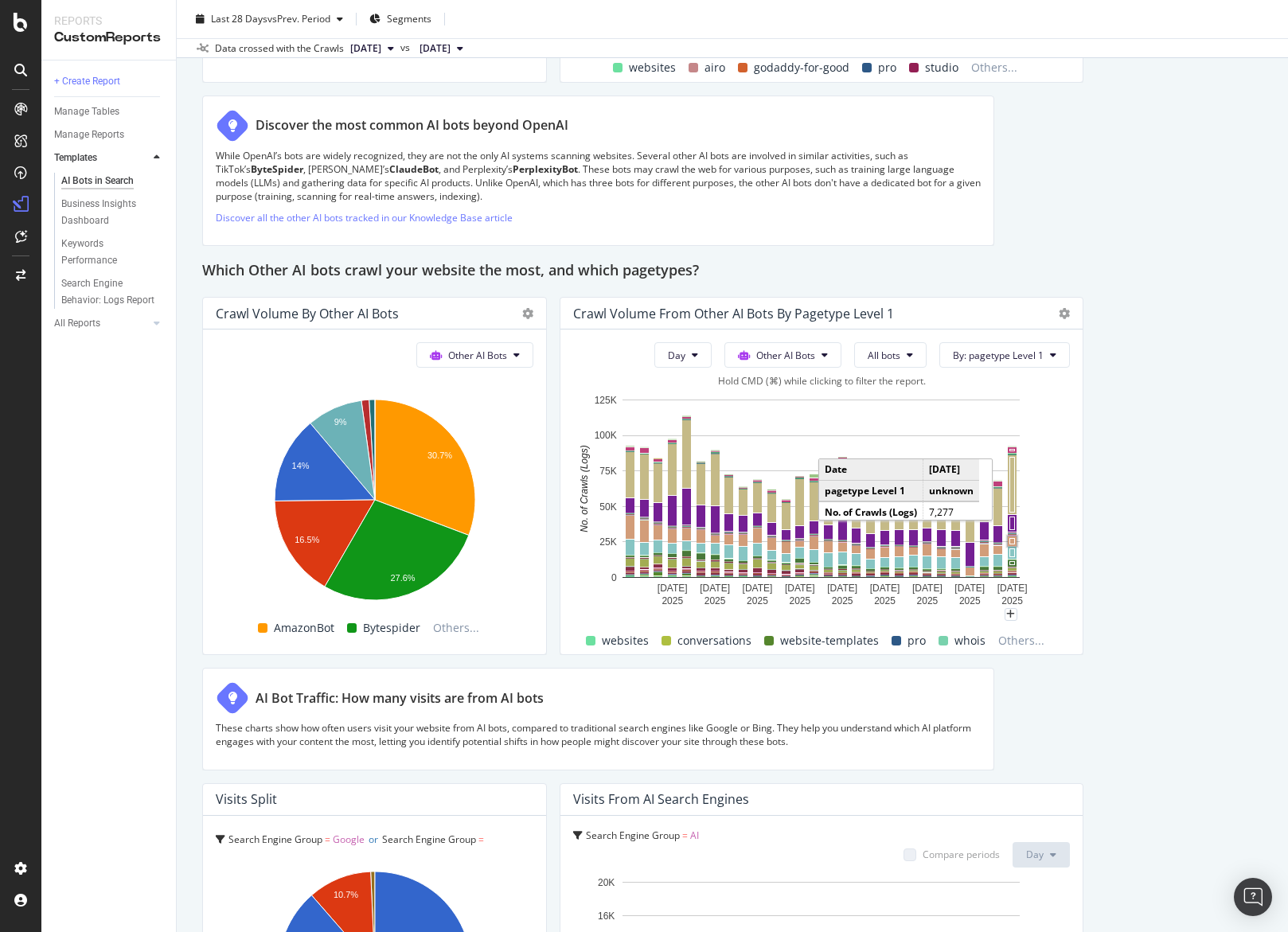
click at [1011, 537] on rect "A chart." at bounding box center [1012, 542] width 8 height 9
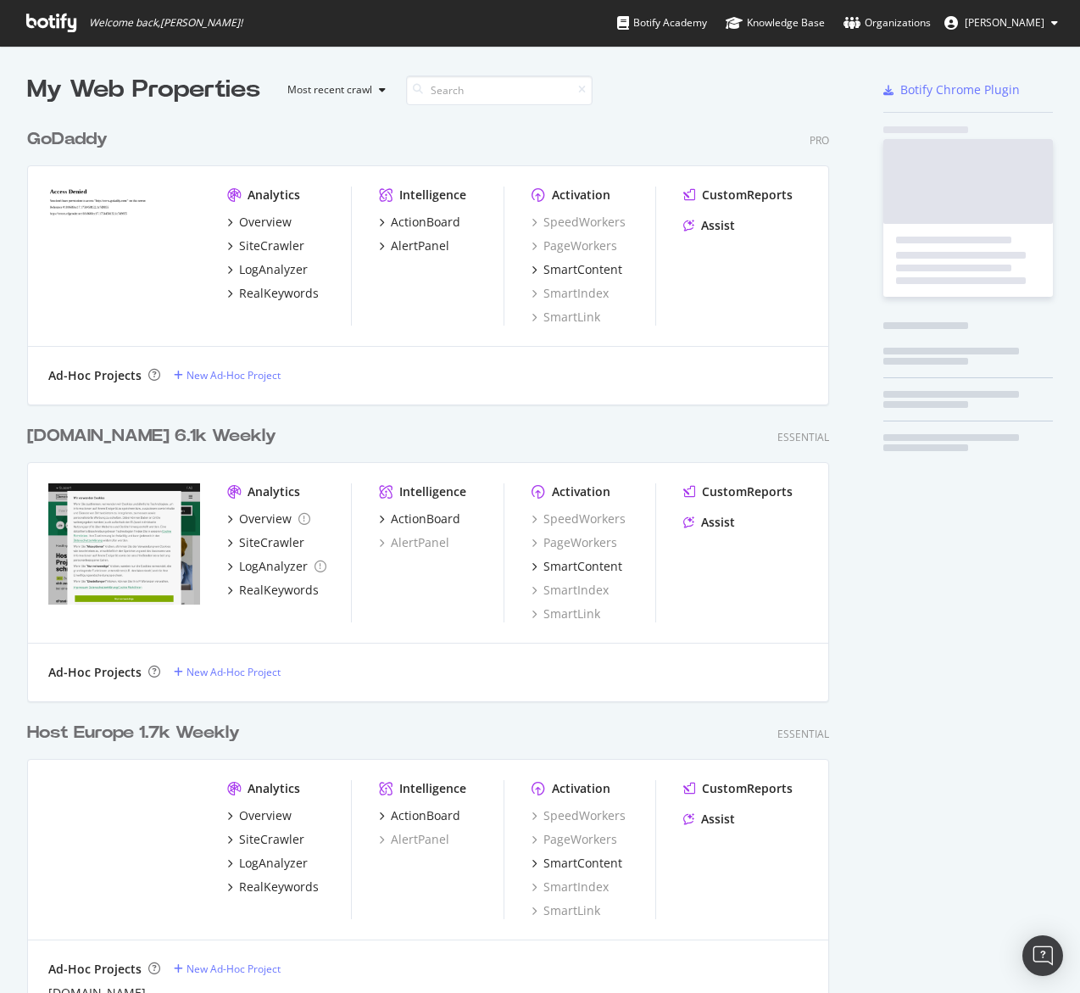
scroll to position [1211, 816]
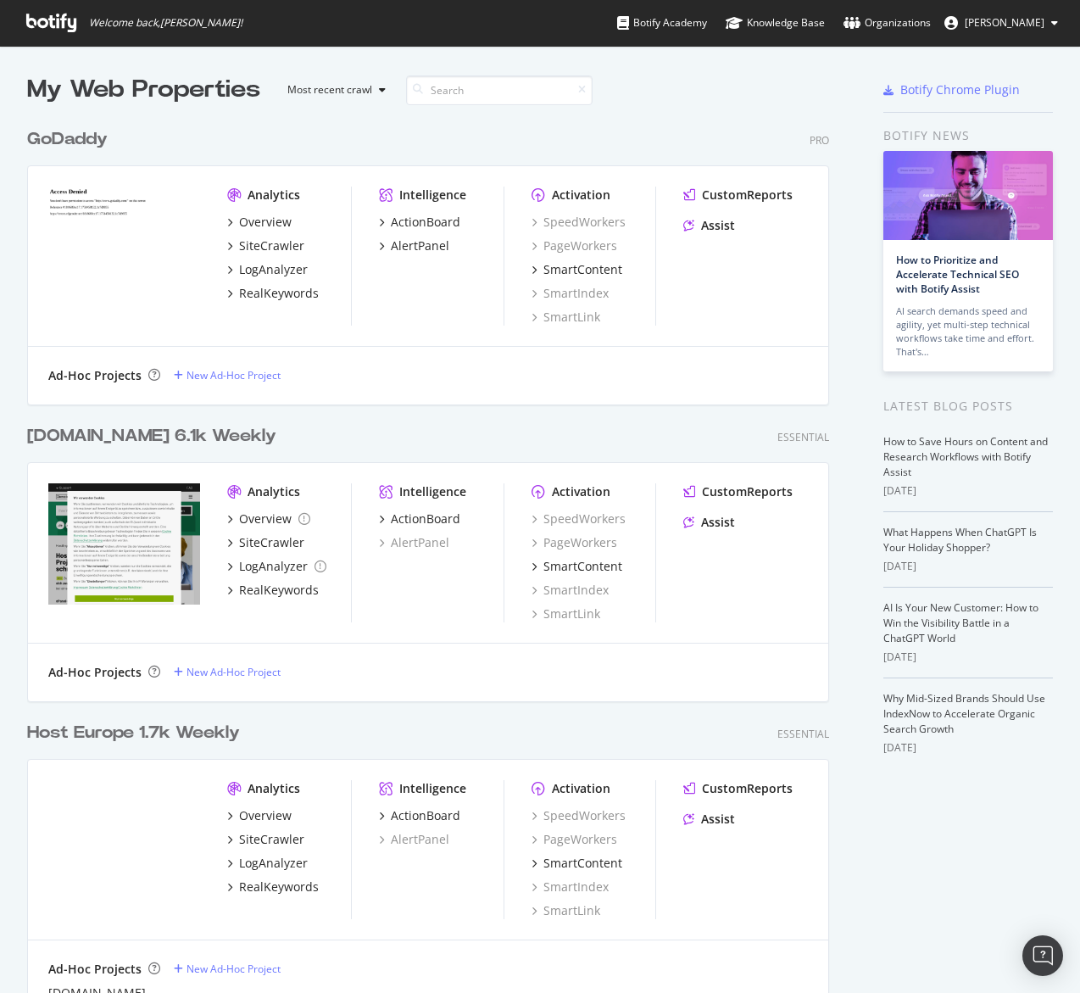
click at [348, 411] on div "[DOMAIN_NAME] 6.1k Weekly Essential Analytics Overview SiteCrawler LogAnalyzer …" at bounding box center [435, 552] width 816 height 297
click at [321, 161] on div "GoDaddy Pro Analytics Overview SiteCrawler LogAnalyzer RealKeywords Intelligenc…" at bounding box center [435, 255] width 816 height 297
click at [283, 249] on div "SiteCrawler" at bounding box center [271, 245] width 65 height 17
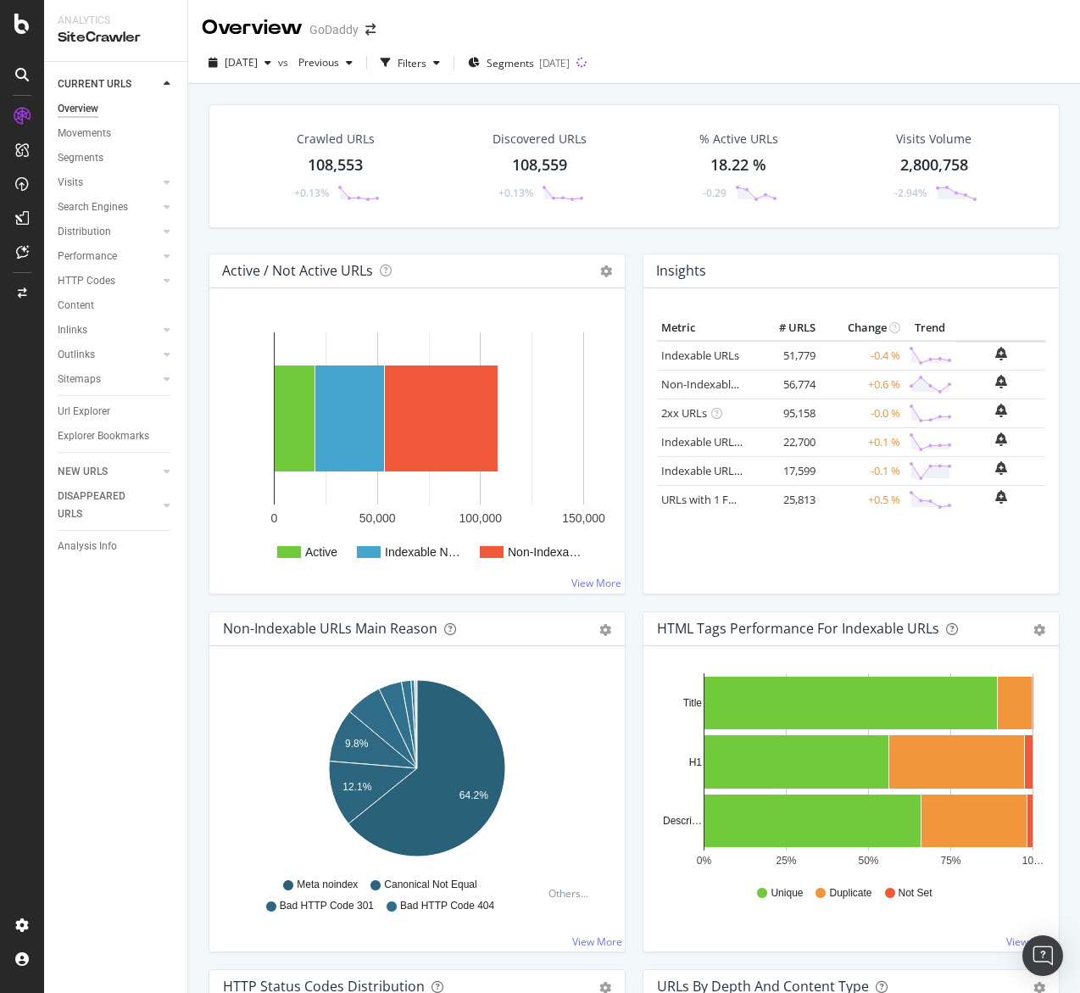
click at [198, 447] on div "Crawled URLs 108,553 +0.13% Discovered URLs 108,559 +0.13% % Active URLs 18.22 …" at bounding box center [634, 580] width 892 height 993
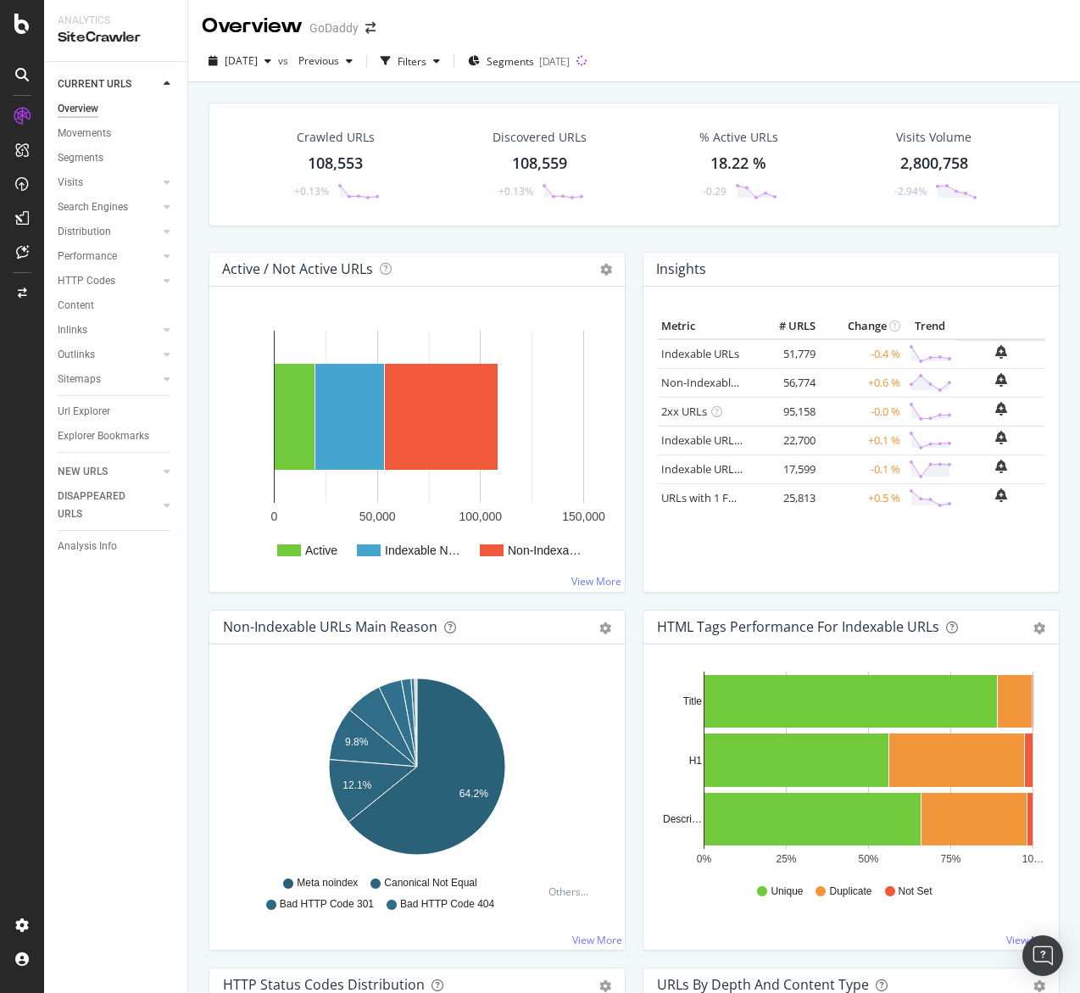
scroll to position [4, 0]
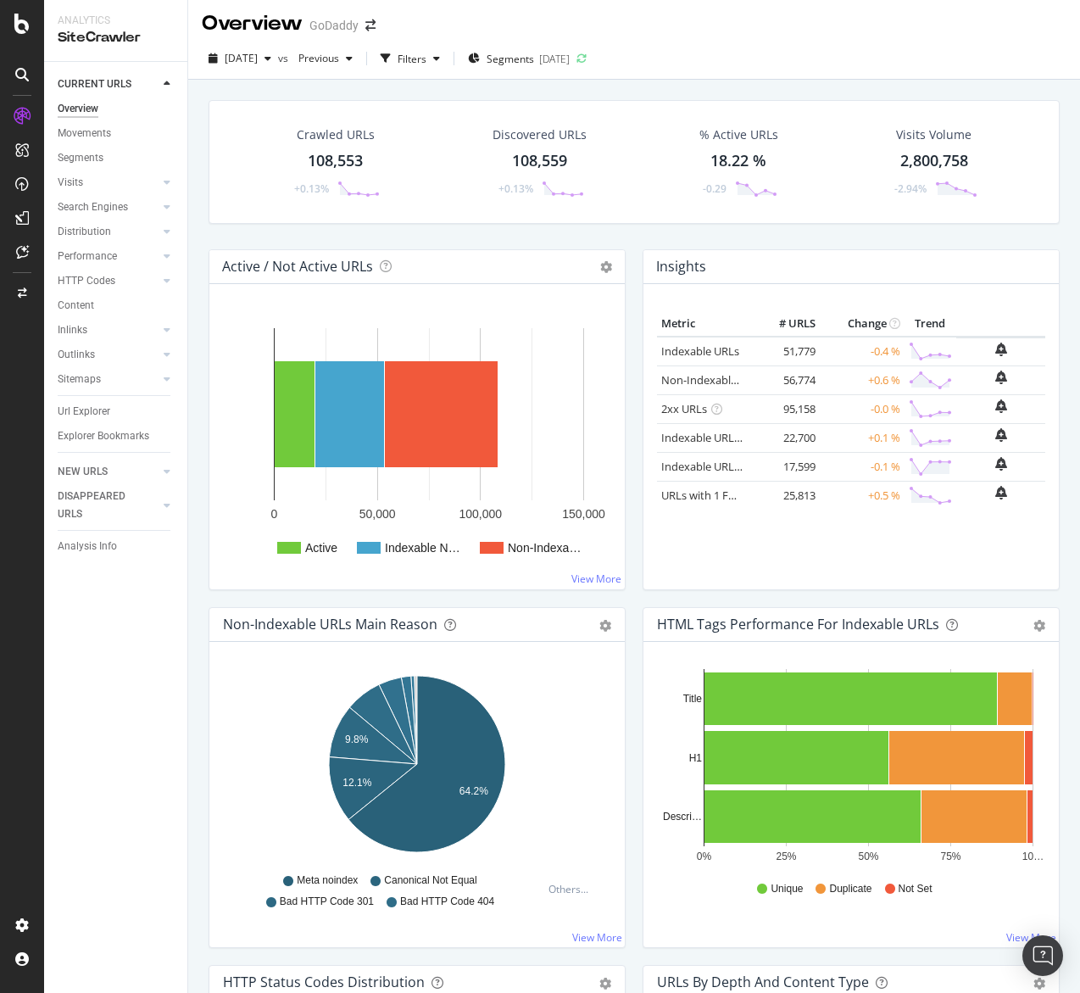
click at [645, 64] on div "[DATE] vs Previous Filters Segments [DATE]" at bounding box center [634, 62] width 892 height 34
click at [588, 59] on icon at bounding box center [582, 59] width 12 height 12
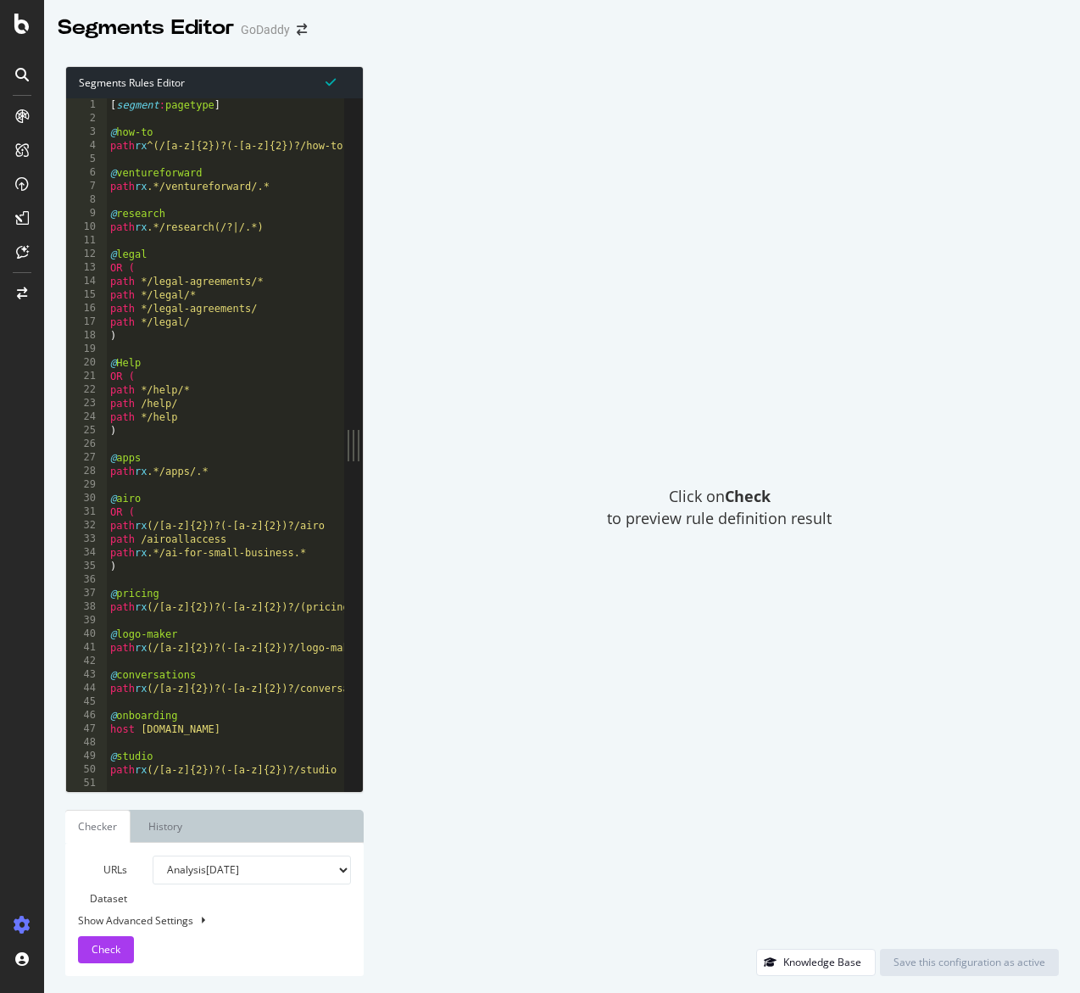
type textarea "path */legal-agreements/"
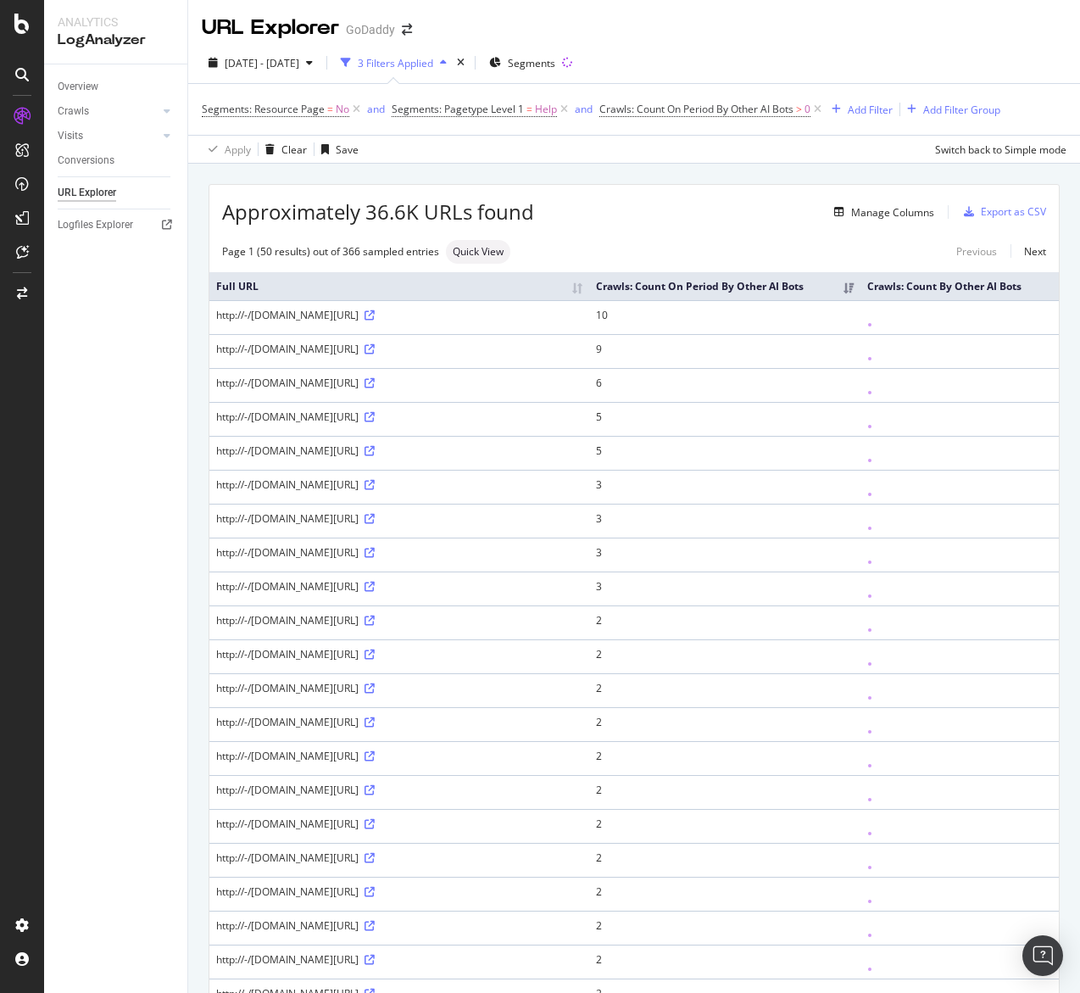
scroll to position [10, 0]
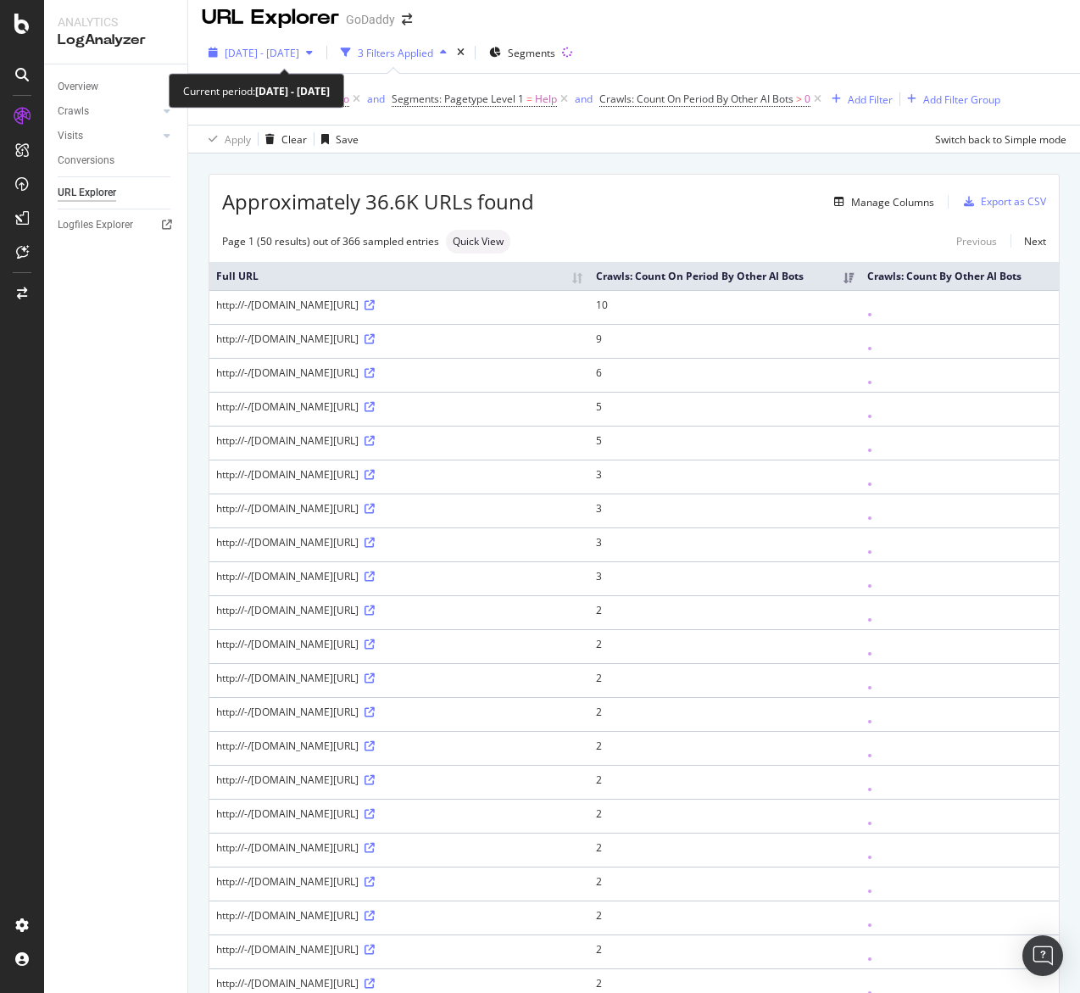
click at [299, 53] on span "[DATE] - [DATE]" at bounding box center [262, 53] width 75 height 14
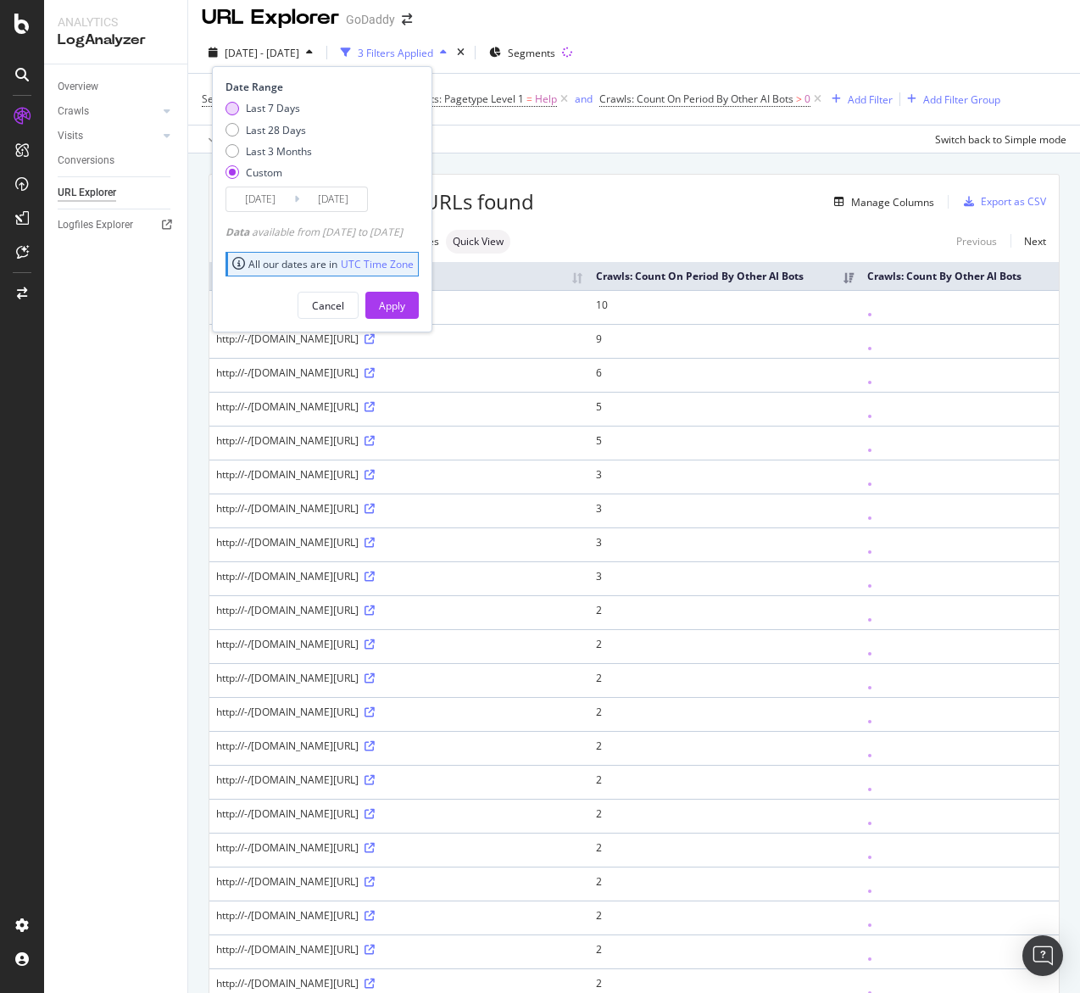
click at [277, 109] on div "Last 7 Days" at bounding box center [273, 108] width 54 height 14
type input "[DATE]"
click at [405, 296] on div "Apply" at bounding box center [392, 305] width 26 height 25
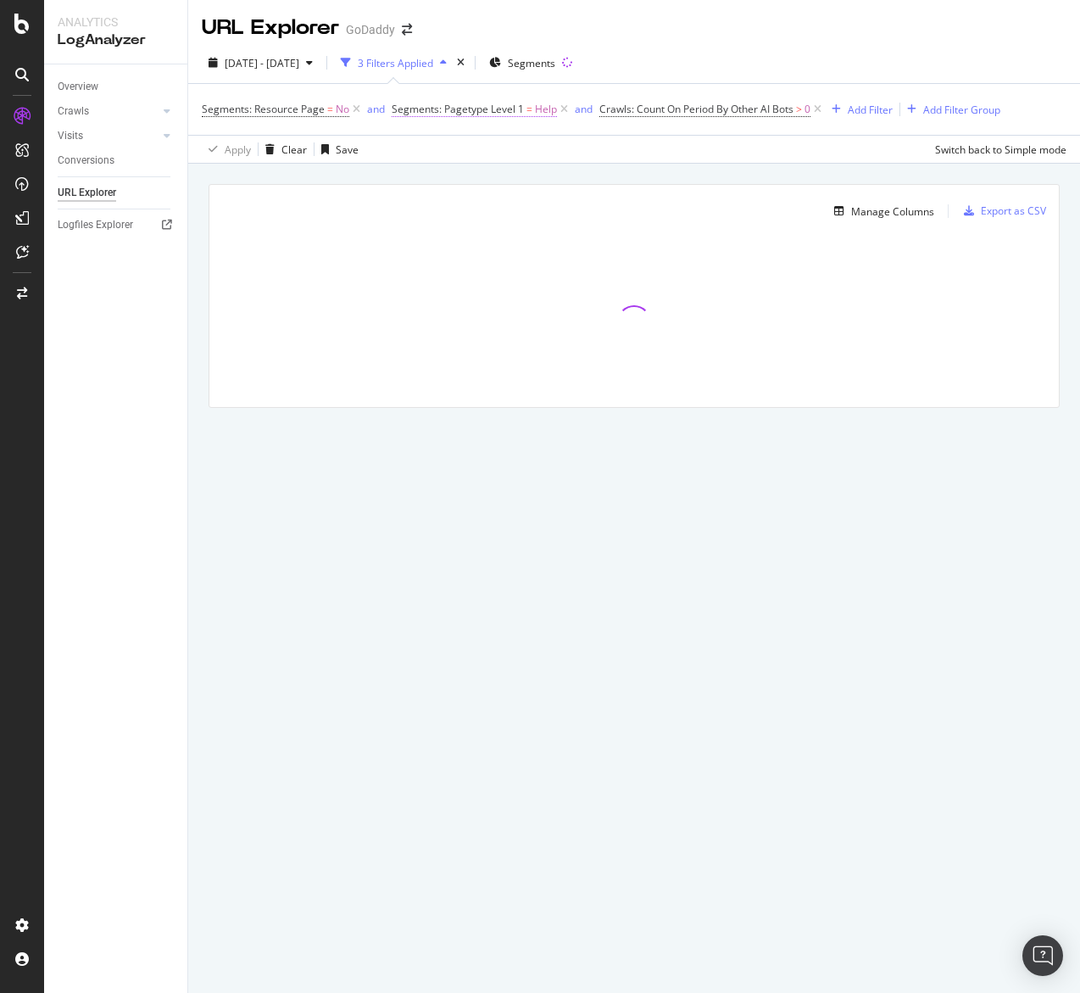
drag, startPoint x: 563, startPoint y: 107, endPoint x: 562, endPoint y: 115, distance: 8.5
click at [562, 108] on icon at bounding box center [564, 109] width 14 height 17
click at [667, 108] on div "Add Filter" at bounding box center [662, 110] width 45 height 14
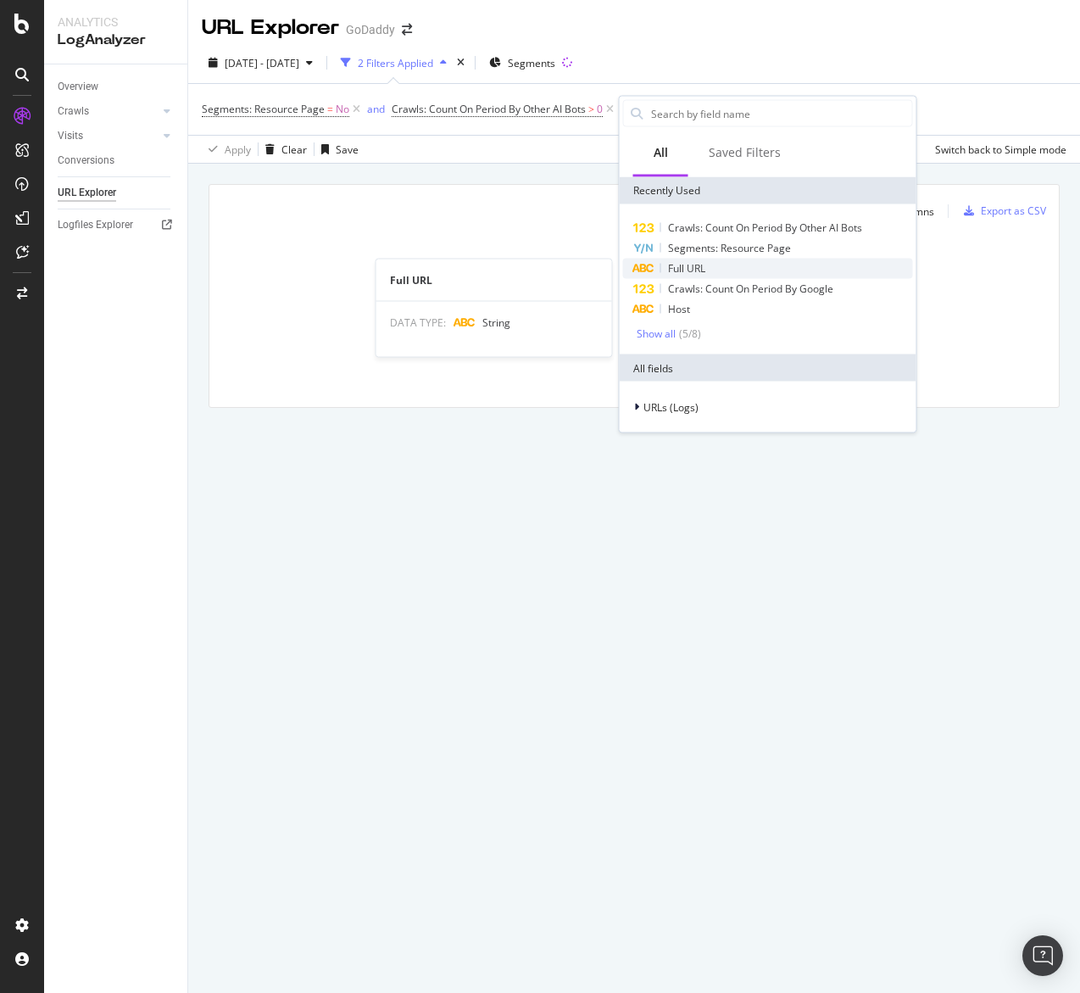
click at [701, 267] on span "Full URL" at bounding box center [686, 268] width 37 height 14
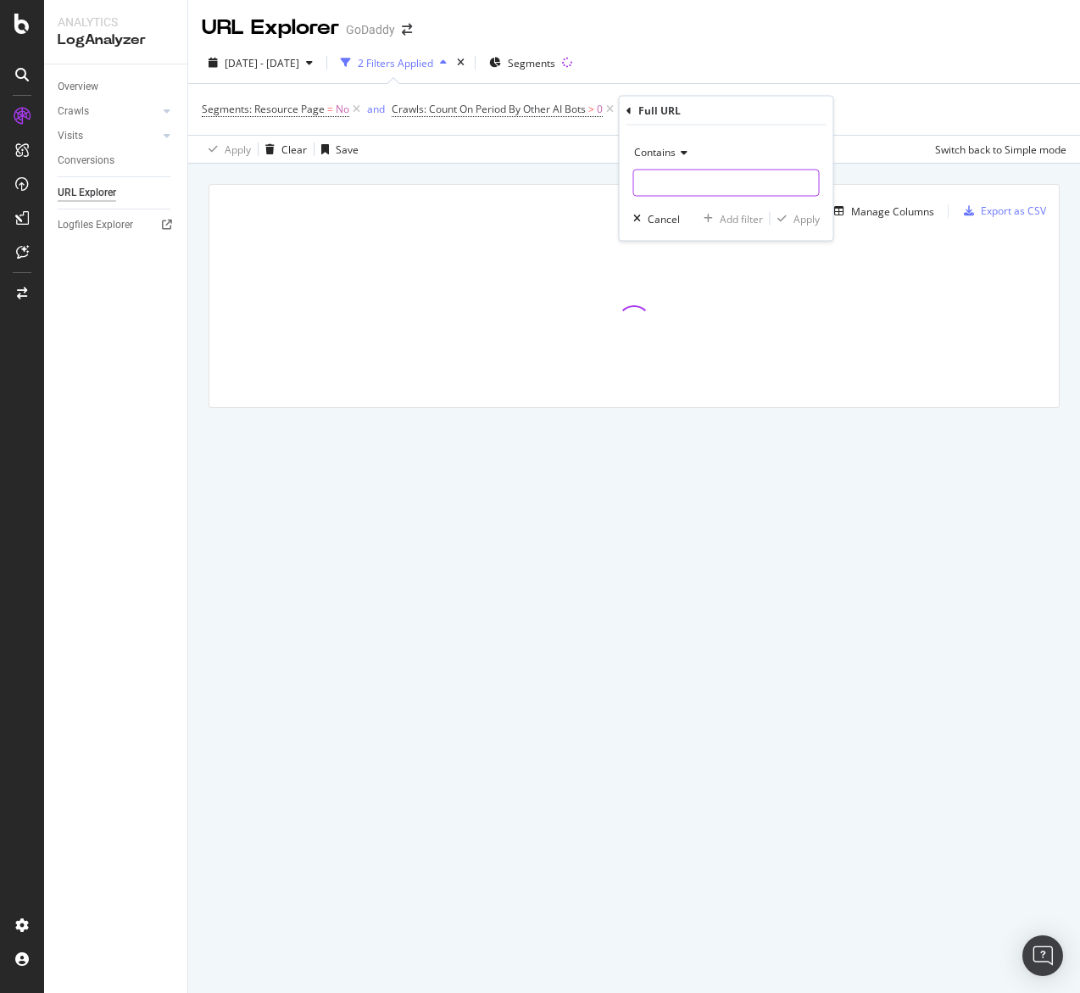
click at [648, 193] on input "text" at bounding box center [726, 183] width 185 height 27
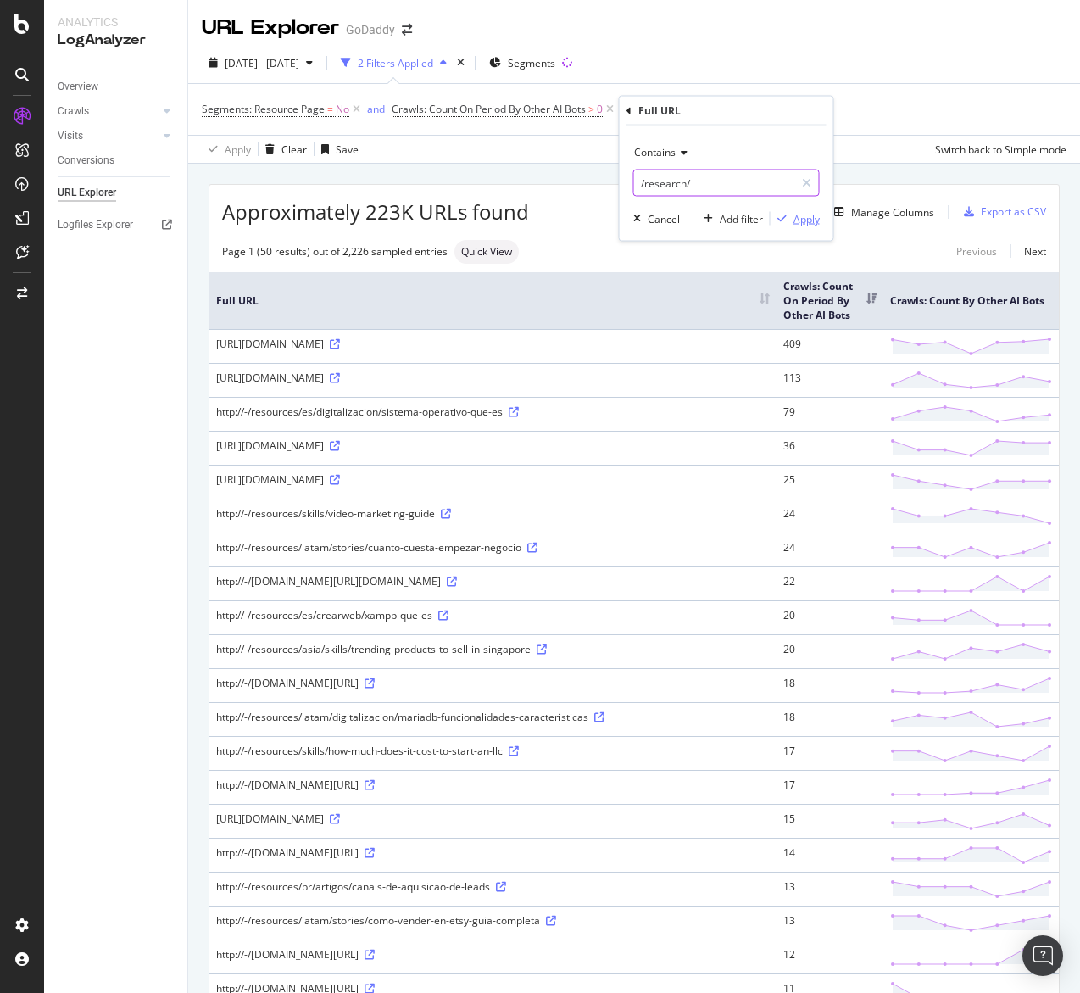
type input "/research/"
click at [790, 224] on div "Apply" at bounding box center [795, 218] width 49 height 15
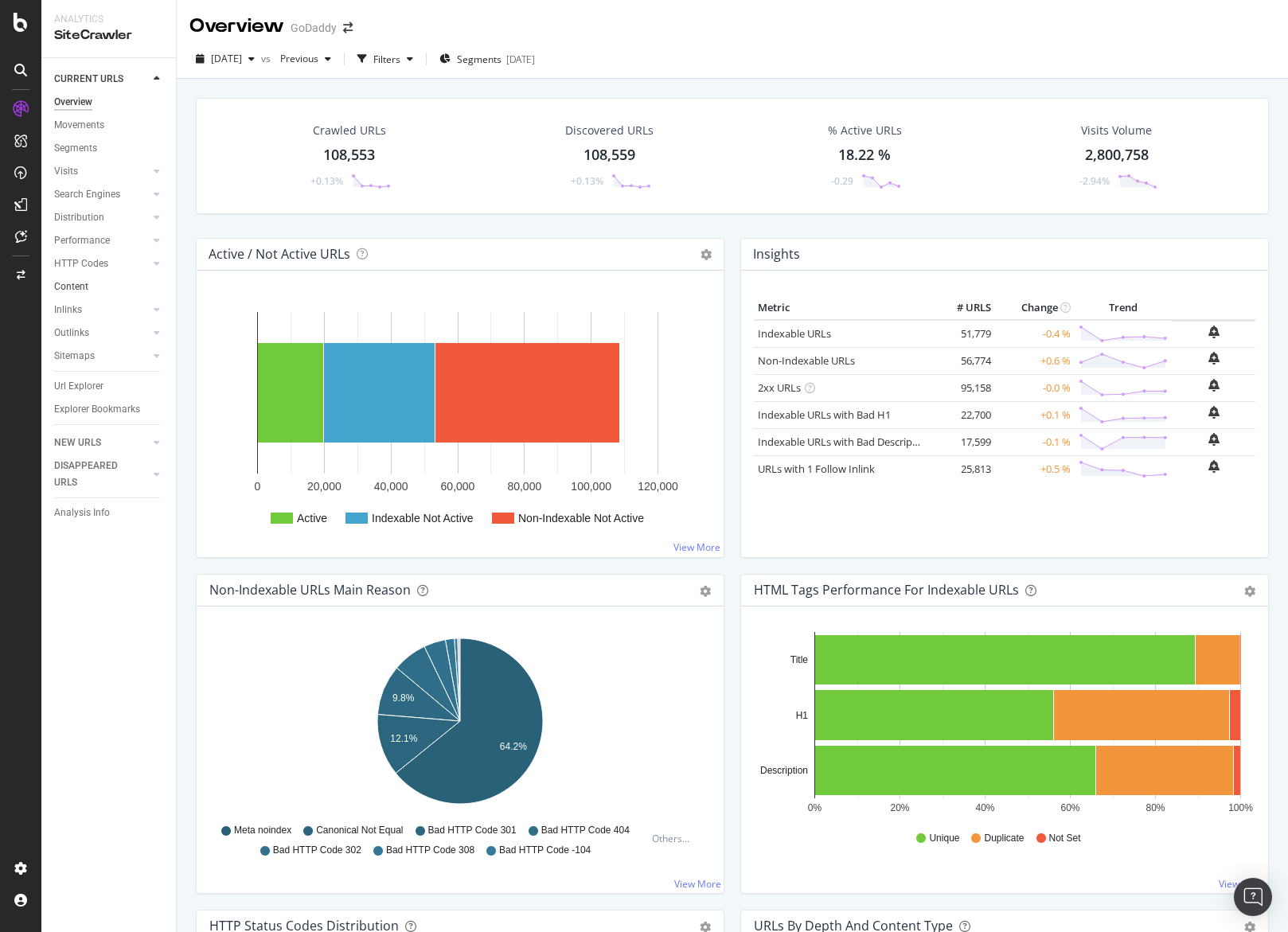
click at [107, 289] on link "Content" at bounding box center [110, 287] width 111 height 17
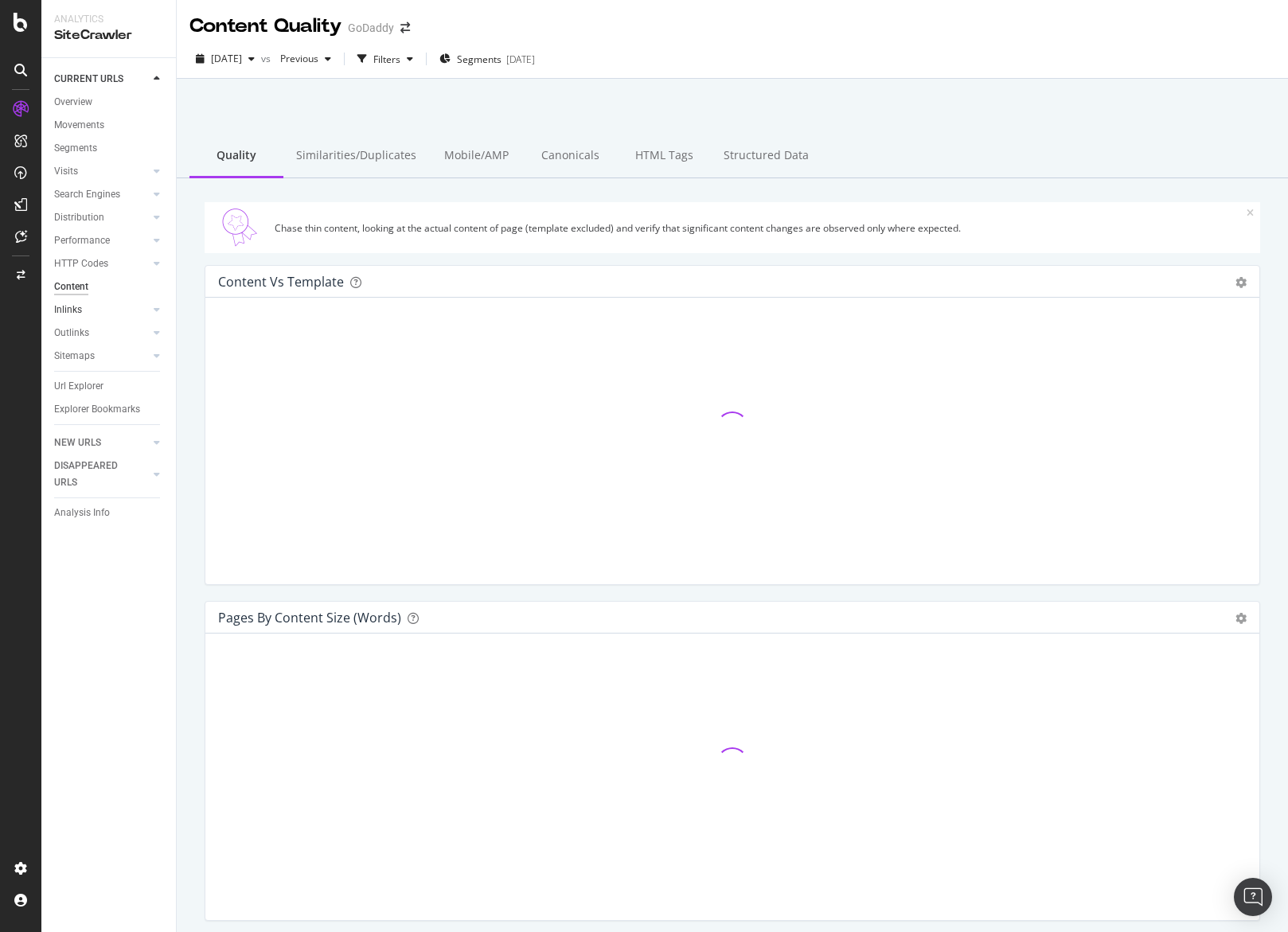
click at [111, 310] on link "Inlinks" at bounding box center [101, 310] width 95 height 17
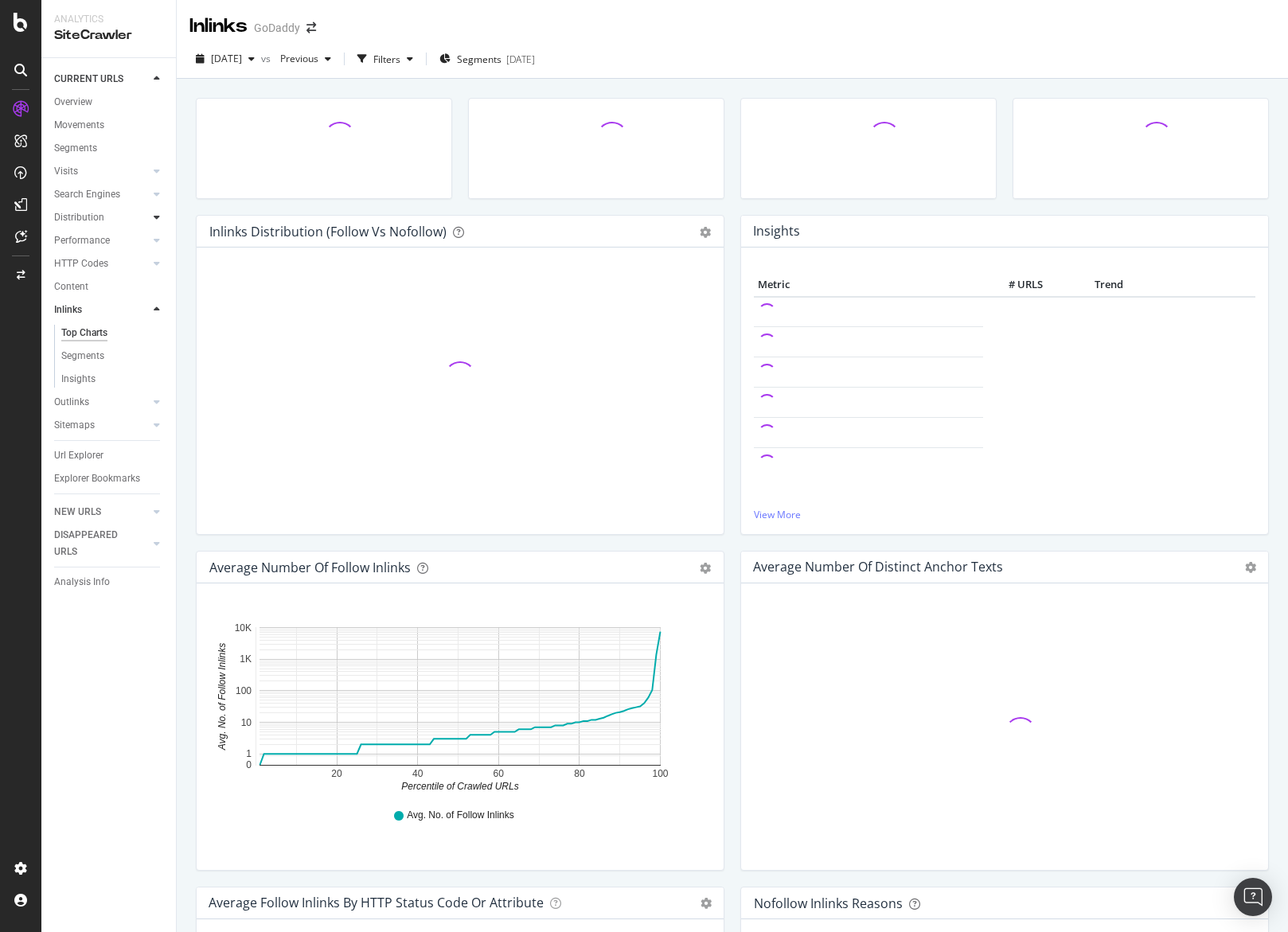
click at [153, 220] on div at bounding box center [157, 217] width 16 height 16
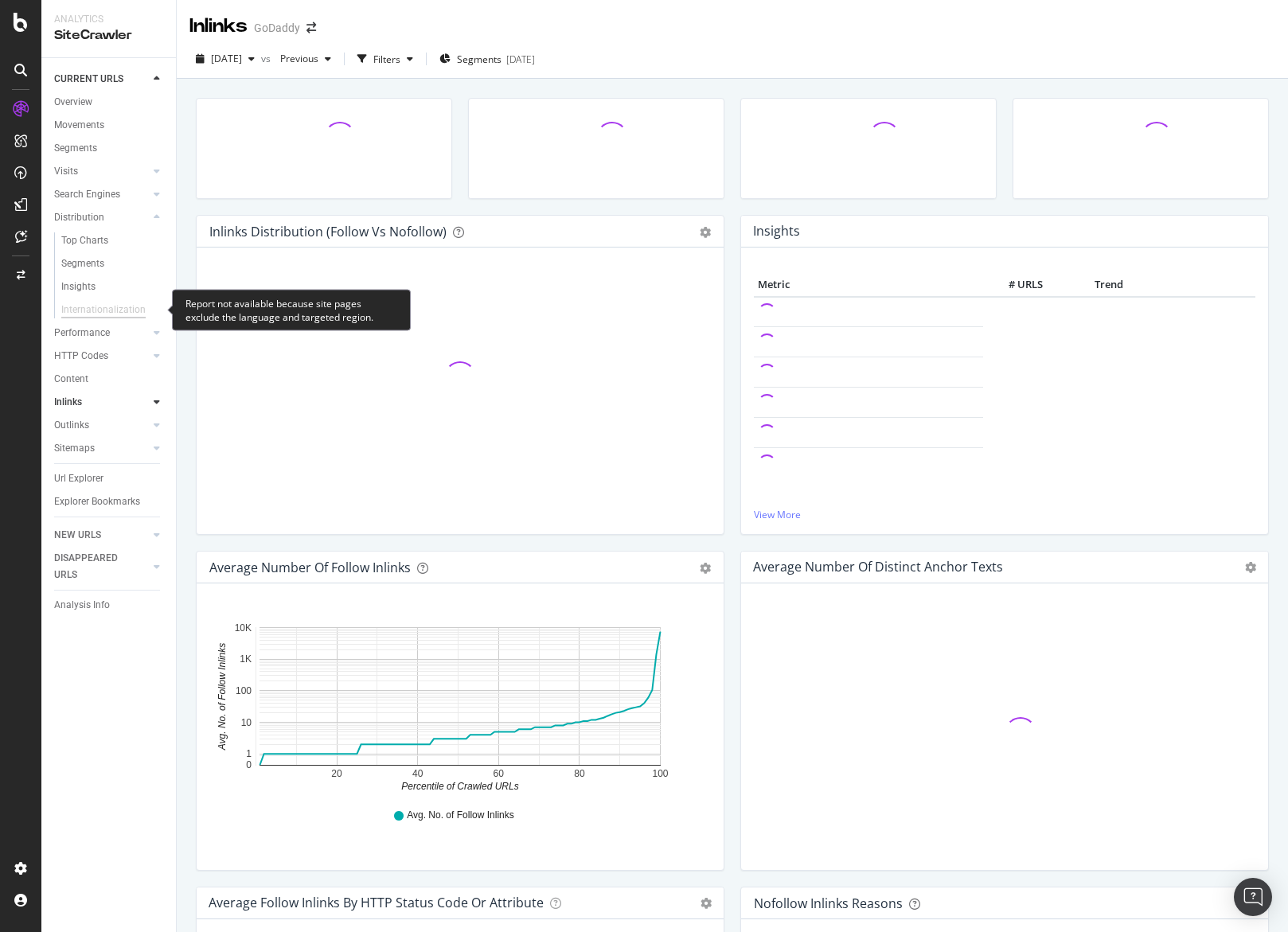
click at [106, 312] on div "Internationalization" at bounding box center [103, 310] width 84 height 17
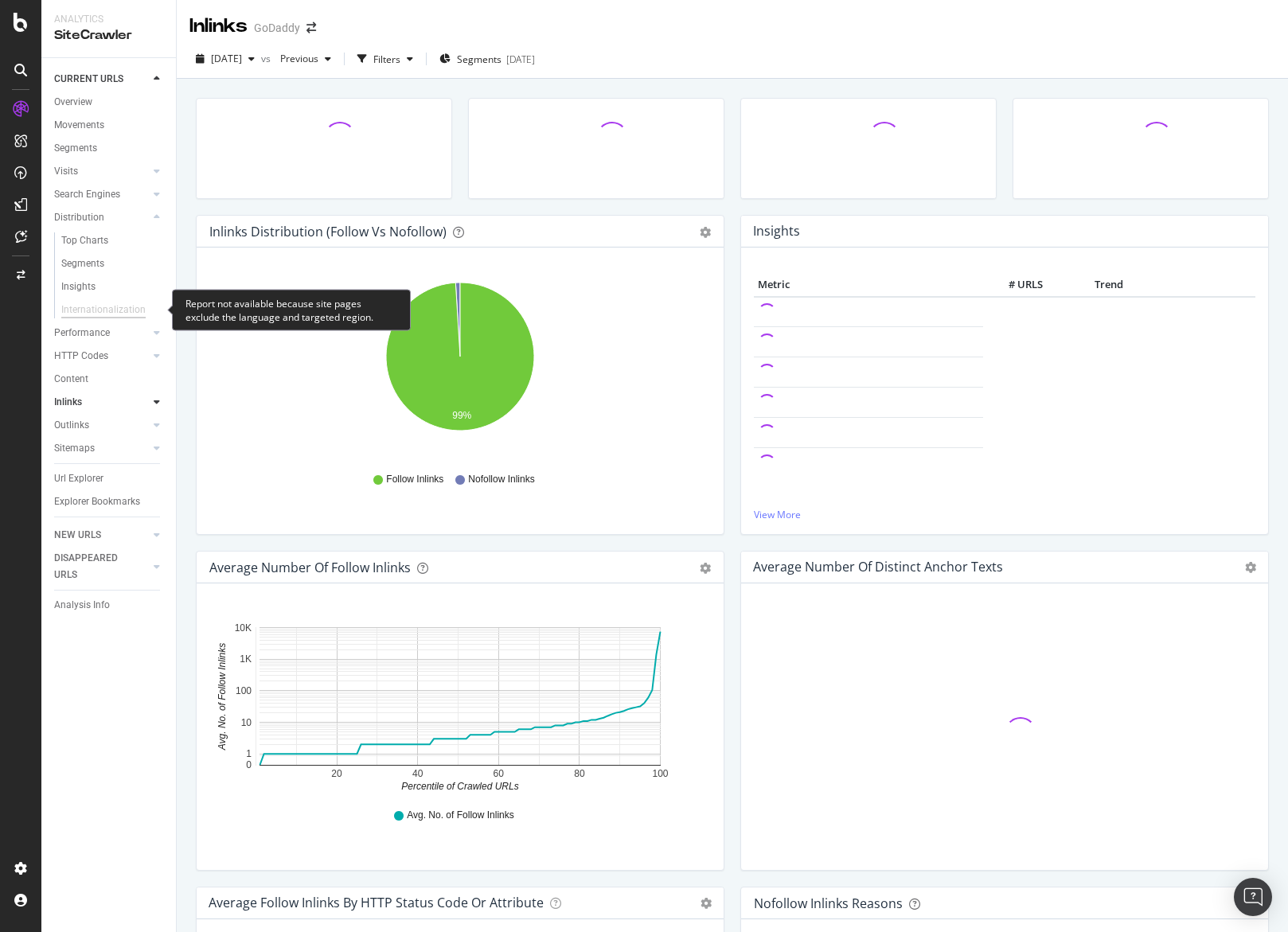
click at [106, 312] on div "Internationalization" at bounding box center [103, 310] width 84 height 17
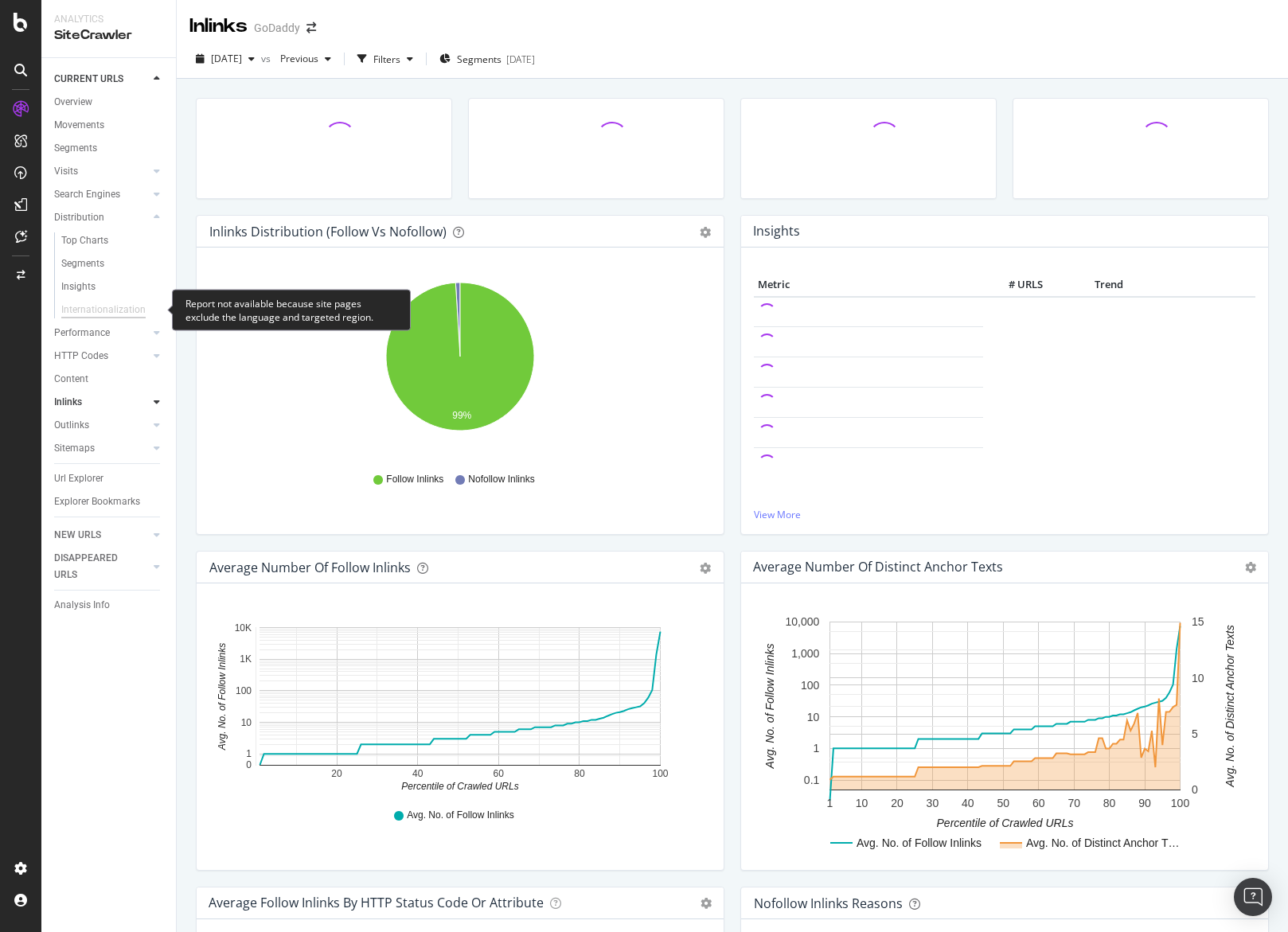
click at [106, 312] on div "Internationalization" at bounding box center [103, 310] width 84 height 17
click at [107, 313] on div "Internationalization" at bounding box center [103, 310] width 84 height 17
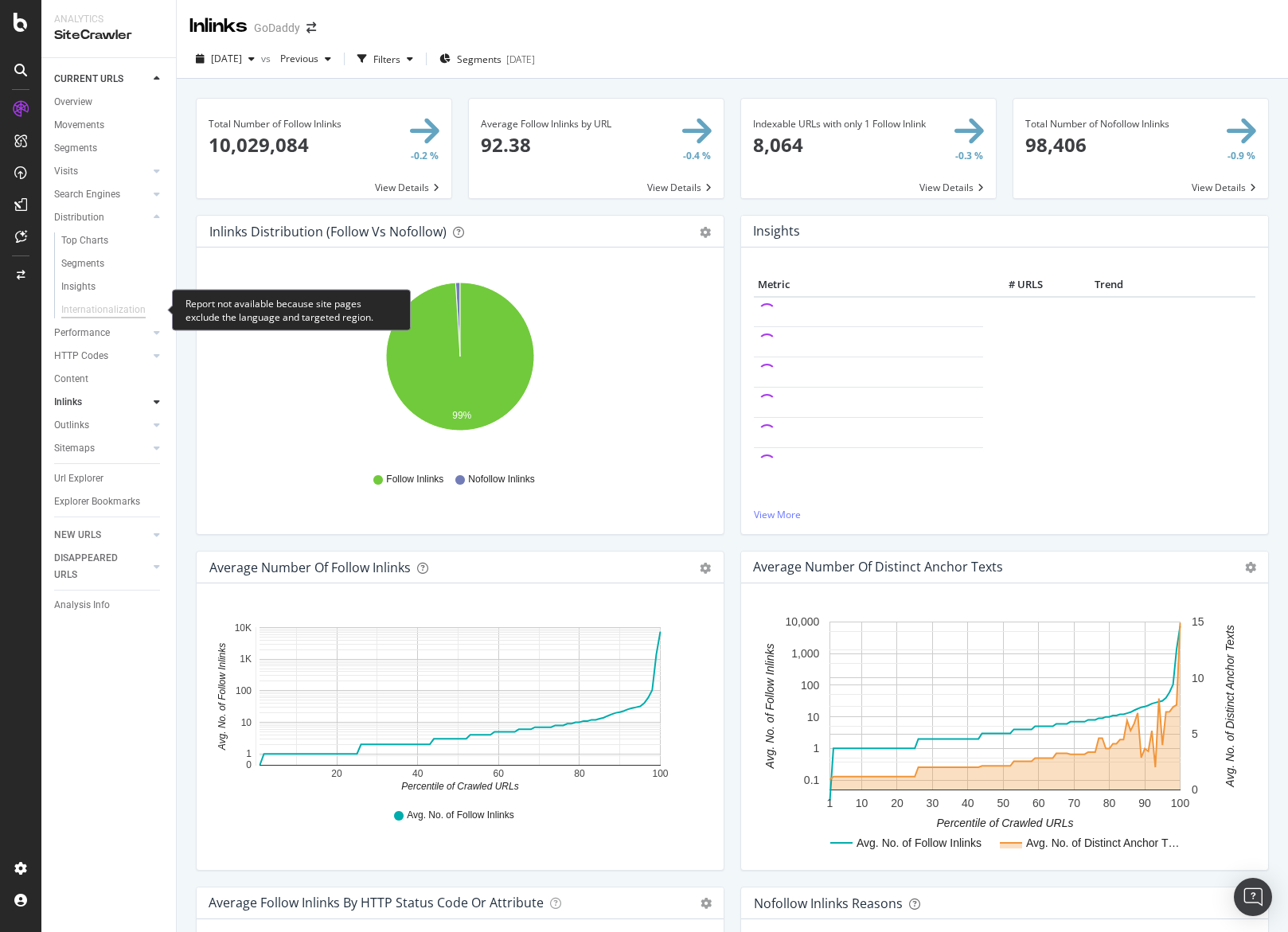
click at [107, 313] on div "Internationalization" at bounding box center [103, 310] width 84 height 17
click at [1014, 35] on div "Inlinks GoDaddy" at bounding box center [732, 20] width 1112 height 39
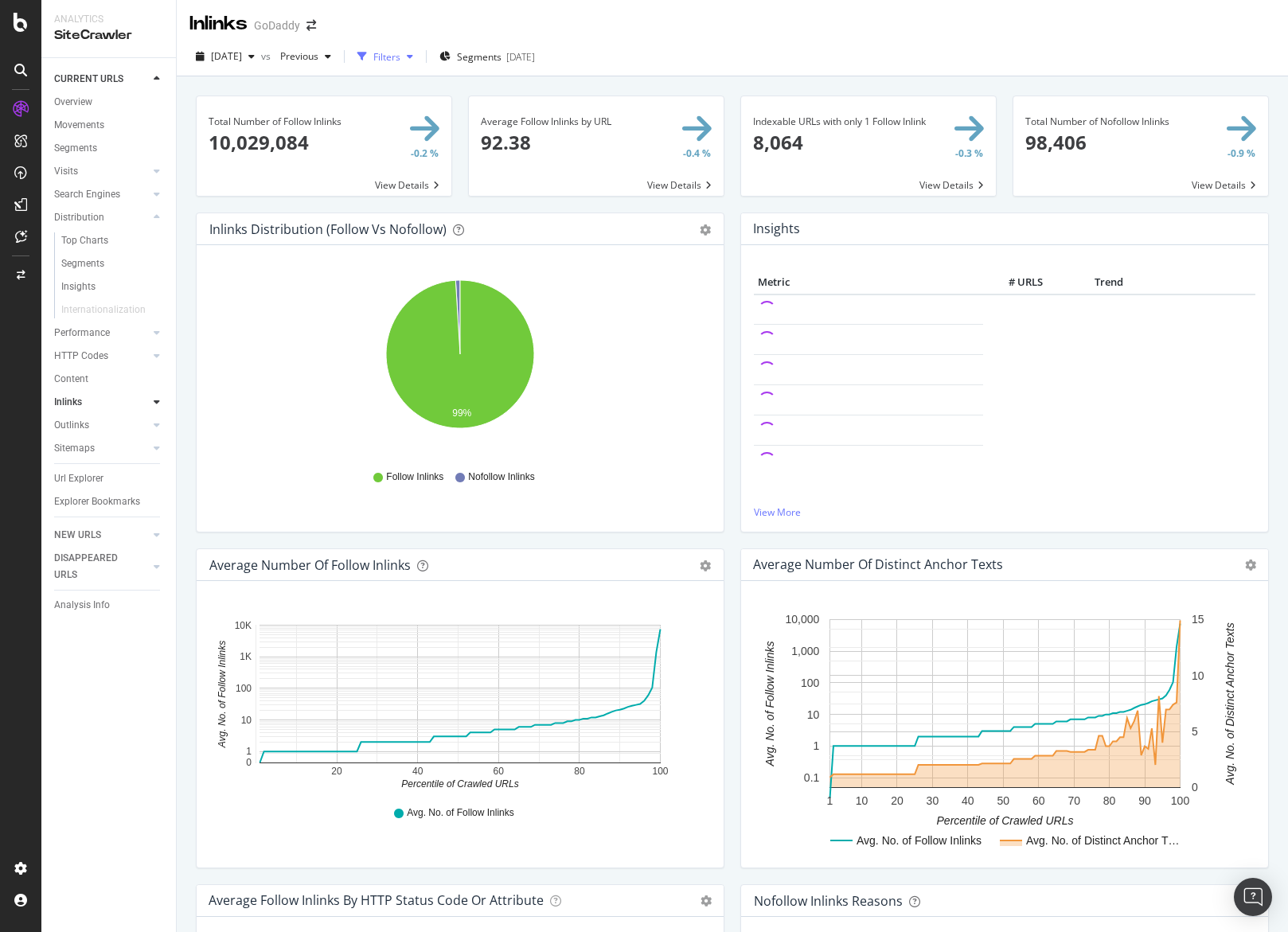
click at [420, 57] on div "button" at bounding box center [410, 56] width 19 height 9
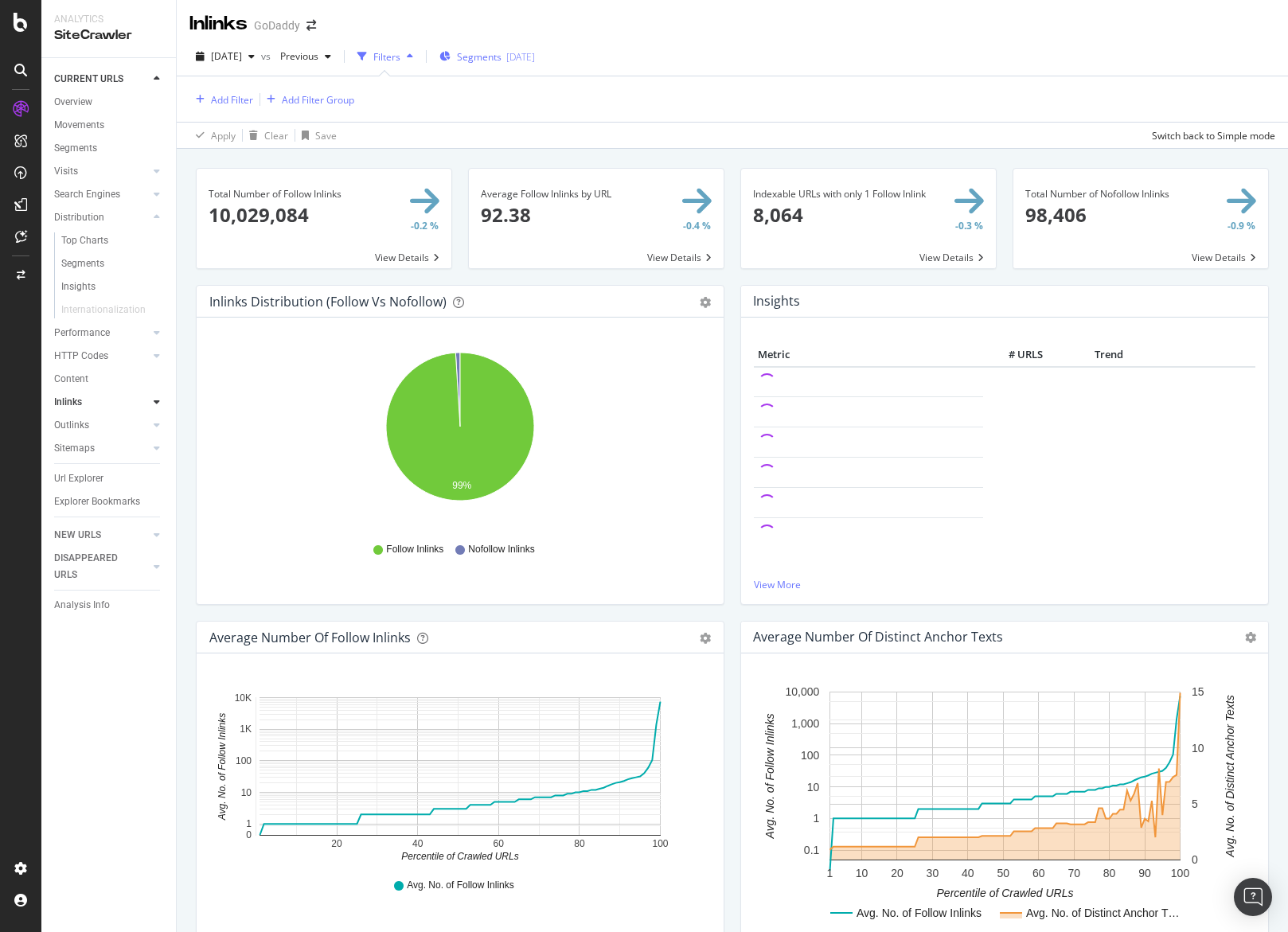
click at [535, 53] on div "[DATE]" at bounding box center [520, 56] width 29 height 13
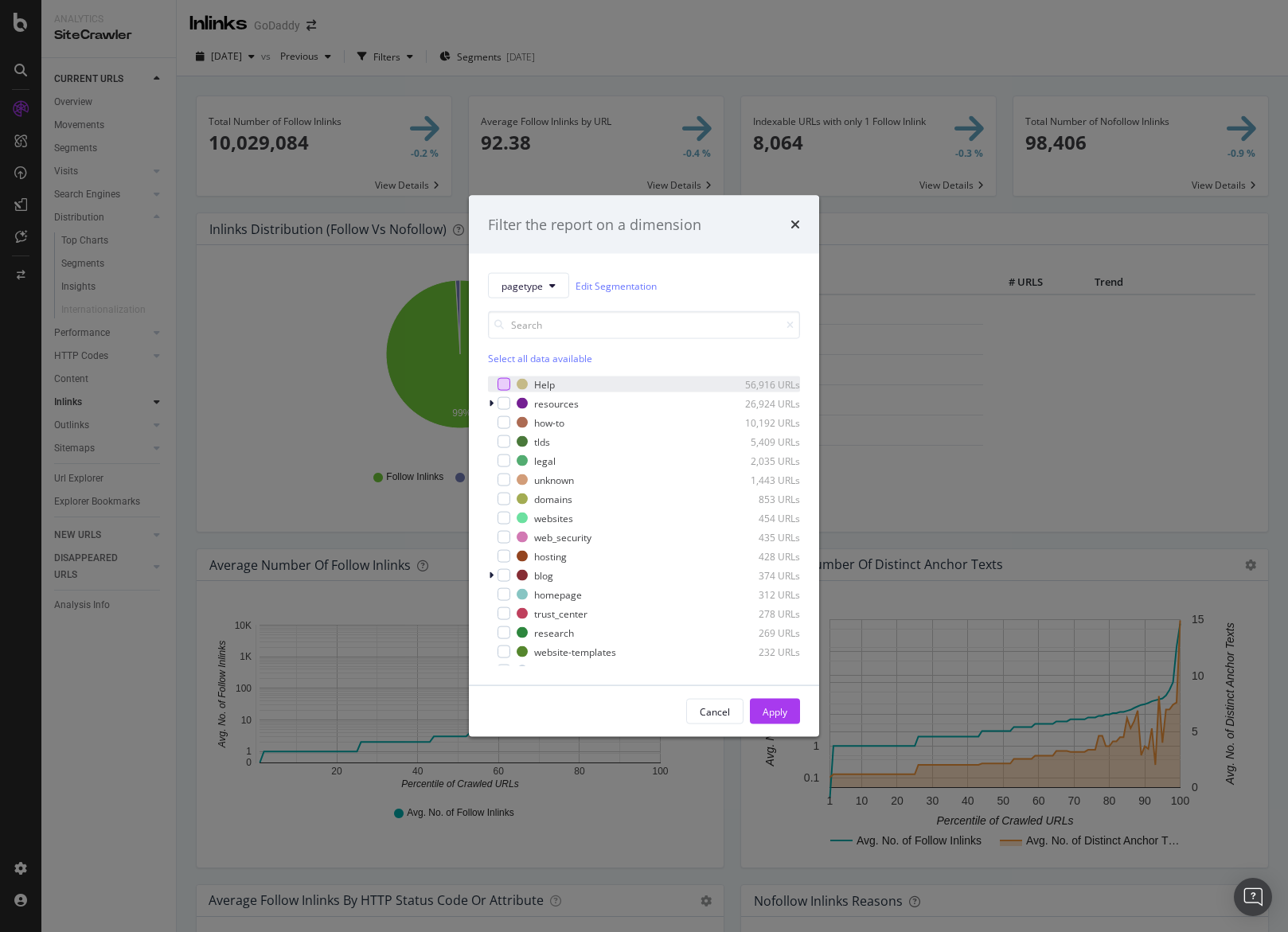
click at [505, 383] on div "modal" at bounding box center [504, 385] width 13 height 13
click at [785, 712] on div "Apply" at bounding box center [774, 711] width 24 height 13
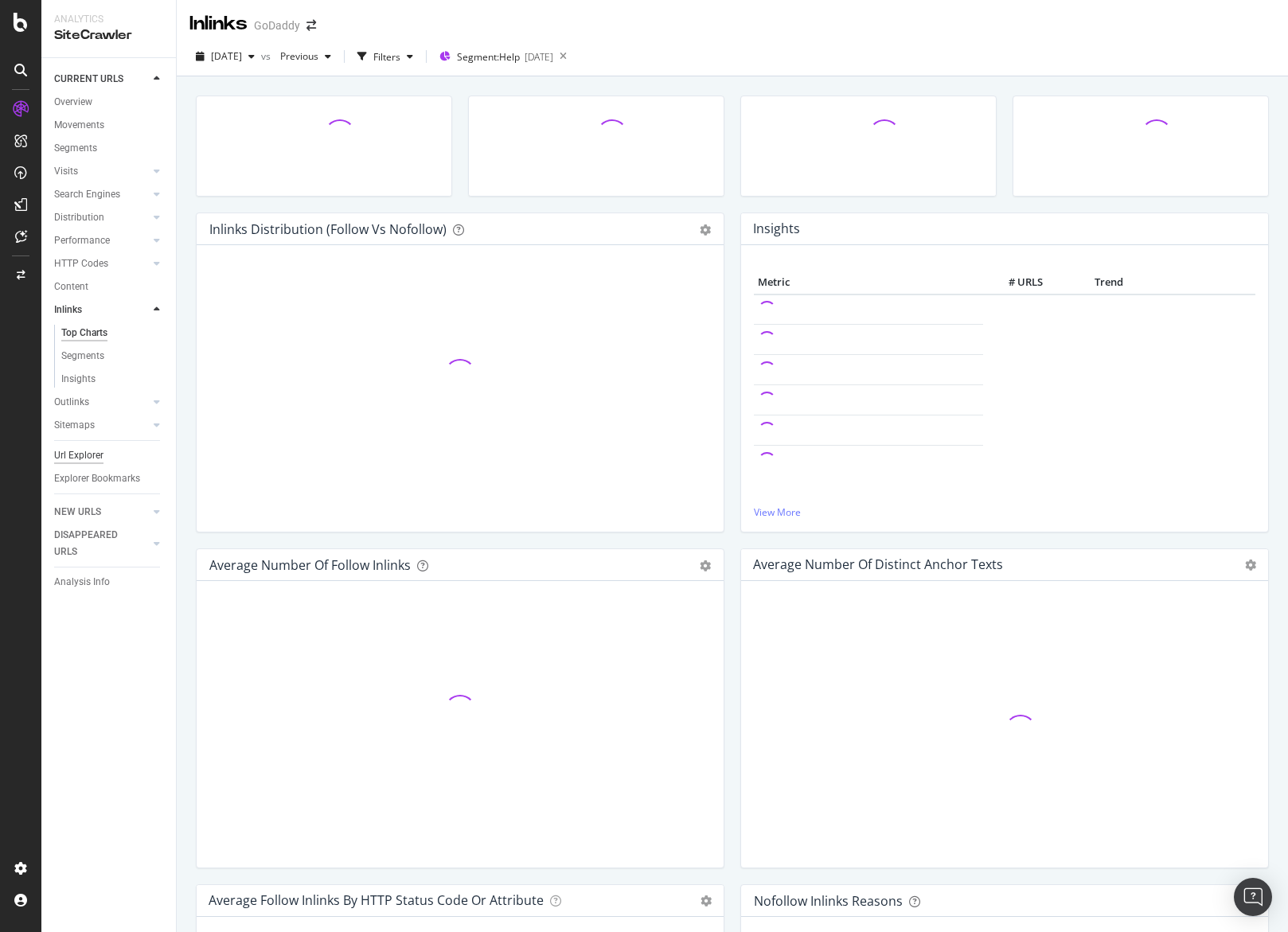
click at [98, 451] on div "Url Explorer" at bounding box center [79, 456] width 50 height 17
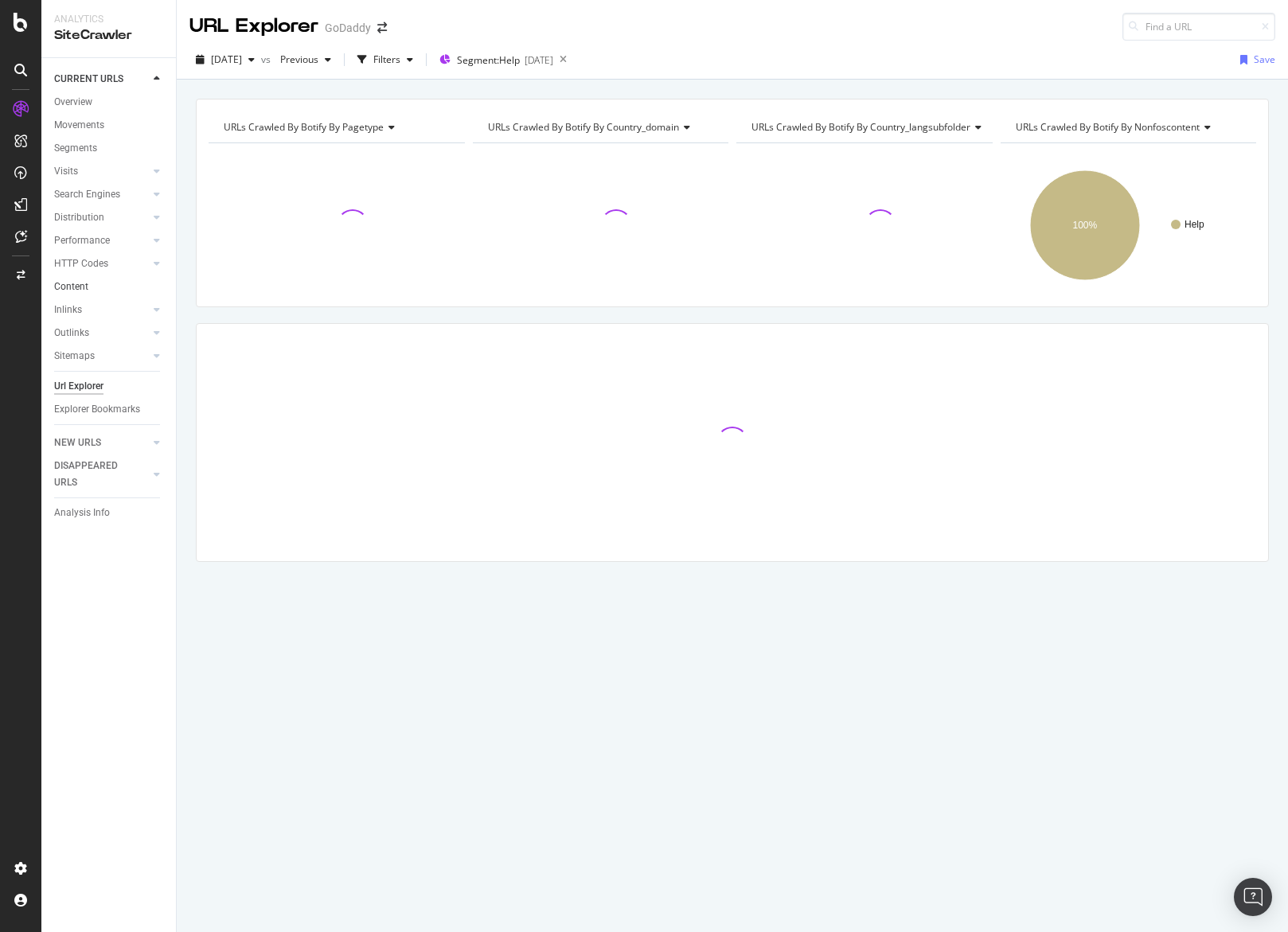
click at [101, 280] on link "Content" at bounding box center [110, 287] width 111 height 17
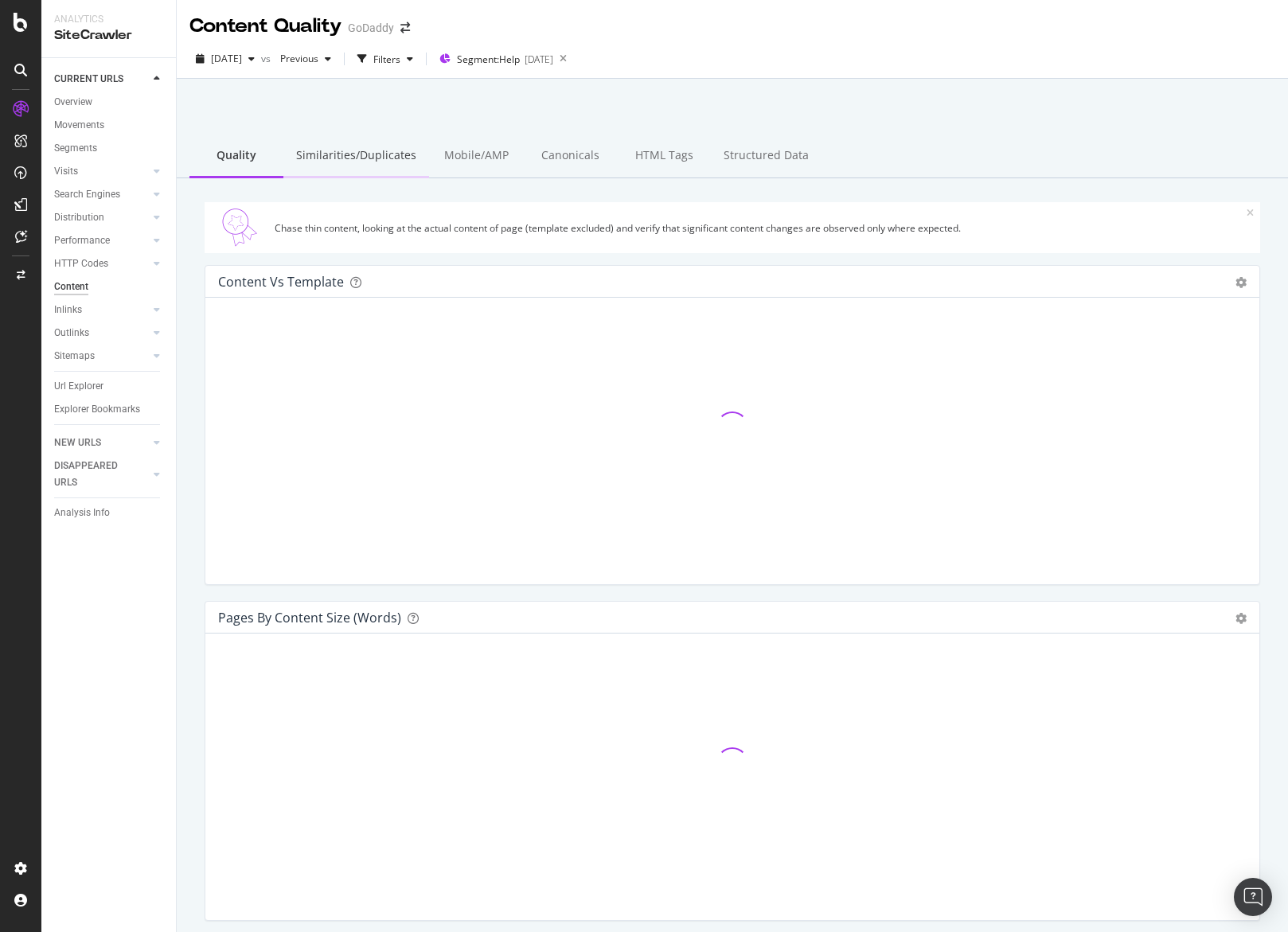
click at [394, 160] on div "Similarities/Duplicates" at bounding box center [356, 156] width 146 height 44
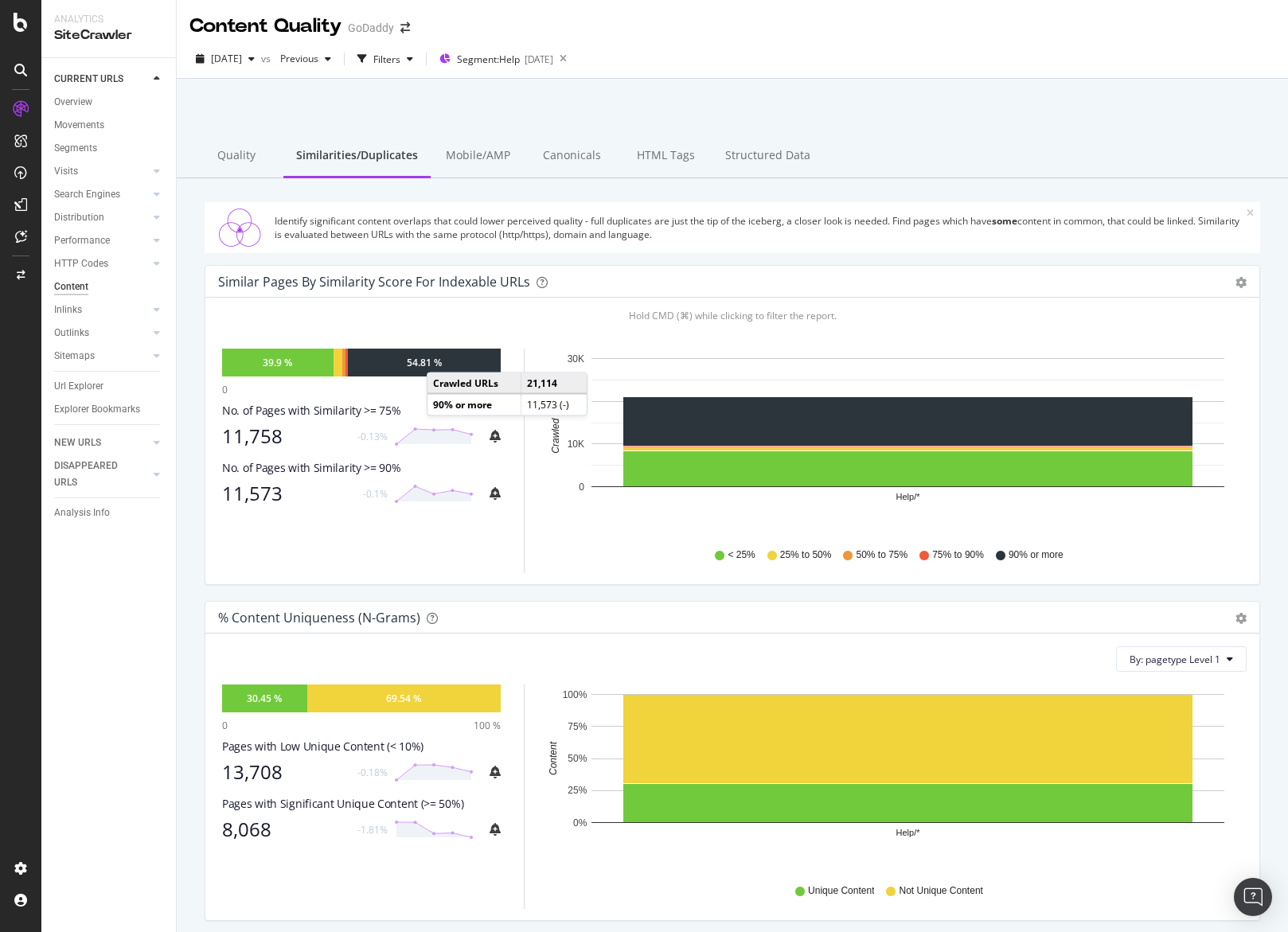
click at [443, 357] on div "54.81 %" at bounding box center [424, 362] width 153 height 28
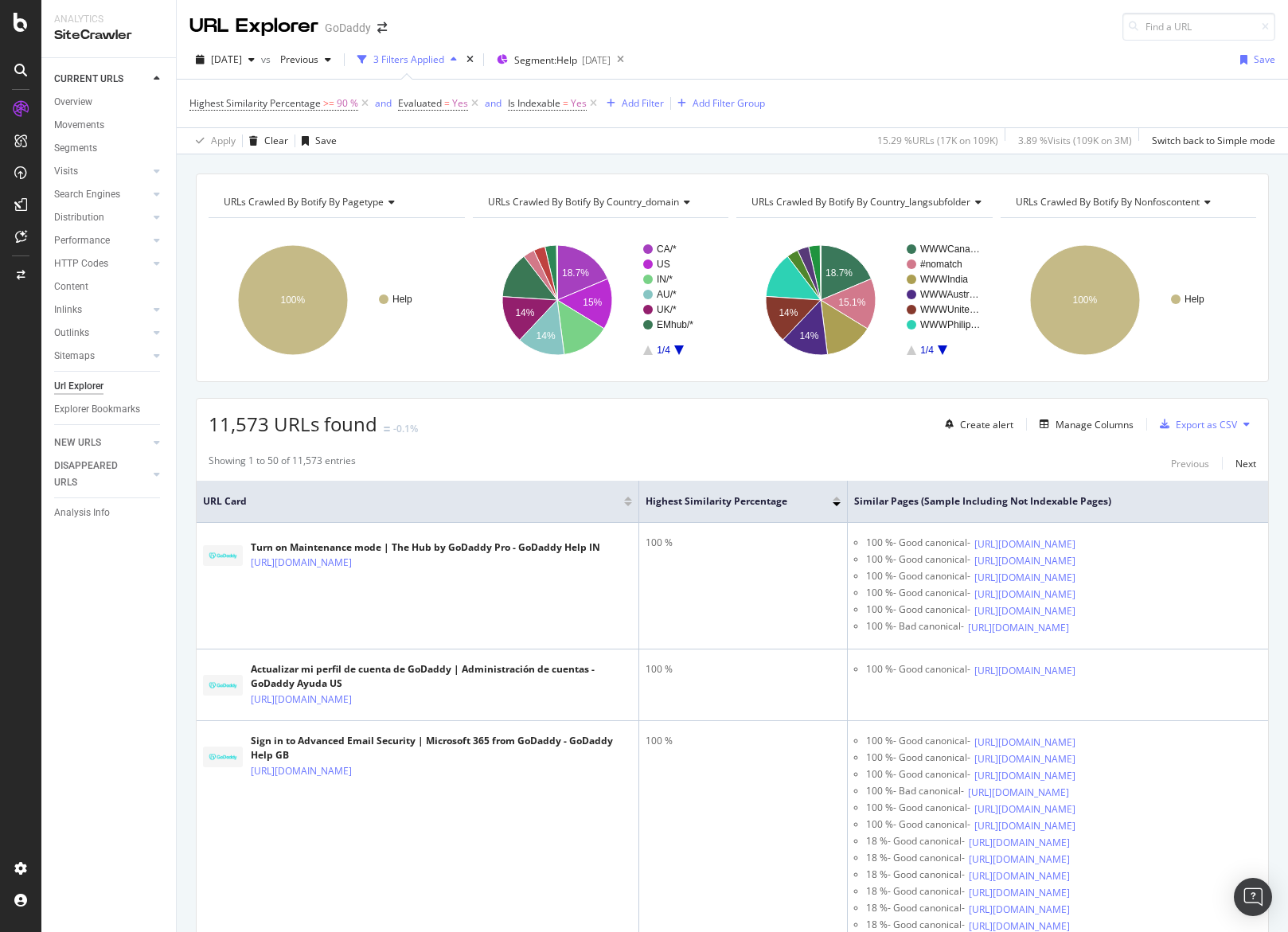
scroll to position [135, 0]
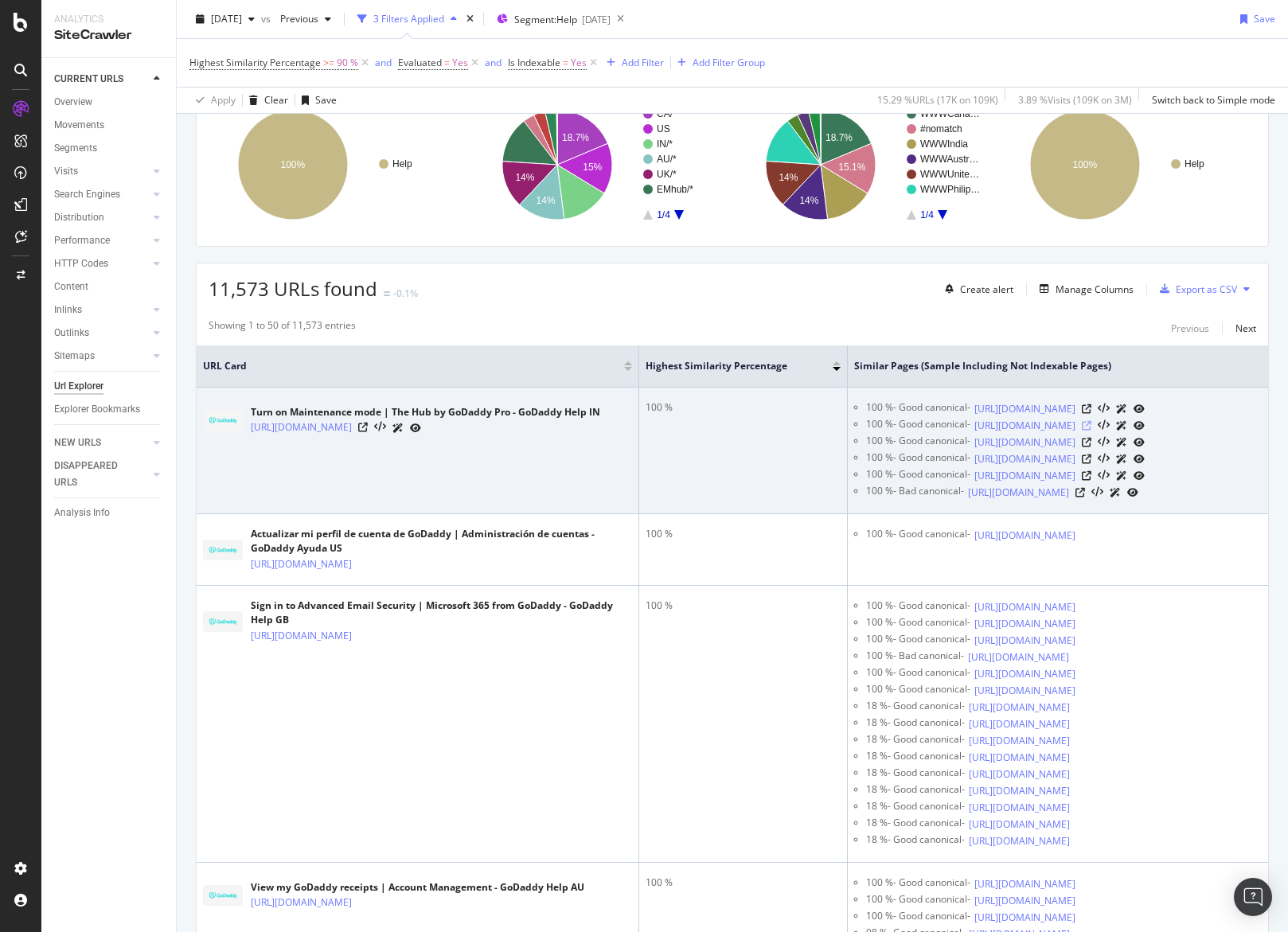
click at [1014, 431] on icon at bounding box center [1087, 426] width 9 height 9
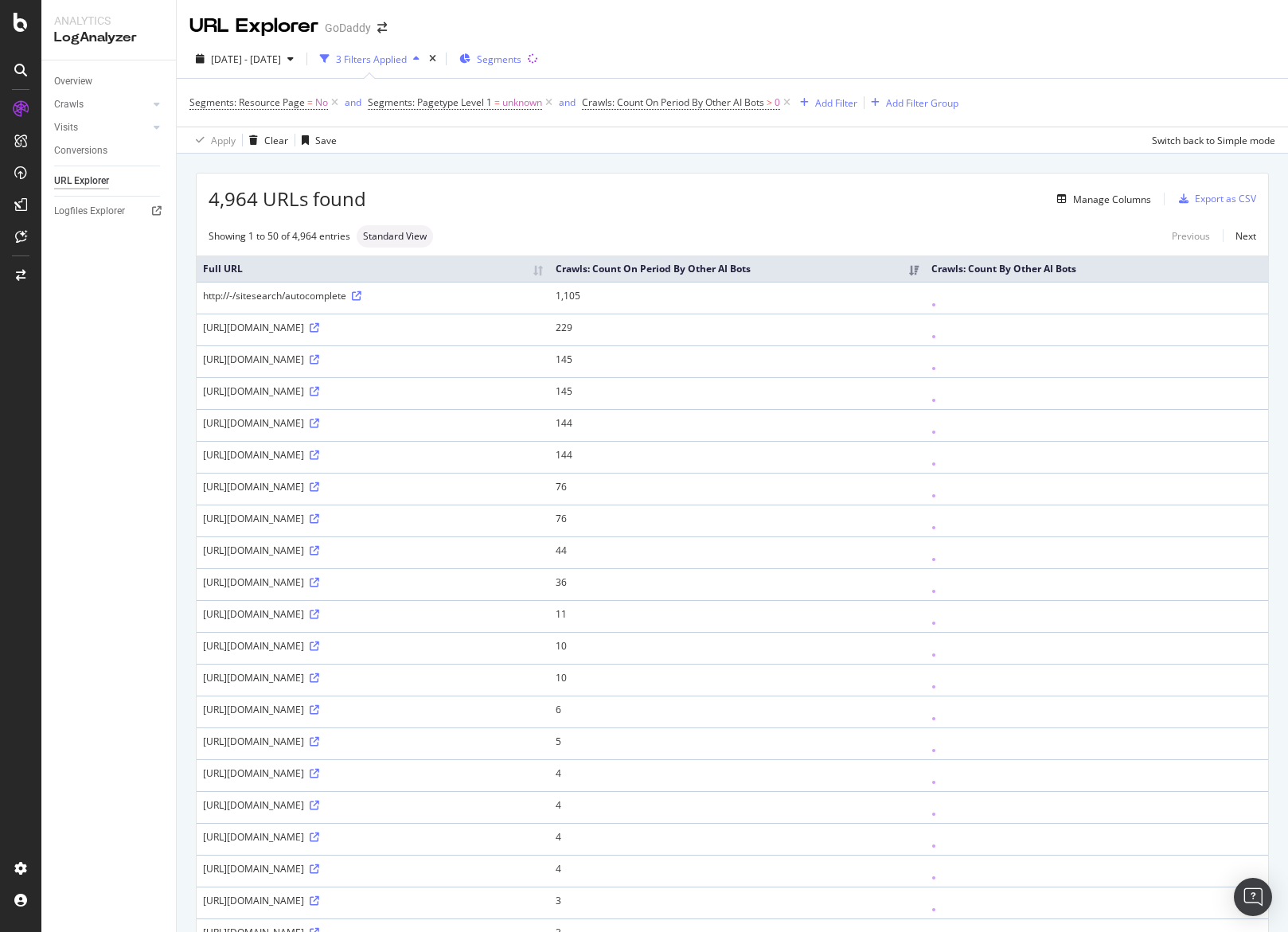
click at [521, 55] on span "Segments" at bounding box center [498, 59] width 44 height 13
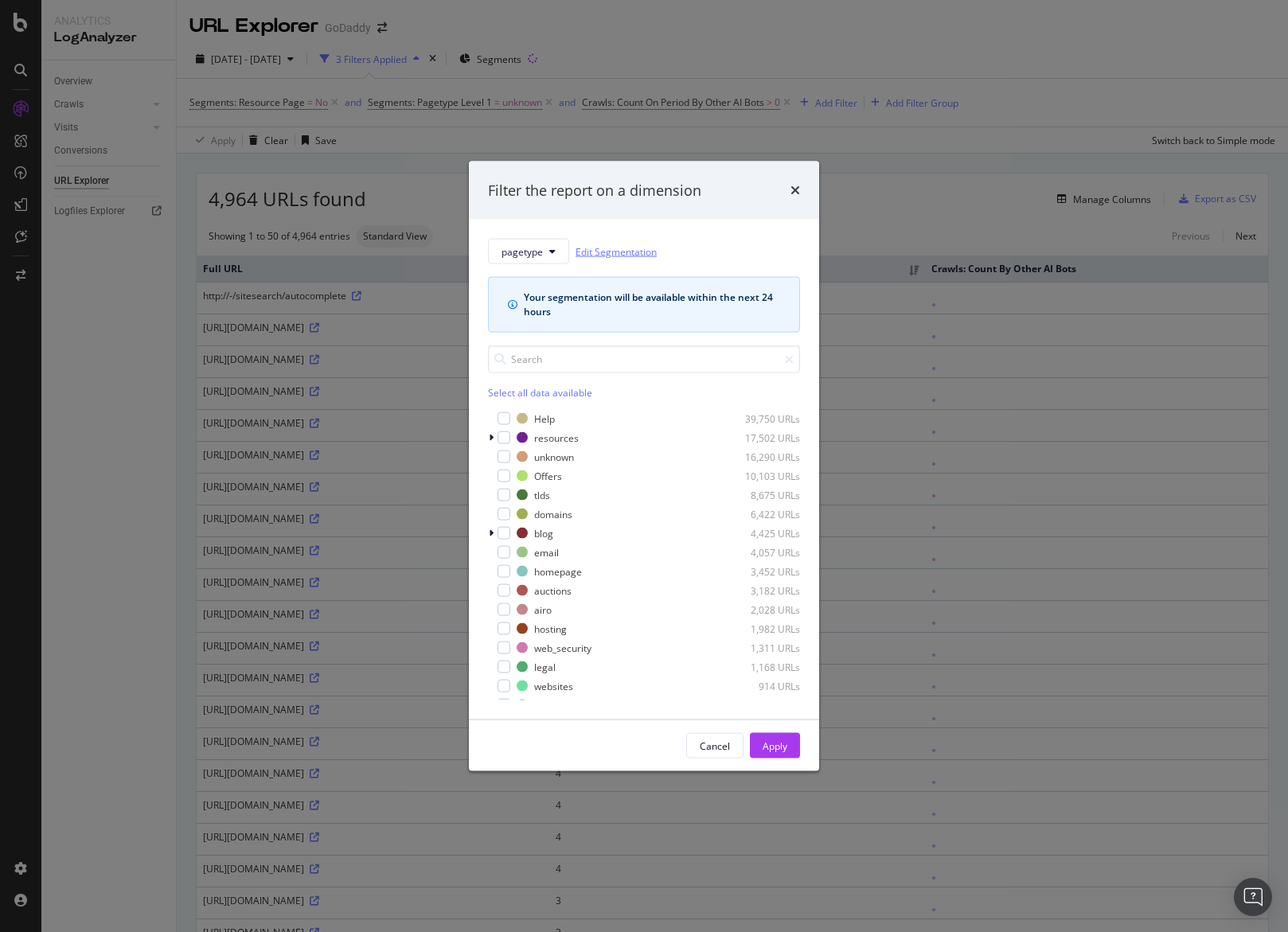
click at [628, 249] on link "Edit Segmentation" at bounding box center [616, 252] width 82 height 17
click at [795, 190] on icon "times" at bounding box center [795, 191] width 9 height 13
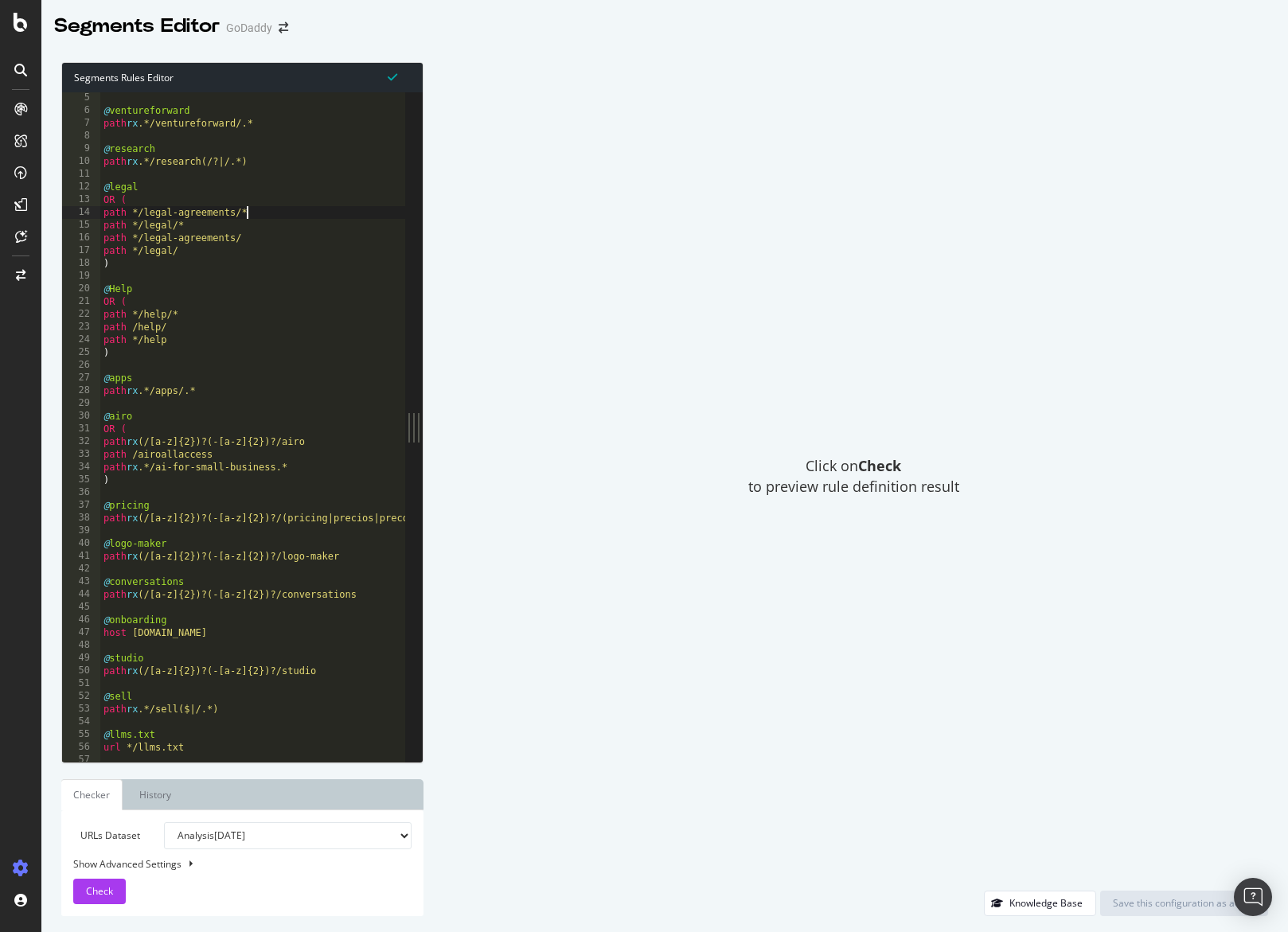
type textarea ")"
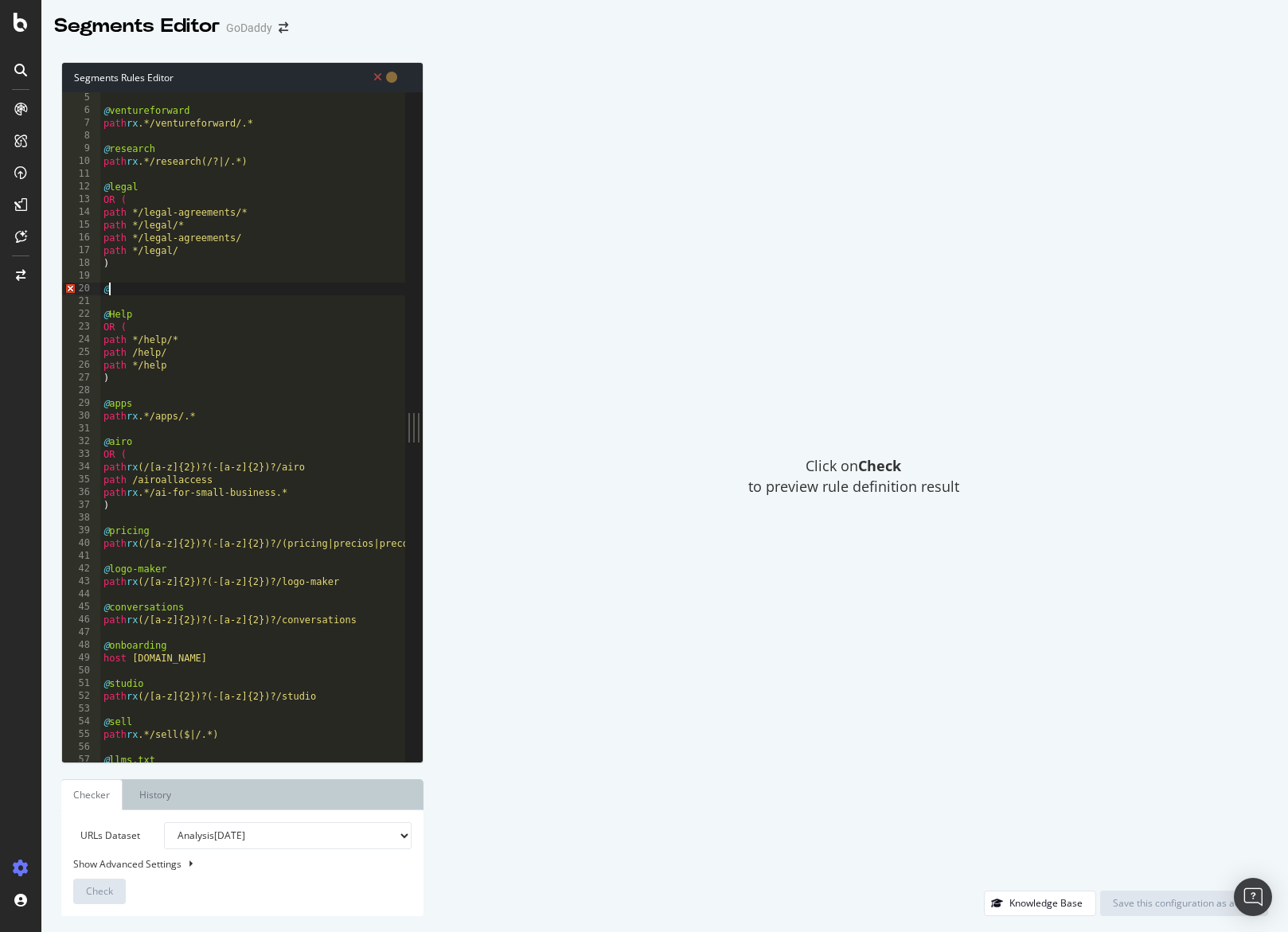
scroll to position [0, 0]
type textarea "@mediatemple"
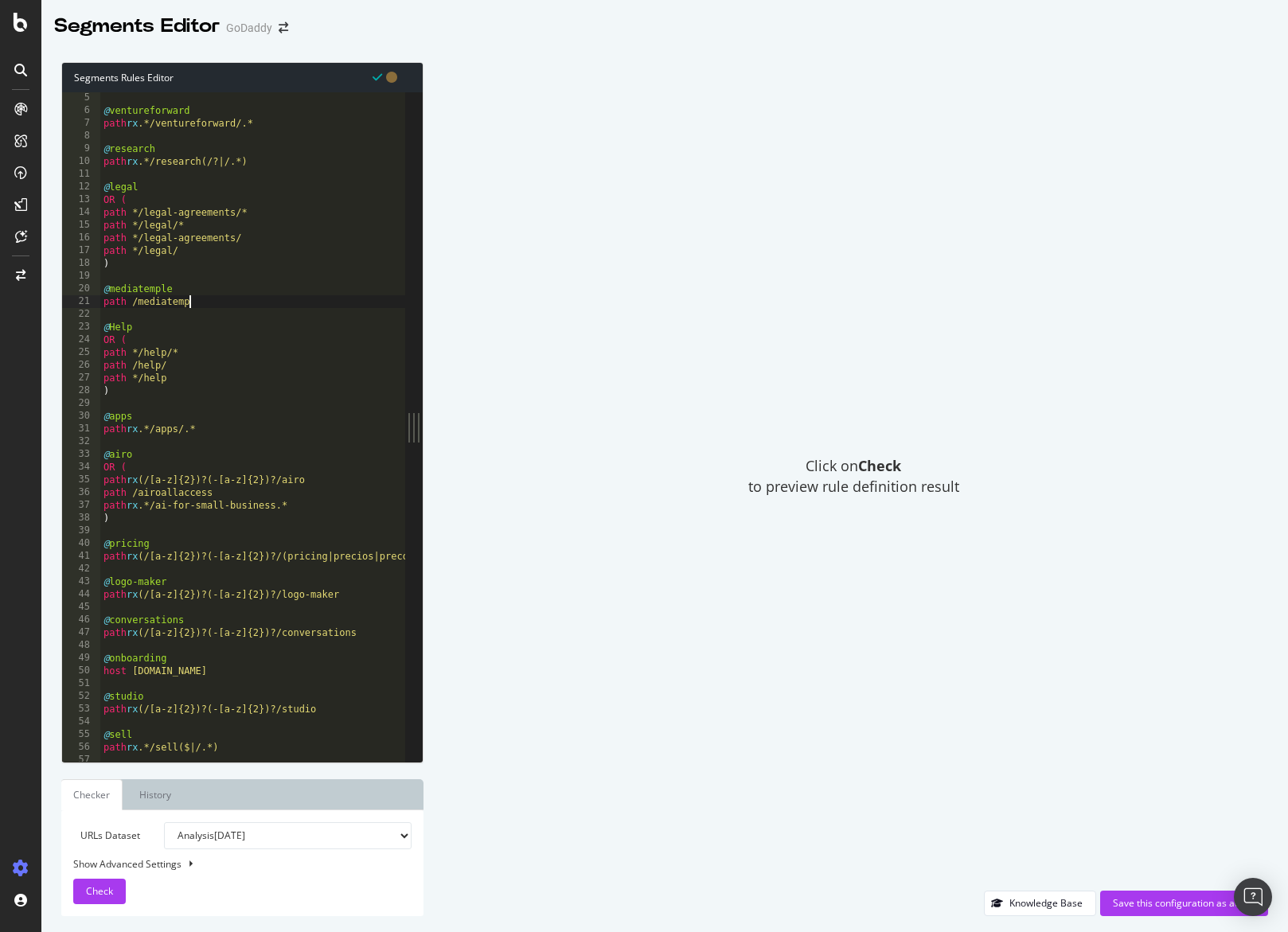
scroll to position [0, 8]
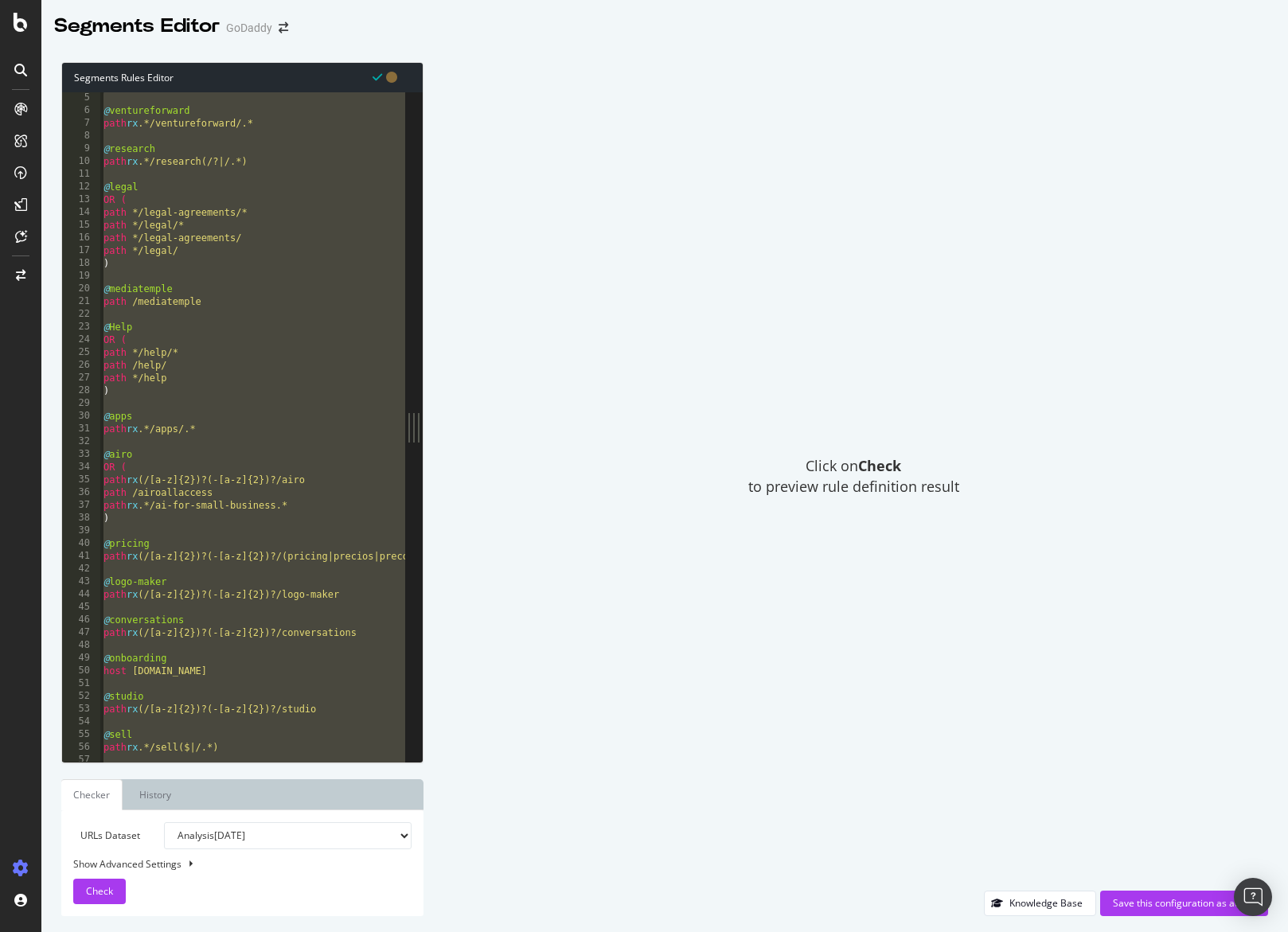
type textarea "path */wordpress-themes )"
click at [153, 870] on div "Show Advanced Settings" at bounding box center [230, 863] width 338 height 13
select select "5000"
select select "100"
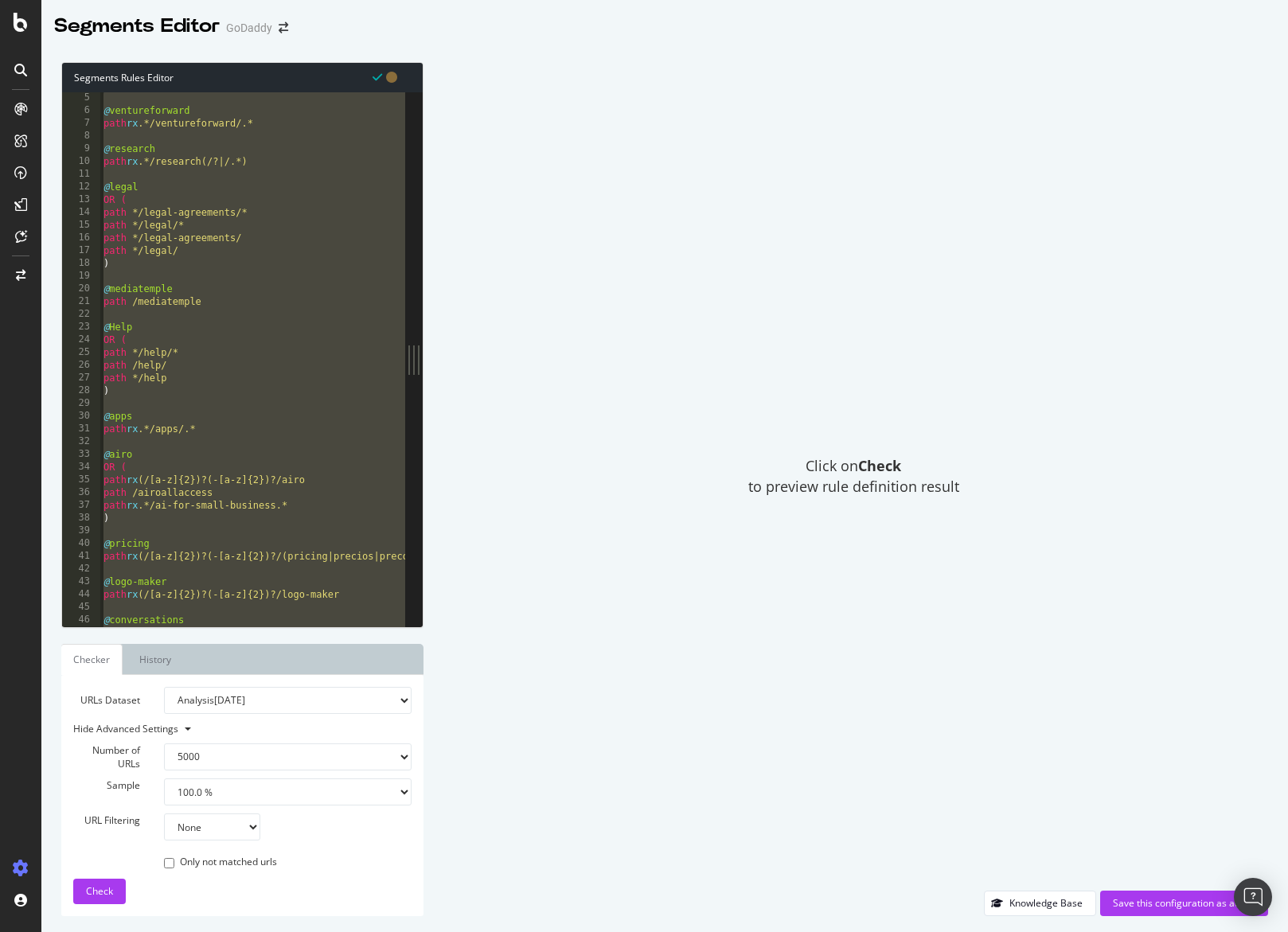
click at [181, 822] on select "None Equal to Not equal to Starts with Doesn't start with Ends with Doesn't end…" at bounding box center [212, 827] width 97 height 27
select select "contains"
click at [164, 814] on select "None Equal to Not equal to Starts with Doesn't start with Ends with Doesn't end…" at bounding box center [212, 827] width 97 height 27
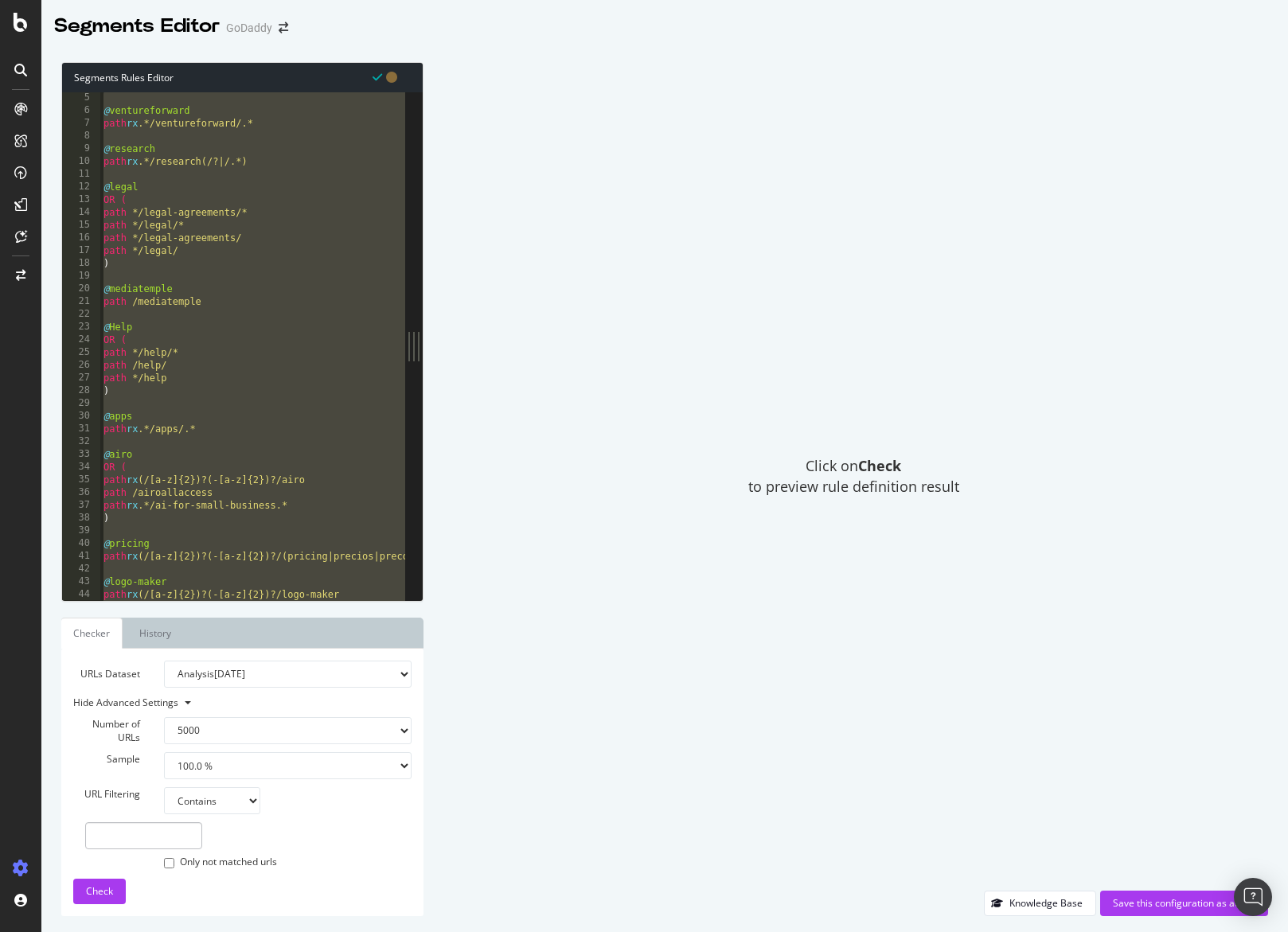
click at [204, 838] on div at bounding box center [144, 835] width 141 height 27
click at [189, 837] on input "text" at bounding box center [144, 835] width 117 height 27
type input "/mediatemple"
click at [106, 893] on span "Check" at bounding box center [100, 891] width 27 height 13
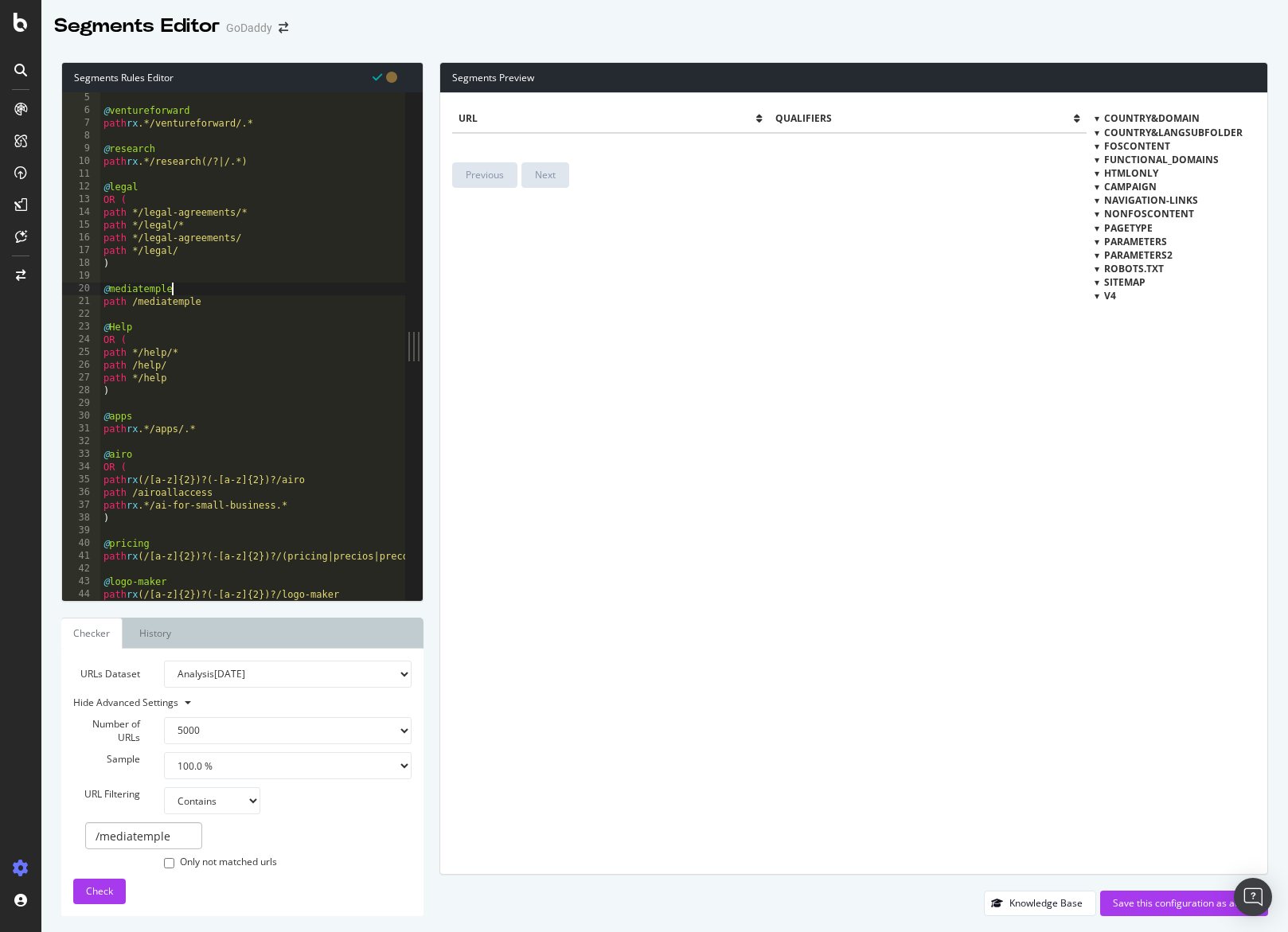
type textarea "path */wordpress-themes )"
